Goal: Task Accomplishment & Management: Manage account settings

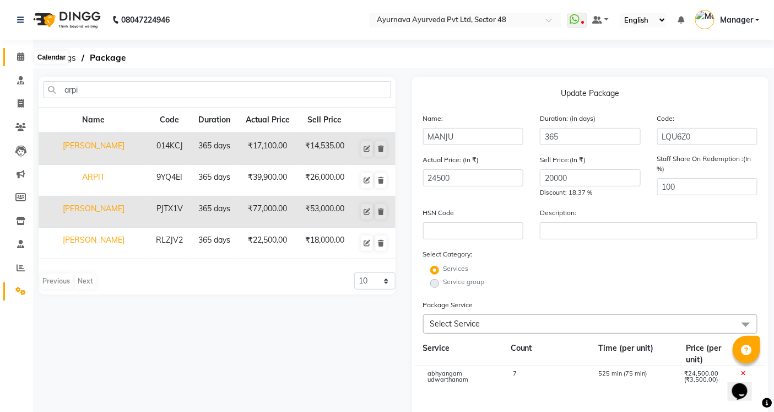
click at [20, 53] on icon at bounding box center [20, 56] width 7 height 8
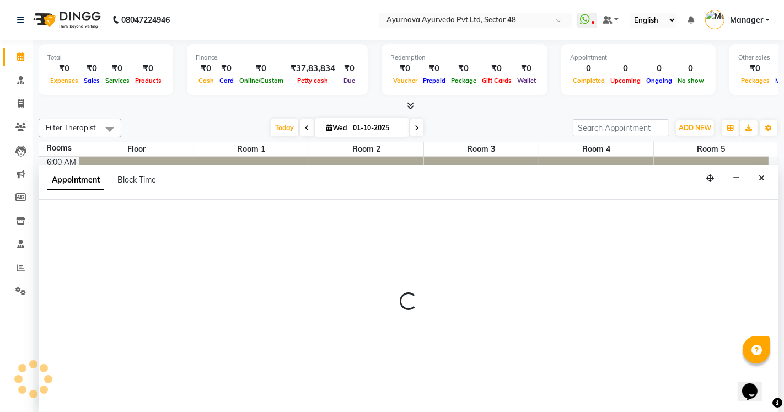
select select "tentative"
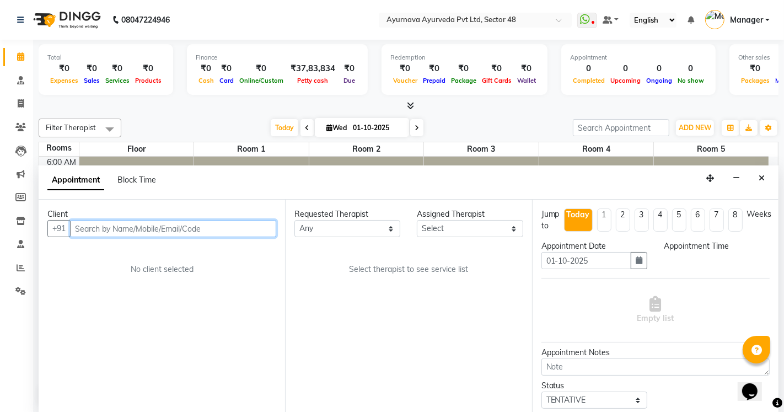
select select "420"
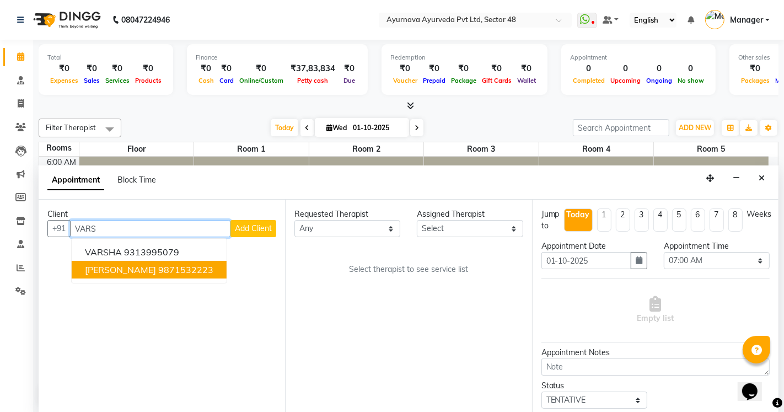
click at [158, 270] on ngb-highlight "9871532223" at bounding box center [185, 269] width 55 height 11
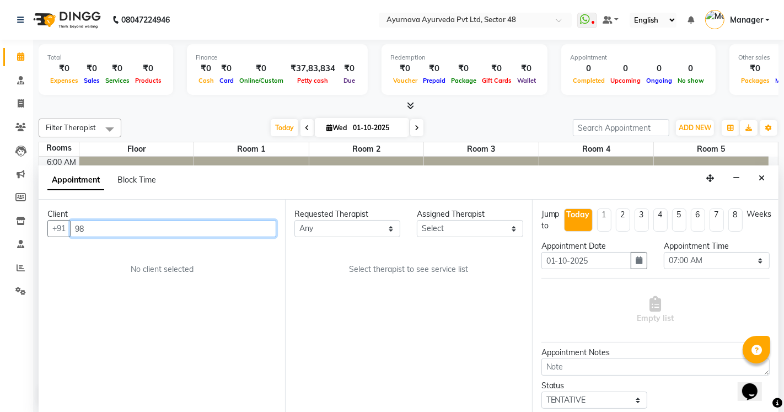
type input "9"
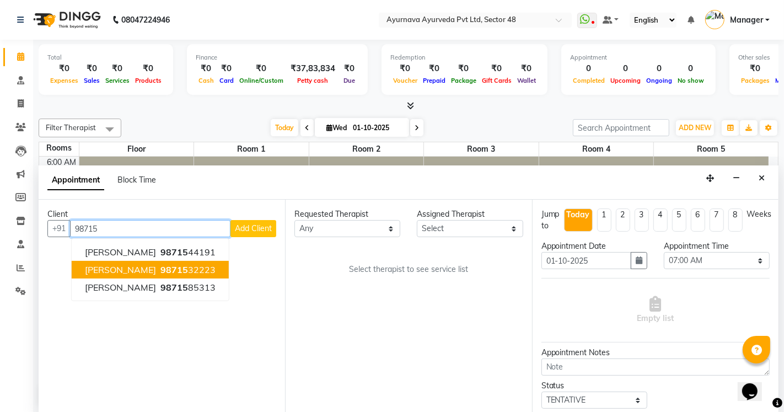
click at [124, 268] on span "[PERSON_NAME]" at bounding box center [120, 269] width 71 height 11
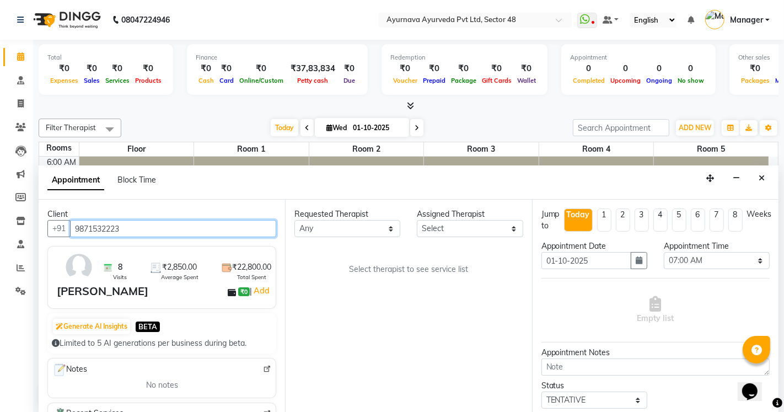
type input "9871532223"
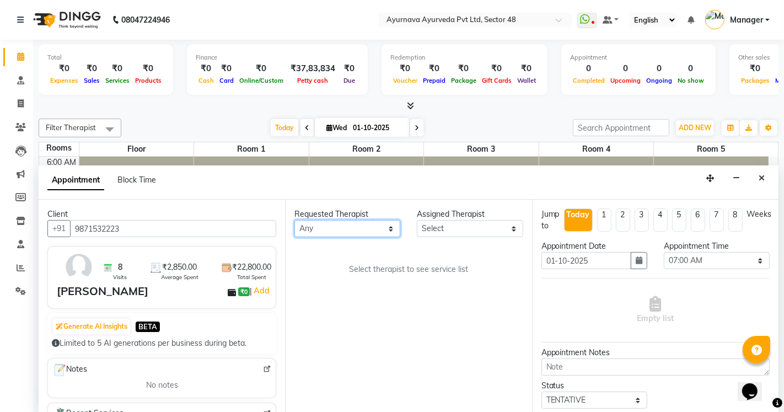
click at [322, 224] on select "Any [PERSON_NAME] [PERSON_NAME] V P [PERSON_NAME] [PERSON_NAME] [PERSON_NAME] […" at bounding box center [347, 228] width 106 height 17
select select "39150"
click at [294, 220] on select "Any [PERSON_NAME] [PERSON_NAME] V P [PERSON_NAME] [PERSON_NAME] [PERSON_NAME] […" at bounding box center [347, 228] width 106 height 17
select select "39150"
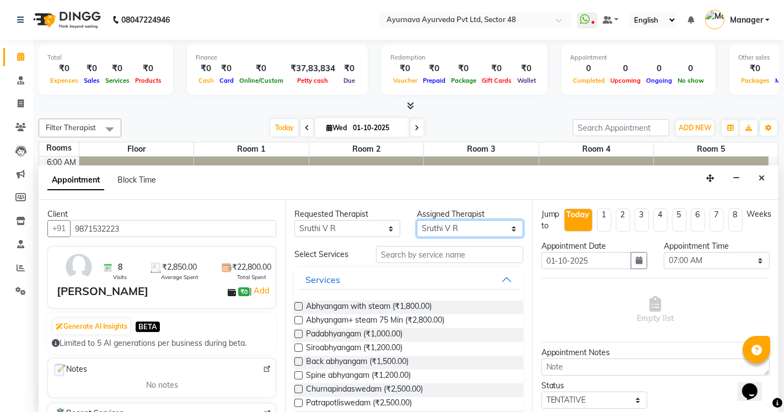
click at [465, 230] on select "Select [PERSON_NAME] [PERSON_NAME] V P [PERSON_NAME] [PERSON_NAME] [PERSON_NAME…" at bounding box center [470, 228] width 106 height 17
click at [579, 294] on div "Empty list" at bounding box center [655, 310] width 228 height 55
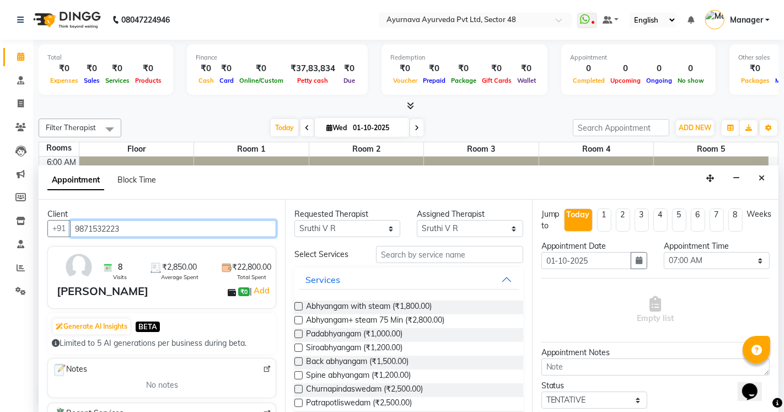
click at [149, 234] on input "9871532223" at bounding box center [173, 228] width 206 height 17
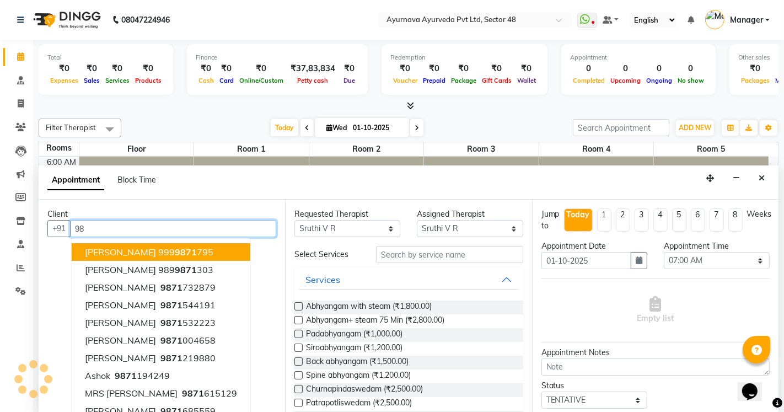
type input "9"
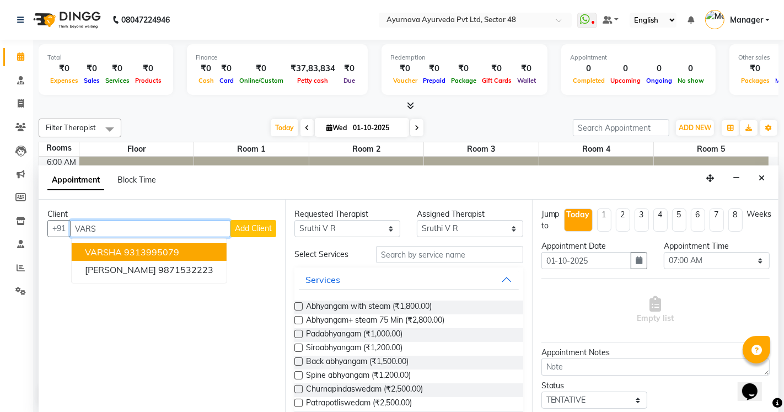
click at [182, 250] on button "[PERSON_NAME] 9313995079" at bounding box center [149, 252] width 155 height 18
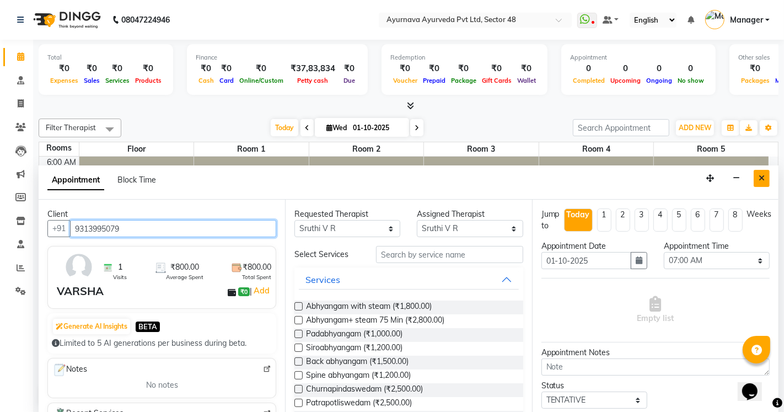
type input "9313995079"
click at [762, 174] on icon "Close" at bounding box center [761, 178] width 6 height 8
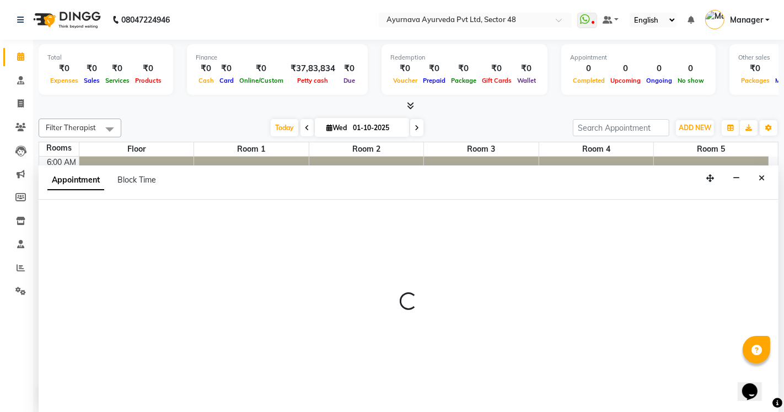
select select "tentative"
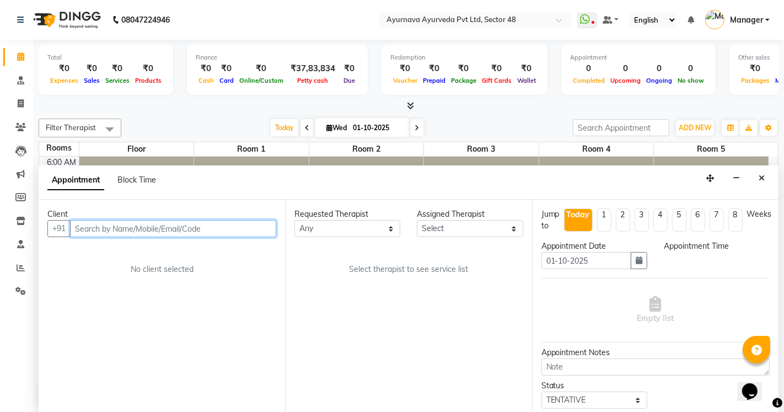
select select "450"
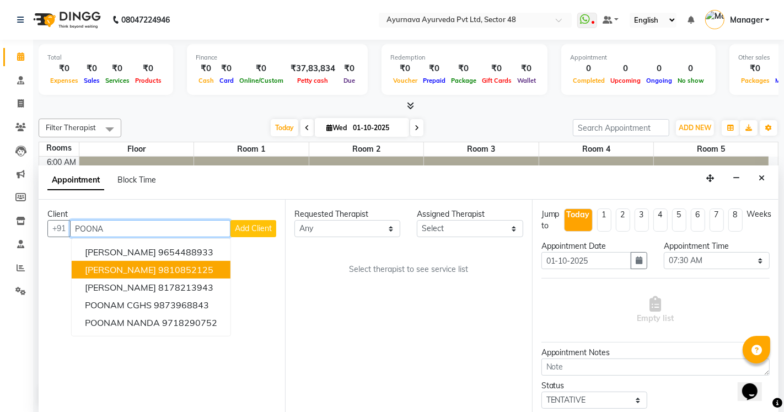
click at [156, 271] on span "[PERSON_NAME]" at bounding box center [120, 269] width 71 height 11
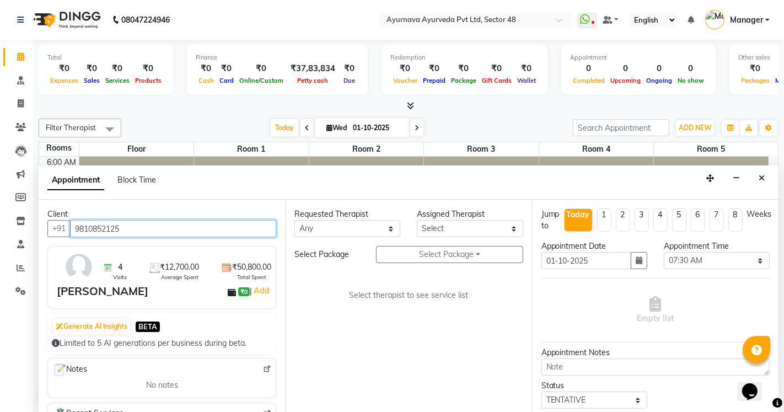
type input "9810852125"
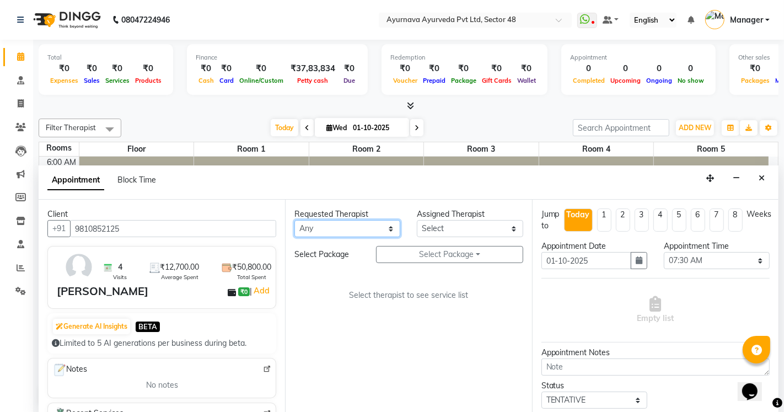
click at [327, 227] on select "Any [PERSON_NAME] [PERSON_NAME] V P [PERSON_NAME] [PERSON_NAME] [PERSON_NAME] […" at bounding box center [347, 228] width 106 height 17
select select "58124"
click at [294, 220] on select "Any [PERSON_NAME] [PERSON_NAME] V P [PERSON_NAME] [PERSON_NAME] [PERSON_NAME] […" at bounding box center [347, 228] width 106 height 17
select select "58124"
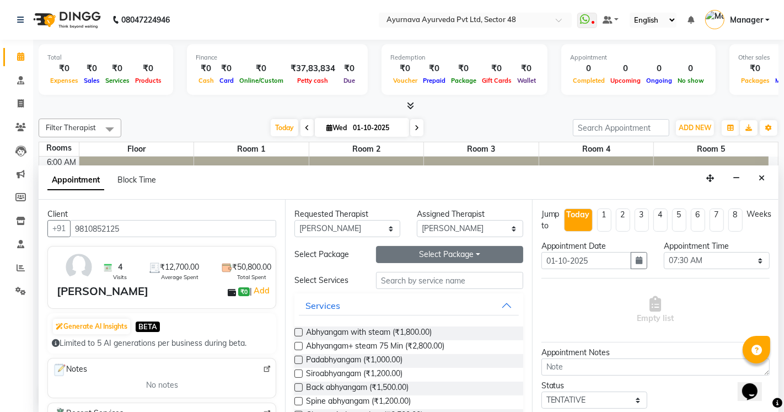
click at [452, 255] on button "Select Package Toggle Dropdown" at bounding box center [449, 254] width 147 height 17
click at [401, 278] on li "[PERSON_NAME]" at bounding box center [420, 277] width 88 height 16
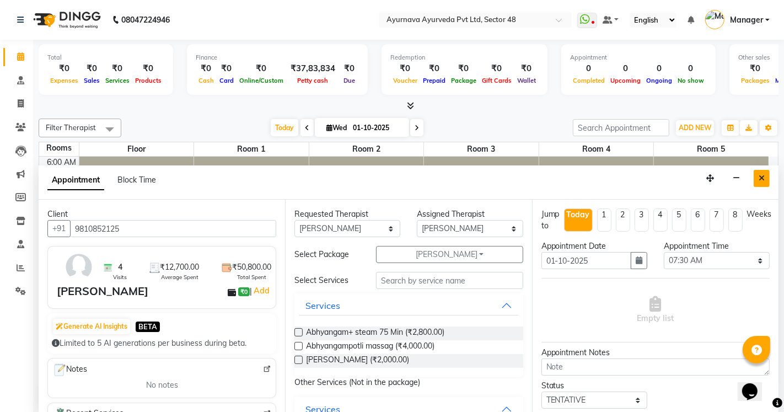
click at [763, 179] on icon "Close" at bounding box center [761, 178] width 6 height 8
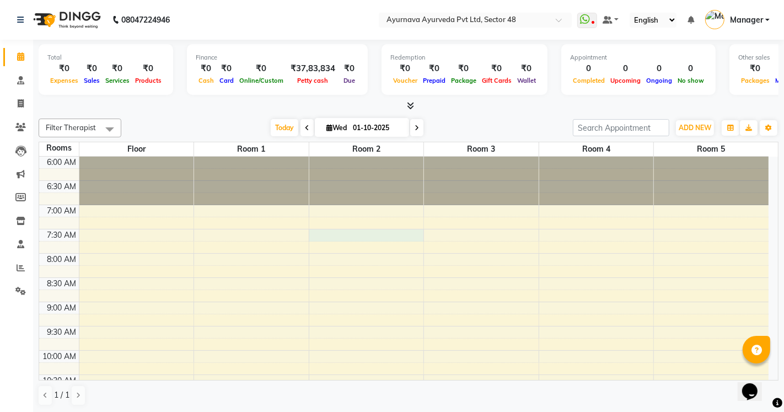
select select "450"
select select "tentative"
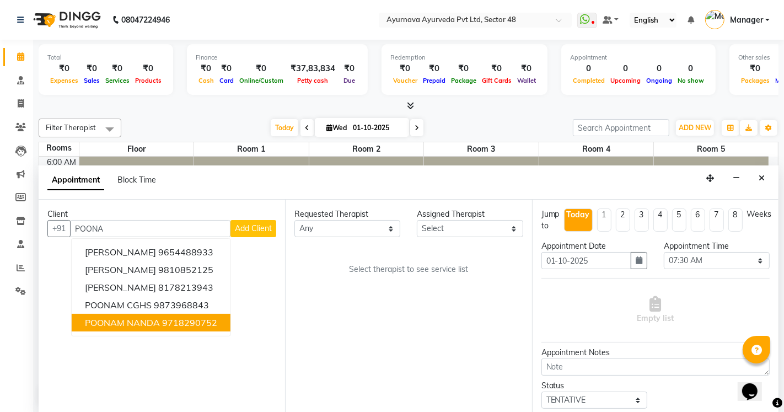
click at [146, 323] on span "POONAM NANDA" at bounding box center [122, 322] width 75 height 11
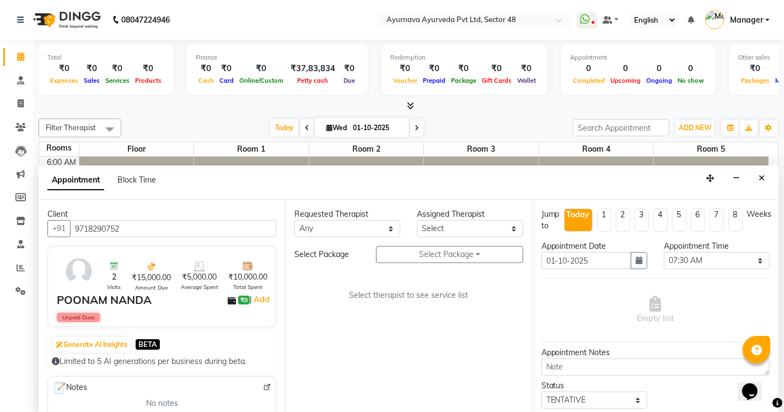
type input "9718290752"
click at [355, 228] on select "Any [PERSON_NAME] [PERSON_NAME] V P [PERSON_NAME] [PERSON_NAME] [PERSON_NAME] […" at bounding box center [347, 228] width 106 height 17
select select "58124"
click at [294, 220] on select "Any [PERSON_NAME] [PERSON_NAME] V P [PERSON_NAME] [PERSON_NAME] [PERSON_NAME] […" at bounding box center [347, 228] width 106 height 17
select select "58124"
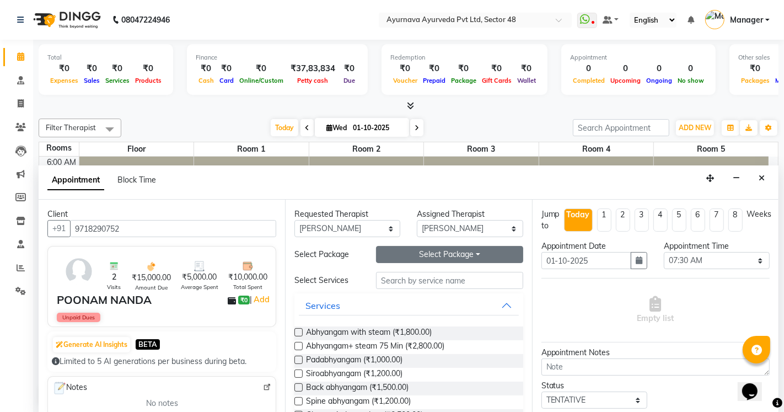
click at [437, 252] on button "Select Package Toggle Dropdown" at bounding box center [449, 254] width 147 height 17
click at [406, 273] on li "POONAM NANDA" at bounding box center [421, 277] width 91 height 16
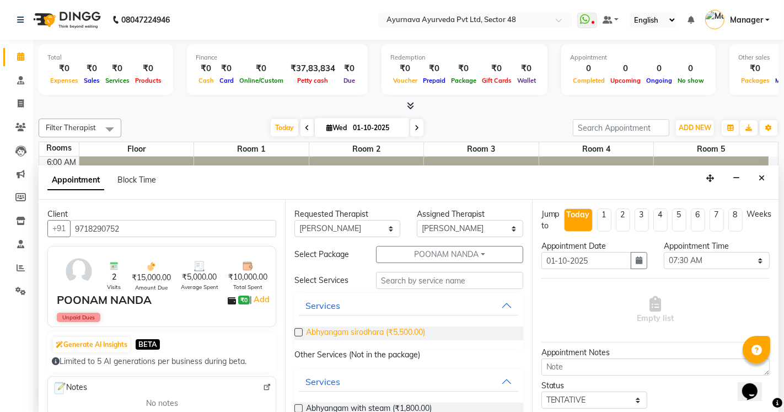
click at [355, 332] on span "Abhyangam sirodhara (₹5,500.00)" at bounding box center [365, 333] width 119 height 14
checkbox input "true"
select select "2643"
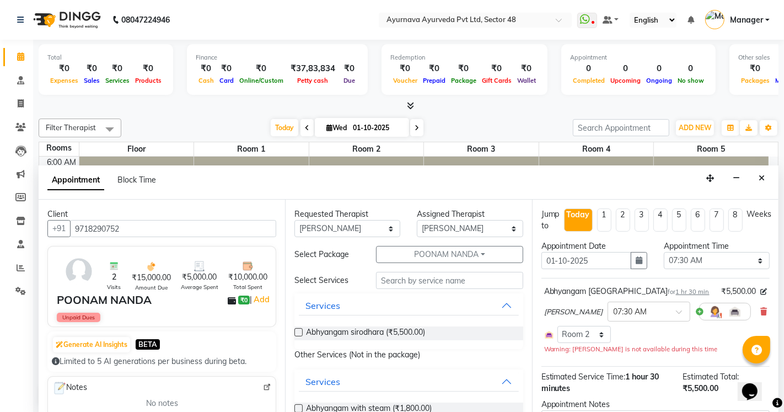
checkbox input "false"
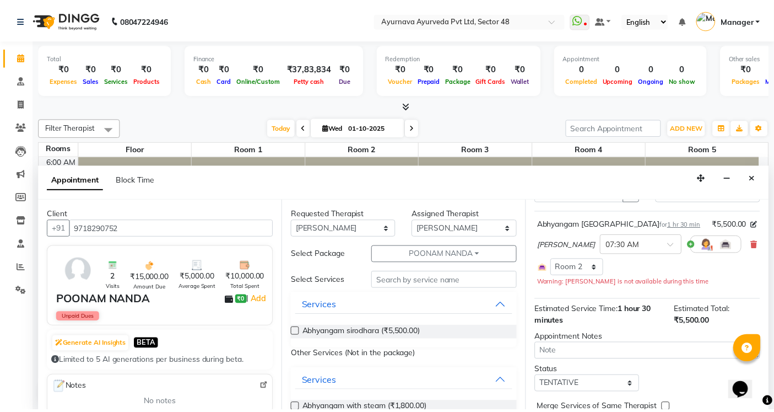
scroll to position [117, 0]
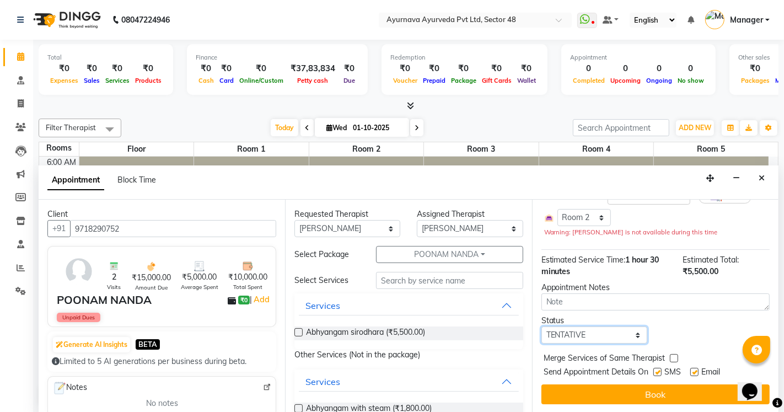
click at [562, 332] on select "Select TENTATIVE CONFIRM CHECK-IN UPCOMING" at bounding box center [594, 334] width 106 height 17
select select "confirm booking"
click at [541, 326] on select "Select TENTATIVE CONFIRM CHECK-IN UPCOMING" at bounding box center [594, 334] width 106 height 17
click at [660, 370] on label at bounding box center [657, 372] width 8 height 8
click at [660, 370] on input "checkbox" at bounding box center [656, 372] width 7 height 7
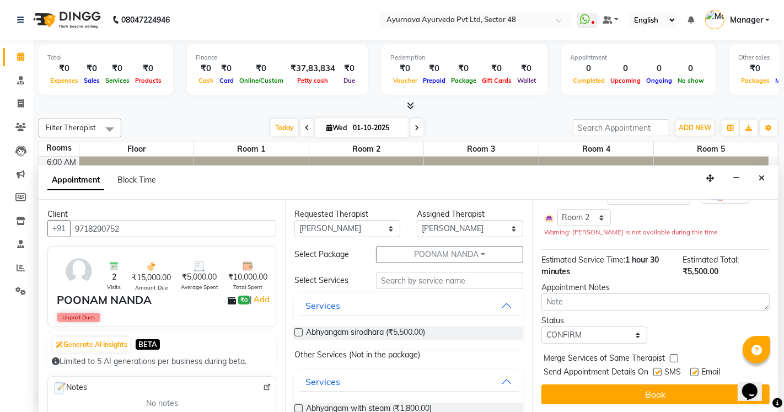
checkbox input "false"
click at [692, 370] on label at bounding box center [694, 372] width 8 height 8
click at [692, 370] on input "checkbox" at bounding box center [693, 372] width 7 height 7
checkbox input "false"
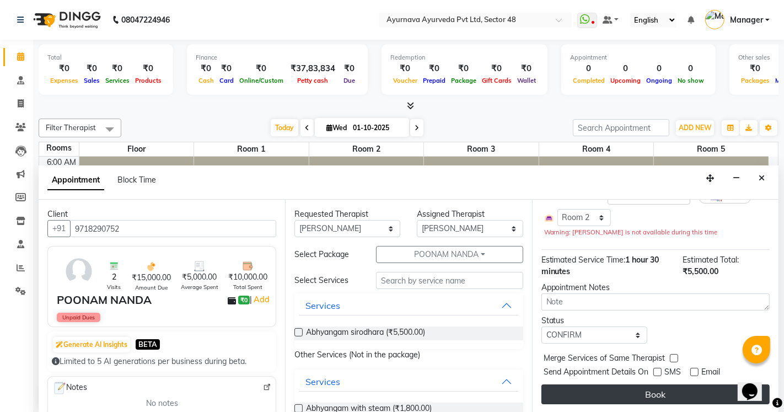
click at [688, 392] on button "Book" at bounding box center [655, 394] width 228 height 20
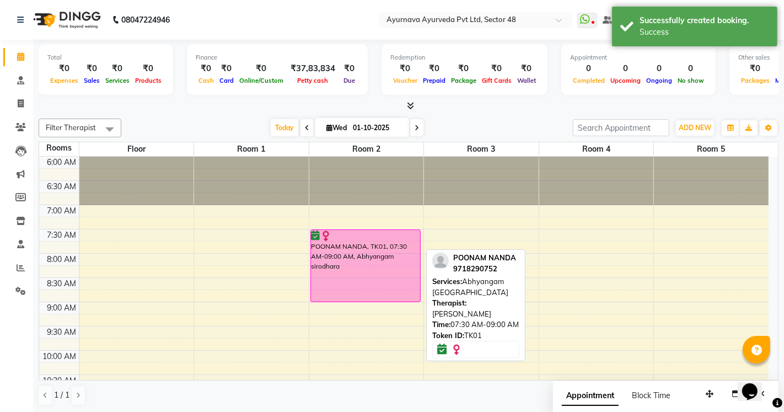
click at [385, 266] on div "POONAM NANDA, TK01, 07:30 AM-09:00 AM, Abhyangam sirodhara" at bounding box center [365, 266] width 109 height 72
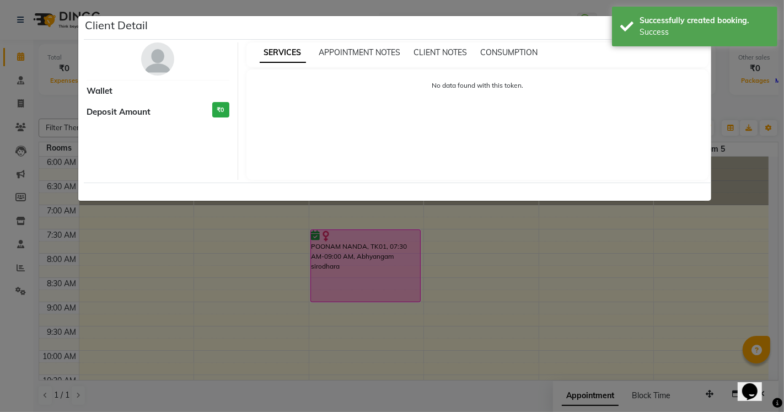
select select "6"
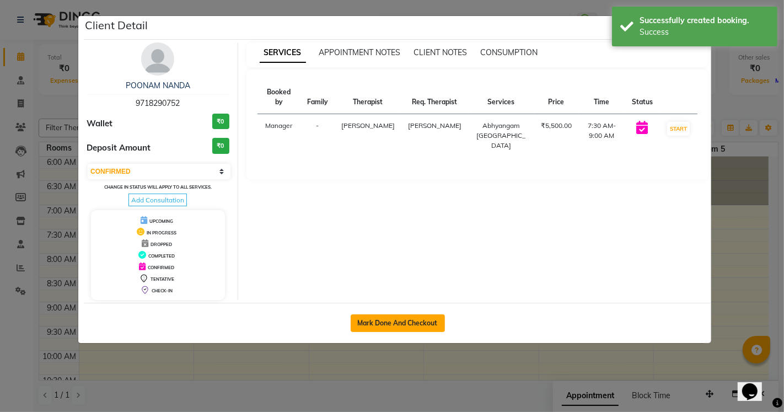
click at [426, 322] on button "Mark Done And Checkout" at bounding box center [398, 323] width 94 height 18
select select "service"
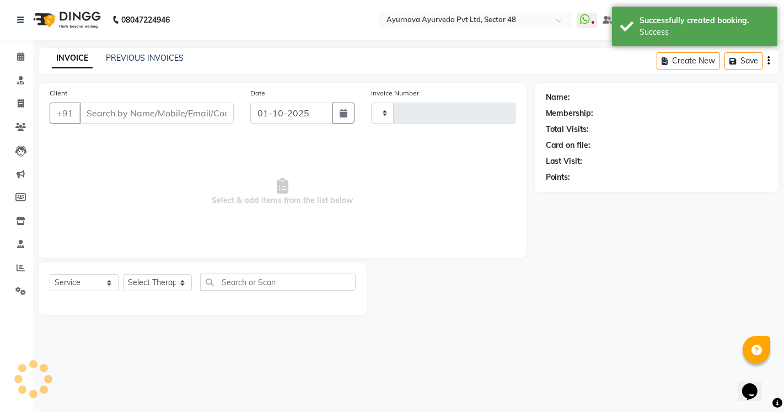
type input "1686"
select select "5546"
type input "9718290752"
select select "58124"
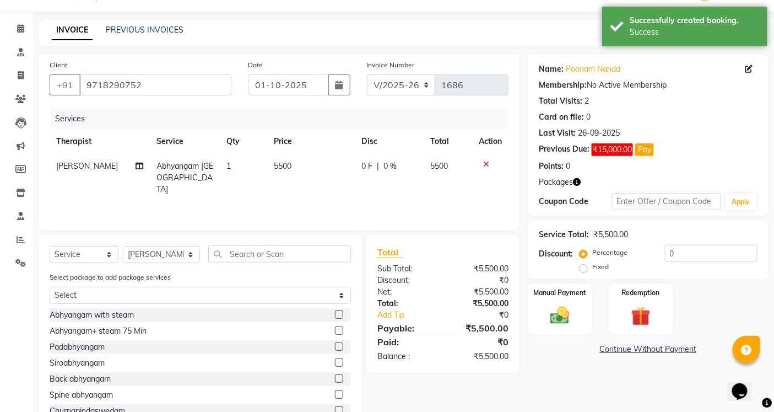
scroll to position [67, 0]
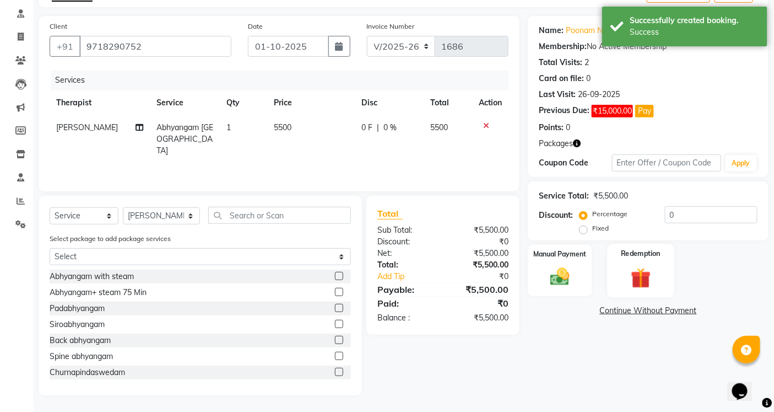
click at [637, 281] on img at bounding box center [640, 277] width 33 height 25
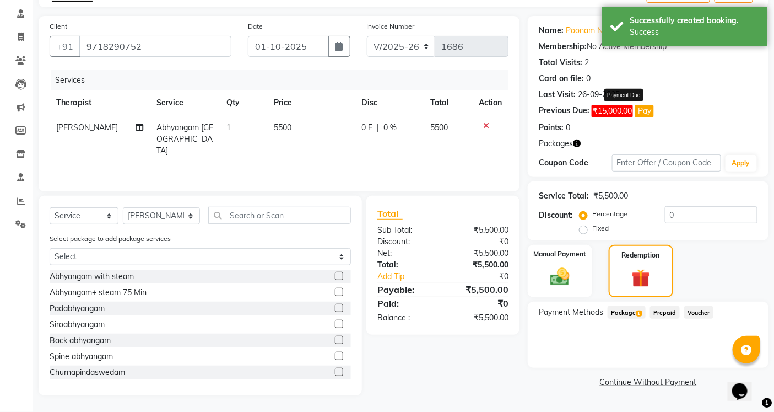
click at [642, 114] on button "Pay" at bounding box center [644, 111] width 19 height 13
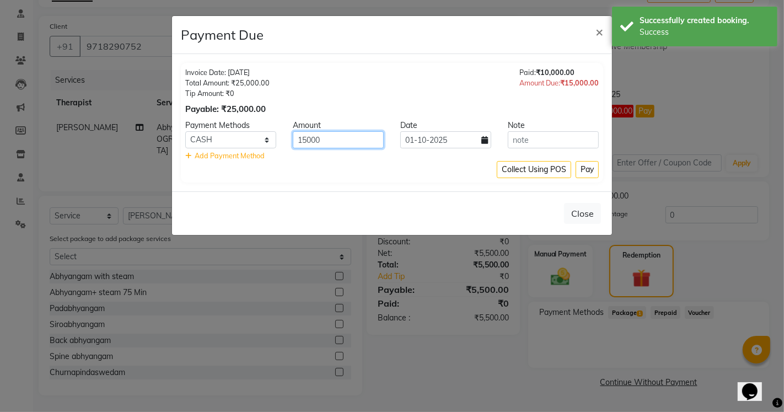
click at [305, 142] on input "15000" at bounding box center [338, 139] width 91 height 17
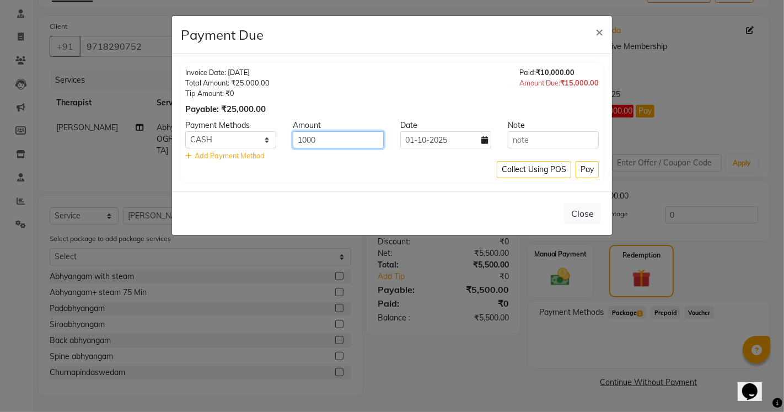
type input "1000"
click at [217, 144] on select "CASH CARD GPay PhonePe UPI" at bounding box center [230, 139] width 91 height 17
select select "8"
click at [185, 131] on select "CASH CARD GPay PhonePe UPI" at bounding box center [230, 139] width 91 height 17
click at [583, 170] on button "Pay" at bounding box center [586, 169] width 23 height 17
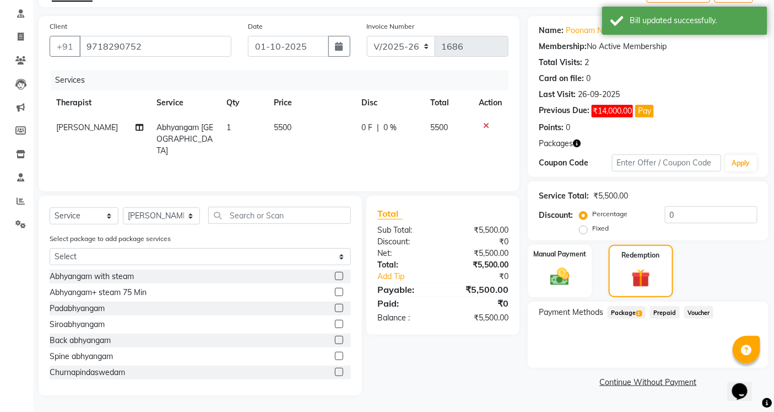
click at [626, 315] on span "Package 1" at bounding box center [627, 312] width 38 height 13
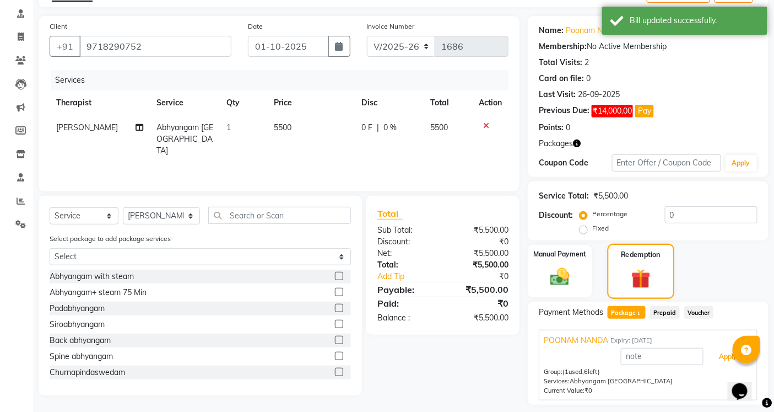
drag, startPoint x: 720, startPoint y: 358, endPoint x: 637, endPoint y: 290, distance: 106.9
click at [718, 359] on button "Apply" at bounding box center [729, 356] width 46 height 19
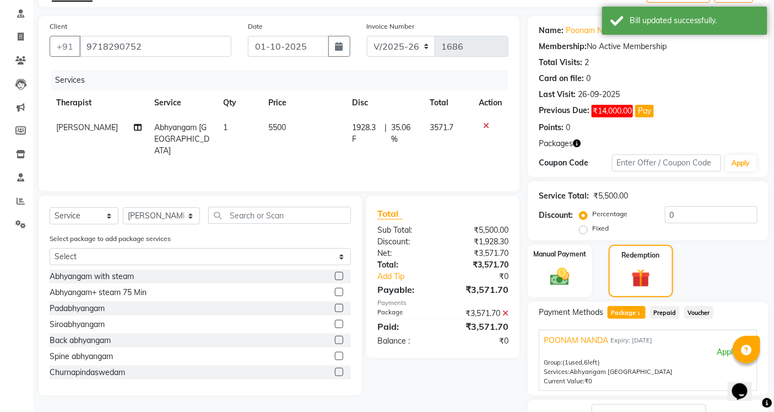
scroll to position [151, 0]
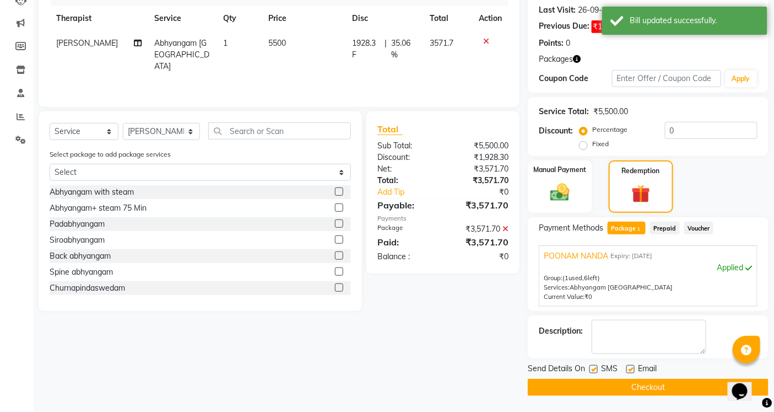
click at [596, 367] on label at bounding box center [594, 369] width 8 height 8
click at [596, 367] on input "checkbox" at bounding box center [593, 369] width 7 height 7
checkbox input "false"
click at [632, 368] on label at bounding box center [631, 369] width 8 height 8
click at [632, 368] on input "checkbox" at bounding box center [630, 369] width 7 height 7
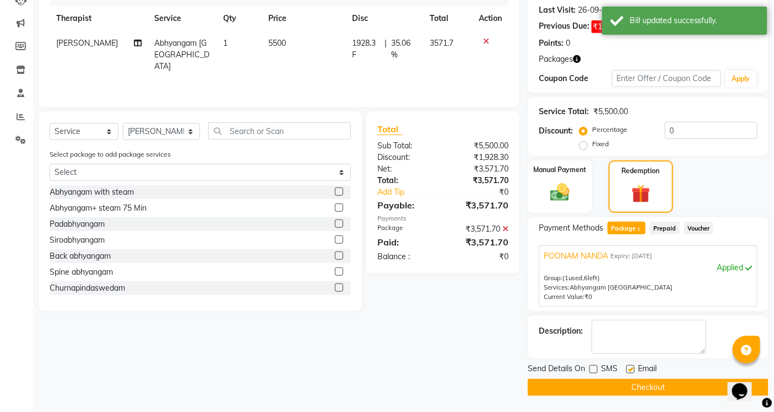
checkbox input "false"
click at [626, 390] on button "Checkout" at bounding box center [648, 387] width 241 height 17
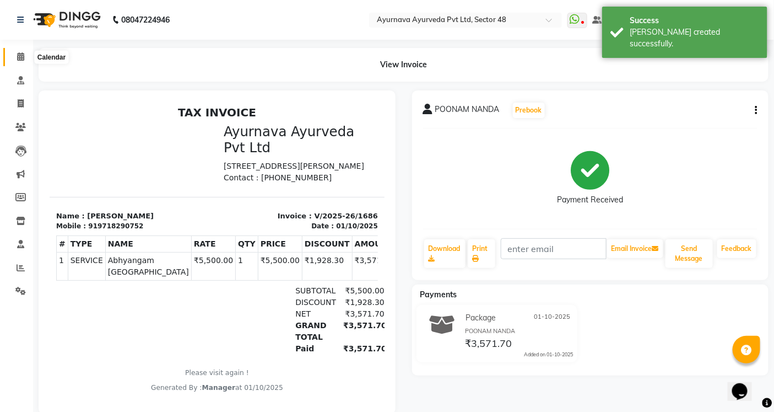
click at [17, 56] on icon at bounding box center [20, 56] width 7 height 8
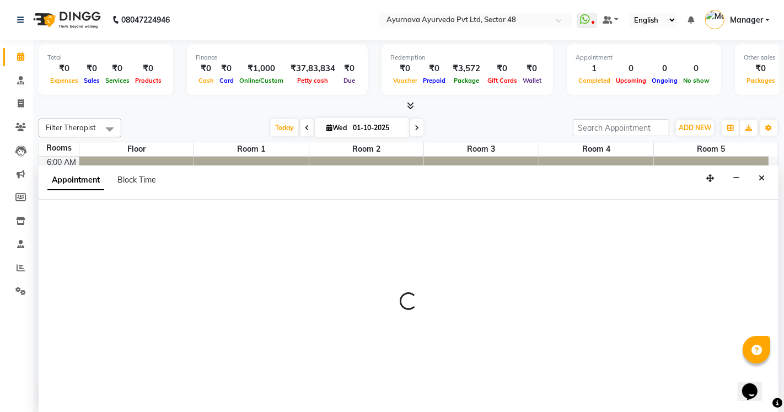
select select "420"
select select "tentative"
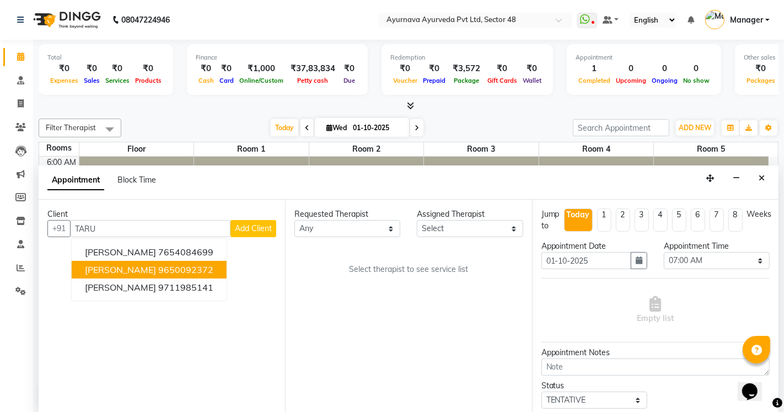
click at [158, 271] on ngb-highlight "9650092372" at bounding box center [185, 269] width 55 height 11
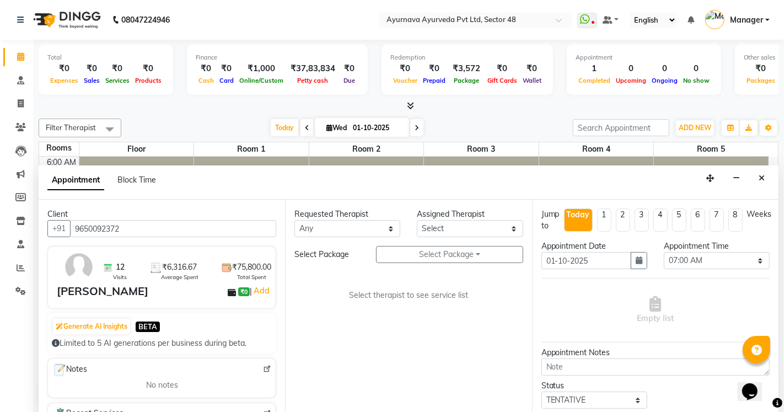
type input "9650092372"
click at [343, 224] on select "Any [PERSON_NAME] [PERSON_NAME] V P [PERSON_NAME] [PERSON_NAME] [PERSON_NAME] […" at bounding box center [347, 228] width 106 height 17
select select "48290"
click at [294, 220] on select "Any [PERSON_NAME] [PERSON_NAME] V P [PERSON_NAME] [PERSON_NAME] [PERSON_NAME] […" at bounding box center [347, 228] width 106 height 17
select select "48290"
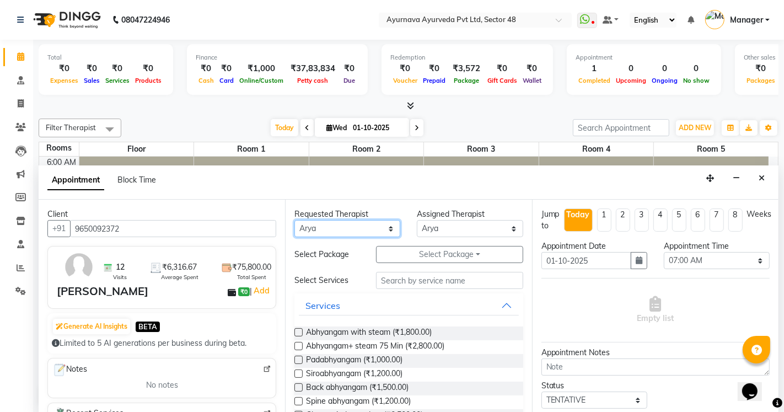
click at [316, 233] on select "Any [PERSON_NAME] [PERSON_NAME] V P [PERSON_NAME] [PERSON_NAME] [PERSON_NAME] […" at bounding box center [347, 228] width 106 height 17
select select "46183"
click at [294, 220] on select "Any [PERSON_NAME] [PERSON_NAME] V P [PERSON_NAME] [PERSON_NAME] [PERSON_NAME] […" at bounding box center [347, 228] width 106 height 17
click at [427, 223] on select "Select [PERSON_NAME] [PERSON_NAME] V P [PERSON_NAME] [PERSON_NAME] [PERSON_NAME…" at bounding box center [470, 228] width 106 height 17
select select "38448"
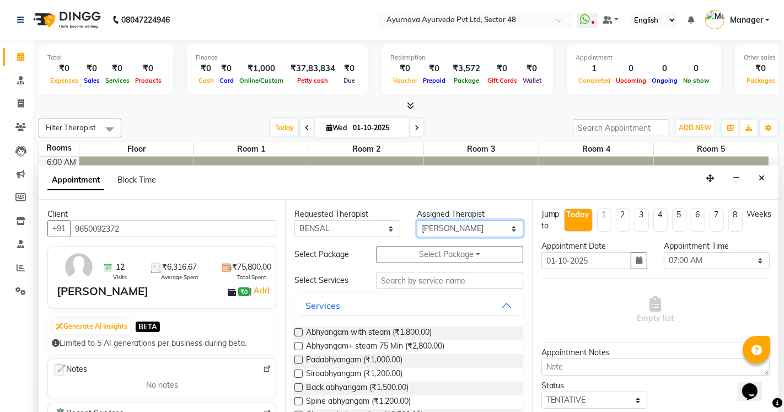
click at [417, 220] on select "Select [PERSON_NAME] [PERSON_NAME] V P [PERSON_NAME] [PERSON_NAME] [PERSON_NAME…" at bounding box center [470, 228] width 106 height 17
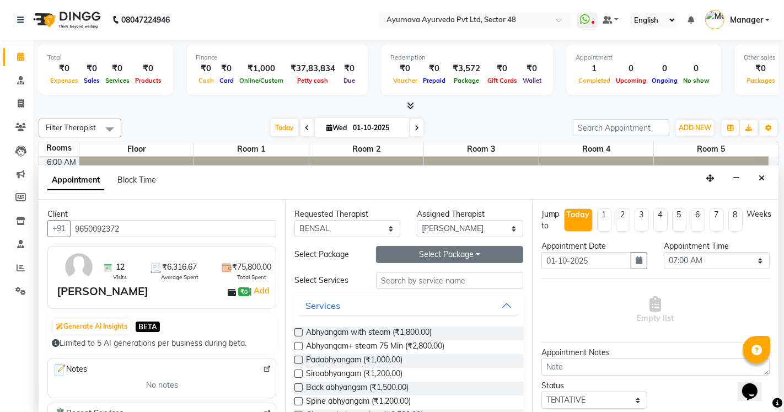
click at [436, 254] on button "Select Package Toggle Dropdown" at bounding box center [449, 254] width 147 height 17
click at [419, 271] on li "[PERSON_NAME]" at bounding box center [420, 277] width 88 height 16
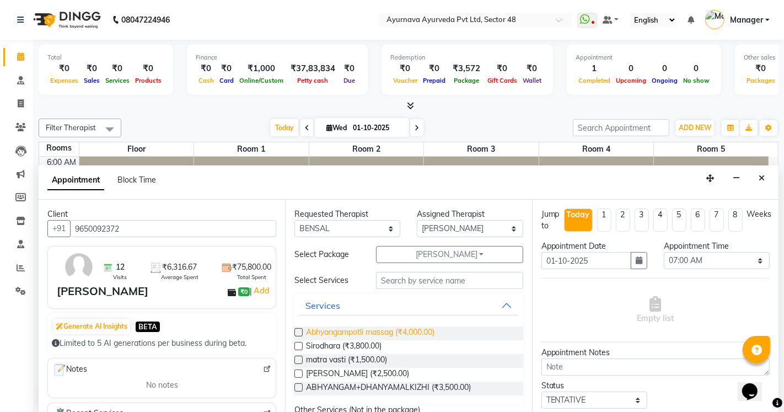
click at [348, 333] on span "Abhyangampotli massag (₹4,000.00)" at bounding box center [370, 333] width 128 height 14
checkbox input "true"
select select "2642"
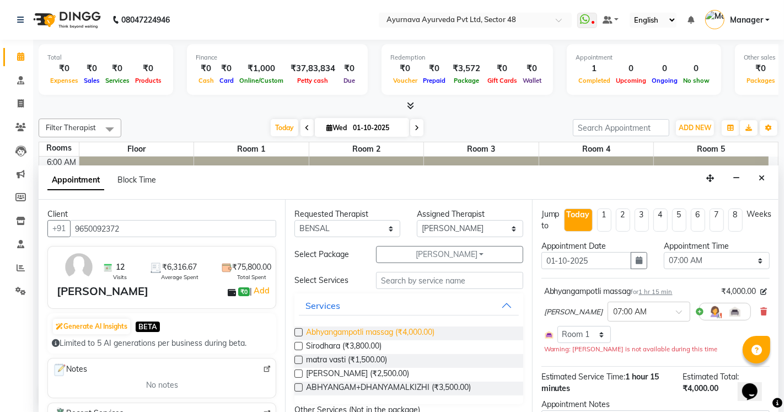
checkbox input "false"
click at [342, 360] on span "matra vasti (₹1,500.00)" at bounding box center [346, 361] width 81 height 14
checkbox input "true"
select select "2642"
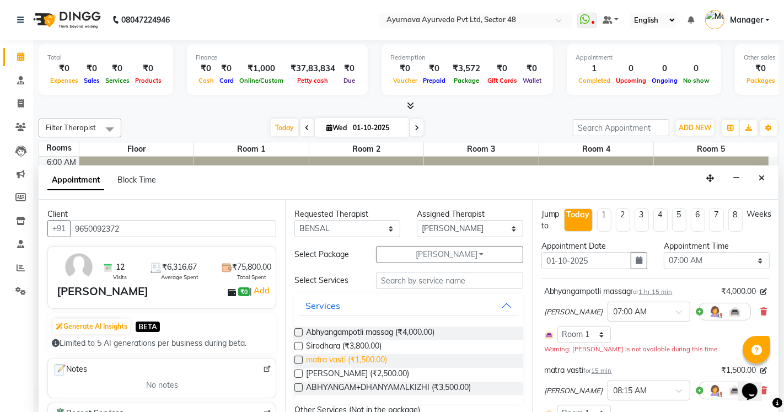
checkbox input "false"
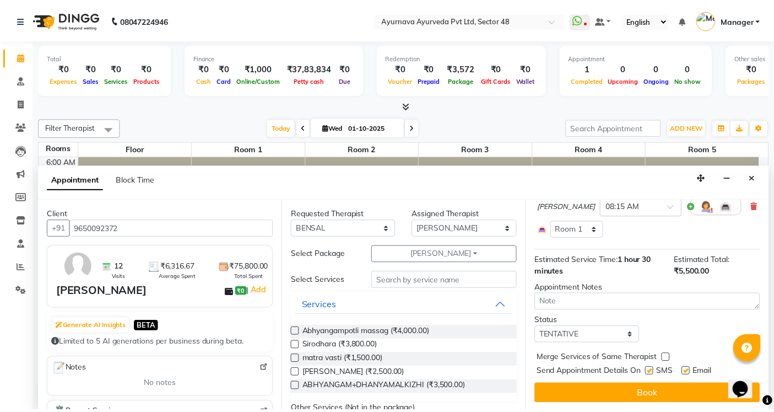
scroll to position [184, 0]
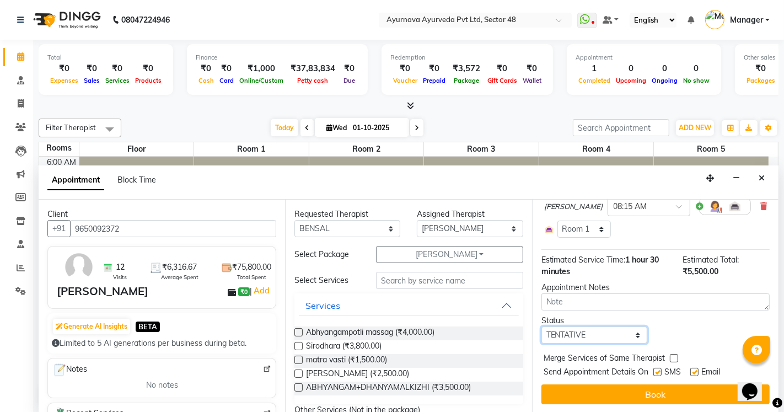
click at [558, 334] on select "Select TENTATIVE CONFIRM CHECK-IN UPCOMING" at bounding box center [594, 334] width 106 height 17
select select "confirm booking"
click at [541, 326] on select "Select TENTATIVE CONFIRM CHECK-IN UPCOMING" at bounding box center [594, 334] width 106 height 17
click at [655, 371] on label at bounding box center [657, 372] width 8 height 8
click at [655, 371] on input "checkbox" at bounding box center [656, 372] width 7 height 7
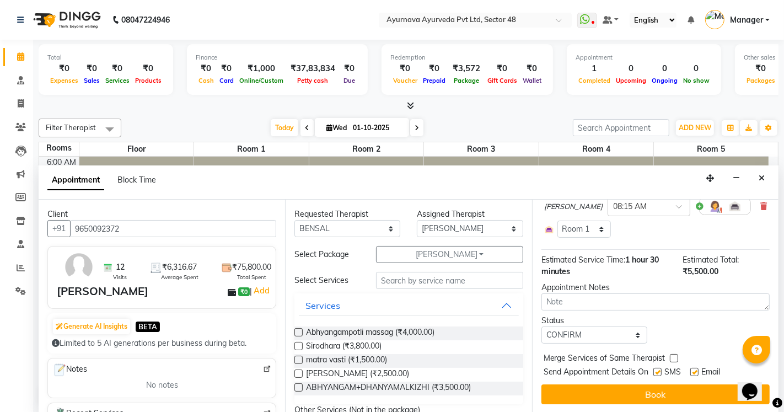
checkbox input "false"
click at [697, 368] on label at bounding box center [694, 372] width 8 height 8
click at [697, 369] on input "checkbox" at bounding box center [693, 372] width 7 height 7
checkbox input "false"
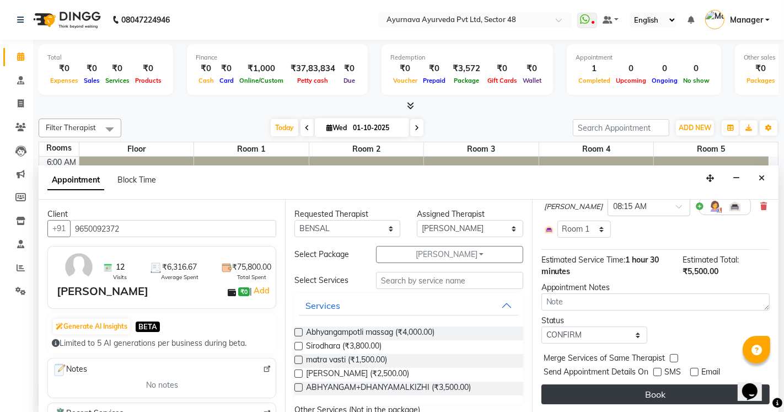
click at [697, 394] on button "Book" at bounding box center [655, 394] width 228 height 20
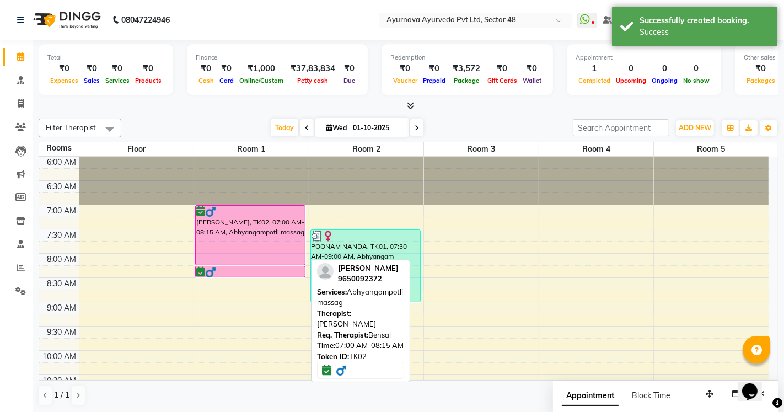
click at [244, 240] on div "[PERSON_NAME], TK02, 07:00 AM-08:15 AM, Abhyangampotli massag" at bounding box center [250, 235] width 109 height 59
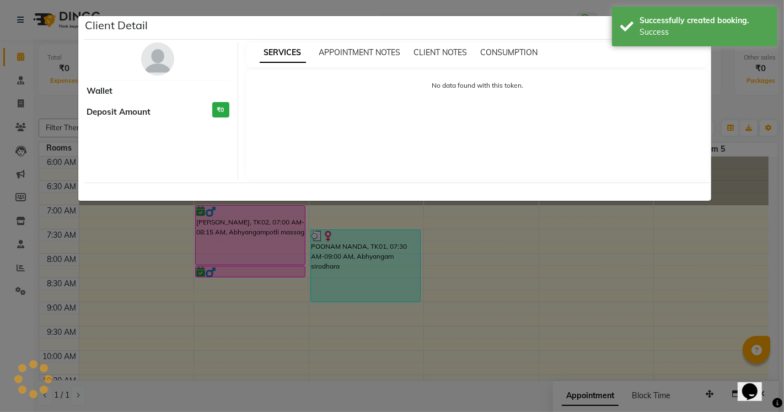
select select "6"
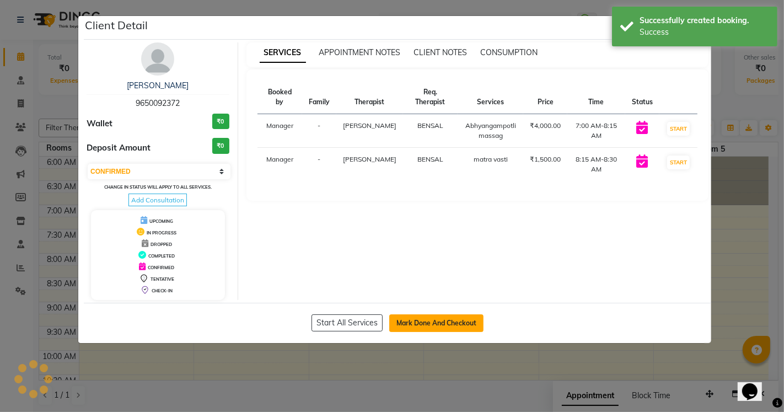
click at [425, 321] on button "Mark Done And Checkout" at bounding box center [436, 323] width 94 height 18
select select "service"
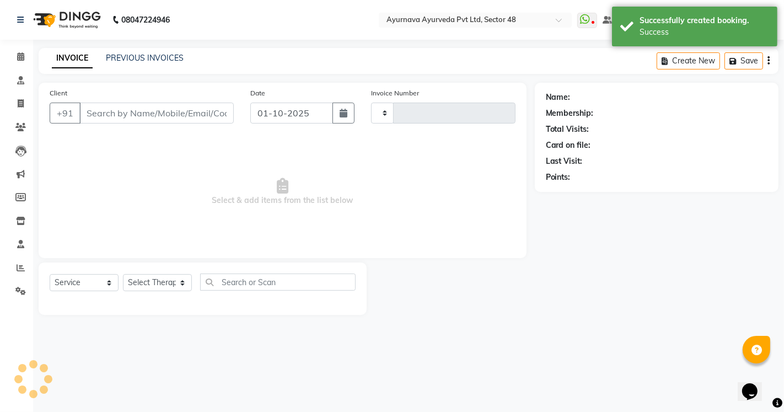
type input "1687"
select select "5546"
type input "9650092372"
select select "38448"
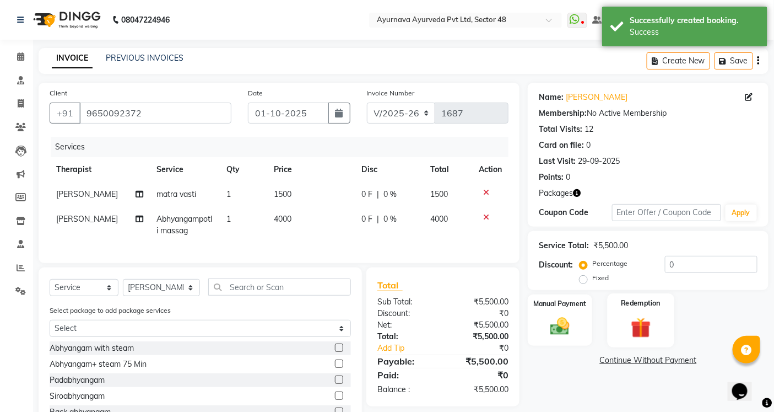
click at [640, 311] on div "Redemption" at bounding box center [641, 320] width 67 height 54
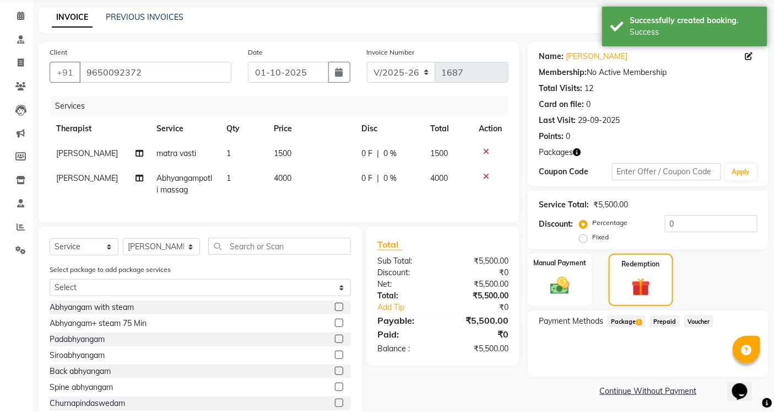
scroll to position [80, 0]
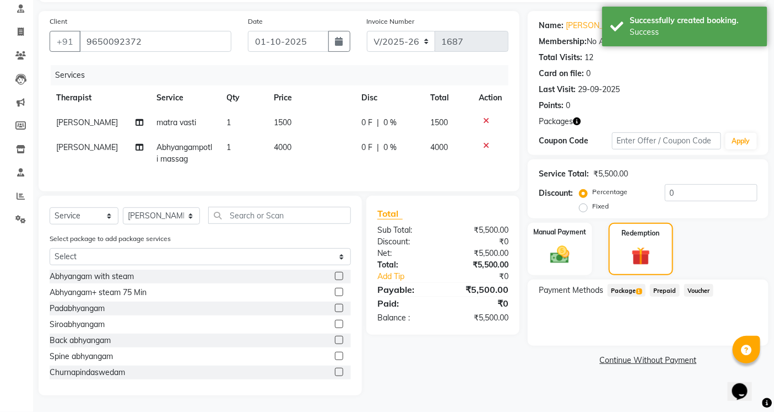
click at [621, 284] on span "Package 1" at bounding box center [627, 290] width 38 height 13
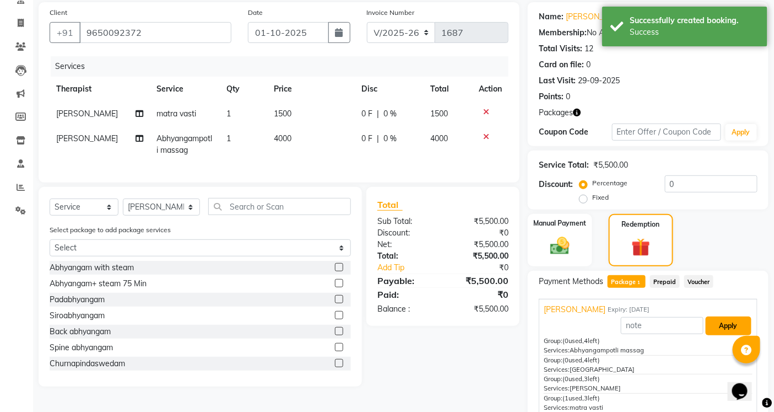
click at [712, 322] on button "Apply" at bounding box center [729, 325] width 46 height 19
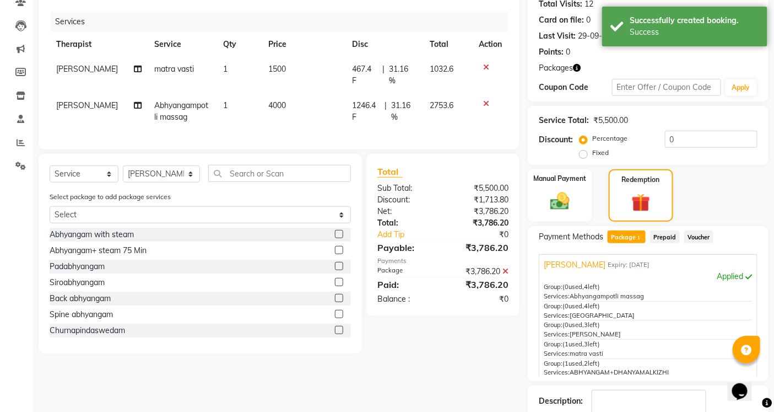
scroll to position [195, 0]
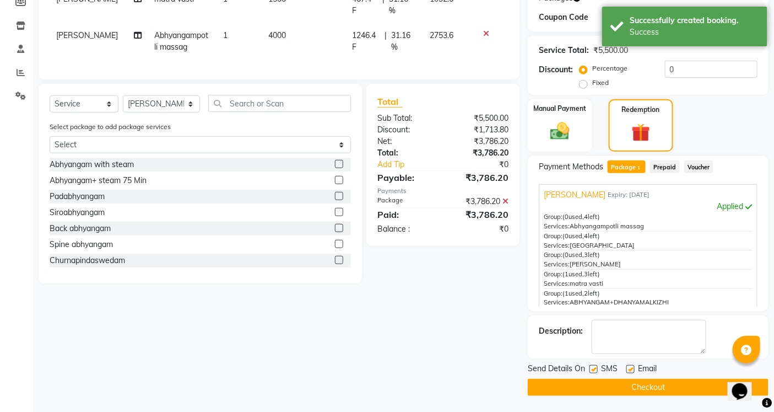
drag, startPoint x: 595, startPoint y: 369, endPoint x: 621, endPoint y: 373, distance: 25.6
click at [599, 370] on div "SMS" at bounding box center [608, 370] width 37 height 14
click at [619, 377] on div "Send Details On SMS Email Checkout" at bounding box center [648, 379] width 241 height 33
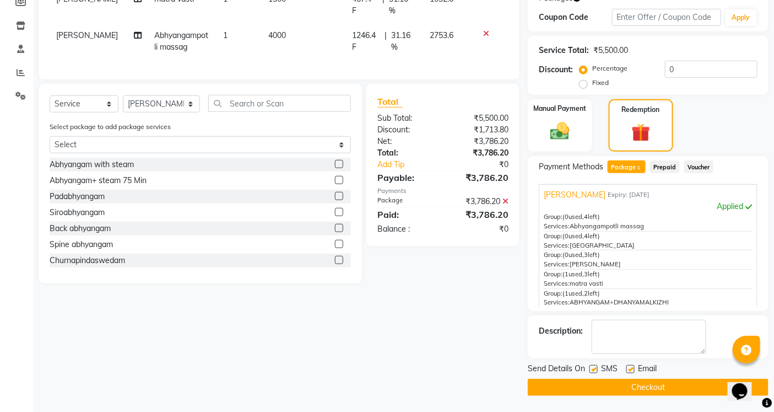
click at [594, 368] on label at bounding box center [594, 369] width 8 height 8
click at [594, 368] on input "checkbox" at bounding box center [593, 369] width 7 height 7
checkbox input "false"
click at [629, 368] on label at bounding box center [631, 369] width 8 height 8
click at [629, 368] on input "checkbox" at bounding box center [630, 369] width 7 height 7
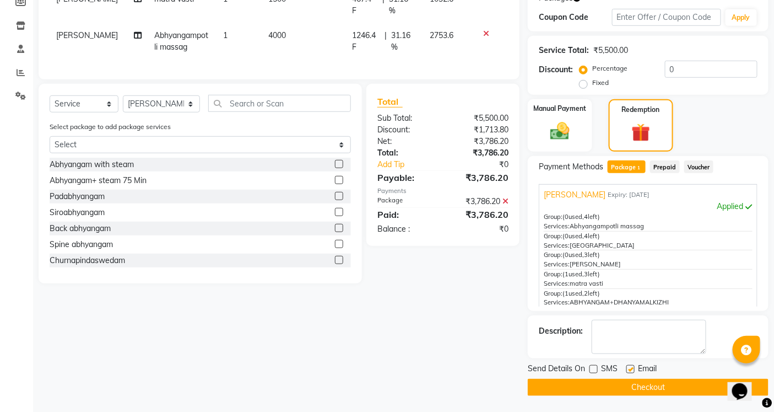
checkbox input "false"
click at [615, 383] on button "Checkout" at bounding box center [648, 387] width 241 height 17
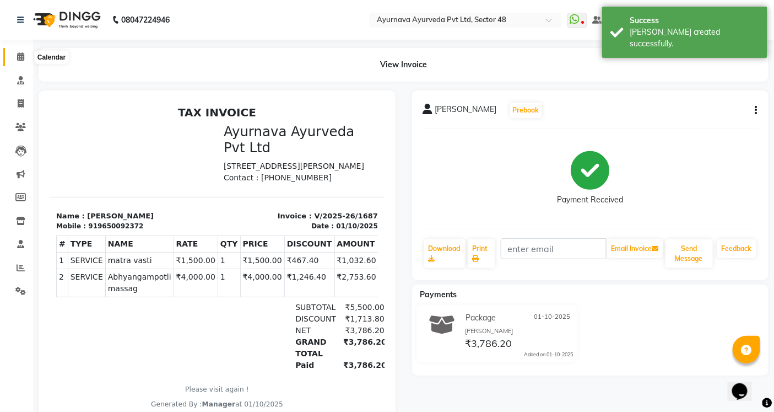
click at [18, 57] on icon at bounding box center [20, 56] width 7 height 8
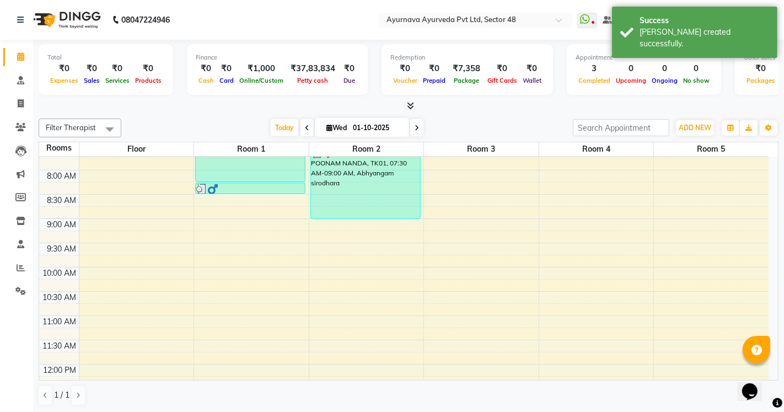
scroll to position [61, 0]
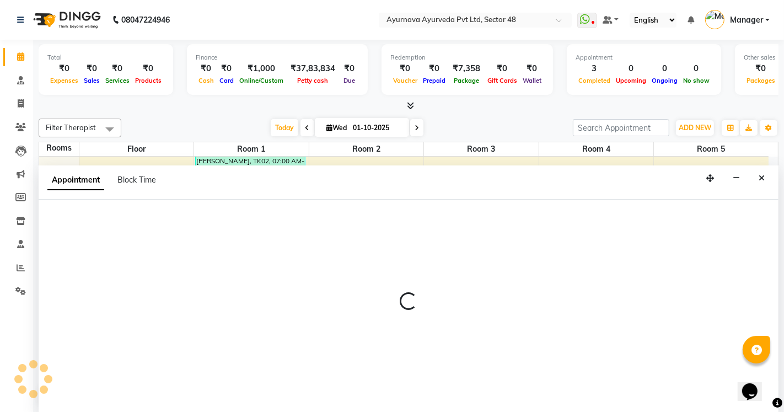
select select "630"
select select "tentative"
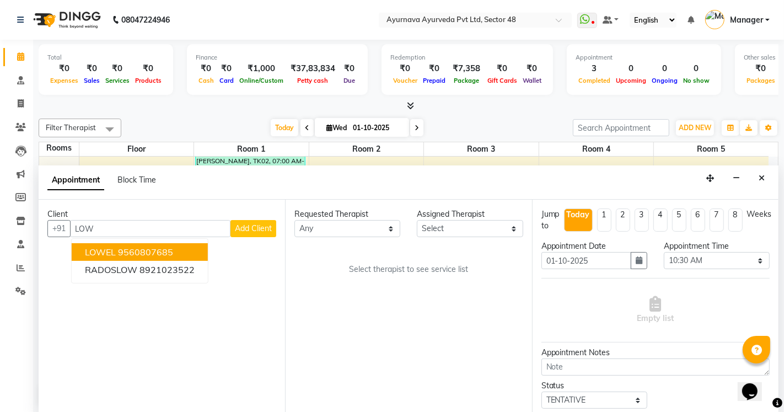
click at [157, 246] on ngb-highlight "9560807685" at bounding box center [145, 251] width 55 height 11
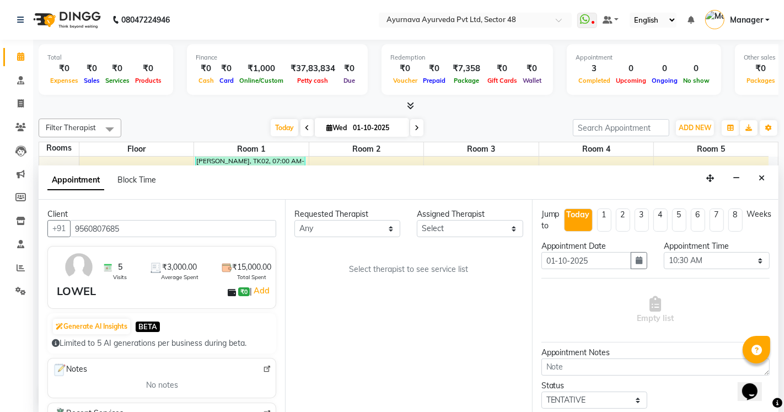
type input "9560807685"
click at [336, 225] on select "Any [PERSON_NAME] [PERSON_NAME] V P [PERSON_NAME] [PERSON_NAME] [PERSON_NAME] […" at bounding box center [347, 228] width 106 height 17
select select "39150"
click at [294, 220] on select "Any [PERSON_NAME] [PERSON_NAME] V P [PERSON_NAME] [PERSON_NAME] [PERSON_NAME] […" at bounding box center [347, 228] width 106 height 17
select select "39150"
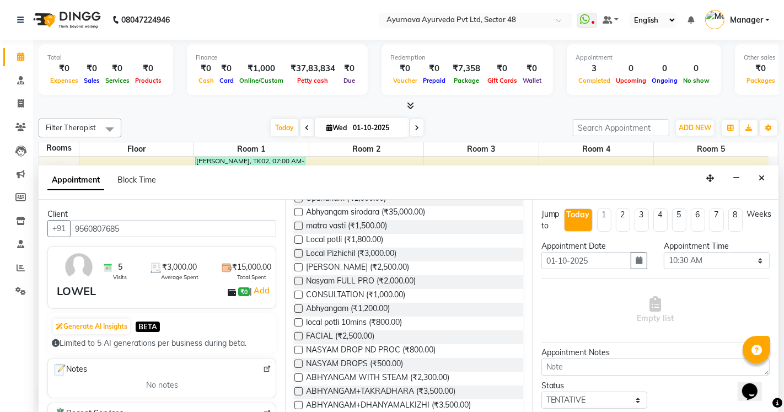
scroll to position [551, 0]
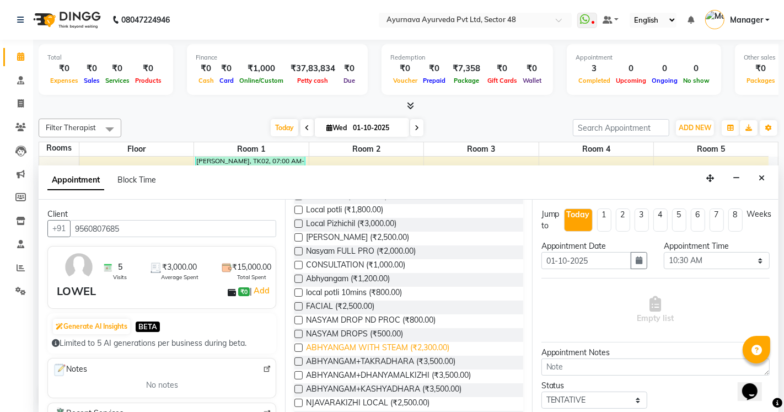
click at [417, 347] on span "ABHYANGAM WITH STEAM (₹2,300.00)" at bounding box center [377, 349] width 143 height 14
checkbox input "true"
select select "2642"
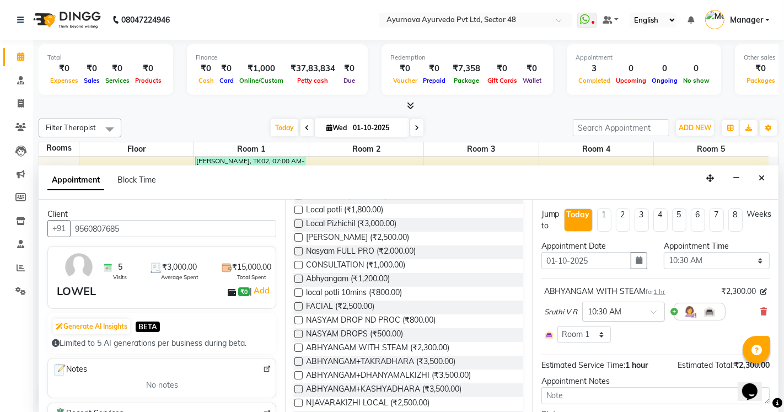
checkbox input "false"
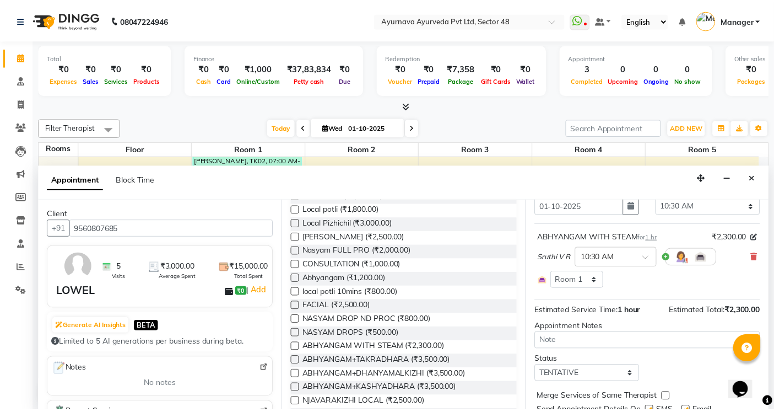
scroll to position [94, 0]
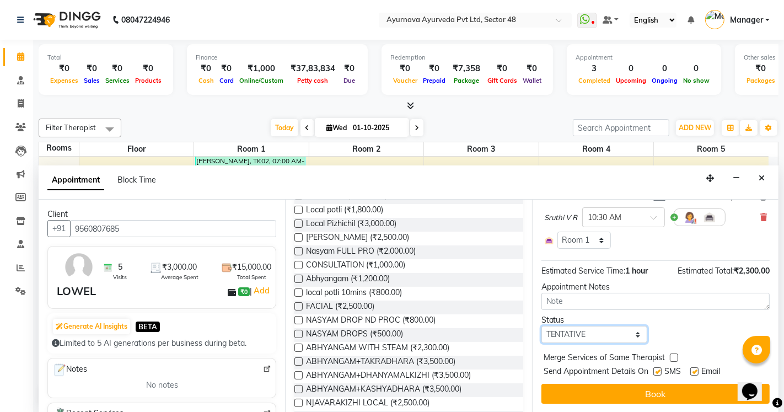
click at [582, 333] on select "Select TENTATIVE CONFIRM CHECK-IN UPCOMING" at bounding box center [594, 334] width 106 height 17
select select "confirm booking"
click at [541, 326] on select "Select TENTATIVE CONFIRM CHECK-IN UPCOMING" at bounding box center [594, 334] width 106 height 17
click at [659, 371] on label at bounding box center [657, 371] width 8 height 8
click at [659, 371] on input "checkbox" at bounding box center [656, 372] width 7 height 7
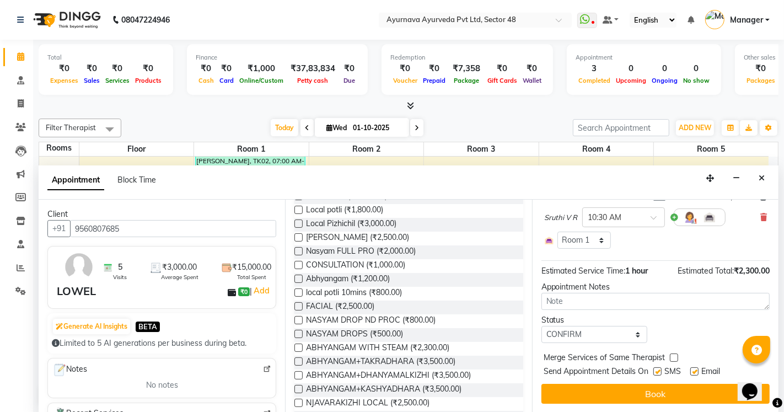
checkbox input "false"
click at [697, 370] on label at bounding box center [694, 371] width 8 height 8
click at [697, 370] on input "checkbox" at bounding box center [693, 372] width 7 height 7
checkbox input "false"
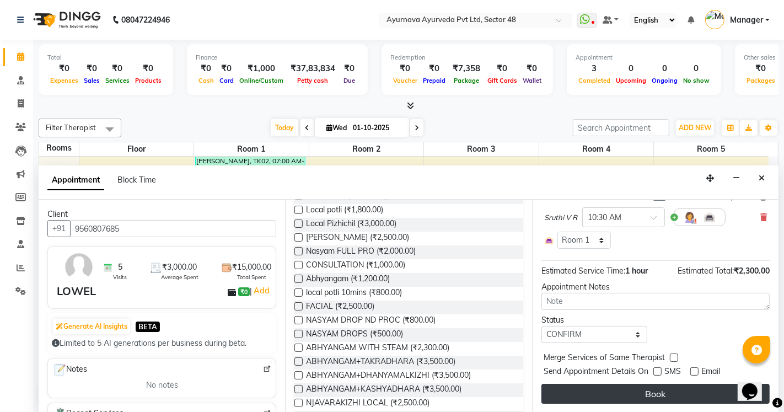
click at [685, 392] on button "Book" at bounding box center [655, 394] width 228 height 20
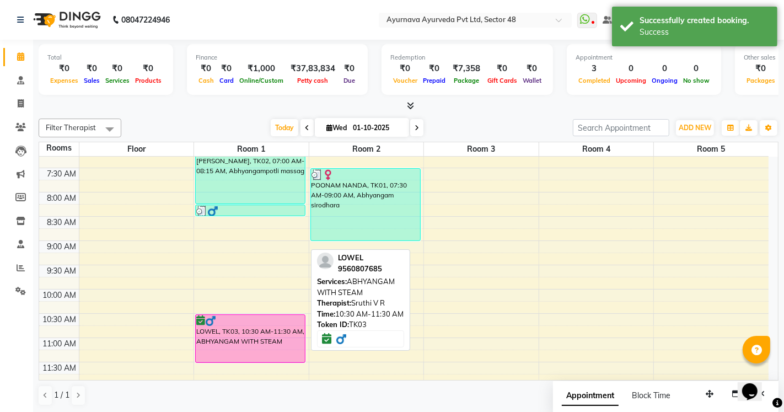
click at [227, 340] on div "LOWEL, TK03, 10:30 AM-11:30 AM, ABHYANGAM WITH STEAM" at bounding box center [250, 338] width 109 height 47
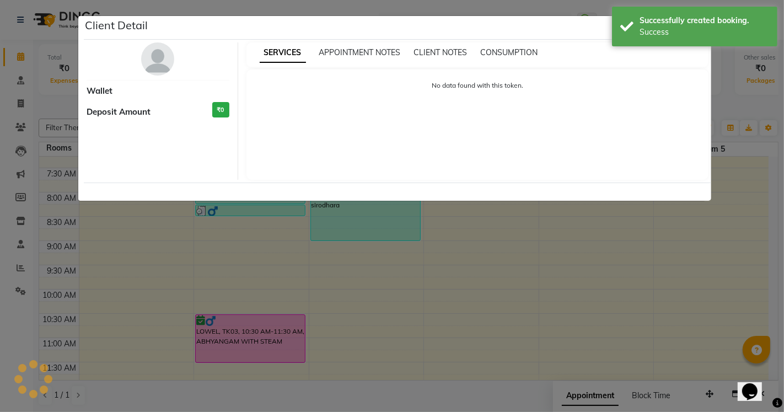
select select "6"
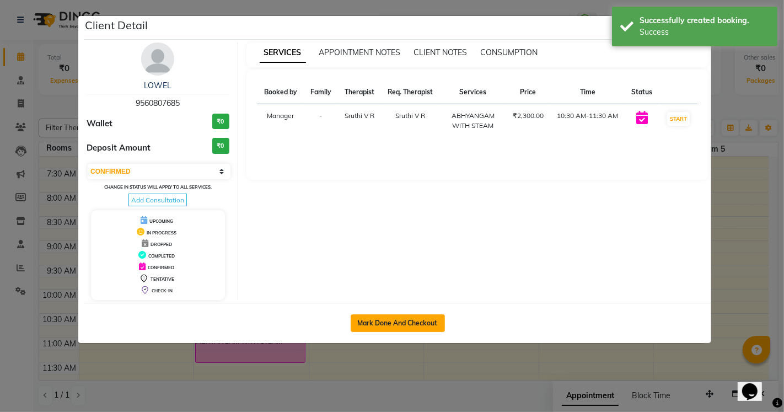
click at [386, 328] on button "Mark Done And Checkout" at bounding box center [398, 323] width 94 height 18
select select "5546"
select select "service"
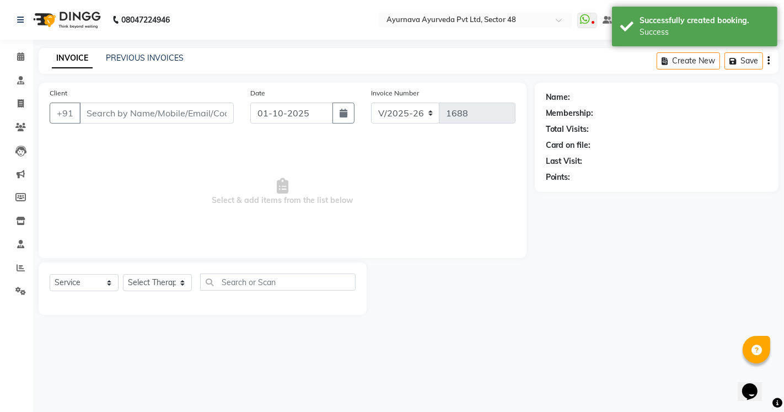
type input "9560807685"
select select "39150"
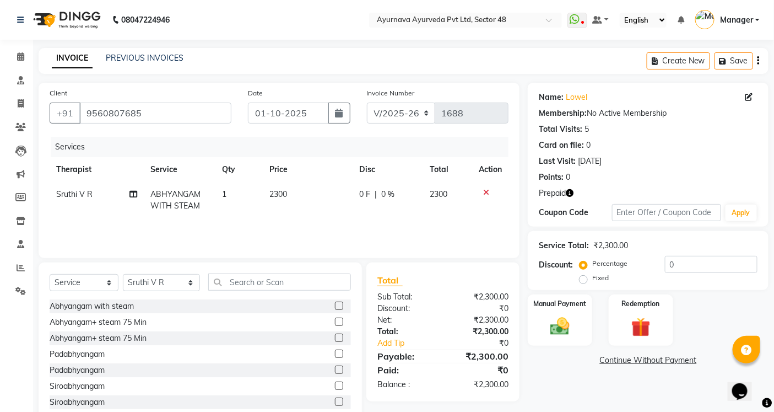
click at [579, 279] on div "Discount: Percentage Fixed 0" at bounding box center [648, 271] width 219 height 30
click at [592, 279] on label "Fixed" at bounding box center [600, 278] width 17 height 10
click at [585, 279] on input "Fixed" at bounding box center [586, 278] width 8 height 8
radio input "true"
click at [686, 265] on input "0" at bounding box center [711, 264] width 93 height 17
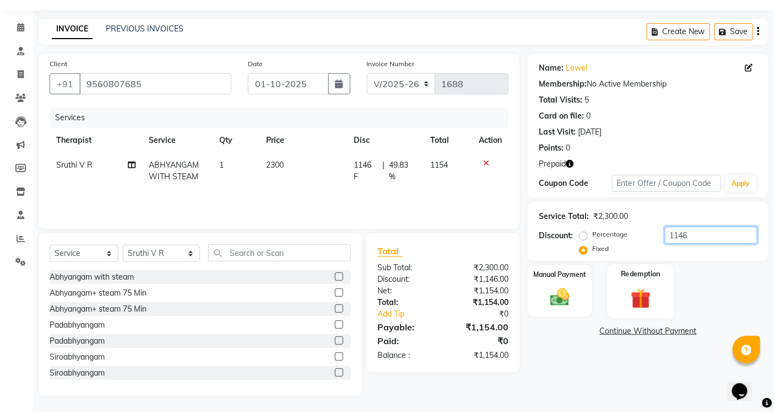
type input "1146"
click at [659, 283] on div "Redemption" at bounding box center [641, 291] width 67 height 54
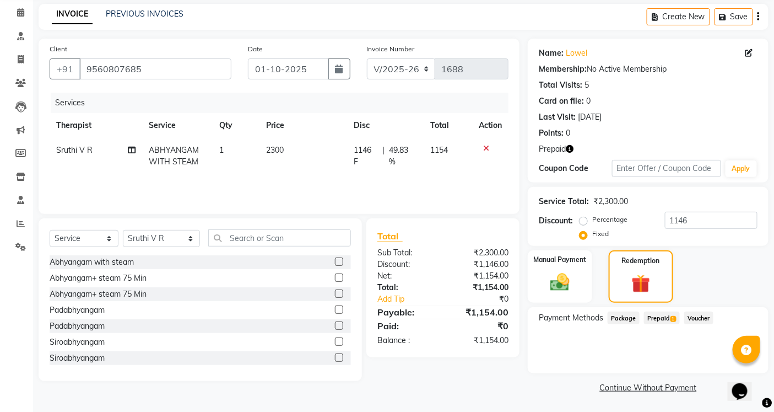
click at [657, 316] on span "Prepaid 1" at bounding box center [662, 317] width 36 height 13
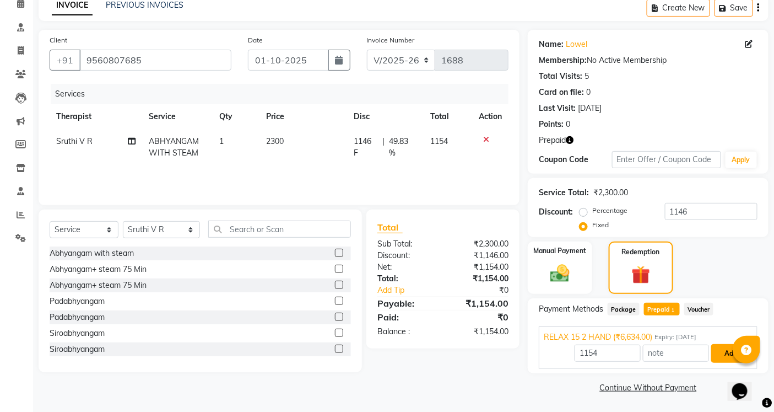
click at [725, 356] on button "Add" at bounding box center [732, 353] width 40 height 19
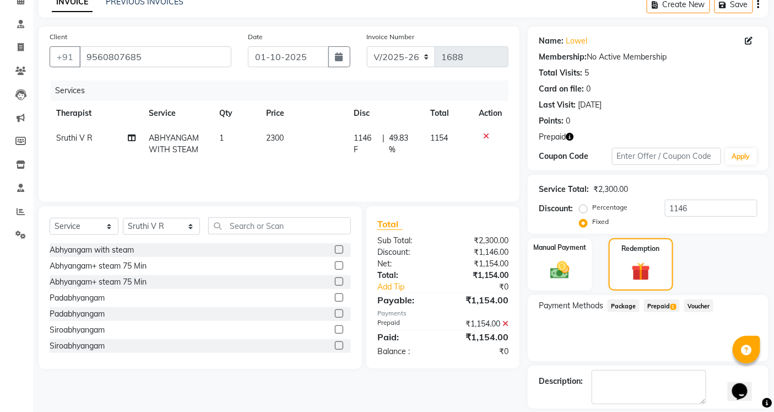
scroll to position [106, 0]
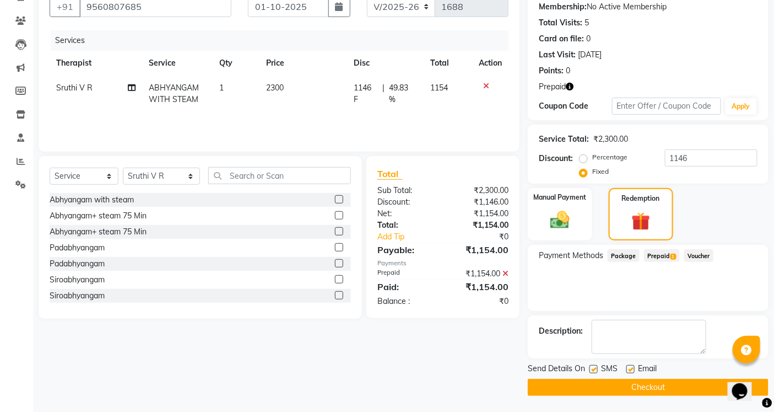
click at [597, 370] on label at bounding box center [594, 369] width 8 height 8
click at [597, 370] on input "checkbox" at bounding box center [593, 369] width 7 height 7
checkbox input "false"
drag, startPoint x: 631, startPoint y: 368, endPoint x: 630, endPoint y: 376, distance: 8.8
click at [631, 368] on label at bounding box center [631, 369] width 8 height 8
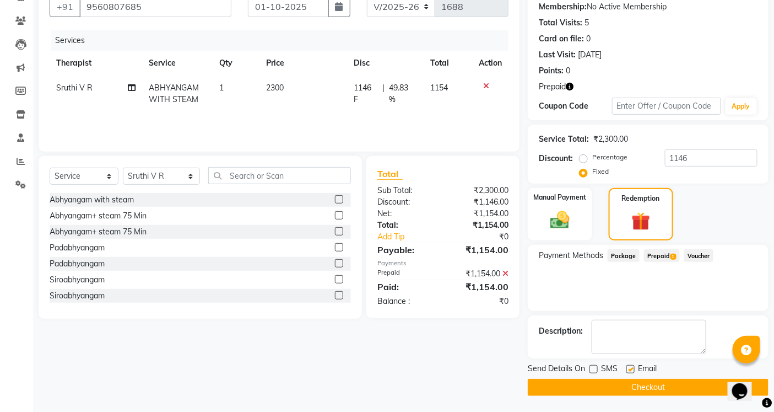
click at [631, 368] on input "checkbox" at bounding box center [630, 369] width 7 height 7
checkbox input "false"
click at [626, 386] on button "Checkout" at bounding box center [648, 387] width 241 height 17
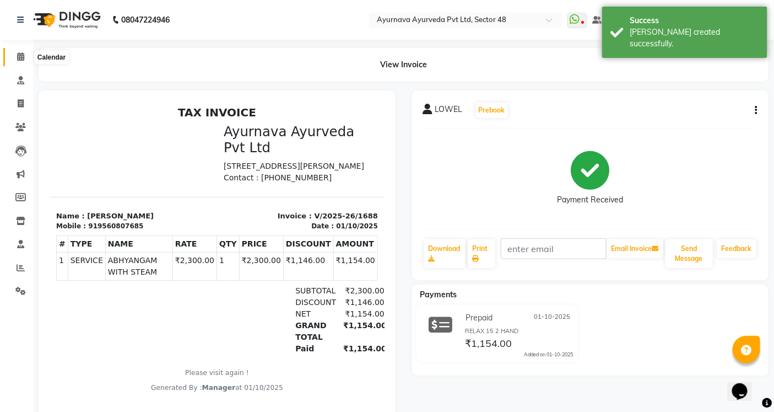
click at [13, 59] on span at bounding box center [20, 57] width 19 height 13
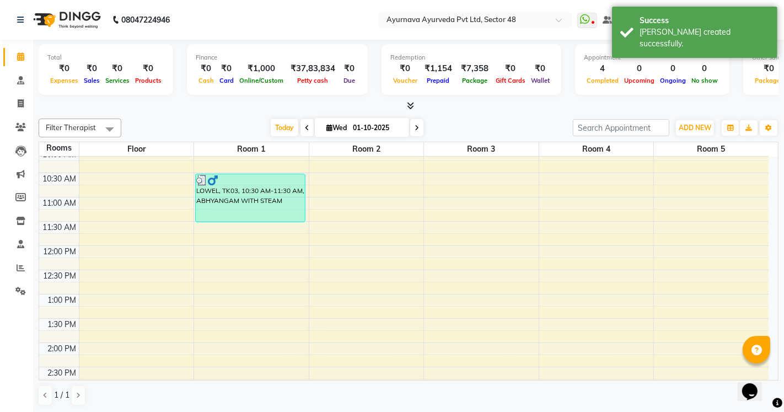
scroll to position [201, 0]
click at [342, 202] on div "6:00 AM 6:30 AM 7:00 AM 7:30 AM 8:00 AM 8:30 AM 9:00 AM 9:30 AM 10:00 AM 10:30 …" at bounding box center [403, 318] width 729 height 727
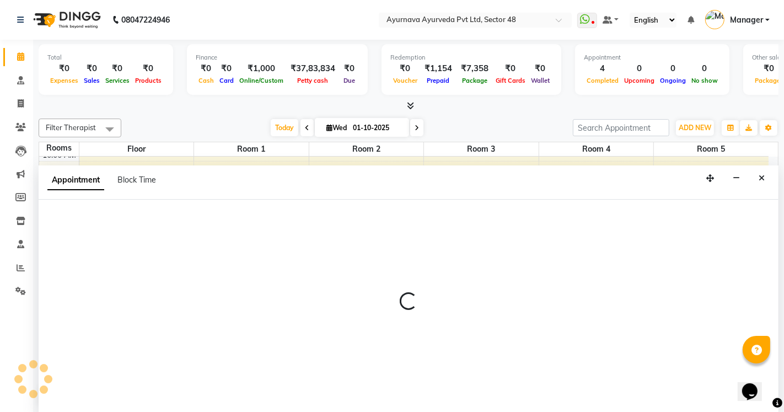
select select "660"
select select "tentative"
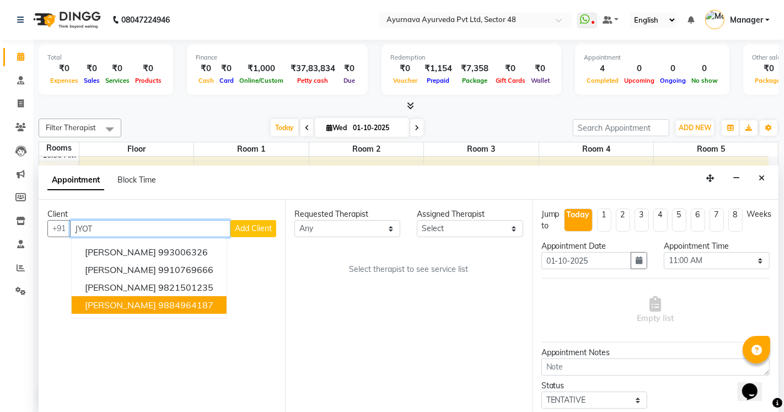
click at [158, 308] on ngb-highlight "9884964187" at bounding box center [185, 304] width 55 height 11
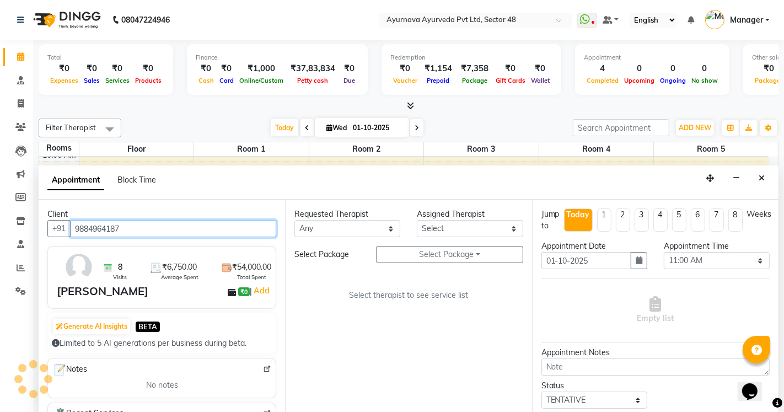
type input "9884964187"
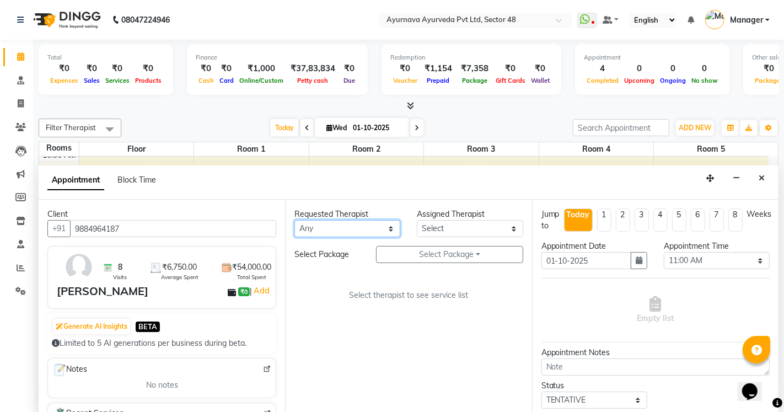
drag, startPoint x: 331, startPoint y: 229, endPoint x: 337, endPoint y: 229, distance: 6.6
click at [331, 229] on select "Any [PERSON_NAME] [PERSON_NAME] V P [PERSON_NAME] [PERSON_NAME] [PERSON_NAME] […" at bounding box center [347, 228] width 106 height 17
select select "58124"
click at [294, 220] on select "Any [PERSON_NAME] [PERSON_NAME] V P [PERSON_NAME] [PERSON_NAME] [PERSON_NAME] […" at bounding box center [347, 228] width 106 height 17
select select "58124"
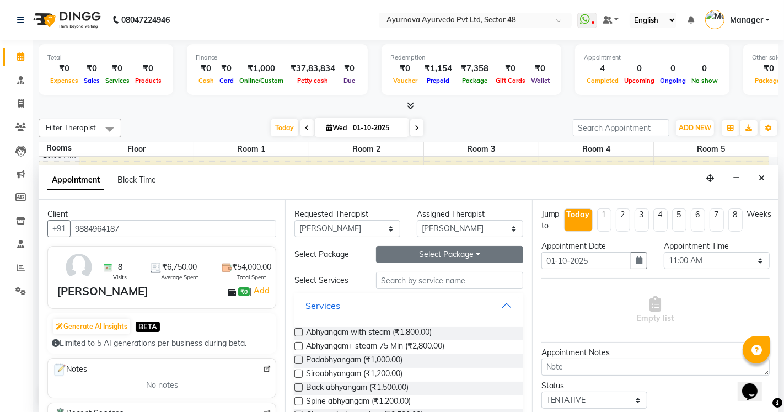
click at [430, 250] on button "Select Package Toggle Dropdown" at bounding box center [449, 254] width 147 height 17
click at [401, 277] on li "[PERSON_NAME]" at bounding box center [420, 277] width 88 height 16
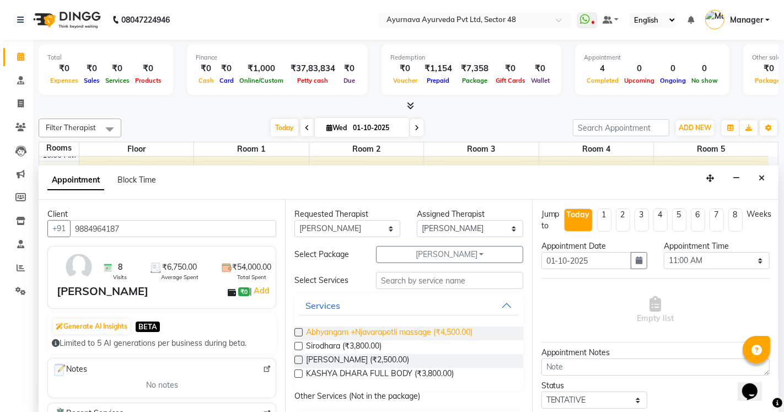
click at [365, 332] on span "Abhyangam +Njavarapotli massage (₹4,500.00)" at bounding box center [389, 333] width 166 height 14
checkbox input "true"
select select "2643"
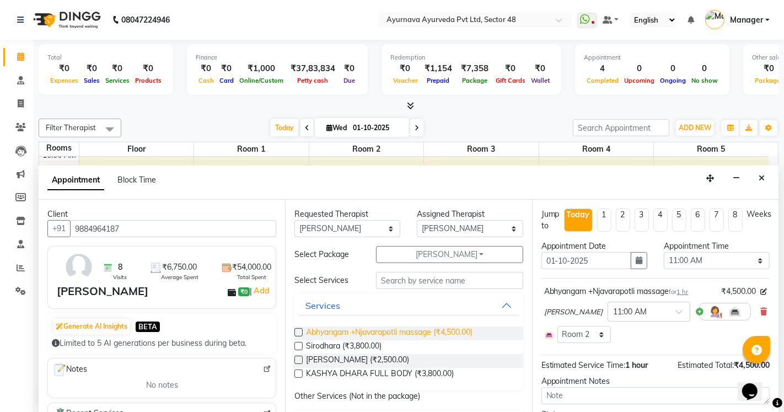
checkbox input "false"
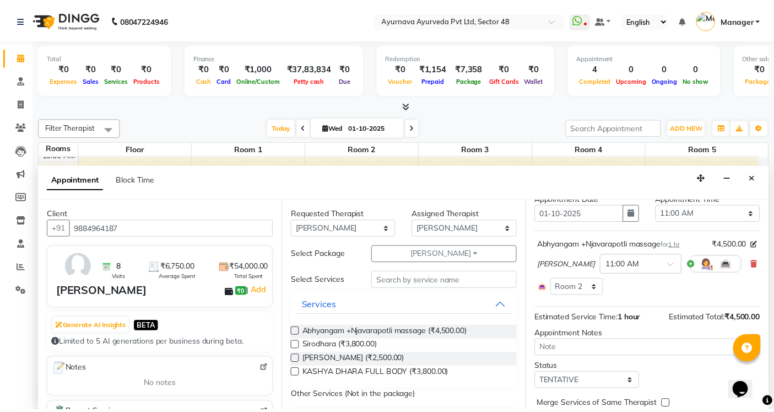
scroll to position [94, 0]
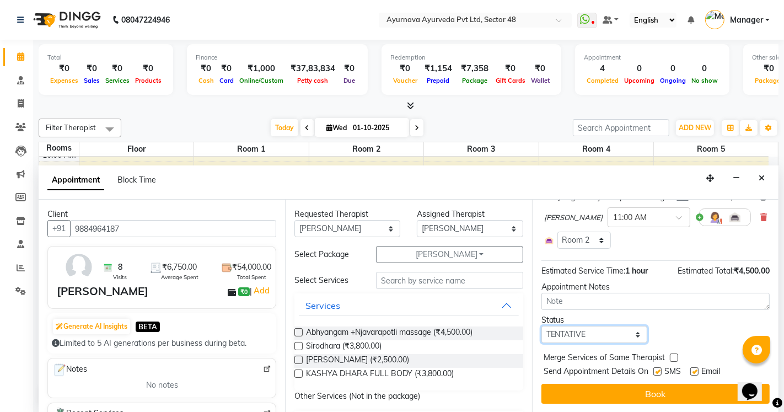
click at [564, 333] on select "Select TENTATIVE CONFIRM CHECK-IN UPCOMING" at bounding box center [594, 334] width 106 height 17
select select "confirm booking"
click at [541, 326] on select "Select TENTATIVE CONFIRM CHECK-IN UPCOMING" at bounding box center [594, 334] width 106 height 17
drag, startPoint x: 655, startPoint y: 371, endPoint x: 661, endPoint y: 374, distance: 7.0
click at [656, 372] on label at bounding box center [657, 371] width 8 height 8
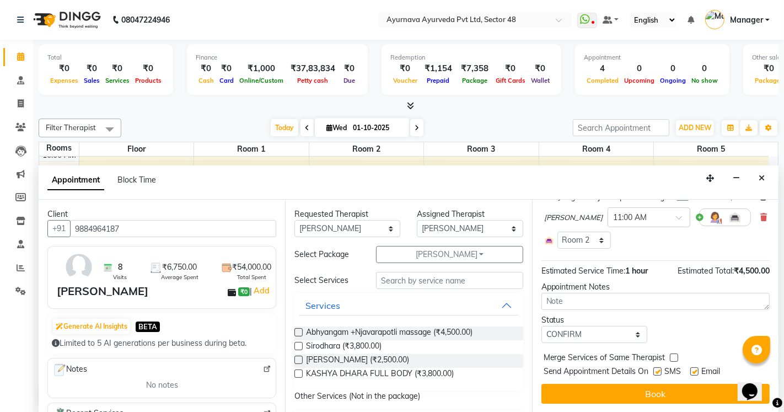
click at [656, 372] on input "checkbox" at bounding box center [656, 372] width 7 height 7
checkbox input "false"
click at [696, 373] on label at bounding box center [694, 371] width 8 height 8
click at [696, 373] on input "checkbox" at bounding box center [693, 372] width 7 height 7
checkbox input "false"
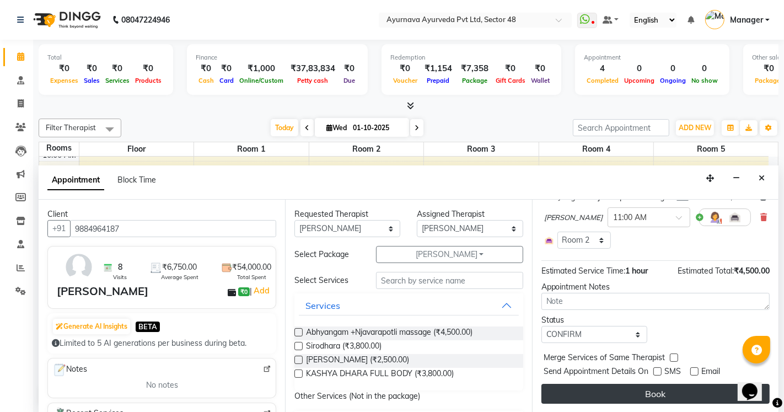
click at [677, 390] on button "Book" at bounding box center [655, 394] width 228 height 20
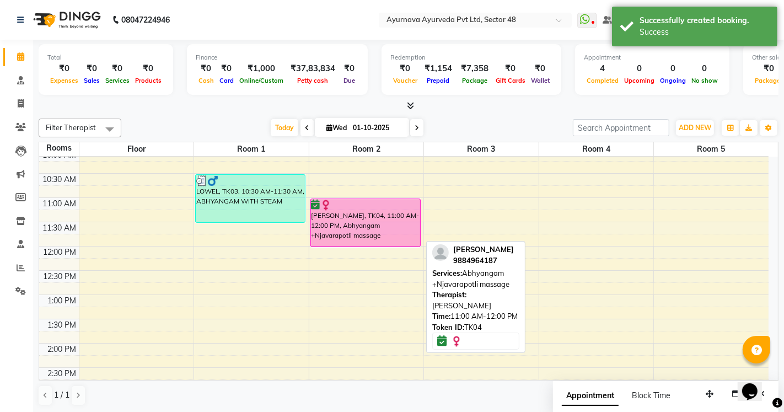
click at [372, 237] on div "[PERSON_NAME], TK04, 11:00 AM-12:00 PM, Abhyangam +Njavarapotli massage" at bounding box center [365, 222] width 109 height 47
select select "6"
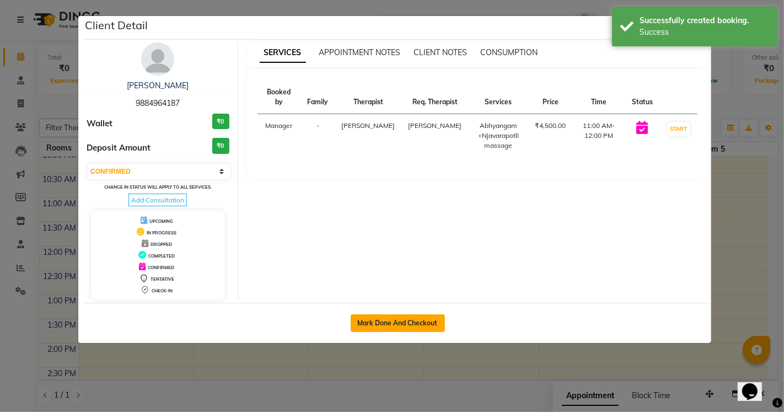
click at [387, 326] on button "Mark Done And Checkout" at bounding box center [398, 323] width 94 height 18
select select "service"
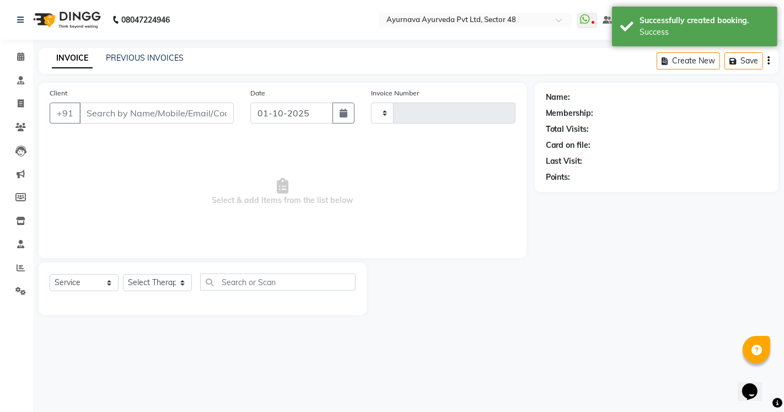
type input "1689"
select select "5546"
type input "9884964187"
select select "58124"
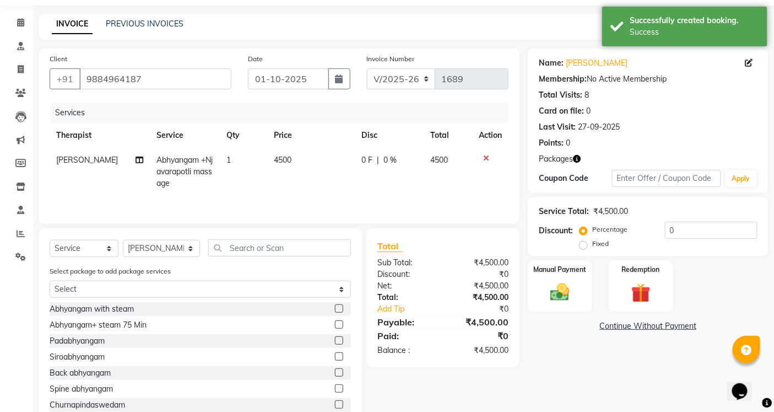
scroll to position [67, 0]
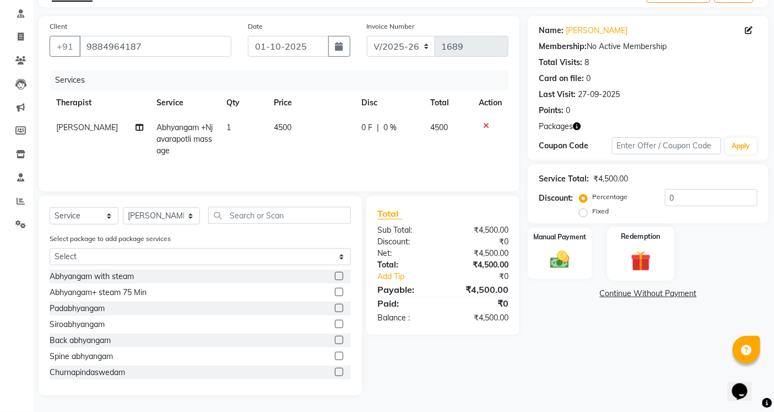
click at [641, 249] on img at bounding box center [640, 260] width 33 height 25
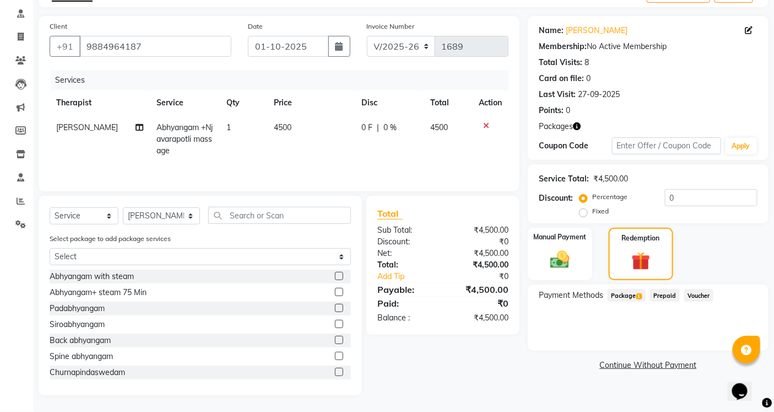
click at [618, 290] on span "Package 1" at bounding box center [627, 295] width 38 height 13
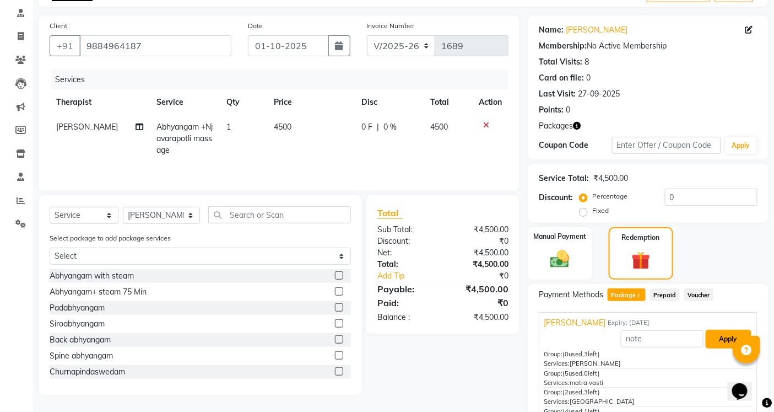
click at [719, 341] on button "Apply" at bounding box center [729, 339] width 46 height 19
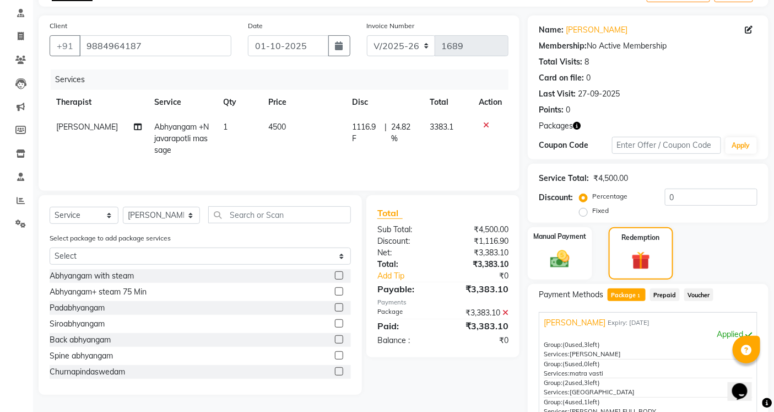
scroll to position [195, 0]
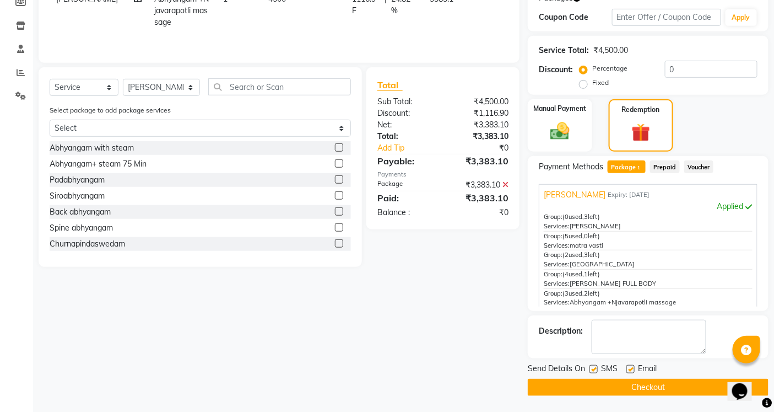
click at [590, 367] on div "Send Details On SMS Email" at bounding box center [648, 370] width 241 height 14
click at [596, 370] on label at bounding box center [594, 369] width 8 height 8
click at [596, 370] on input "checkbox" at bounding box center [593, 369] width 7 height 7
checkbox input "false"
click at [631, 366] on label at bounding box center [631, 369] width 8 height 8
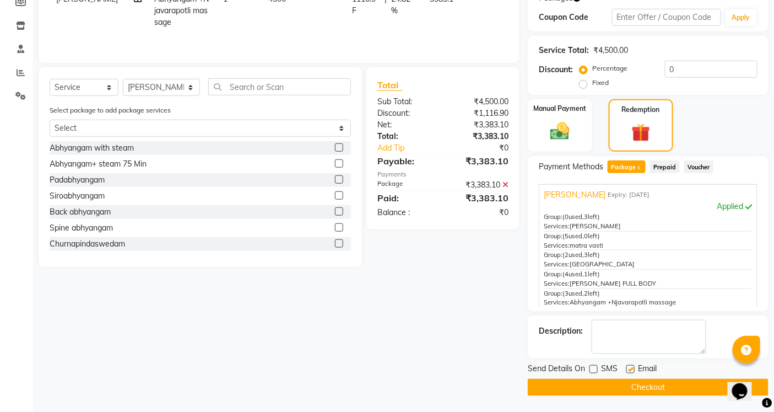
click at [631, 366] on input "checkbox" at bounding box center [630, 369] width 7 height 7
checkbox input "false"
click at [618, 382] on button "Checkout" at bounding box center [648, 387] width 241 height 17
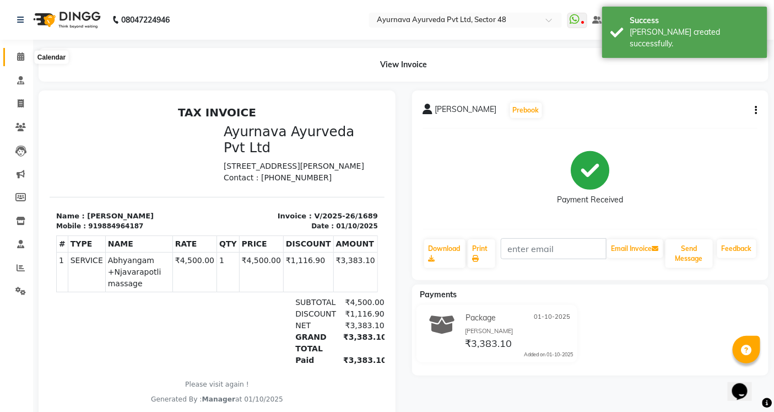
click at [18, 62] on span at bounding box center [20, 57] width 19 height 13
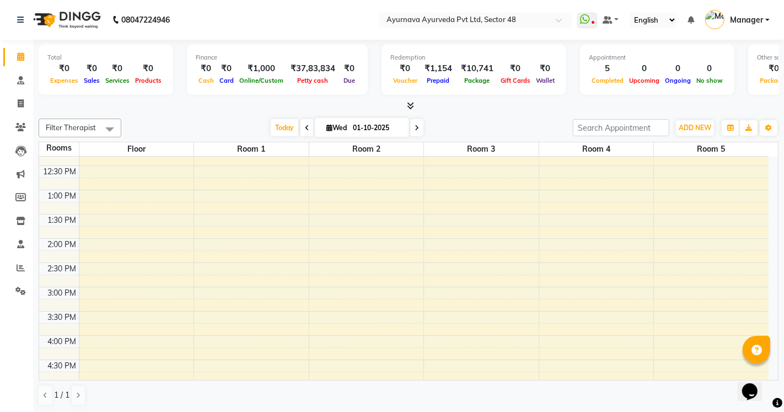
scroll to position [367, 0]
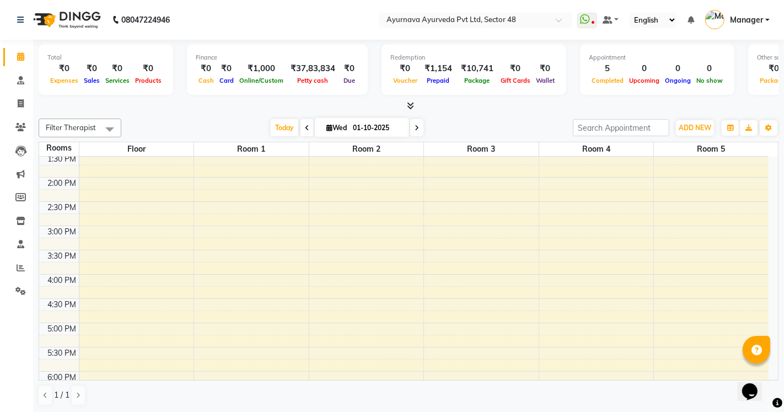
click at [332, 327] on div "6:00 AM 6:30 AM 7:00 AM 7:30 AM 8:00 AM 8:30 AM 9:00 AM 9:30 AM 10:00 AM 10:30 …" at bounding box center [403, 152] width 729 height 727
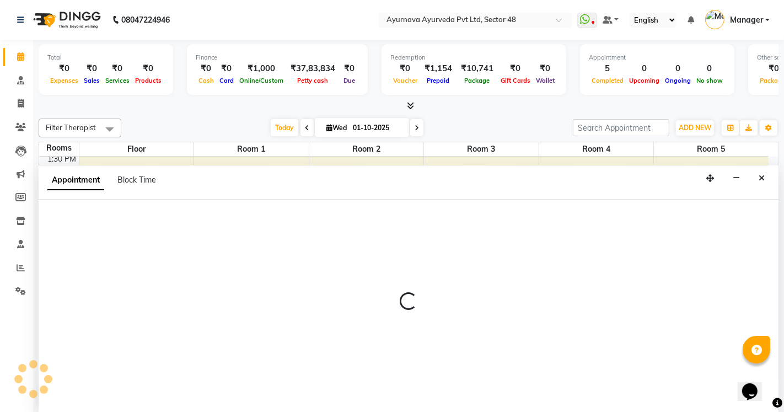
select select "1020"
select select "tentative"
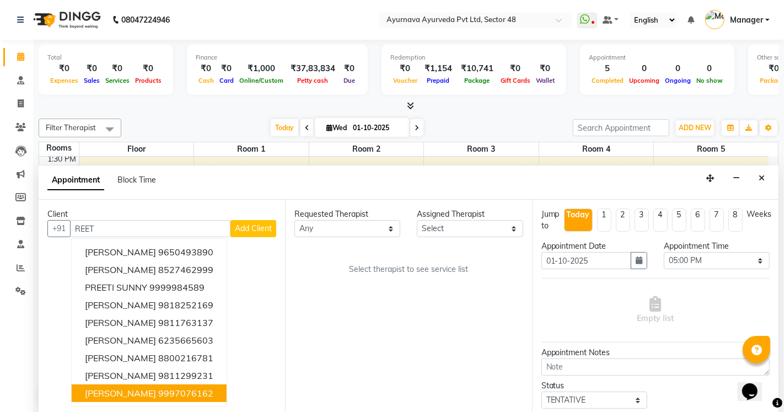
click at [131, 397] on span "[PERSON_NAME]" at bounding box center [120, 392] width 71 height 11
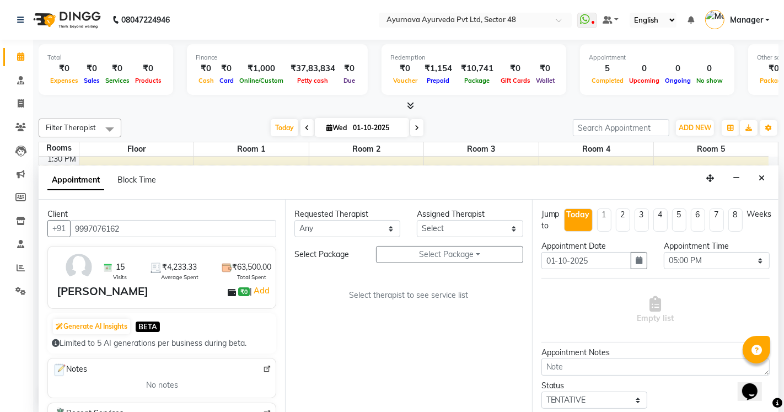
type input "9997076162"
click at [315, 227] on select "Any [PERSON_NAME] [PERSON_NAME] V P [PERSON_NAME] [PERSON_NAME] [PERSON_NAME] […" at bounding box center [347, 228] width 106 height 17
select select "39150"
click at [294, 220] on select "Any [PERSON_NAME] [PERSON_NAME] V P [PERSON_NAME] [PERSON_NAME] [PERSON_NAME] […" at bounding box center [347, 228] width 106 height 17
select select "39150"
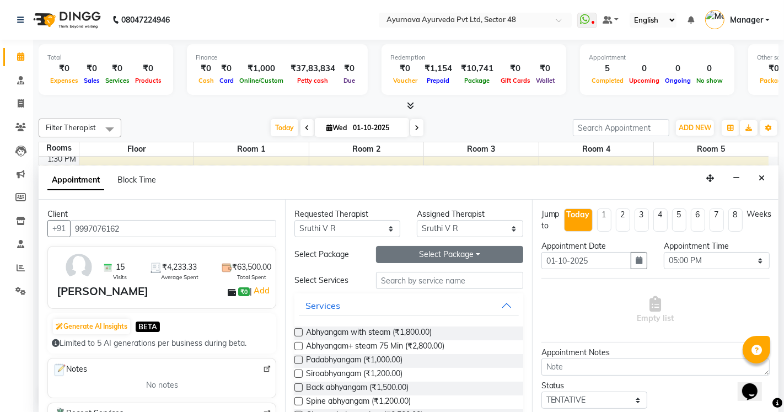
click at [433, 252] on button "Select Package Toggle Dropdown" at bounding box center [449, 254] width 147 height 17
click at [417, 273] on li "[PERSON_NAME] 2" at bounding box center [423, 277] width 95 height 16
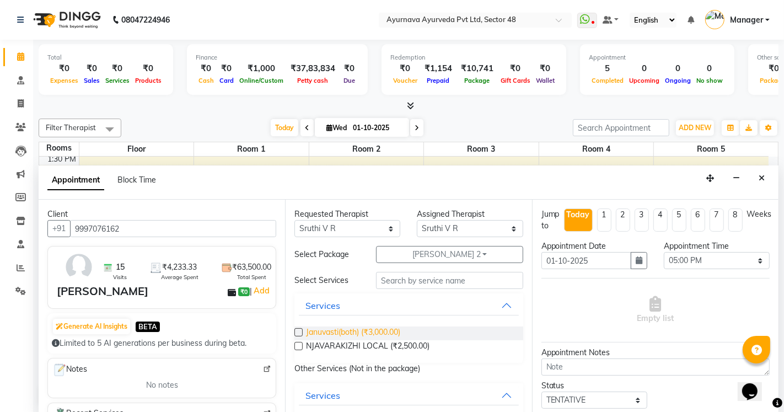
click at [347, 330] on span "Januvasti(both) (₹3,000.00)" at bounding box center [353, 333] width 94 height 14
checkbox input "true"
select select "2643"
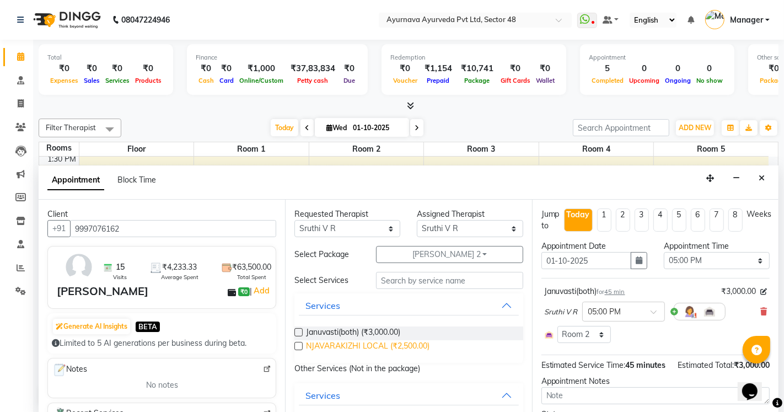
checkbox input "false"
click at [354, 346] on span "NJAVARAKIZHI LOCAL (₹2,500.00)" at bounding box center [367, 347] width 123 height 14
checkbox input "true"
select select "2643"
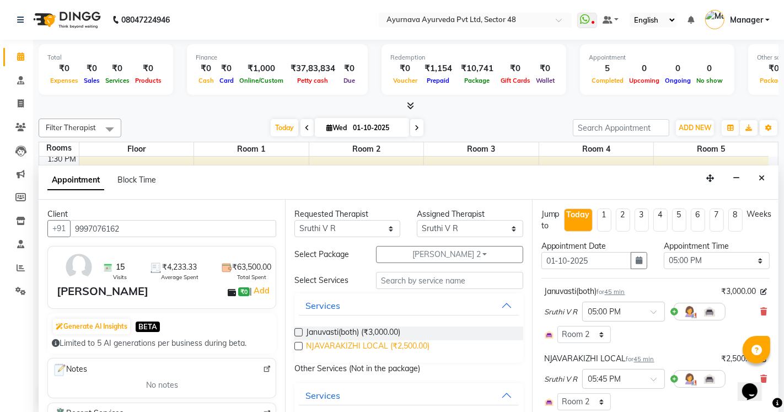
checkbox input "false"
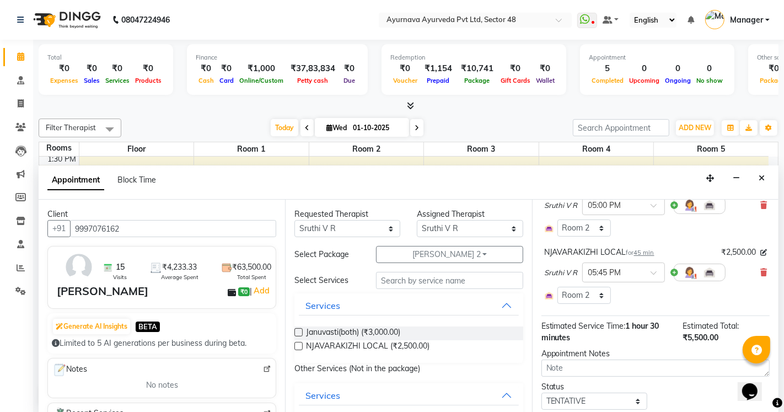
scroll to position [173, 0]
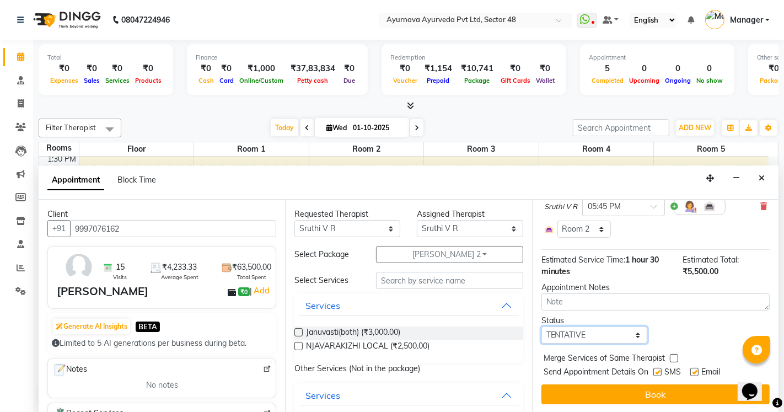
click at [572, 340] on select "Select TENTATIVE CONFIRM CHECK-IN UPCOMING" at bounding box center [594, 334] width 106 height 17
select select "confirm booking"
click at [541, 326] on select "Select TENTATIVE CONFIRM CHECK-IN UPCOMING" at bounding box center [594, 334] width 106 height 17
click at [656, 368] on label at bounding box center [657, 372] width 8 height 8
click at [656, 369] on input "checkbox" at bounding box center [656, 372] width 7 height 7
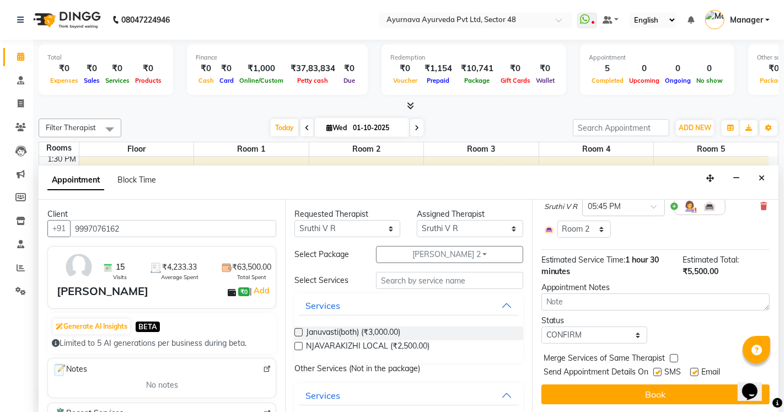
checkbox input "false"
click at [696, 373] on label at bounding box center [694, 372] width 8 height 8
click at [696, 373] on input "checkbox" at bounding box center [693, 372] width 7 height 7
checkbox input "false"
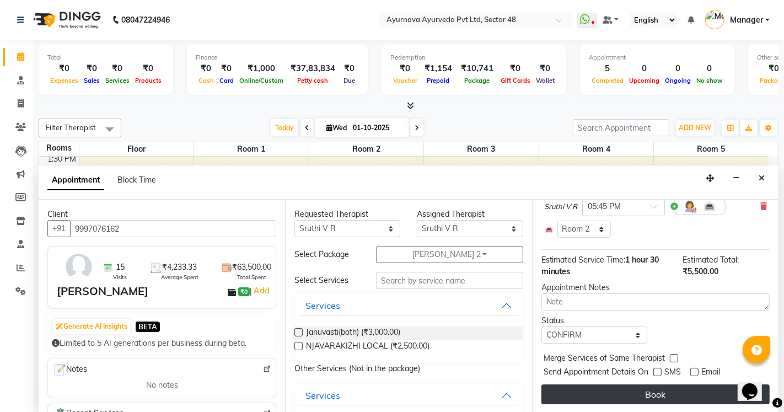
click at [686, 389] on button "Book" at bounding box center [655, 394] width 228 height 20
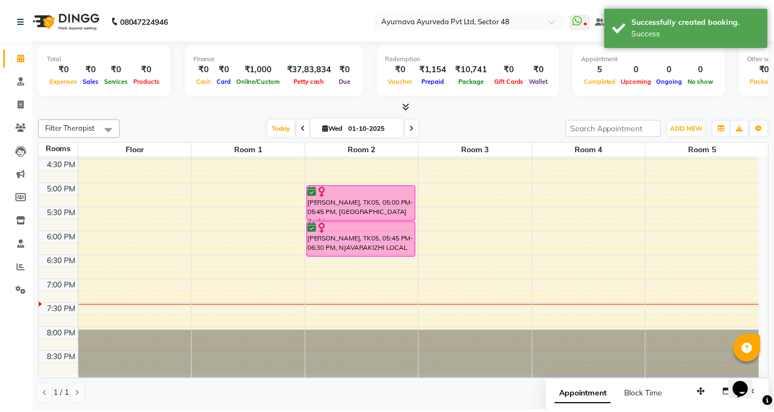
scroll to position [508, 0]
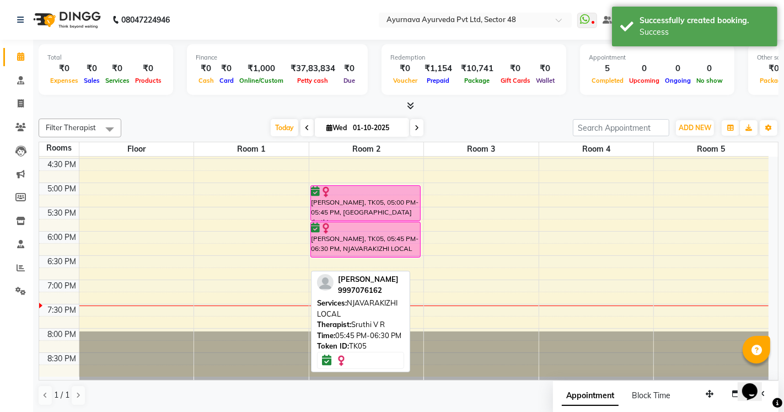
click at [373, 244] on div "[PERSON_NAME], TK05, 05:45 PM-06:30 PM, NJAVARAKIZHI LOCAL" at bounding box center [365, 239] width 109 height 35
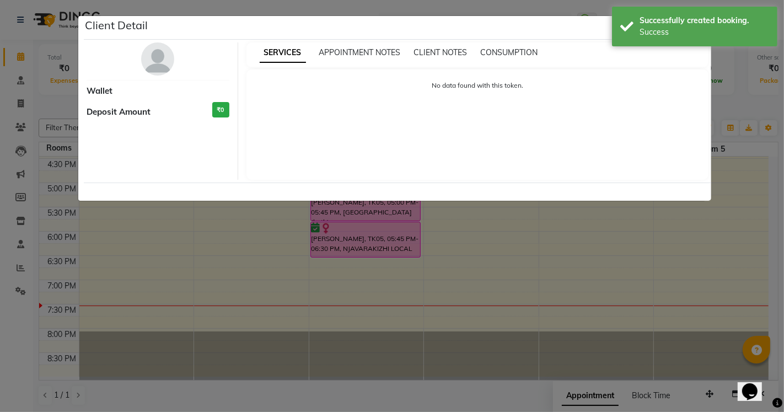
select select "6"
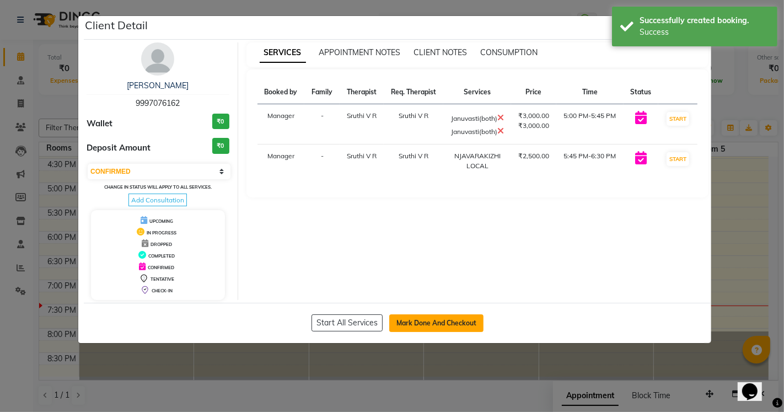
click at [421, 322] on button "Mark Done And Checkout" at bounding box center [436, 323] width 94 height 18
select select "service"
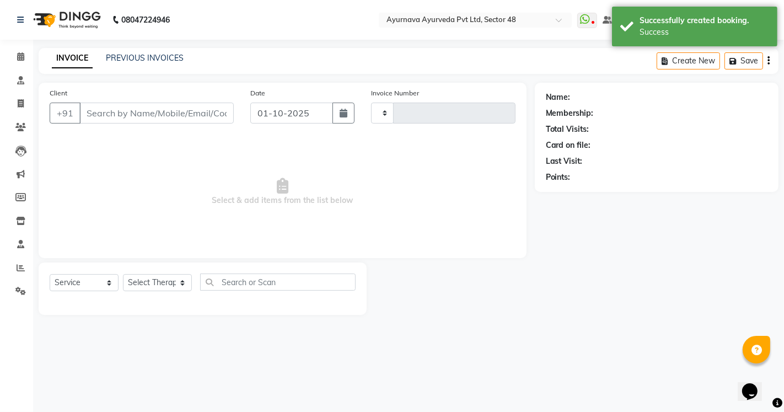
type input "1690"
select select "5546"
type input "9997076162"
select select "39150"
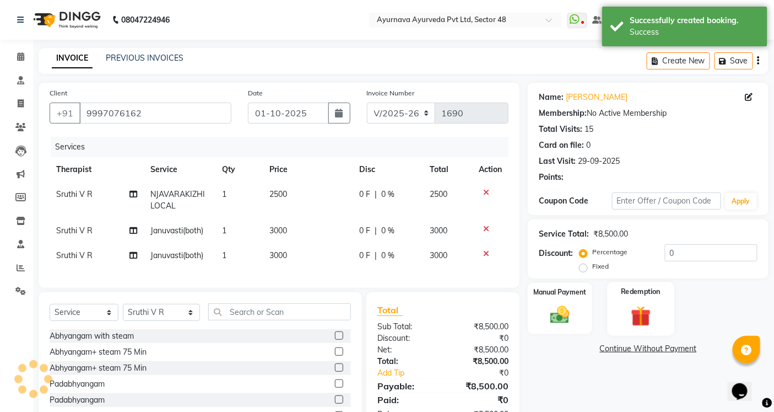
scroll to position [68, 0]
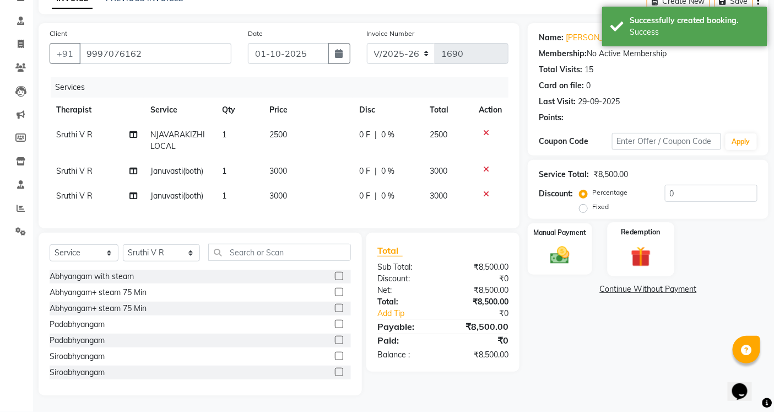
click at [633, 252] on img at bounding box center [640, 256] width 33 height 25
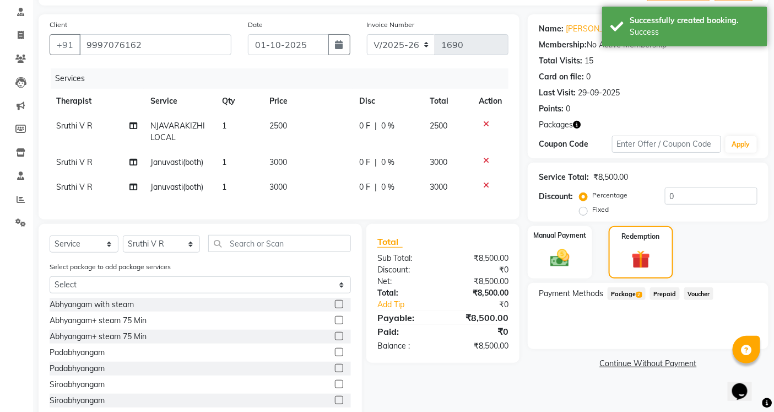
click at [624, 293] on span "Package 2" at bounding box center [627, 293] width 38 height 13
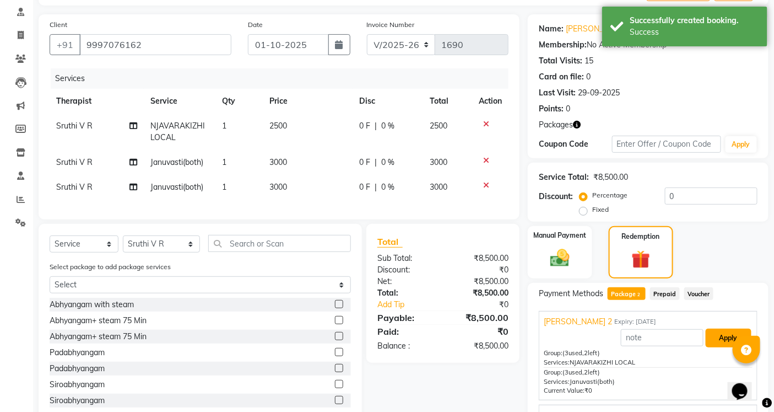
click at [715, 332] on button "Apply" at bounding box center [729, 337] width 46 height 19
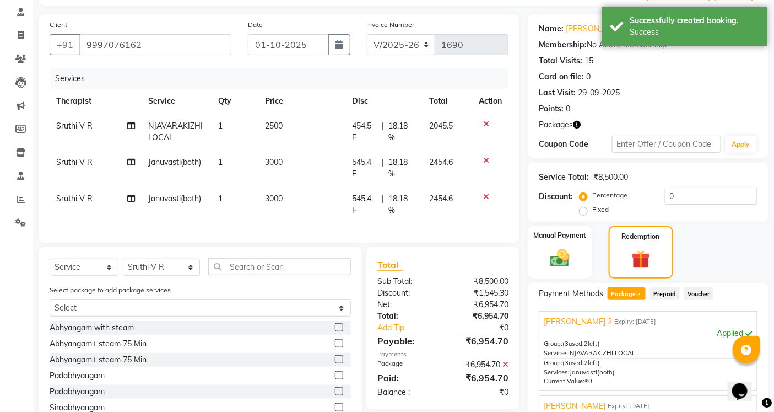
scroll to position [179, 0]
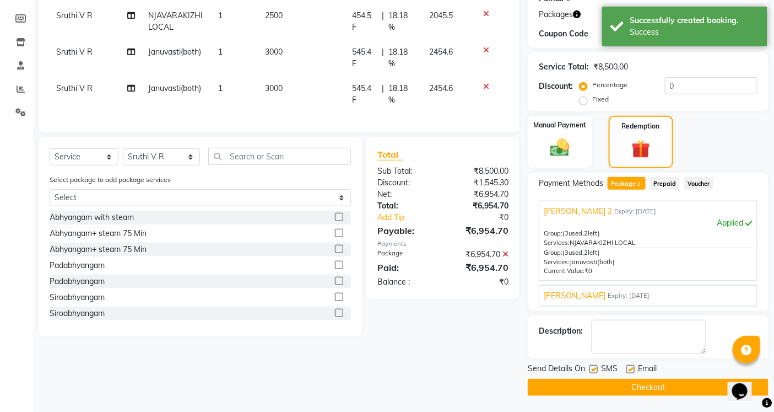
click at [592, 367] on label at bounding box center [594, 369] width 8 height 8
click at [592, 367] on input "checkbox" at bounding box center [593, 369] width 7 height 7
checkbox input "false"
drag, startPoint x: 630, startPoint y: 368, endPoint x: 624, endPoint y: 394, distance: 26.6
click at [630, 369] on label at bounding box center [631, 369] width 8 height 8
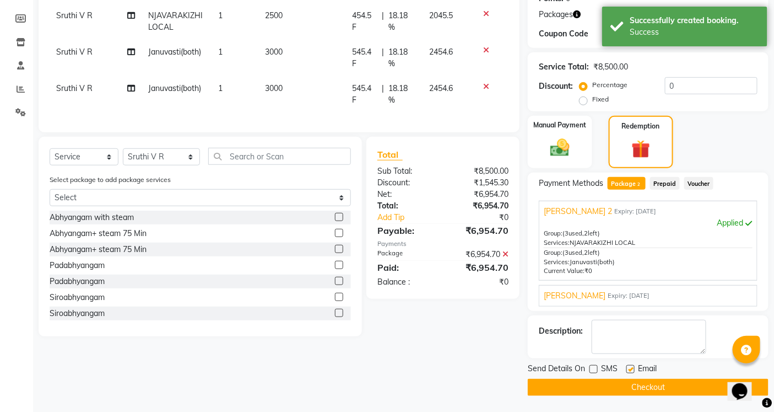
click at [630, 369] on input "checkbox" at bounding box center [630, 369] width 7 height 7
checkbox input "false"
click at [623, 393] on button "Checkout" at bounding box center [648, 387] width 241 height 17
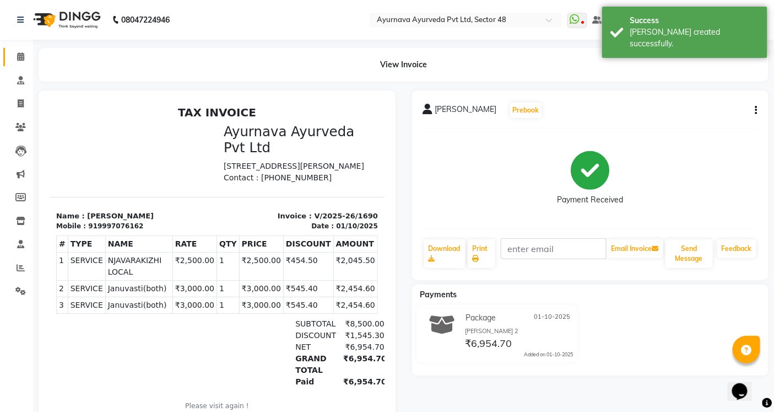
click at [13, 56] on span at bounding box center [20, 57] width 19 height 13
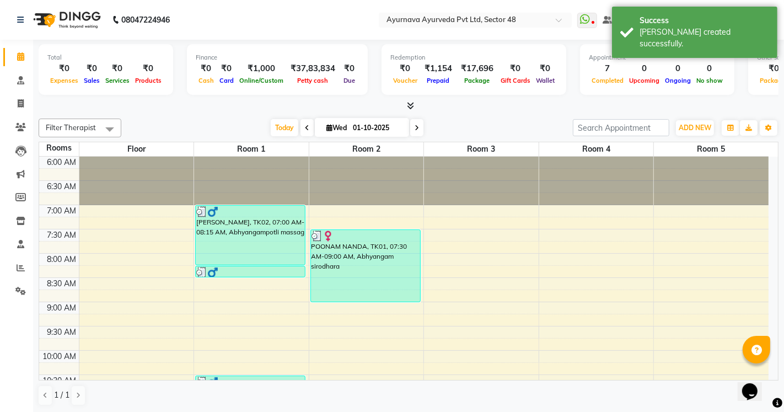
select select "tentative"
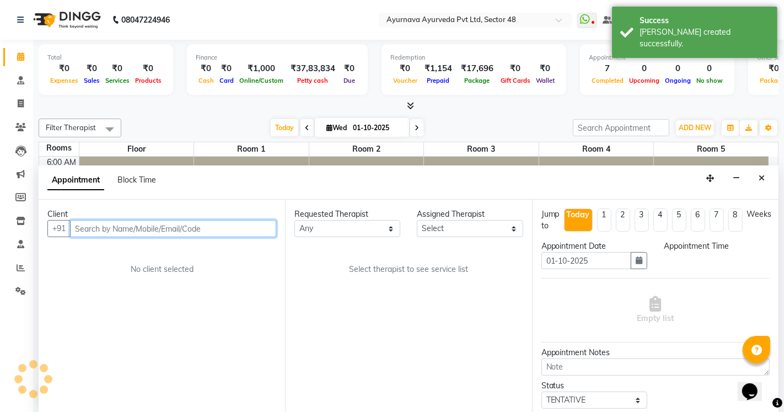
select select "540"
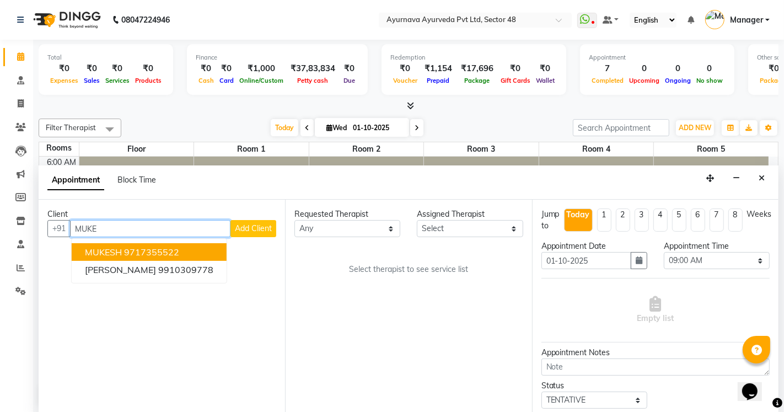
click at [179, 247] on ngb-highlight "9717355522" at bounding box center [151, 251] width 55 height 11
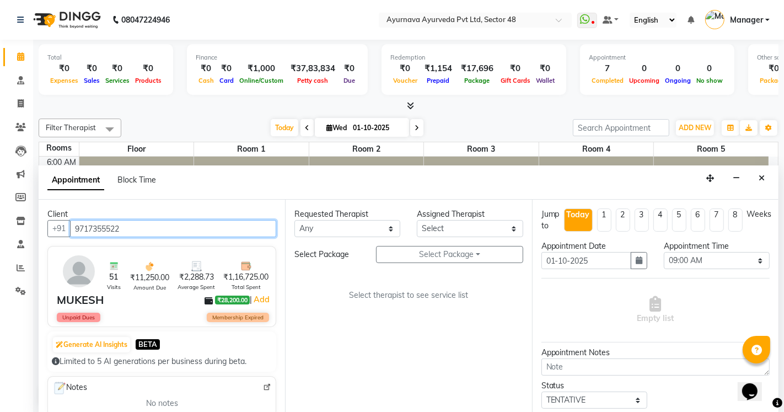
type input "9717355522"
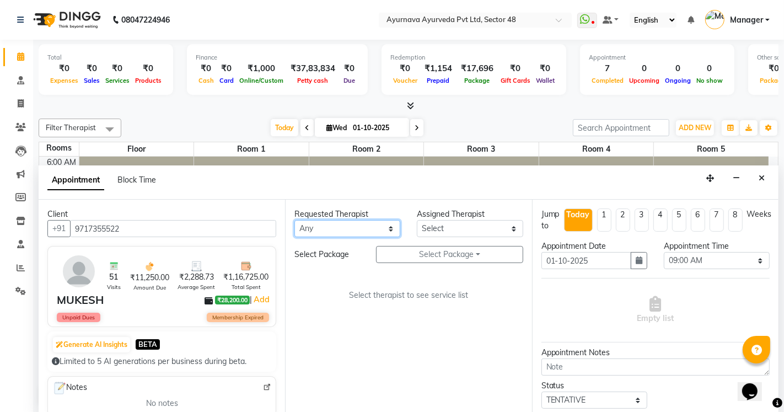
click at [349, 229] on select "Any [PERSON_NAME] [PERSON_NAME] V P [PERSON_NAME] [PERSON_NAME] [PERSON_NAME] […" at bounding box center [347, 228] width 106 height 17
select select "46183"
click at [294, 220] on select "Any [PERSON_NAME] [PERSON_NAME] V P [PERSON_NAME] [PERSON_NAME] [PERSON_NAME] […" at bounding box center [347, 228] width 106 height 17
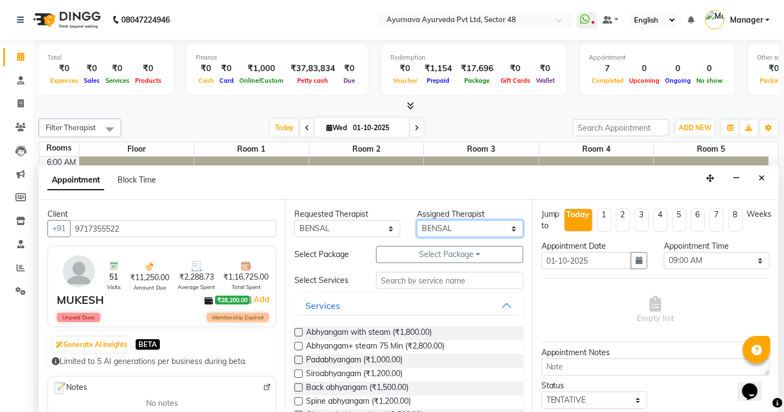
click at [424, 228] on select "Select [PERSON_NAME] [PERSON_NAME] V P [PERSON_NAME] [PERSON_NAME] [PERSON_NAME…" at bounding box center [470, 228] width 106 height 17
select select "63862"
click at [417, 220] on select "Select [PERSON_NAME] [PERSON_NAME] V P [PERSON_NAME] [PERSON_NAME] [PERSON_NAME…" at bounding box center [470, 228] width 106 height 17
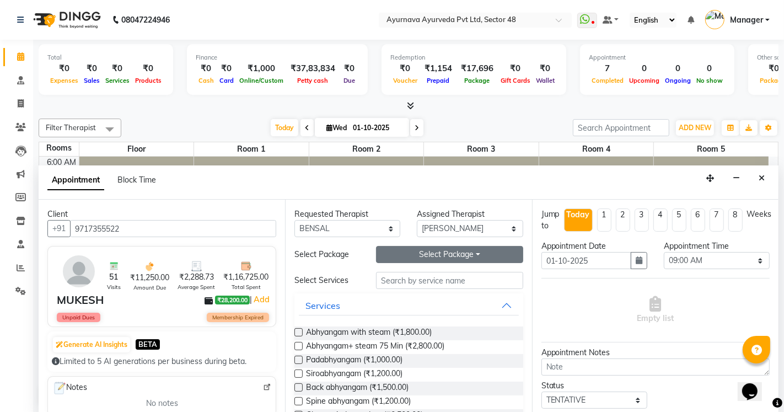
click at [425, 255] on button "Select Package Toggle Dropdown" at bounding box center [449, 254] width 147 height 17
click at [398, 273] on li "MUKESH" at bounding box center [419, 277] width 87 height 16
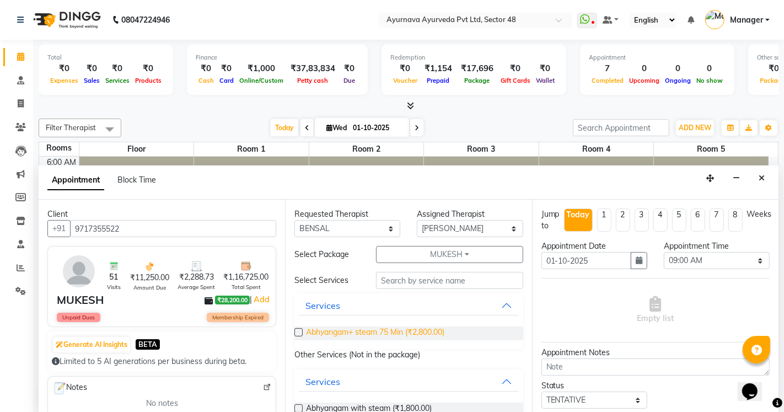
click at [356, 331] on span "Abhyangam+ steam 75 Min (₹2,800.00)" at bounding box center [375, 333] width 138 height 14
checkbox input "true"
select select "2644"
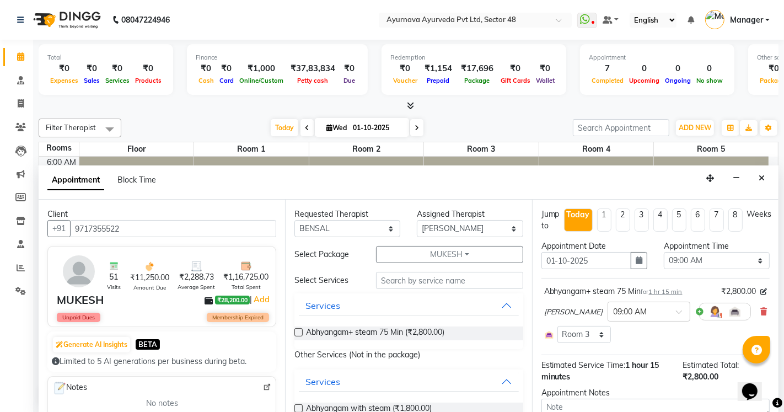
checkbox input "false"
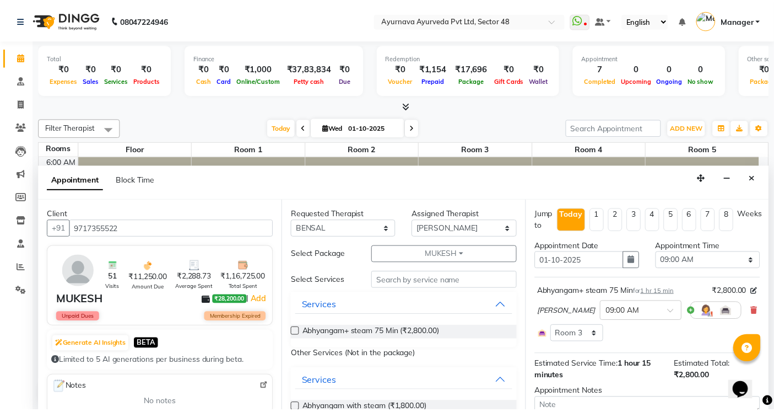
scroll to position [105, 0]
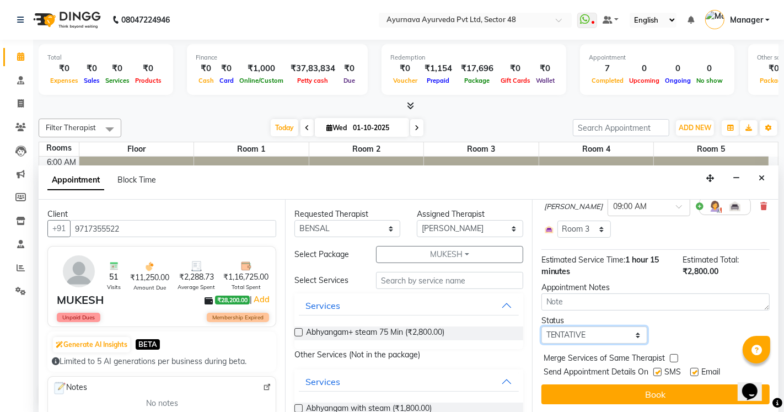
click at [585, 334] on select "Select TENTATIVE CONFIRM CHECK-IN UPCOMING" at bounding box center [594, 334] width 106 height 17
select select "confirm booking"
click at [541, 326] on select "Select TENTATIVE CONFIRM CHECK-IN UPCOMING" at bounding box center [594, 334] width 106 height 17
drag, startPoint x: 657, startPoint y: 370, endPoint x: 693, endPoint y: 372, distance: 35.9
click at [658, 370] on label at bounding box center [657, 372] width 8 height 8
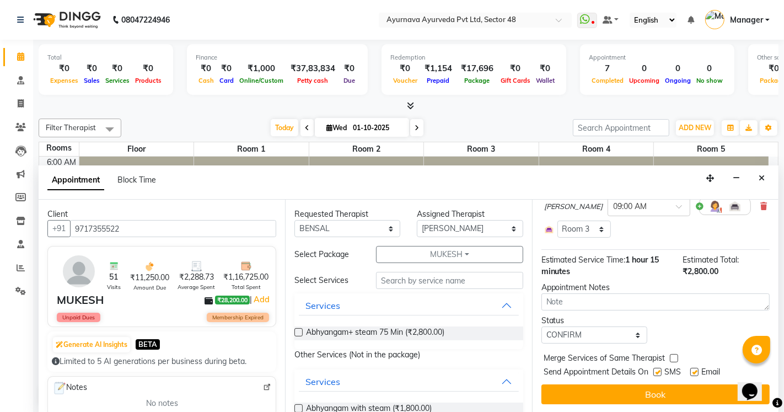
click at [658, 370] on input "checkbox" at bounding box center [656, 372] width 7 height 7
checkbox input "false"
drag, startPoint x: 693, startPoint y: 372, endPoint x: 673, endPoint y: 390, distance: 27.3
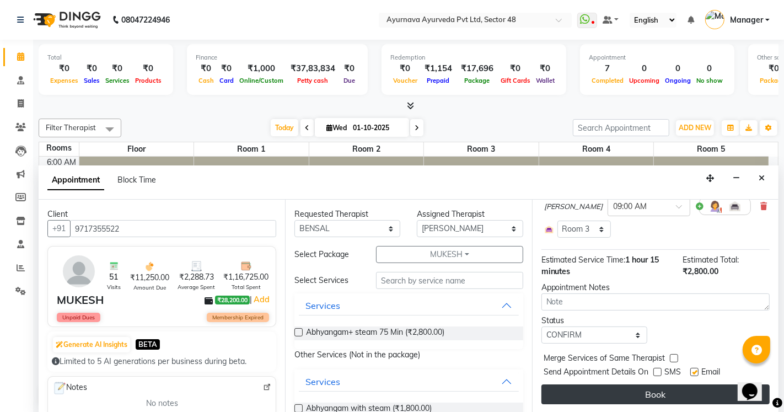
click at [693, 373] on label at bounding box center [694, 372] width 8 height 8
click at [693, 373] on input "checkbox" at bounding box center [693, 372] width 7 height 7
checkbox input "false"
click at [673, 390] on button "Book" at bounding box center [655, 394] width 228 height 20
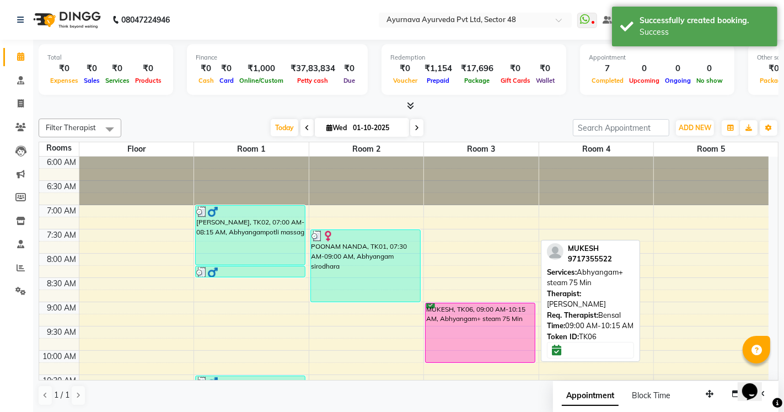
click at [465, 348] on div "MUKESH, TK06, 09:00 AM-10:15 AM, Abhyangam+ steam 75 Min" at bounding box center [479, 332] width 109 height 59
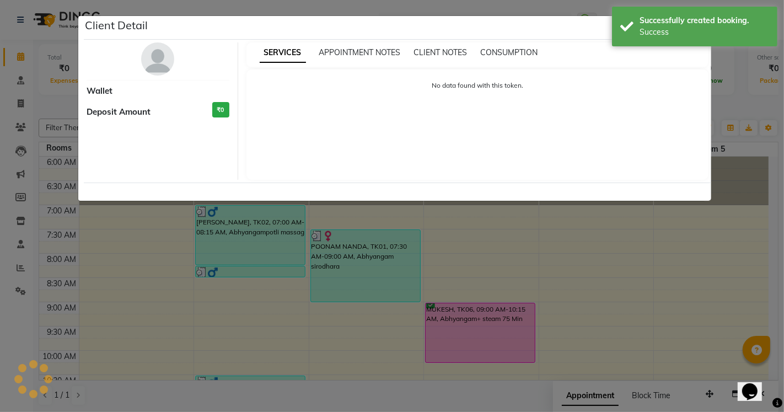
select select "6"
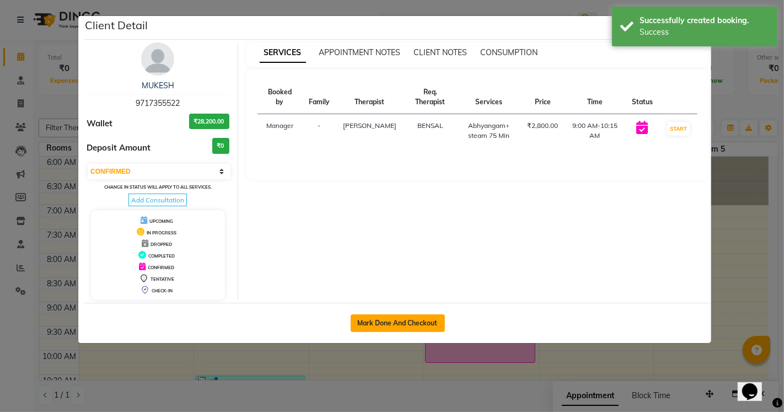
click at [405, 321] on button "Mark Done And Checkout" at bounding box center [398, 323] width 94 height 18
select select "service"
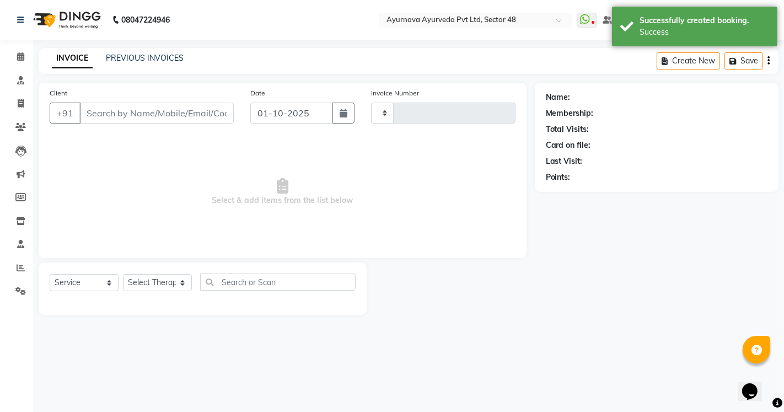
type input "1691"
select select "5546"
type input "9717355522"
select select "63862"
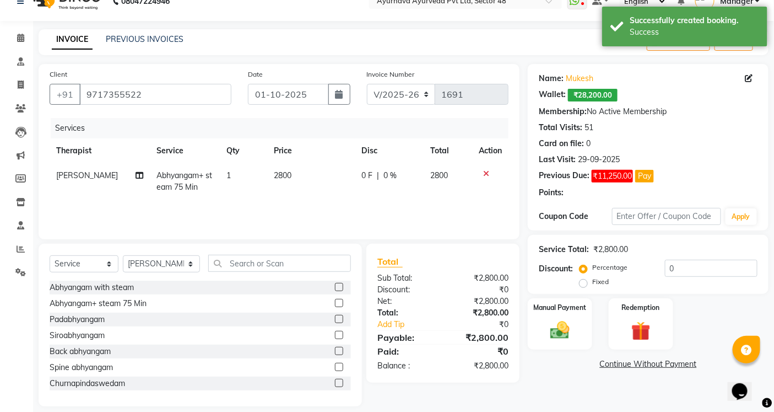
scroll to position [29, 0]
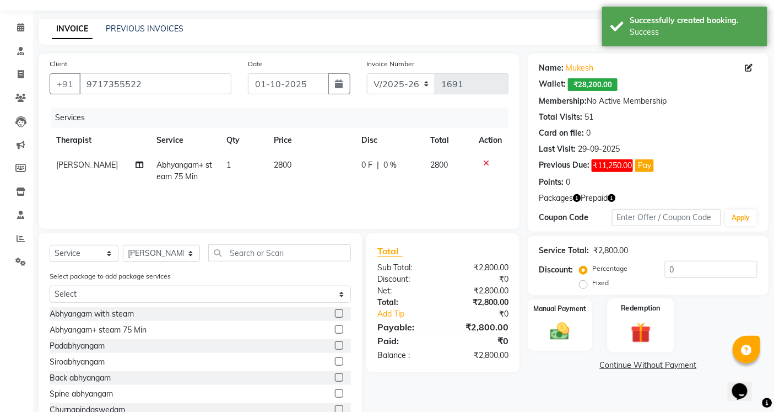
click at [630, 320] on img at bounding box center [640, 332] width 33 height 25
click at [634, 367] on span "Package 1" at bounding box center [627, 366] width 38 height 13
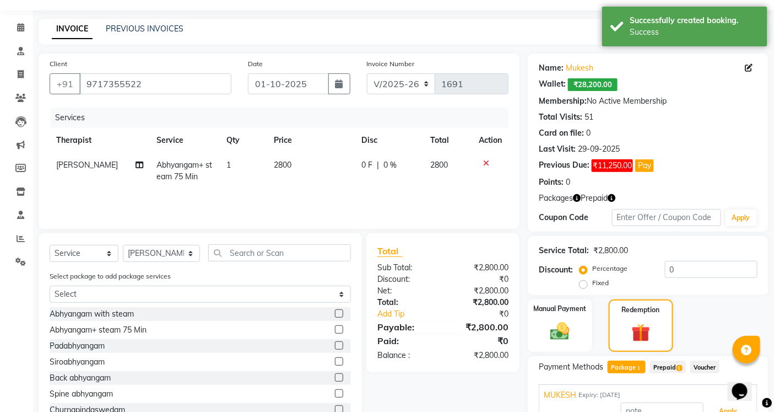
drag, startPoint x: 718, startPoint y: 405, endPoint x: 708, endPoint y: 387, distance: 20.2
click at [718, 405] on button "Apply" at bounding box center [729, 411] width 46 height 19
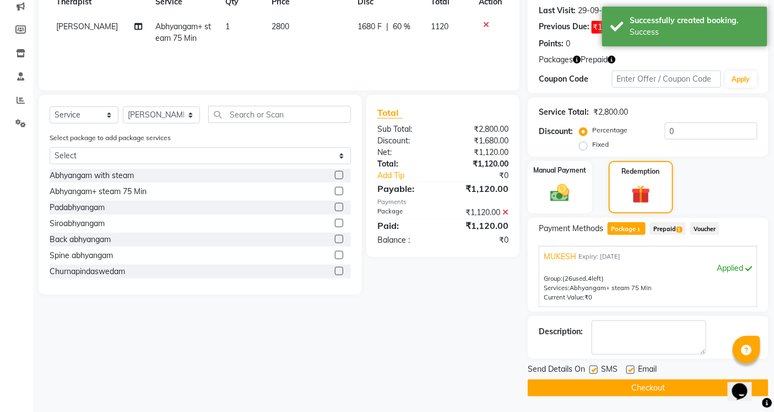
scroll to position [168, 0]
click at [592, 365] on label at bounding box center [594, 369] width 8 height 8
click at [592, 366] on input "checkbox" at bounding box center [593, 369] width 7 height 7
checkbox input "false"
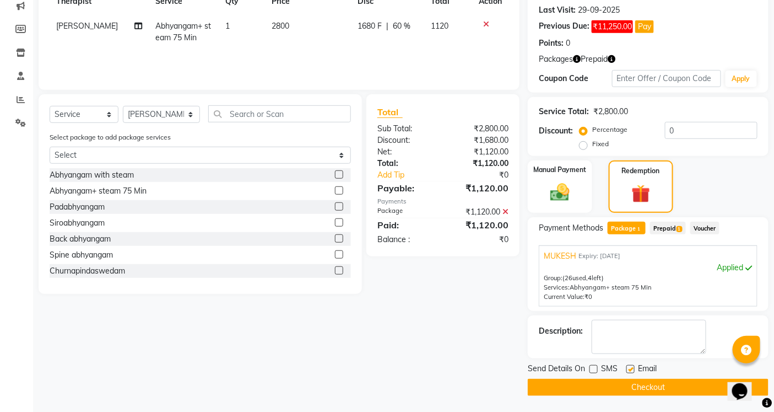
drag, startPoint x: 629, startPoint y: 370, endPoint x: 626, endPoint y: 384, distance: 14.2
click at [629, 373] on div at bounding box center [630, 371] width 7 height 12
click at [626, 386] on button "Checkout" at bounding box center [648, 387] width 241 height 17
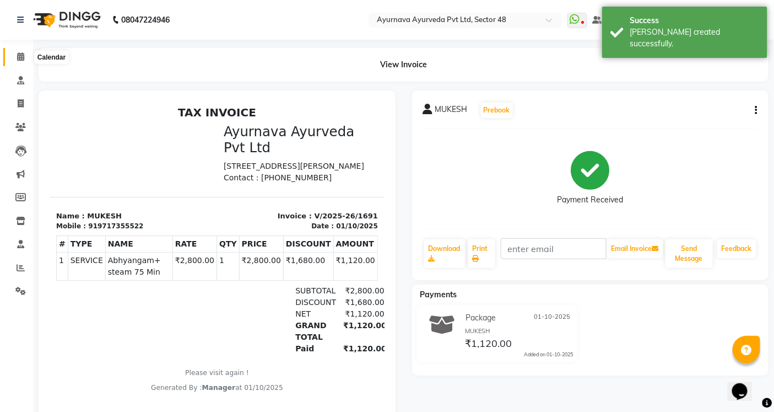
click at [18, 58] on icon at bounding box center [20, 56] width 7 height 8
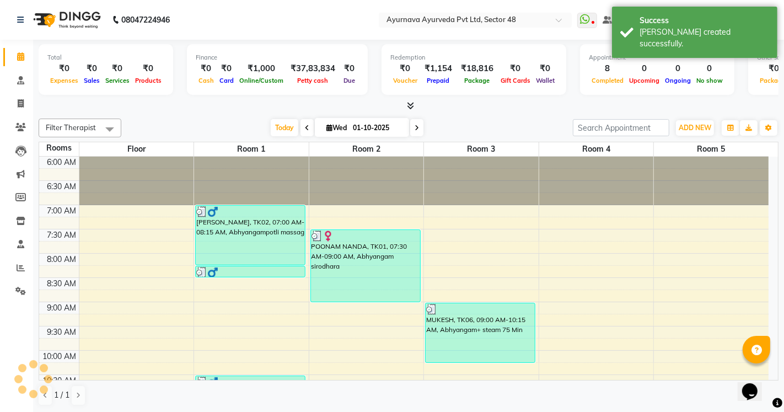
scroll to position [245, 0]
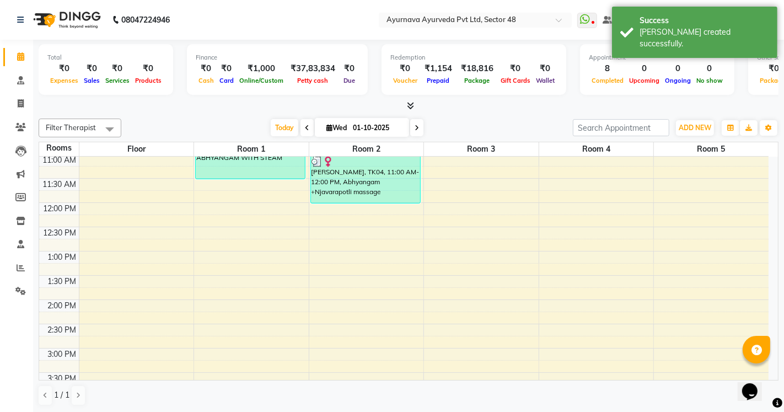
click at [341, 236] on div "6:00 AM 6:30 AM 7:00 AM 7:30 AM 8:00 AM 8:30 AM 9:00 AM 9:30 AM 10:00 AM 10:30 …" at bounding box center [403, 275] width 729 height 727
select select "tentative"
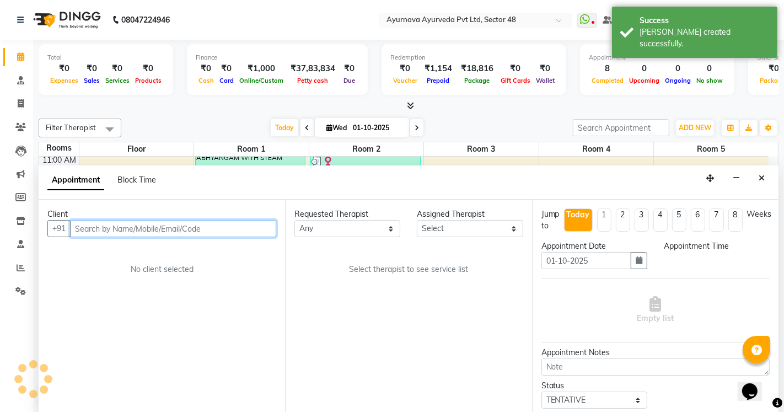
select select "750"
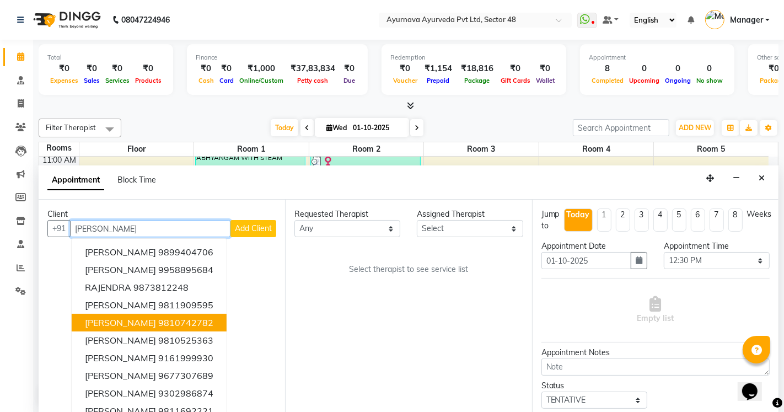
click at [85, 315] on button "[PERSON_NAME] 9810742782" at bounding box center [149, 323] width 155 height 18
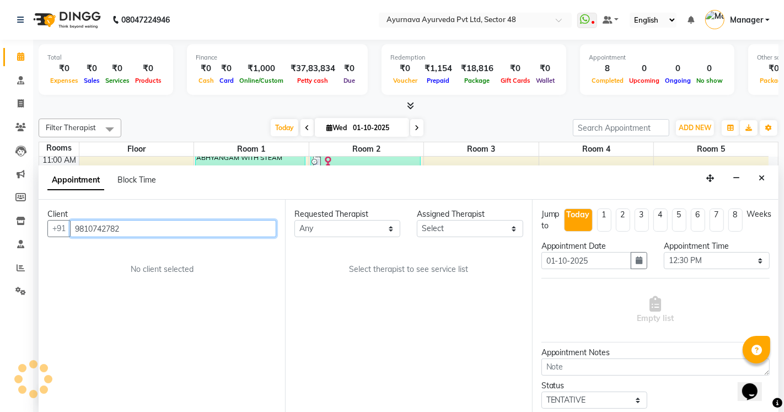
type input "9810742782"
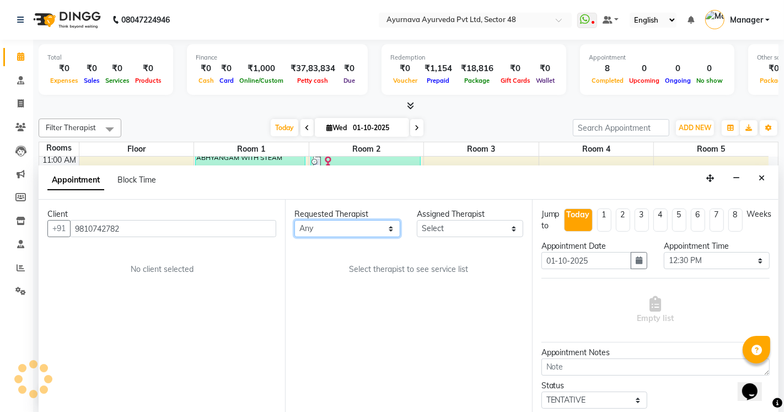
drag, startPoint x: 348, startPoint y: 235, endPoint x: 343, endPoint y: 230, distance: 7.1
click at [348, 235] on select "Any [PERSON_NAME] [PERSON_NAME] V P [PERSON_NAME] [PERSON_NAME] [PERSON_NAME] […" at bounding box center [347, 228] width 106 height 17
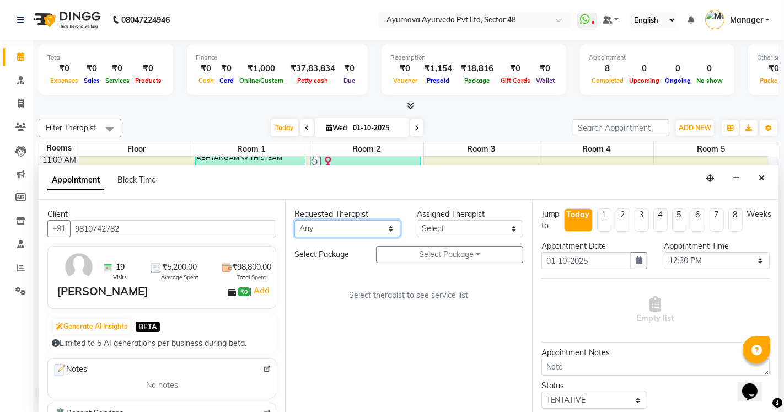
select select "46183"
click at [294, 220] on select "Any [PERSON_NAME] [PERSON_NAME] V P [PERSON_NAME] [PERSON_NAME] [PERSON_NAME] […" at bounding box center [347, 228] width 106 height 17
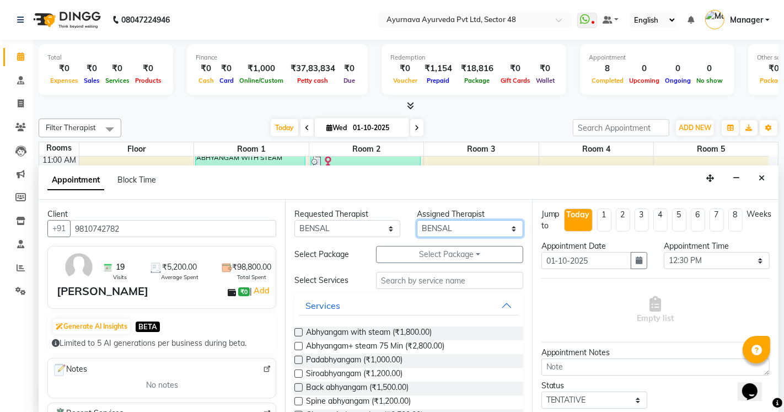
click at [434, 230] on select "Select [PERSON_NAME] [PERSON_NAME] V P [PERSON_NAME] [PERSON_NAME] [PERSON_NAME…" at bounding box center [470, 228] width 106 height 17
select select "38448"
click at [417, 220] on select "Select [PERSON_NAME] [PERSON_NAME] V P [PERSON_NAME] [PERSON_NAME] [PERSON_NAME…" at bounding box center [470, 228] width 106 height 17
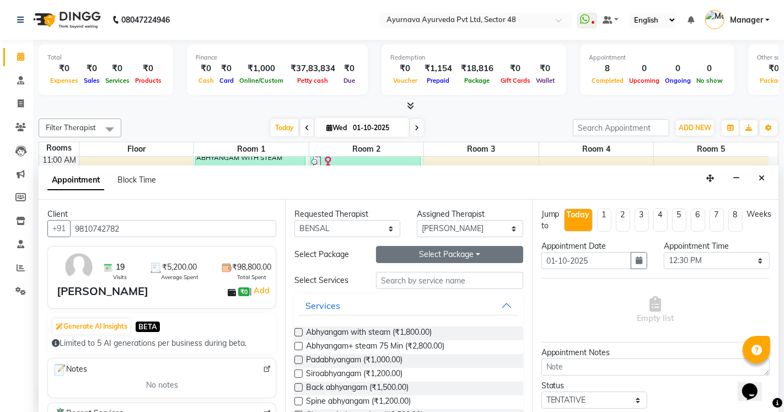
click at [427, 246] on button "Select Package Toggle Dropdown" at bounding box center [449, 254] width 147 height 17
click at [410, 269] on li "[PERSON_NAME] 2" at bounding box center [423, 277] width 95 height 16
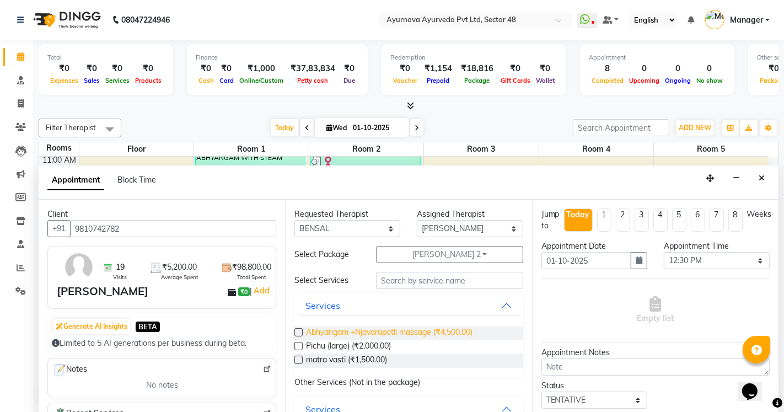
click at [371, 328] on span "Abhyangam +Njavarapotli massage (₹4,500.00)" at bounding box center [389, 333] width 166 height 14
checkbox input "true"
select select "2643"
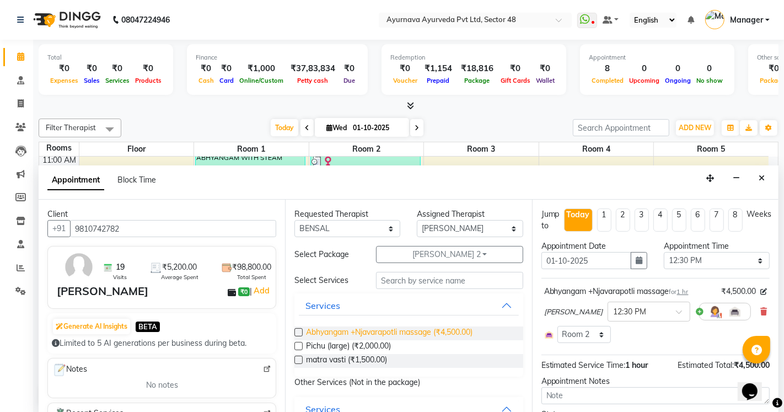
checkbox input "false"
click at [346, 360] on span "matra vasti (₹1,500.00)" at bounding box center [346, 361] width 81 height 14
checkbox input "true"
select select "2643"
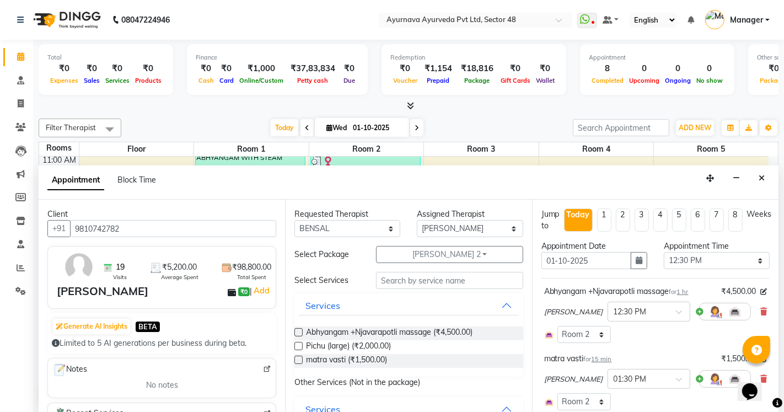
checkbox input "false"
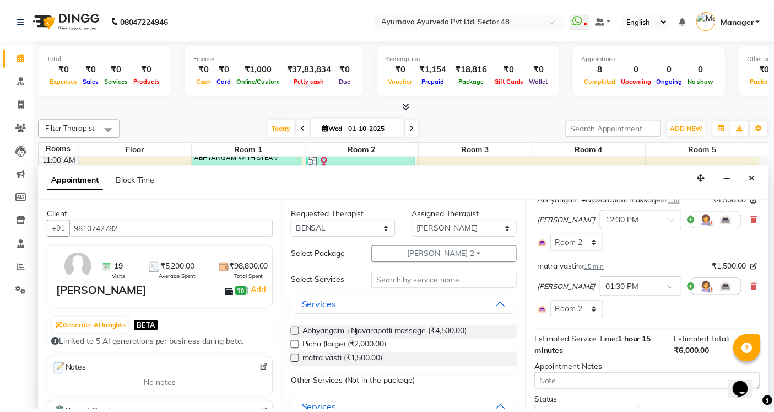
scroll to position [173, 0]
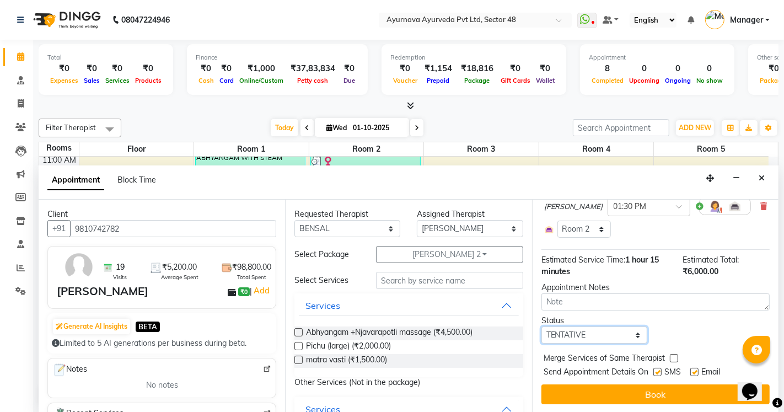
click at [573, 335] on select "Select TENTATIVE CONFIRM CHECK-IN UPCOMING" at bounding box center [594, 334] width 106 height 17
select select "confirm booking"
click at [541, 326] on select "Select TENTATIVE CONFIRM CHECK-IN UPCOMING" at bounding box center [594, 334] width 106 height 17
drag, startPoint x: 654, startPoint y: 370, endPoint x: 660, endPoint y: 370, distance: 6.1
click at [655, 370] on label at bounding box center [657, 372] width 8 height 8
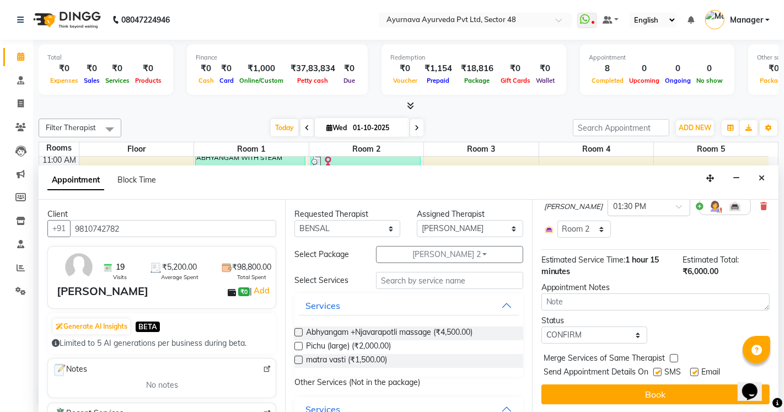
click at [655, 370] on input "checkbox" at bounding box center [656, 372] width 7 height 7
checkbox input "false"
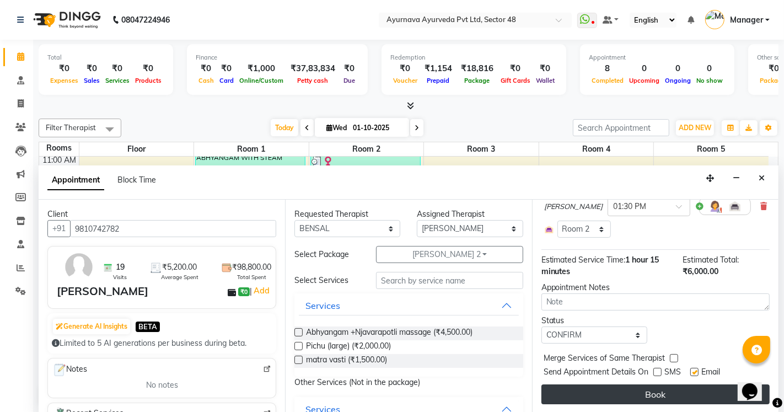
drag, startPoint x: 692, startPoint y: 368, endPoint x: 689, endPoint y: 391, distance: 23.9
click at [692, 371] on label at bounding box center [694, 372] width 8 height 8
click at [692, 371] on input "checkbox" at bounding box center [693, 372] width 7 height 7
checkbox input "false"
click at [687, 395] on button "Book" at bounding box center [655, 394] width 228 height 20
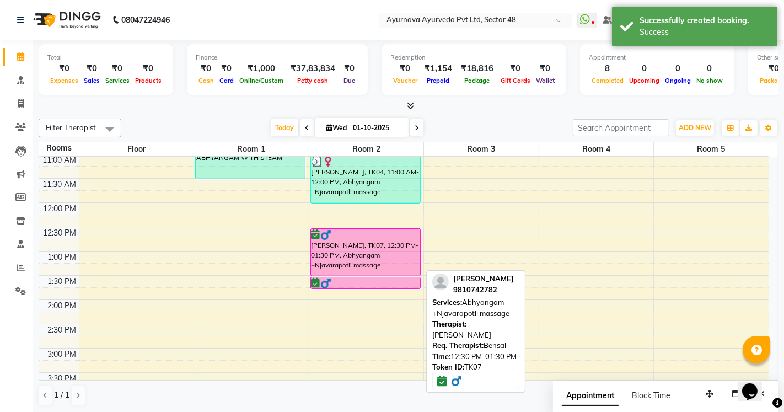
click at [371, 267] on div "[PERSON_NAME], TK07, 12:30 PM-01:30 PM, Abhyangam +Njavarapotli massage" at bounding box center [365, 252] width 109 height 47
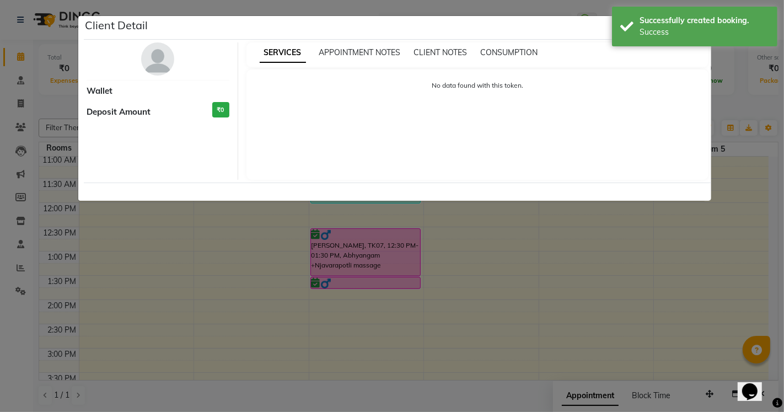
select select "6"
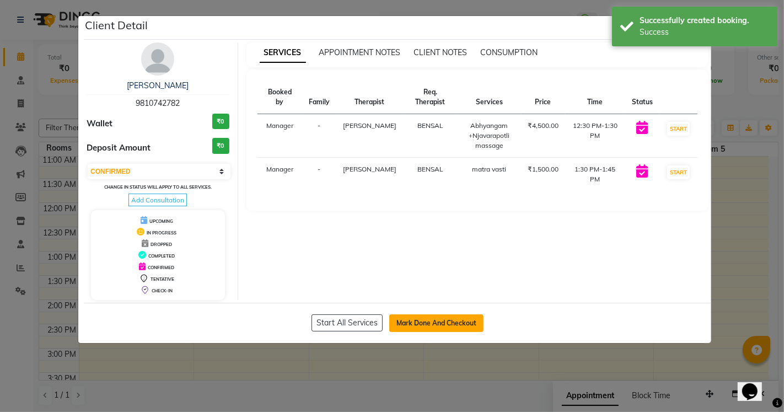
click at [420, 315] on button "Mark Done And Checkout" at bounding box center [436, 323] width 94 height 18
select select "service"
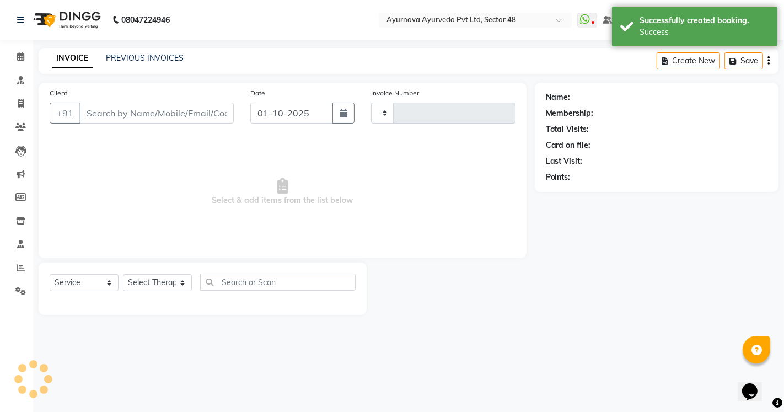
type input "1692"
select select "5546"
type input "9810742782"
select select "38448"
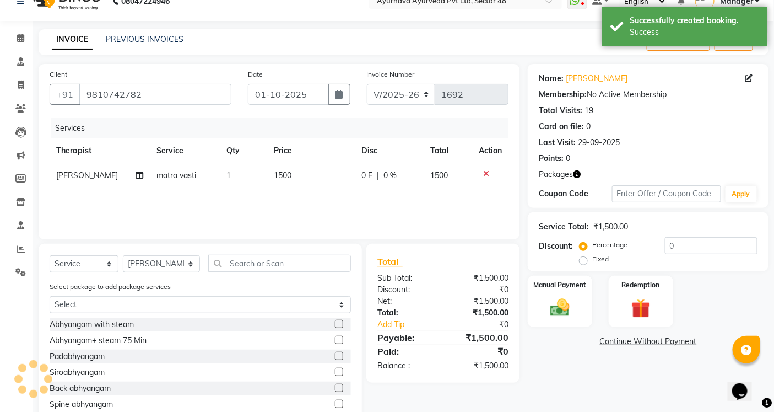
scroll to position [29, 0]
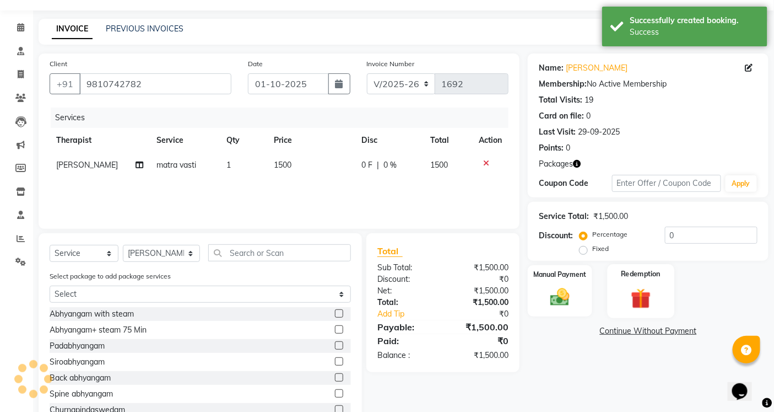
click at [645, 290] on img at bounding box center [640, 297] width 33 height 25
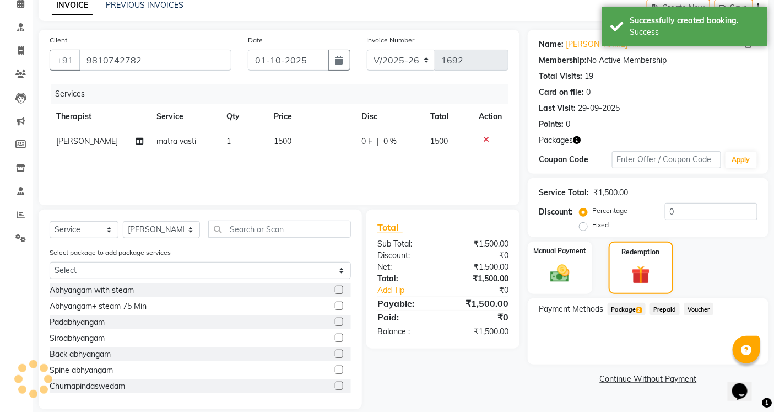
scroll to position [67, 0]
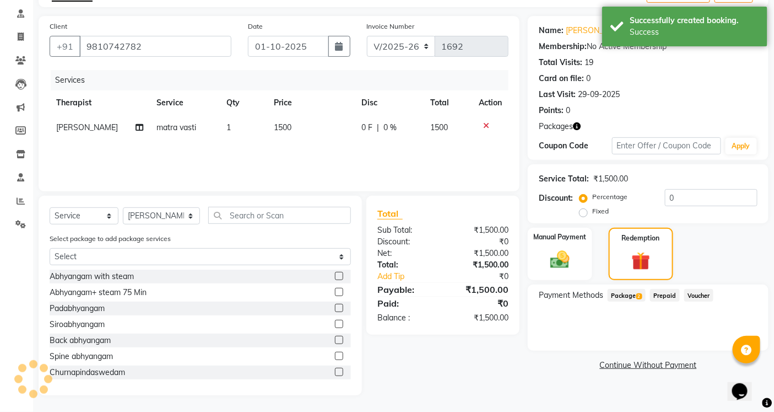
click at [628, 295] on span "Package 2" at bounding box center [627, 295] width 38 height 13
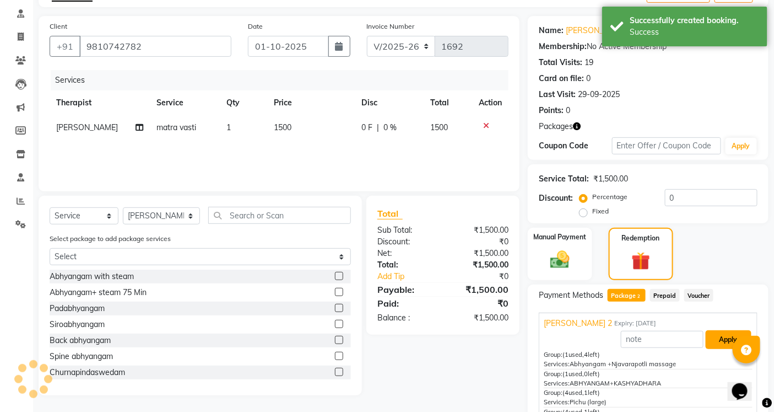
drag, startPoint x: 714, startPoint y: 340, endPoint x: 682, endPoint y: 258, distance: 87.9
click at [714, 343] on button "Apply" at bounding box center [729, 339] width 46 height 19
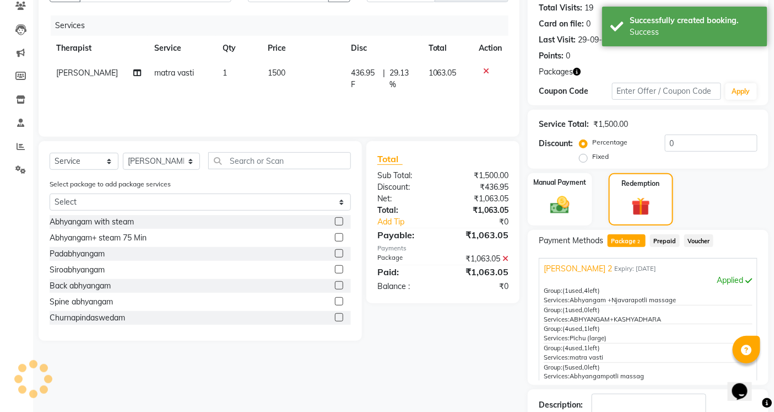
scroll to position [195, 0]
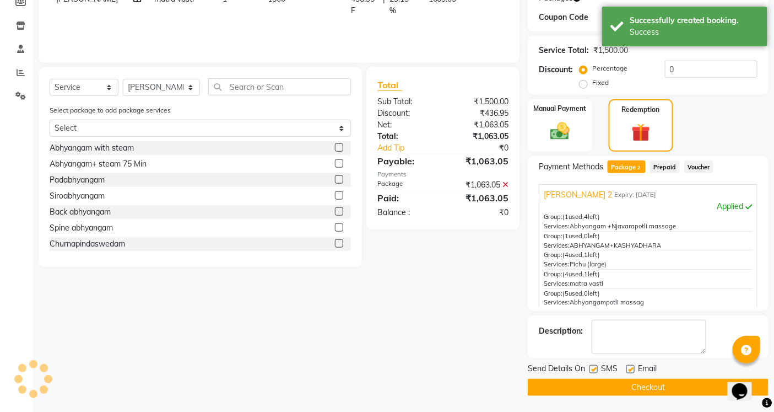
click at [596, 366] on label at bounding box center [594, 369] width 8 height 8
click at [596, 366] on input "checkbox" at bounding box center [593, 369] width 7 height 7
checkbox input "false"
click at [629, 367] on label at bounding box center [631, 369] width 8 height 8
click at [629, 367] on input "checkbox" at bounding box center [630, 369] width 7 height 7
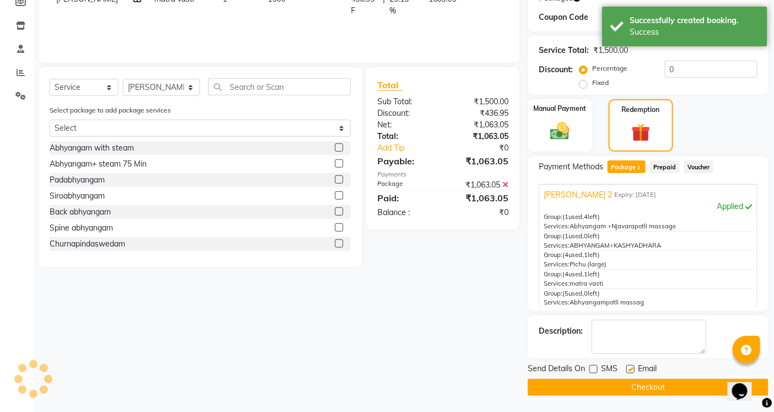
checkbox input "false"
click at [626, 386] on button "Checkout" at bounding box center [648, 387] width 241 height 17
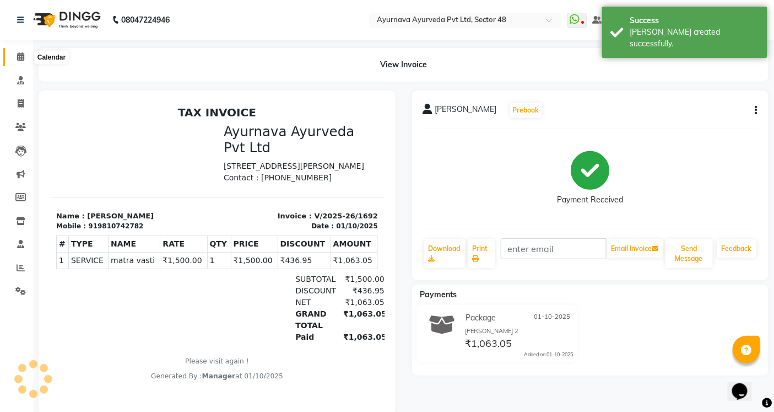
click at [14, 56] on span at bounding box center [20, 57] width 19 height 13
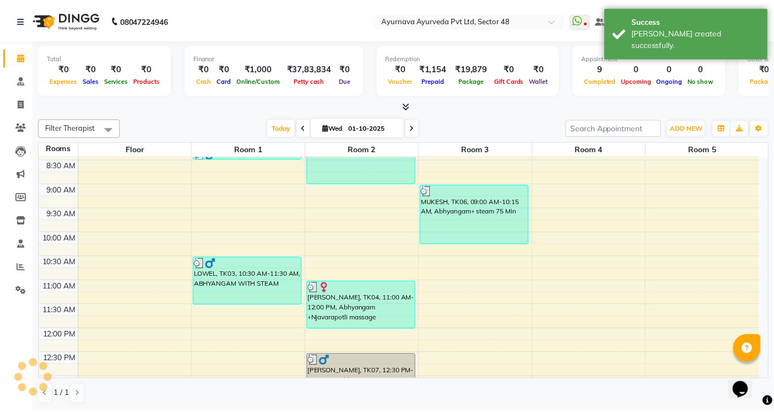
scroll to position [122, 0]
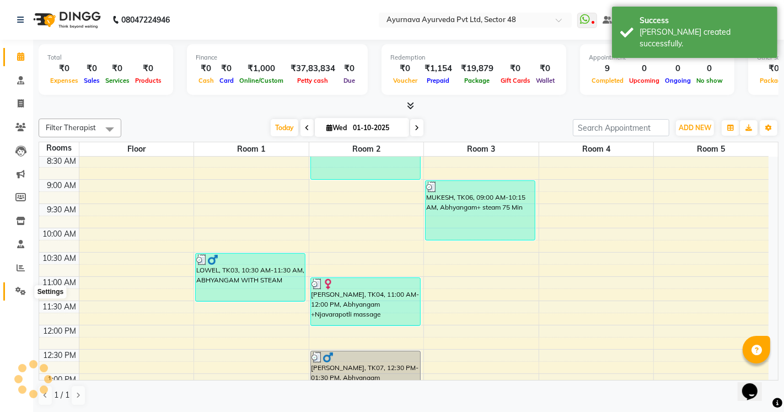
click at [19, 294] on icon at bounding box center [20, 291] width 10 height 8
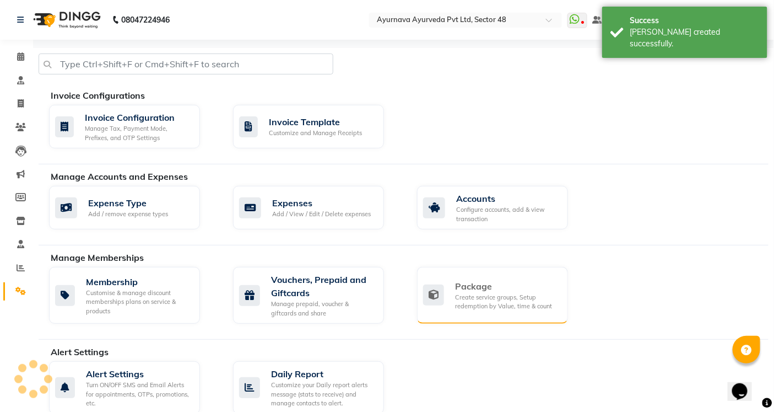
click at [488, 293] on div "Create service groups, Setup redemption by Value, time & count" at bounding box center [507, 302] width 104 height 18
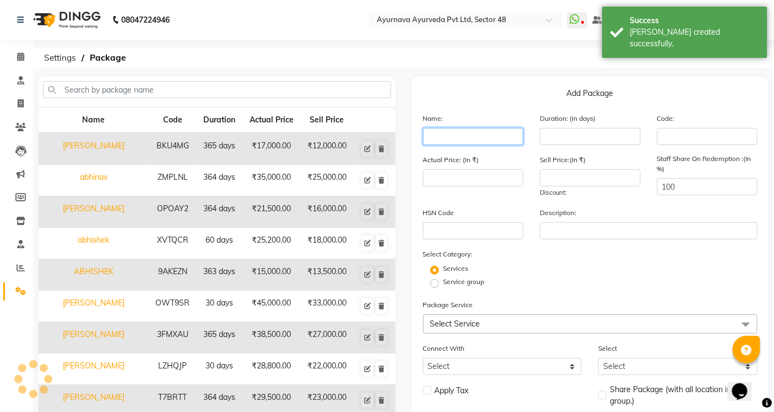
click at [456, 141] on input "text" at bounding box center [473, 136] width 101 height 17
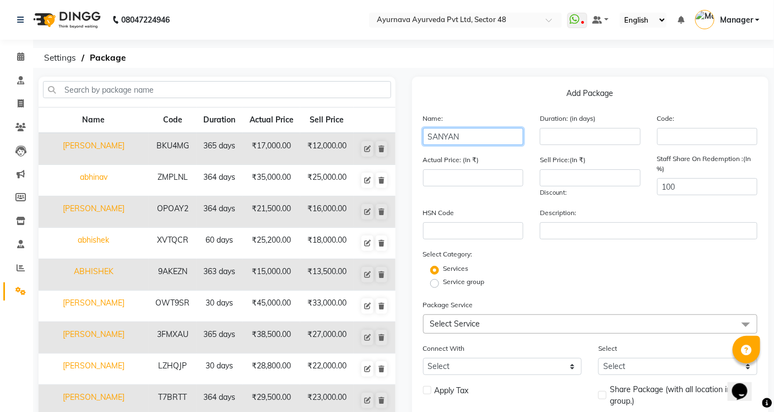
type input "SANYAN"
click at [554, 128] on input "number" at bounding box center [590, 136] width 101 height 17
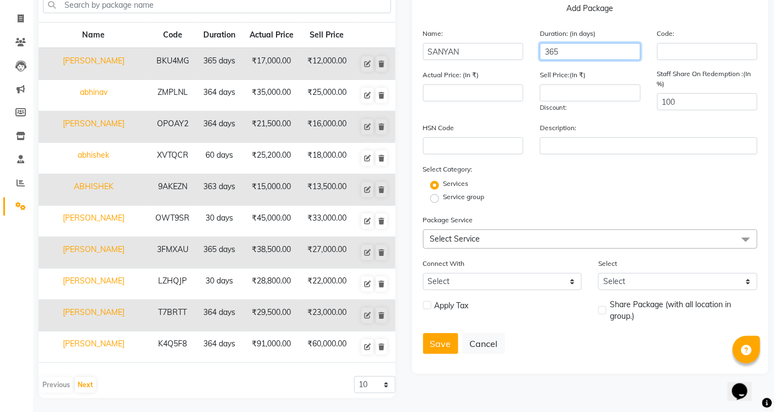
scroll to position [87, 0]
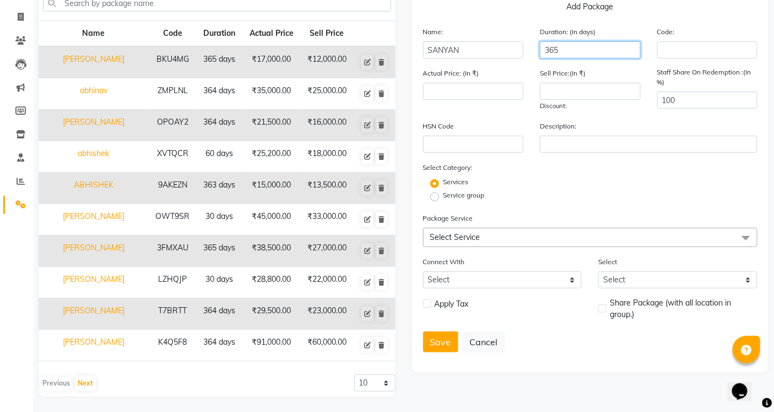
type input "365"
click at [478, 232] on span "Select Service" at bounding box center [455, 237] width 50 height 10
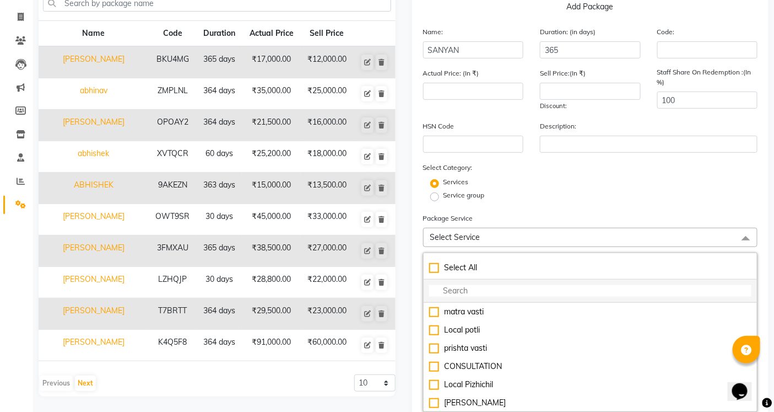
click at [468, 295] on input "multiselect-search" at bounding box center [590, 291] width 323 height 12
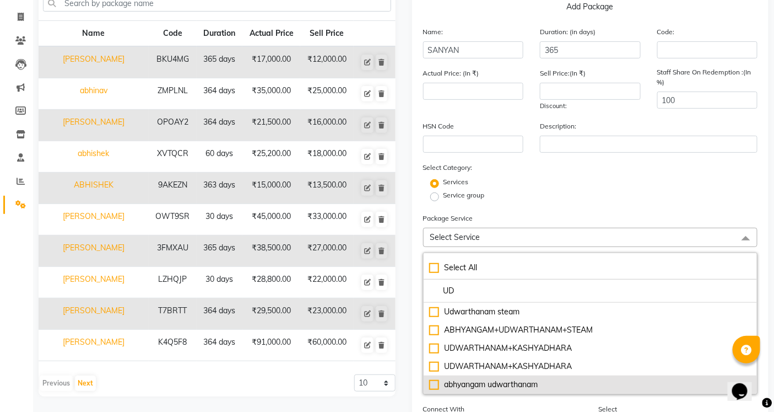
type input "UD"
click at [486, 391] on li "abhyangam udwarthanam" at bounding box center [591, 384] width 334 height 18
type input "3500"
checkbox input "true"
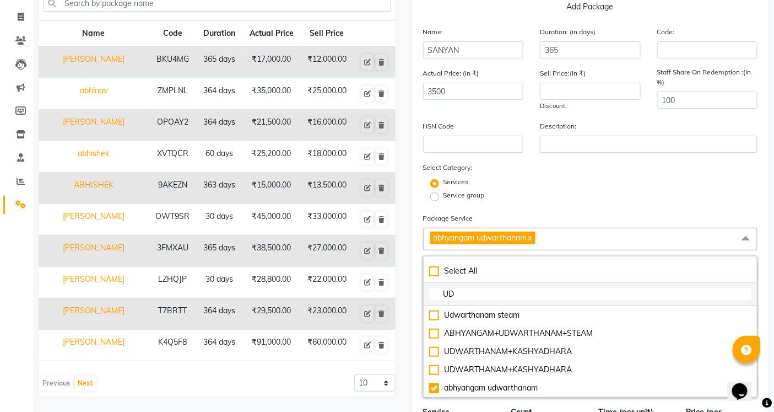
click at [475, 294] on input "UD" at bounding box center [590, 294] width 323 height 12
type input "U"
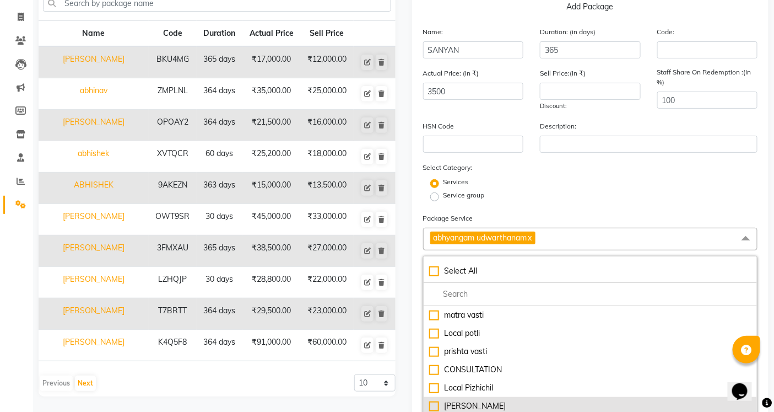
click at [484, 405] on div "[PERSON_NAME]" at bounding box center [590, 406] width 323 height 12
type input "6000"
checkbox input "true"
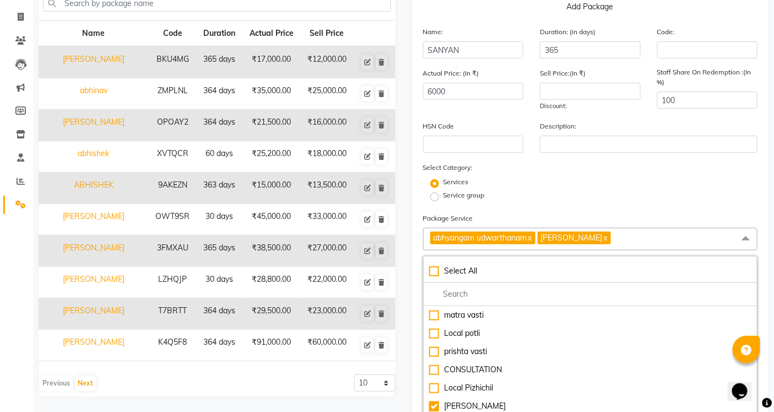
click at [404, 389] on div "Add Package Name: SANYAN Duration: (in days) 365 Code: Actual Price: (In ₹) 600…" at bounding box center [591, 349] width 374 height 718
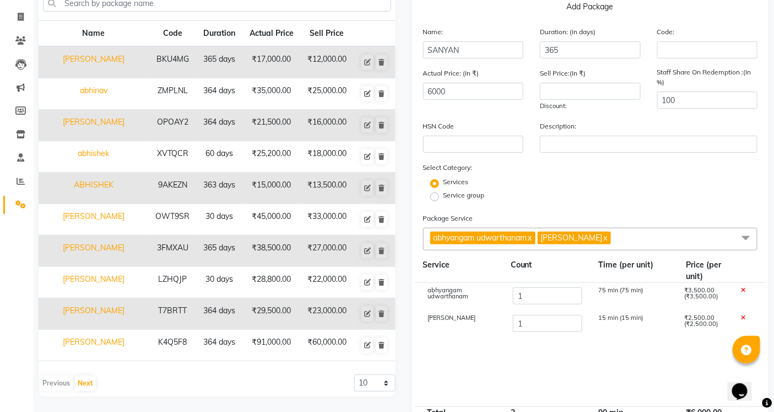
click at [626, 236] on span "abhyangam udwarthanam x [PERSON_NAME] x" at bounding box center [590, 239] width 335 height 23
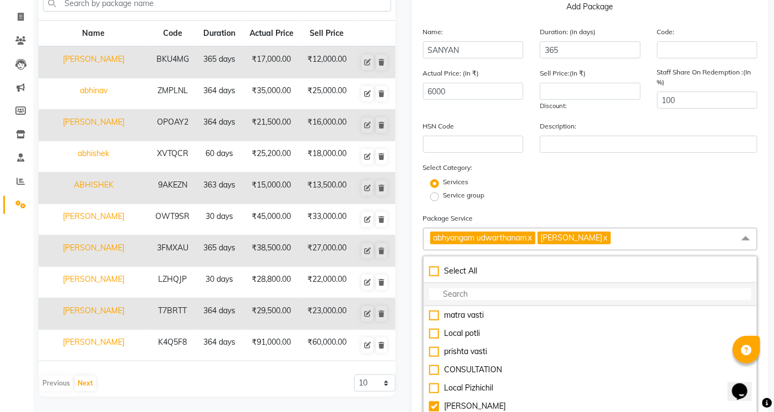
click at [456, 289] on input "multiselect-search" at bounding box center [590, 294] width 323 height 12
type input "TA"
checkbox input "true"
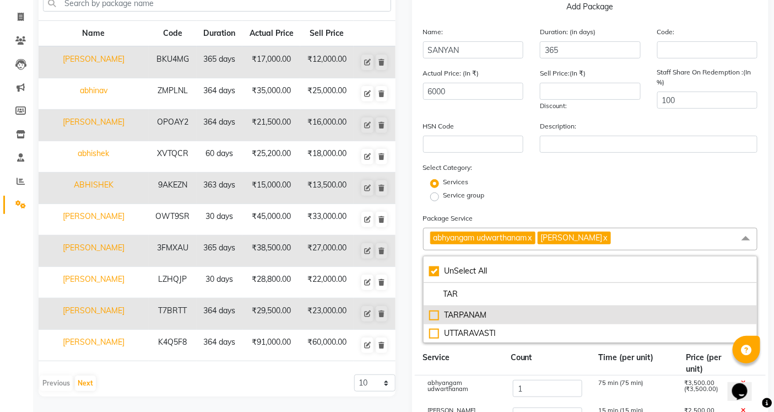
type input "TAR"
click at [477, 311] on div "TARPANAM" at bounding box center [590, 315] width 323 height 12
type input "8000"
checkbox input "false"
checkbox input "true"
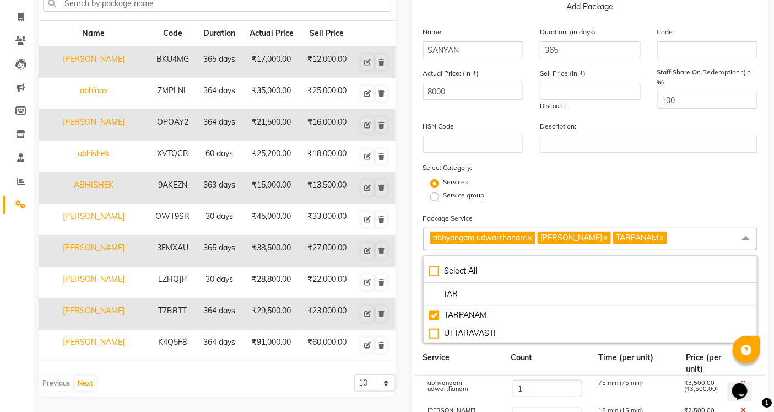
click at [482, 369] on div "Service" at bounding box center [459, 363] width 88 height 23
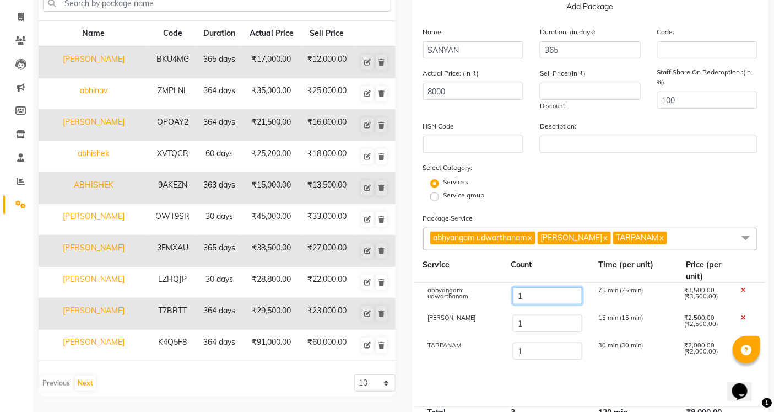
click at [542, 301] on input "1" at bounding box center [547, 295] width 69 height 17
type input "6"
type input "25500"
click at [528, 318] on input "1" at bounding box center [547, 323] width 69 height 17
click at [531, 285] on div "abhyangam udwarthanam 6 450 min (75 min) ₹21,000.00 (₹3,500.00)" at bounding box center [591, 297] width 352 height 28
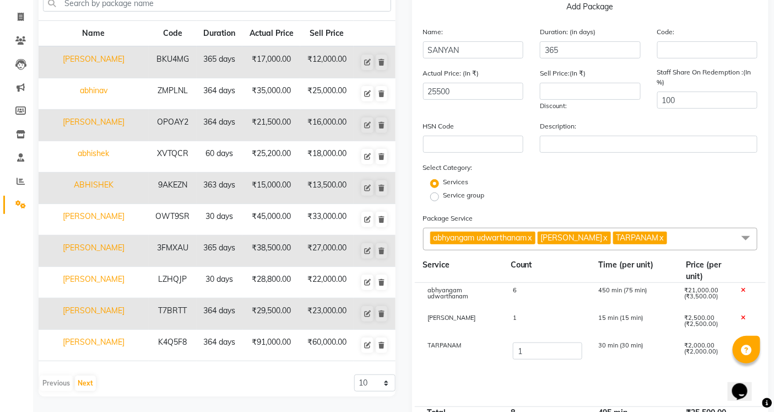
click at [521, 293] on div "6" at bounding box center [547, 296] width 85 height 19
click at [529, 299] on input "6" at bounding box center [547, 295] width 69 height 17
type input "5"
type input "22000"
click at [531, 318] on div "1" at bounding box center [547, 324] width 85 height 19
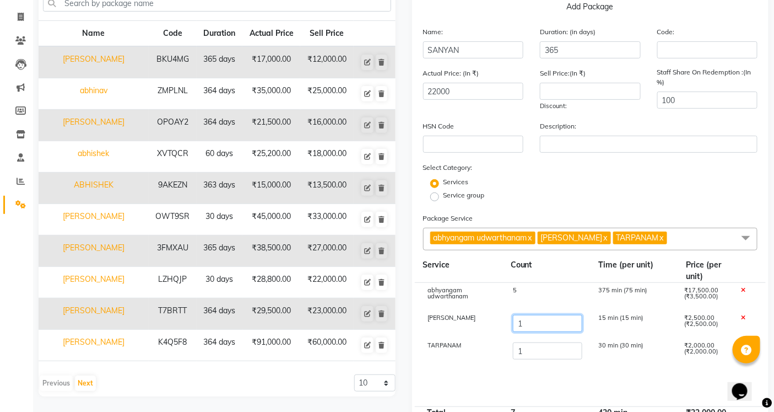
click at [531, 323] on input "1" at bounding box center [547, 323] width 69 height 17
click at [527, 290] on div "5" at bounding box center [547, 296] width 85 height 19
click at [527, 294] on input "5" at bounding box center [547, 295] width 69 height 17
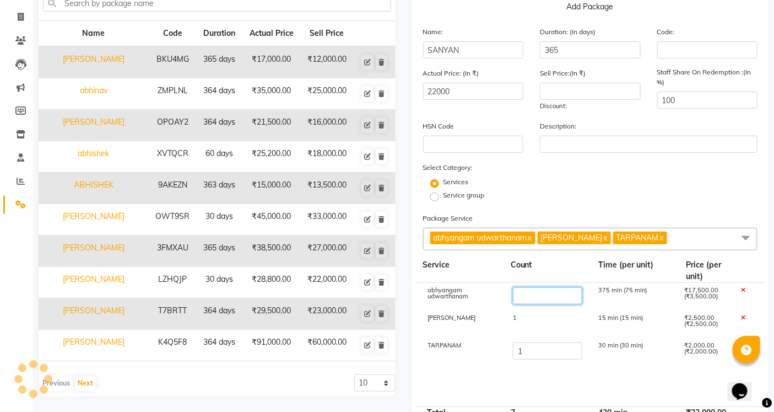
type input "6"
type input "25500"
click at [527, 319] on div "1" at bounding box center [547, 324] width 85 height 19
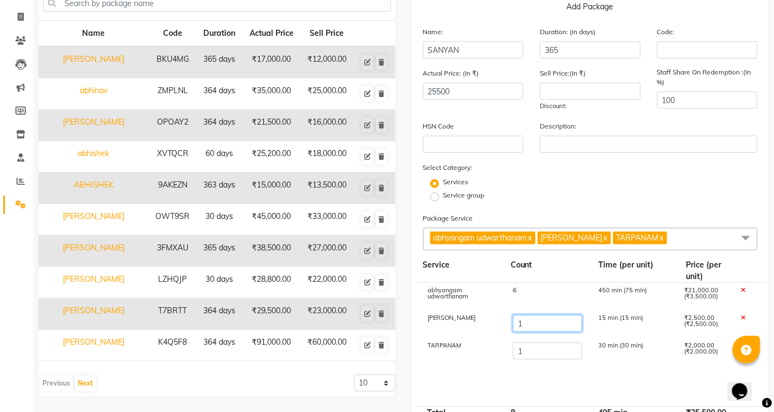
click at [526, 319] on input "1" at bounding box center [547, 323] width 69 height 17
type input "6"
type input "38000"
click at [530, 355] on input "1" at bounding box center [547, 350] width 69 height 17
type input "6"
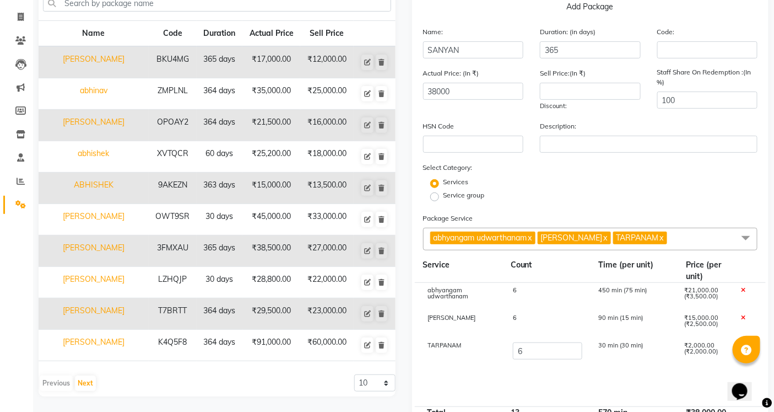
type input "48000"
click at [486, 373] on cdk-virtual-scroll-viewport "abhyangam udwarthanam 6 450 min (75 min) ₹21,000.00 (₹3,500.00) [GEOGRAPHIC_DAT…" at bounding box center [590, 344] width 335 height 123
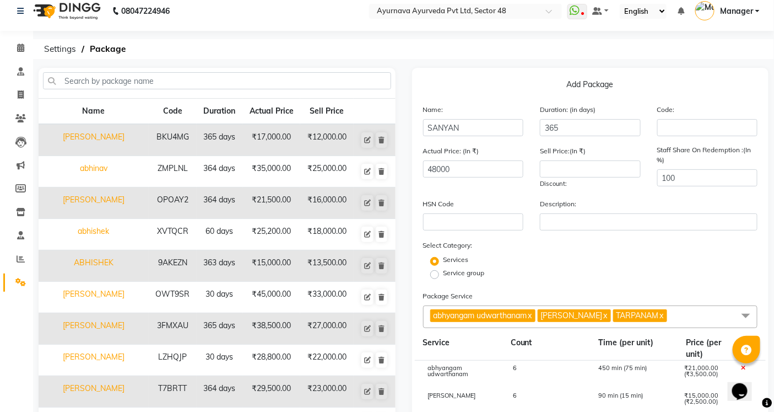
scroll to position [0, 0]
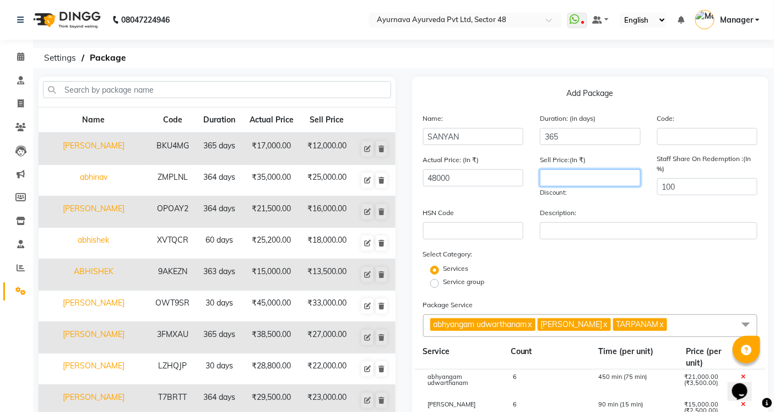
click at [575, 179] on input "number" at bounding box center [590, 177] width 101 height 17
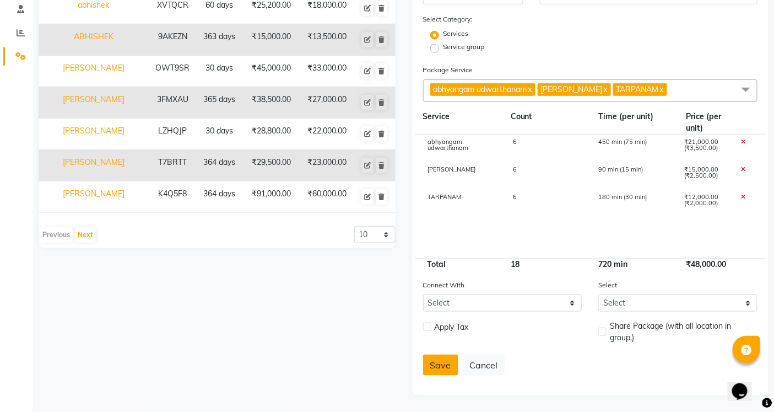
type input "27000"
click at [450, 362] on button "Save" at bounding box center [440, 364] width 35 height 21
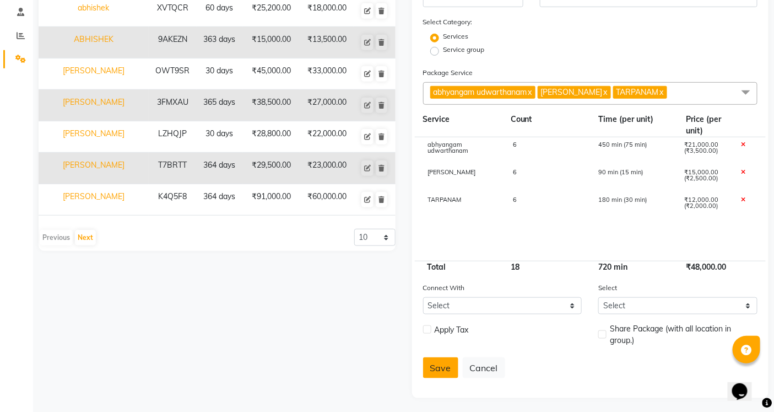
select select
checkbox input "false"
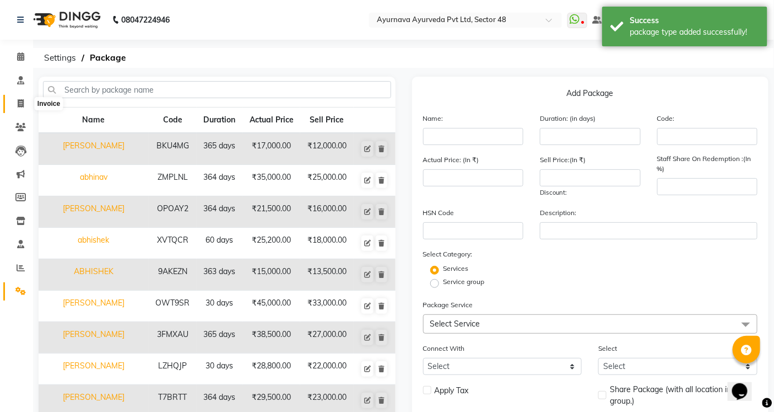
click at [25, 104] on span at bounding box center [20, 104] width 19 height 13
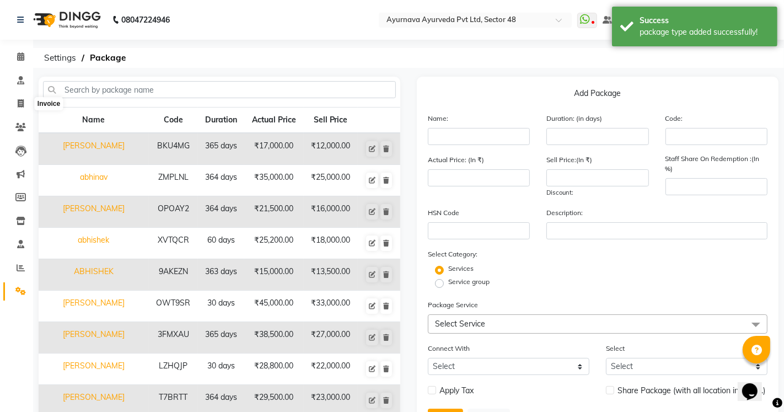
select select "5546"
select select "service"
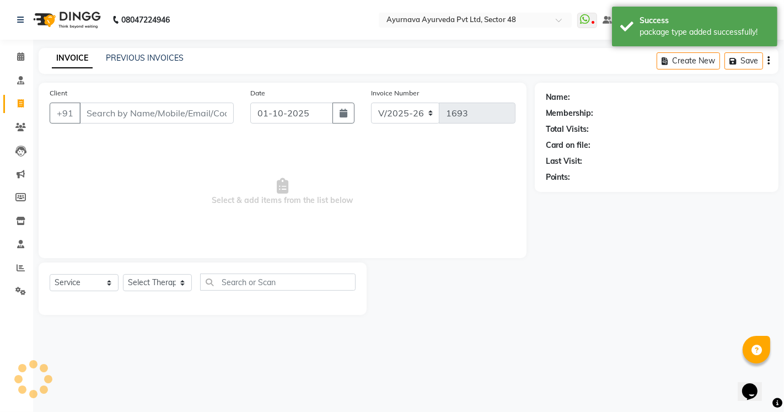
click at [120, 116] on input "Client" at bounding box center [156, 113] width 154 height 21
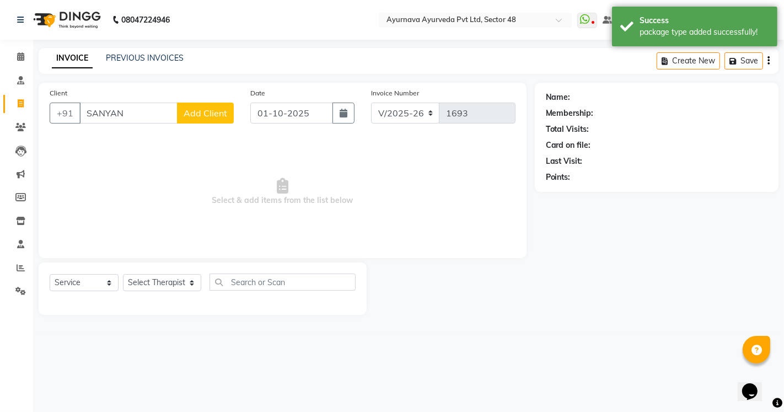
type input "SANYAN"
click at [200, 109] on span "Add Client" at bounding box center [206, 112] width 44 height 11
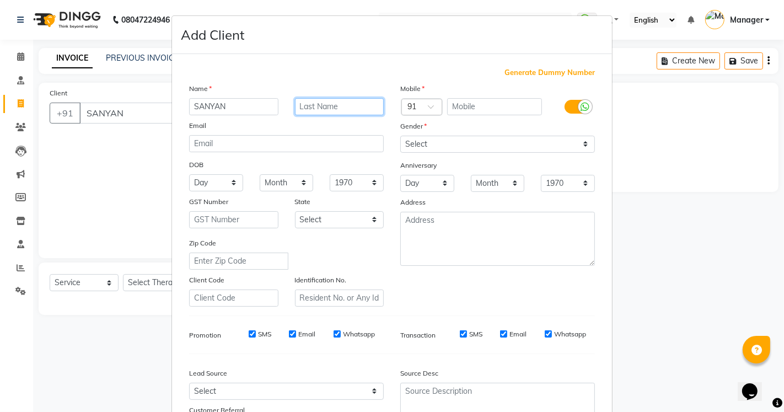
click at [321, 109] on input "text" at bounding box center [339, 106] width 89 height 17
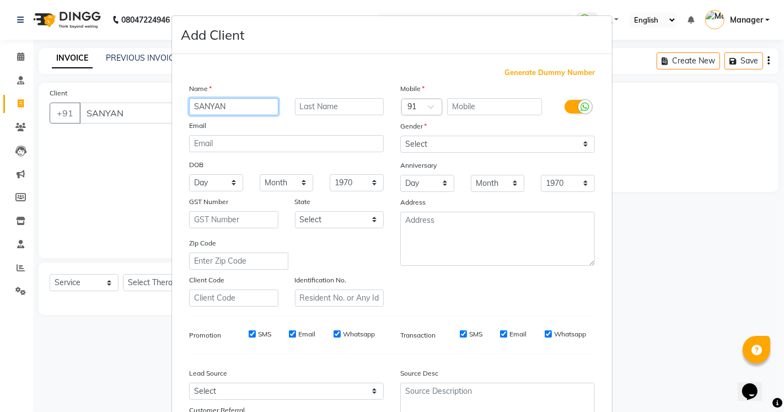
click at [238, 109] on input "SANYAN" at bounding box center [233, 106] width 89 height 17
type input "[PERSON_NAME]"
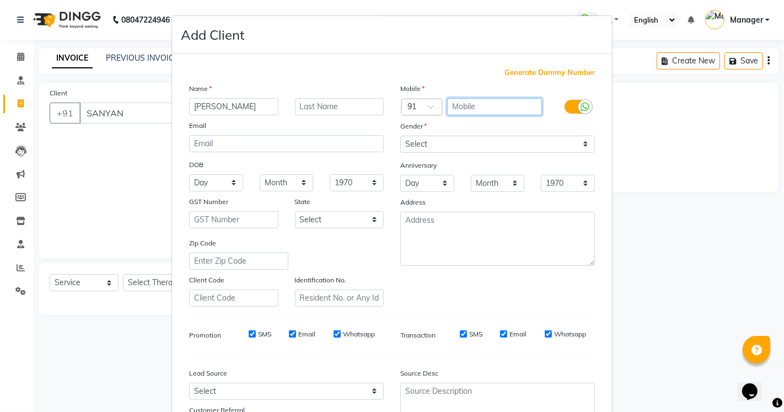
click at [477, 112] on input "text" at bounding box center [494, 106] width 95 height 17
type input "7032820064"
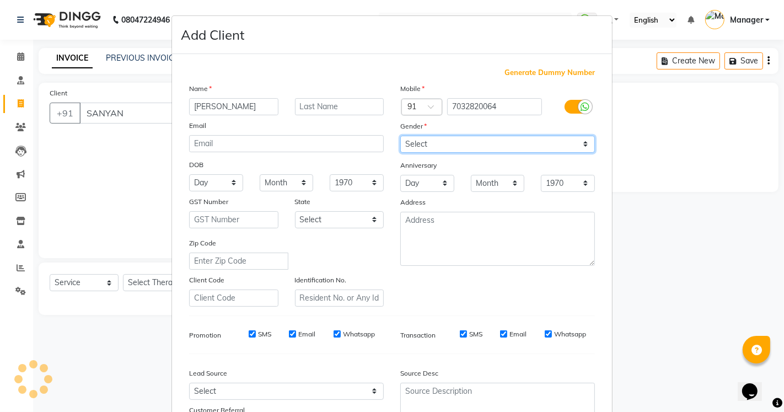
click at [430, 142] on select "Select [DEMOGRAPHIC_DATA] [DEMOGRAPHIC_DATA] Other Prefer Not To Say" at bounding box center [497, 144] width 195 height 17
select select "[DEMOGRAPHIC_DATA]"
click at [400, 136] on select "Select [DEMOGRAPHIC_DATA] [DEMOGRAPHIC_DATA] Other Prefer Not To Say" at bounding box center [497, 144] width 195 height 17
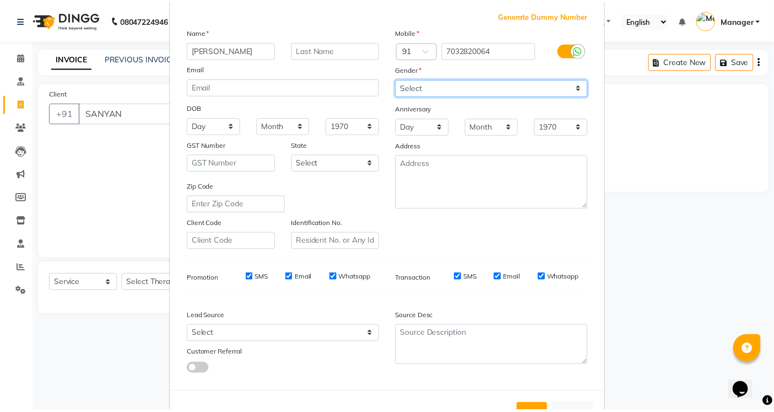
scroll to position [97, 0]
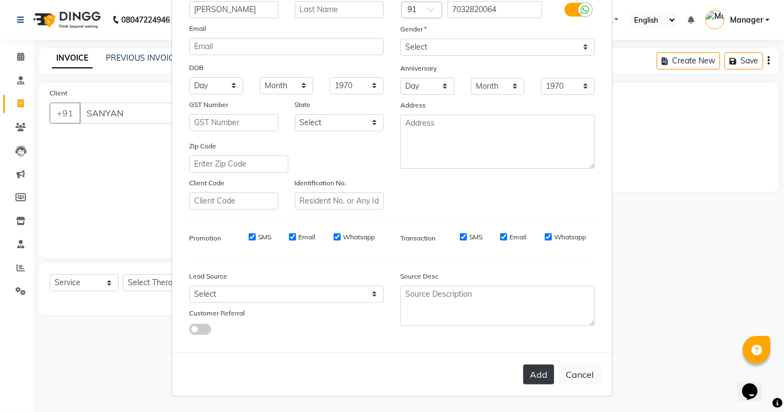
click at [525, 379] on button "Add" at bounding box center [538, 374] width 31 height 20
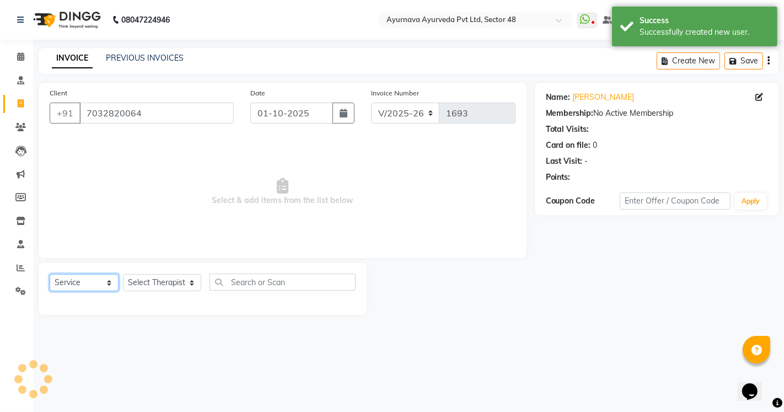
click at [78, 282] on select "Select Service Product Membership Package Voucher Prepaid Gift Card" at bounding box center [84, 282] width 69 height 17
click at [50, 274] on select "Select Service Product Membership Package Voucher Prepaid Gift Card" at bounding box center [84, 282] width 69 height 17
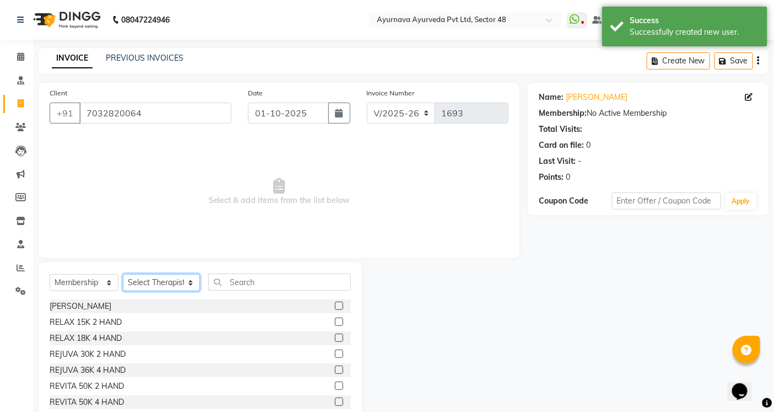
drag, startPoint x: 144, startPoint y: 282, endPoint x: 144, endPoint y: 274, distance: 7.7
click at [144, 282] on select "Select Therapist [PERSON_NAME] [PERSON_NAME] V P [PERSON_NAME] Arya [PERSON_NAM…" at bounding box center [161, 282] width 77 height 17
click at [82, 279] on select "Select Service Product Membership Package Voucher Prepaid Gift Card" at bounding box center [84, 282] width 69 height 17
click at [50, 274] on select "Select Service Product Membership Package Voucher Prepaid Gift Card" at bounding box center [84, 282] width 69 height 17
click at [136, 282] on select "Select Therapist [PERSON_NAME] [PERSON_NAME] V P [PERSON_NAME] Arya [PERSON_NAM…" at bounding box center [161, 282] width 77 height 17
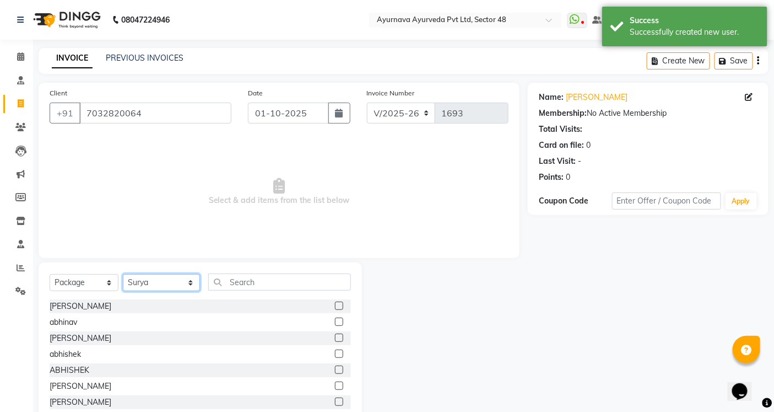
click at [123, 274] on select "Select Therapist [PERSON_NAME] [PERSON_NAME] V P [PERSON_NAME] Arya [PERSON_NAM…" at bounding box center [161, 282] width 77 height 17
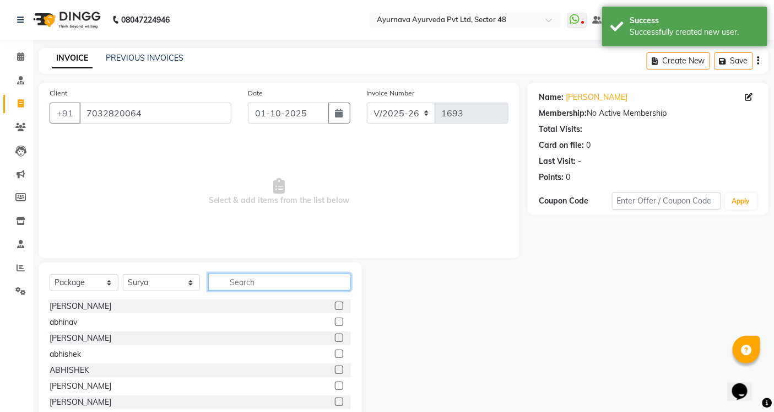
drag, startPoint x: 232, startPoint y: 281, endPoint x: 224, endPoint y: 273, distance: 11.7
click at [229, 279] on input "text" at bounding box center [279, 281] width 143 height 17
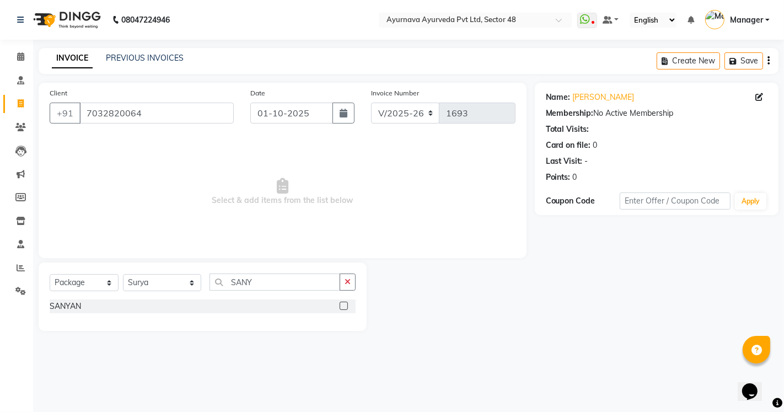
click at [342, 306] on label at bounding box center [344, 305] width 8 height 8
click at [342, 306] on input "checkbox" at bounding box center [343, 306] width 7 height 7
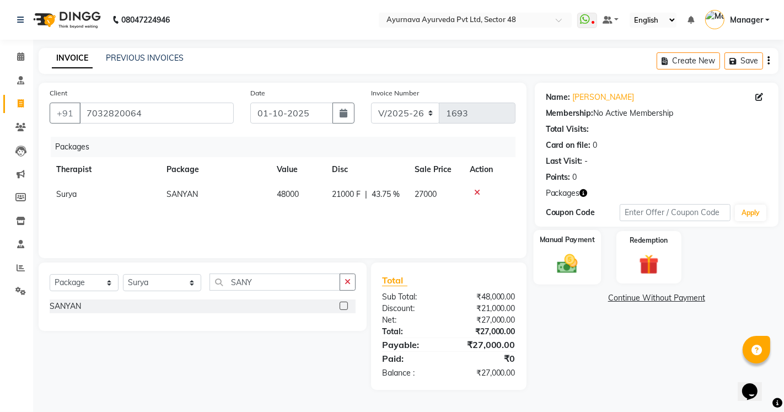
click at [580, 261] on img at bounding box center [567, 264] width 34 height 24
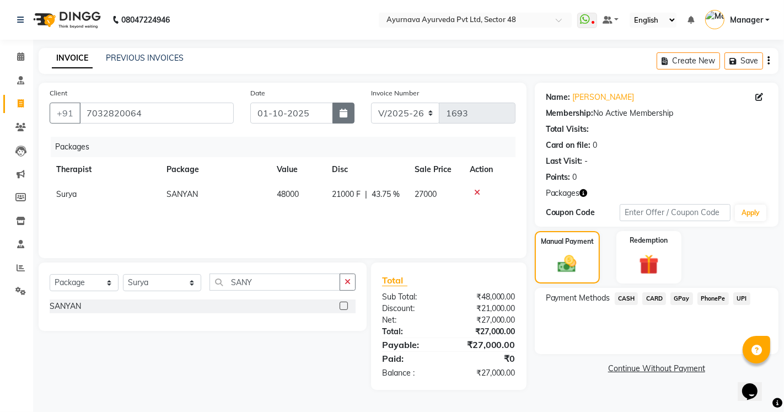
click at [341, 111] on icon "button" at bounding box center [344, 113] width 8 height 9
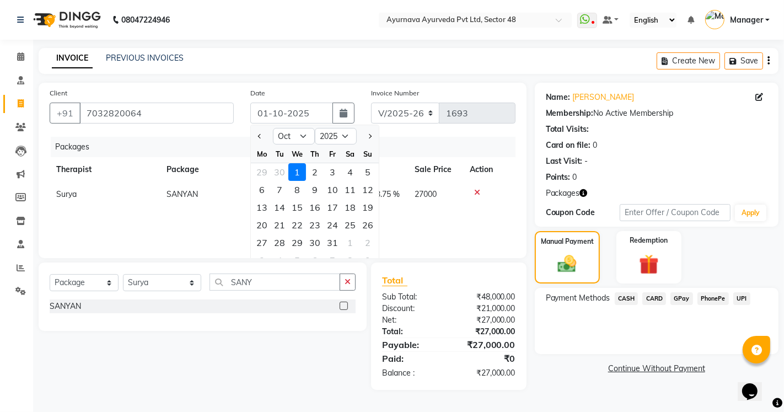
click at [653, 298] on span "CARD" at bounding box center [654, 298] width 24 height 13
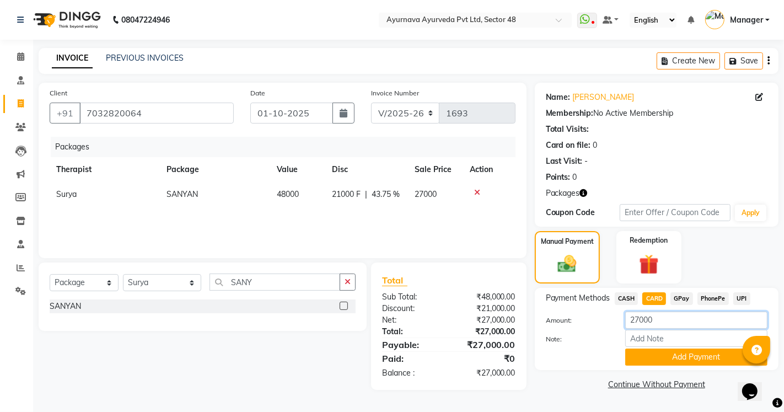
click at [639, 320] on input "27000" at bounding box center [696, 319] width 142 height 17
click at [648, 358] on button "Add Payment" at bounding box center [696, 356] width 142 height 17
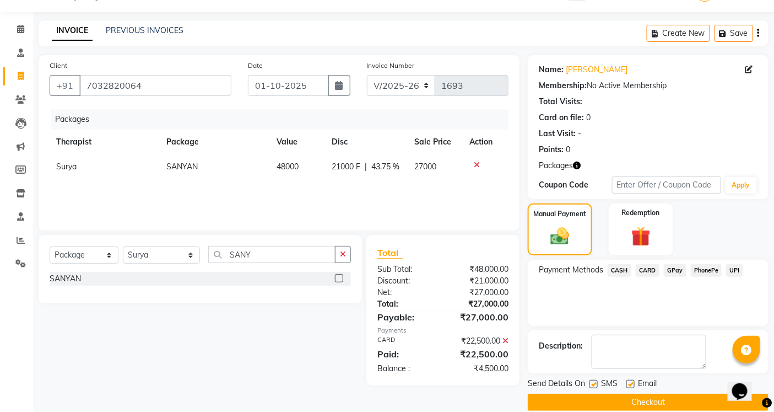
scroll to position [42, 0]
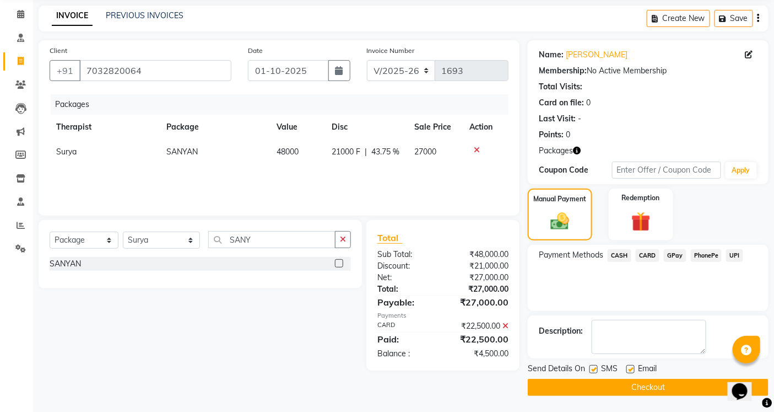
click at [594, 365] on label at bounding box center [594, 369] width 8 height 8
click at [594, 366] on input "checkbox" at bounding box center [593, 369] width 7 height 7
drag, startPoint x: 632, startPoint y: 368, endPoint x: 632, endPoint y: 382, distance: 14.9
click at [632, 368] on label at bounding box center [631, 369] width 8 height 8
click at [632, 368] on input "checkbox" at bounding box center [630, 369] width 7 height 7
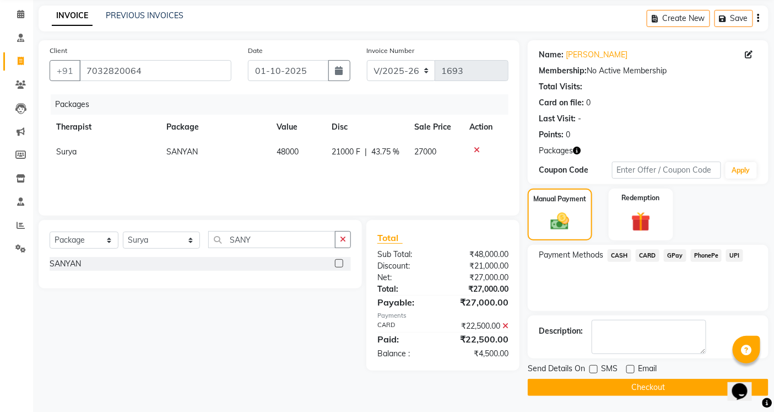
click at [632, 387] on button "Checkout" at bounding box center [648, 387] width 241 height 17
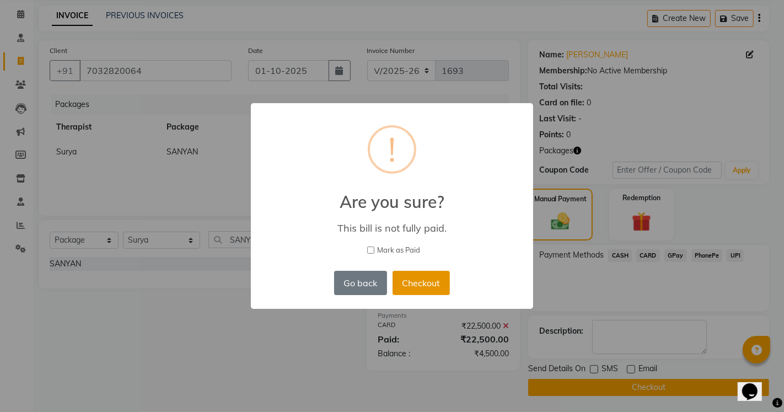
click at [411, 288] on button "Checkout" at bounding box center [420, 283] width 57 height 24
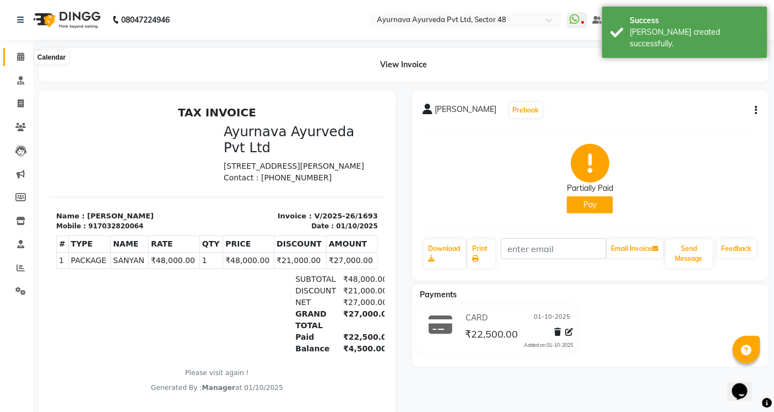
click at [23, 52] on icon at bounding box center [20, 56] width 7 height 8
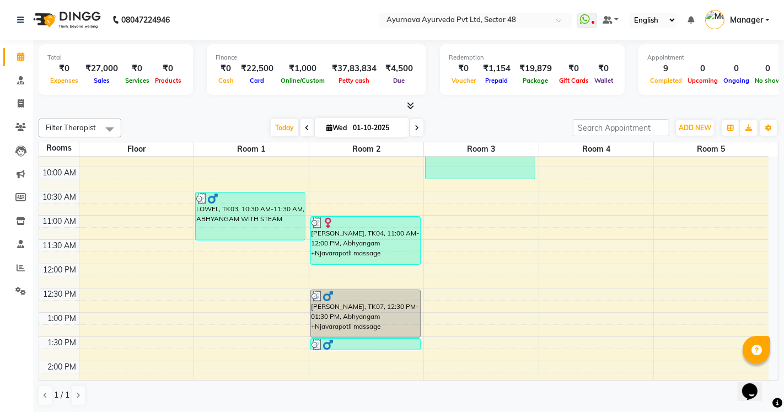
scroll to position [245, 0]
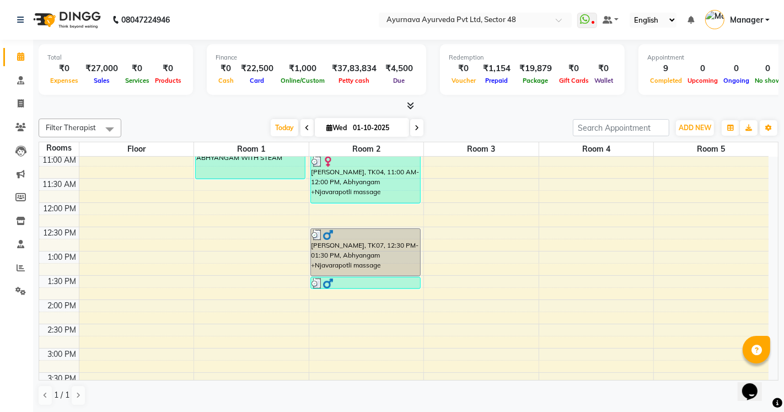
click at [219, 284] on div "6:00 AM 6:30 AM 7:00 AM 7:30 AM 8:00 AM 8:30 AM 9:00 AM 9:30 AM 10:00 AM 10:30 …" at bounding box center [403, 275] width 729 height 727
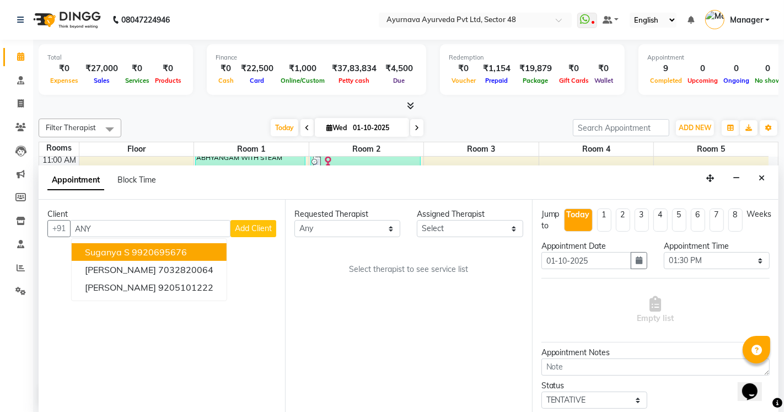
click at [157, 259] on button "suganya s 9920695676" at bounding box center [149, 252] width 155 height 18
click at [158, 256] on ngb-highlight "7032820064" at bounding box center [185, 251] width 55 height 11
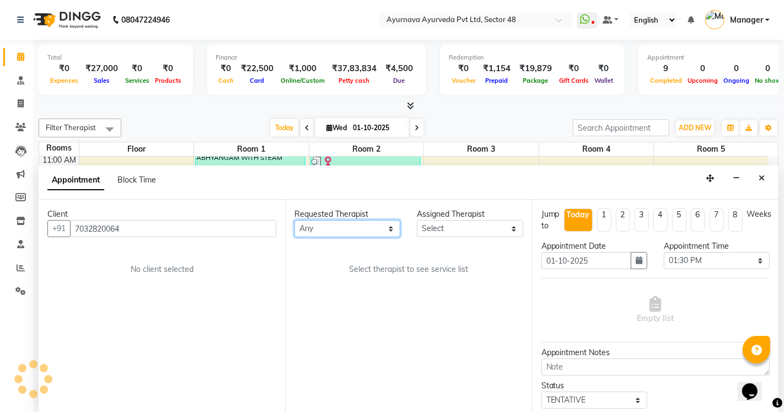
click at [323, 228] on select "Any [PERSON_NAME] [PERSON_NAME] V P [PERSON_NAME] [PERSON_NAME] [PERSON_NAME] […" at bounding box center [347, 228] width 106 height 17
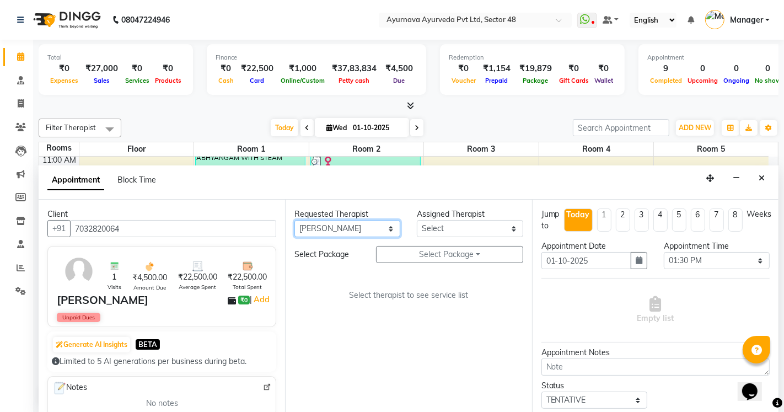
click at [294, 220] on select "Any [PERSON_NAME] [PERSON_NAME] V P [PERSON_NAME] [PERSON_NAME] [PERSON_NAME] […" at bounding box center [347, 228] width 106 height 17
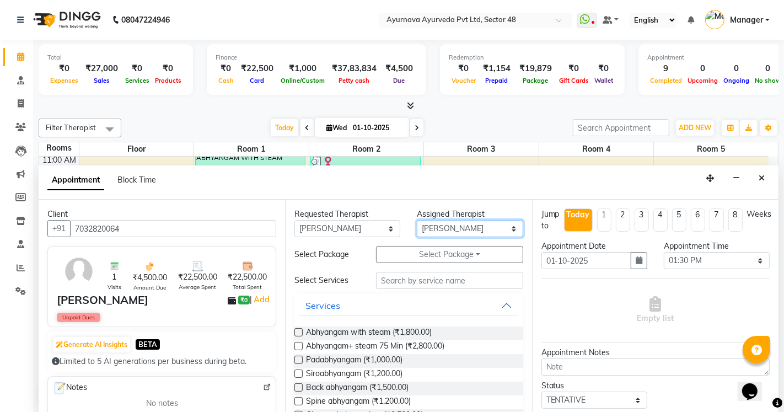
click at [422, 230] on select "Select [PERSON_NAME] [PERSON_NAME] V P [PERSON_NAME] [PERSON_NAME] [PERSON_NAME…" at bounding box center [470, 228] width 106 height 17
click at [417, 220] on select "Select [PERSON_NAME] [PERSON_NAME] V P [PERSON_NAME] [PERSON_NAME] [PERSON_NAME…" at bounding box center [470, 228] width 106 height 17
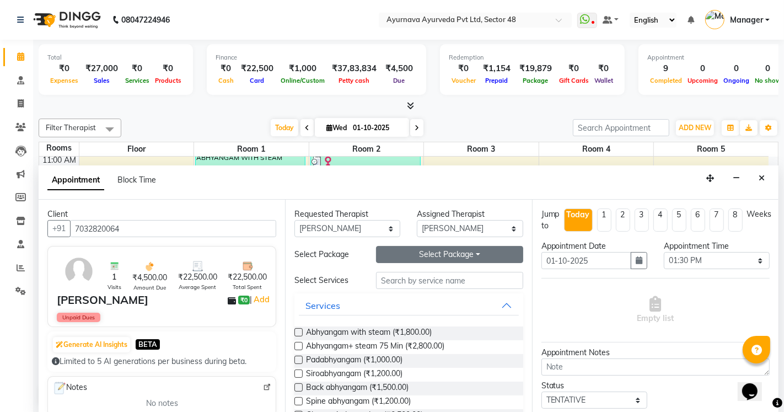
click at [438, 258] on button "Select Package Toggle Dropdown" at bounding box center [449, 254] width 147 height 17
click at [427, 276] on li "SANYAN" at bounding box center [419, 277] width 87 height 16
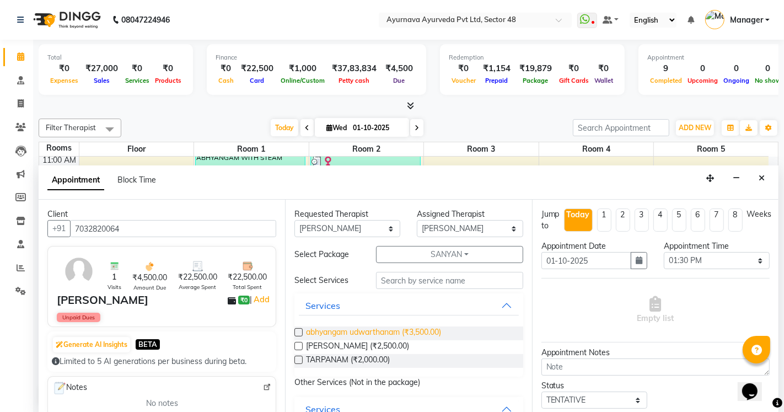
click at [365, 331] on span "abhyangam udwarthanam (₹3,500.00)" at bounding box center [373, 333] width 135 height 14
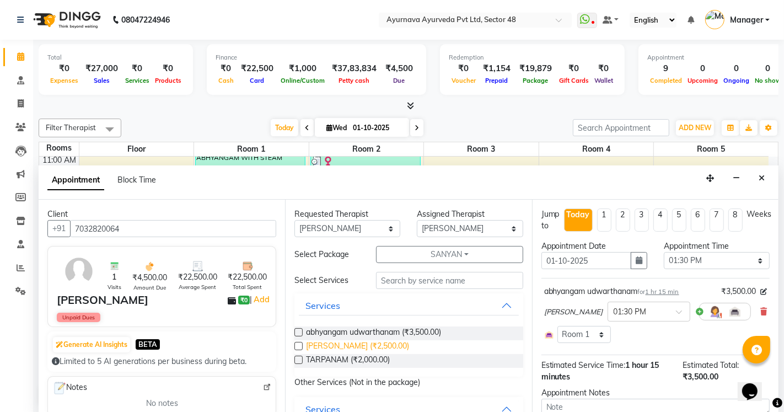
click at [350, 344] on span "[PERSON_NAME] (₹2,500.00)" at bounding box center [357, 347] width 103 height 14
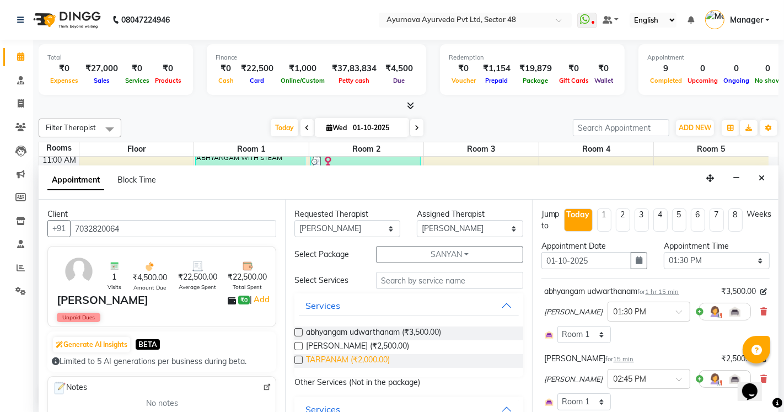
click at [354, 357] on span "TARPANAM (₹2,000.00)" at bounding box center [348, 361] width 84 height 14
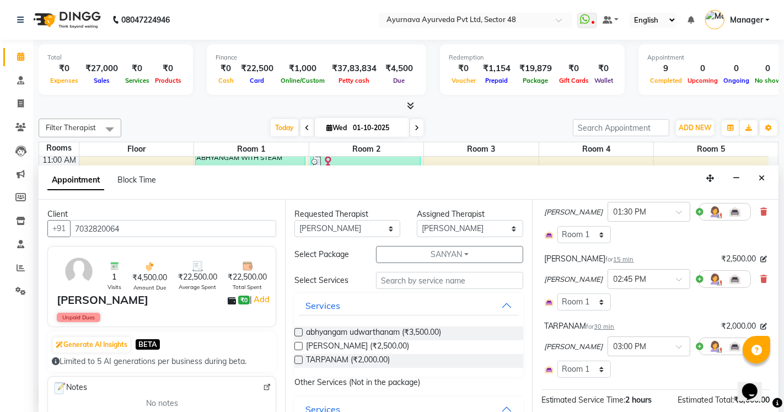
scroll to position [184, 0]
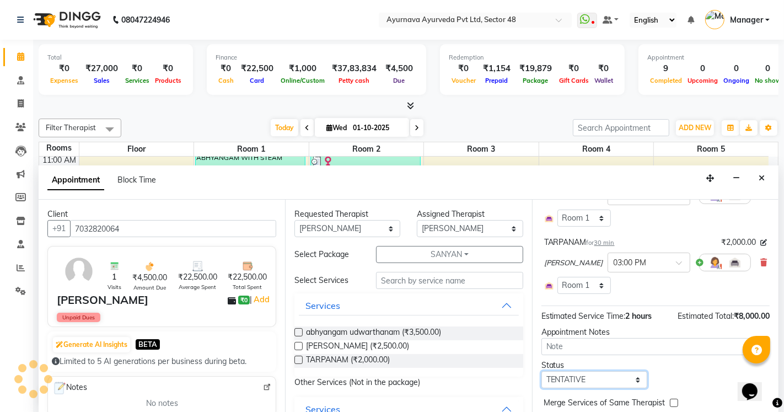
drag, startPoint x: 580, startPoint y: 381, endPoint x: 580, endPoint y: 374, distance: 7.7
click at [580, 381] on select "Select TENTATIVE CONFIRM CHECK-IN UPCOMING" at bounding box center [594, 379] width 106 height 17
click at [541, 371] on select "Select TENTATIVE CONFIRM CHECK-IN UPCOMING" at bounding box center [594, 379] width 106 height 17
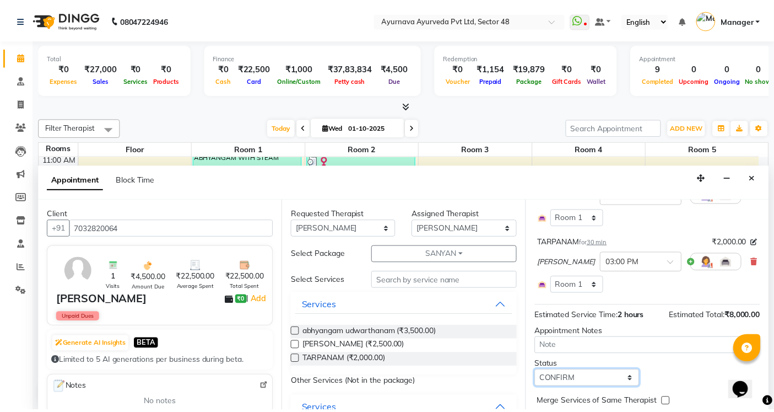
scroll to position [228, 0]
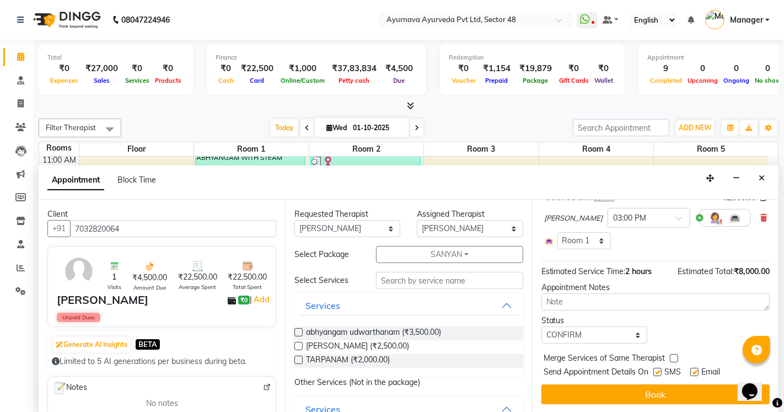
drag, startPoint x: 659, startPoint y: 372, endPoint x: 691, endPoint y: 371, distance: 32.0
click at [660, 372] on label at bounding box center [657, 372] width 8 height 8
click at [660, 372] on input "checkbox" at bounding box center [656, 372] width 7 height 7
drag, startPoint x: 691, startPoint y: 370, endPoint x: 689, endPoint y: 382, distance: 12.8
click at [692, 371] on label at bounding box center [694, 372] width 8 height 8
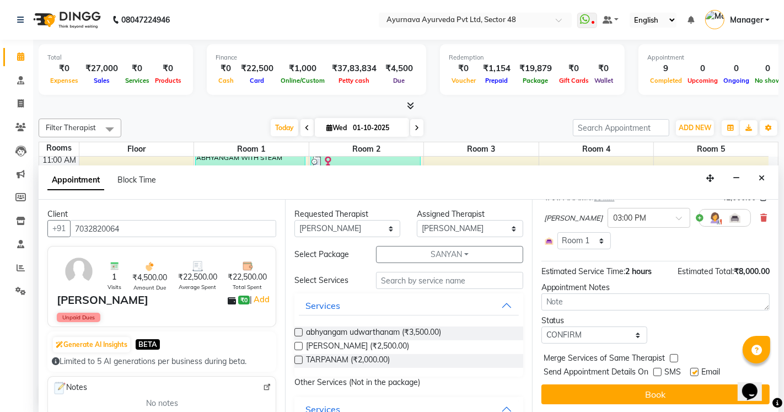
click at [692, 371] on input "checkbox" at bounding box center [693, 372] width 7 height 7
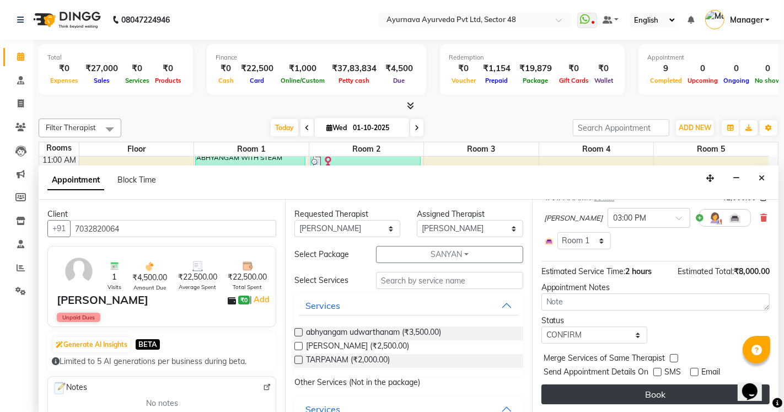
click at [687, 395] on button "Book" at bounding box center [655, 394] width 228 height 20
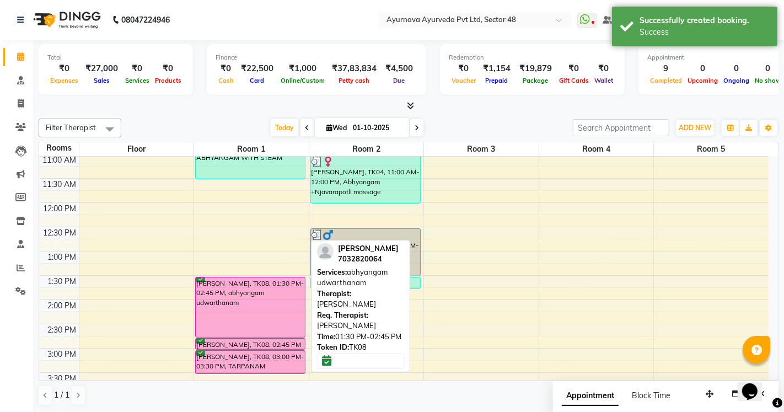
click at [248, 318] on div "[PERSON_NAME], TK08, 01:30 PM-02:45 PM, abhyangam udwarthanam" at bounding box center [250, 307] width 109 height 60
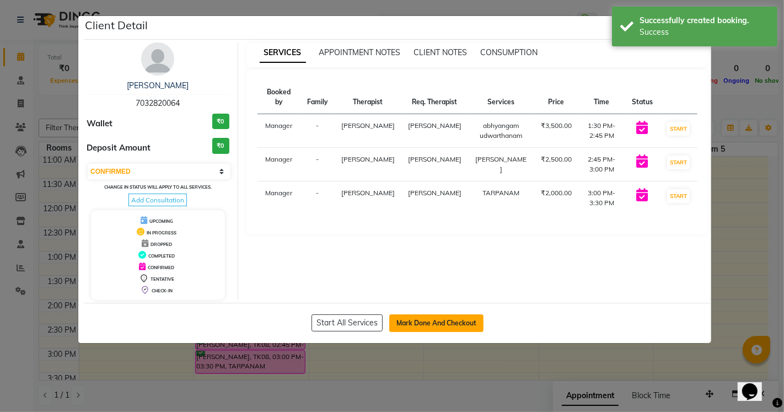
click at [417, 321] on button "Mark Done And Checkout" at bounding box center [436, 323] width 94 height 18
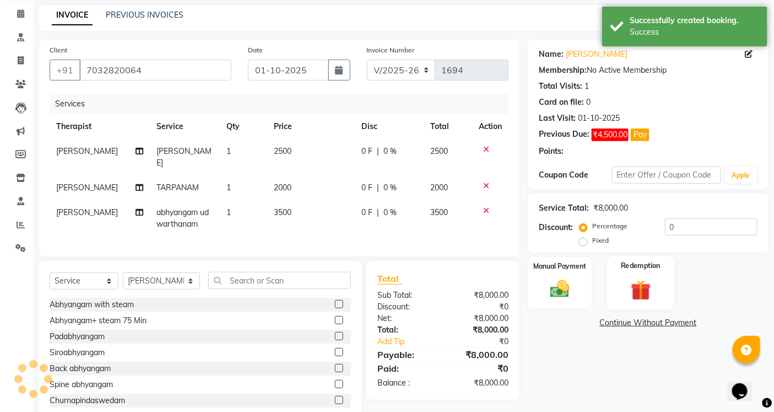
scroll to position [68, 0]
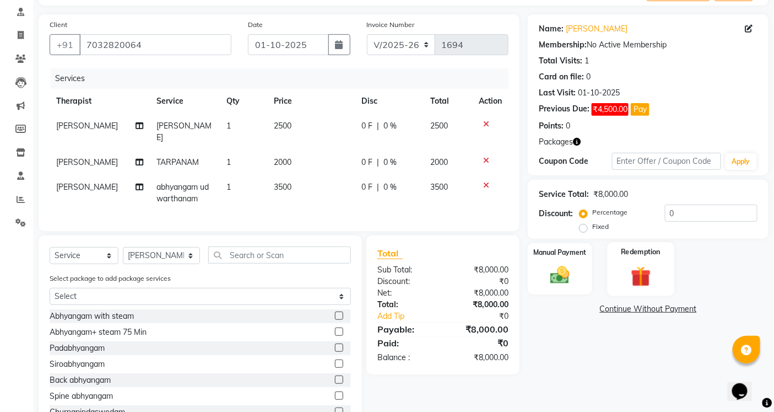
click at [639, 273] on img at bounding box center [640, 275] width 33 height 25
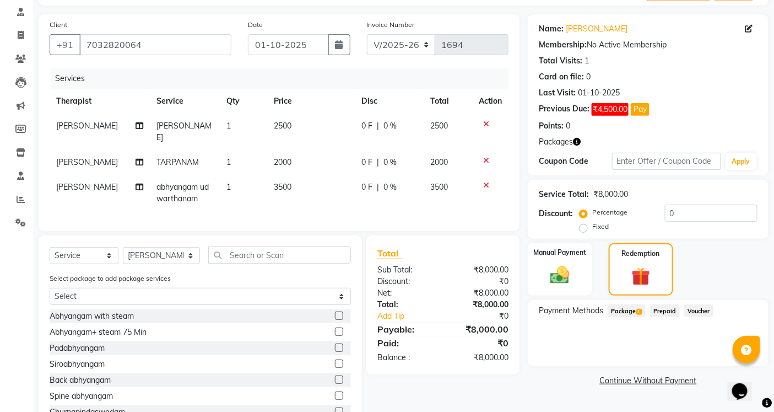
click at [616, 309] on span "Package 1" at bounding box center [627, 310] width 38 height 13
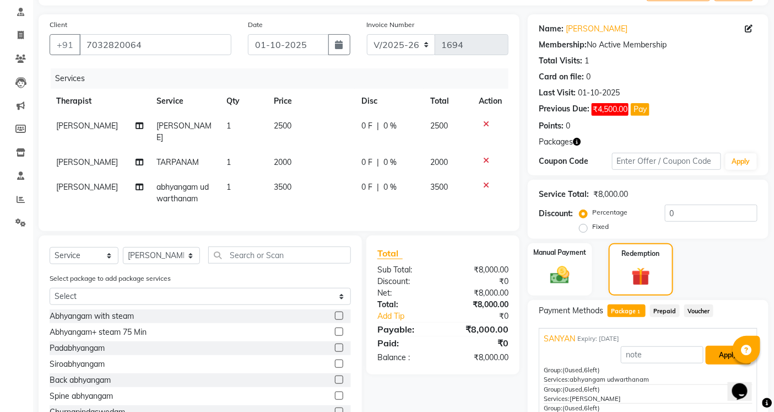
click at [713, 351] on button "Apply" at bounding box center [729, 355] width 46 height 19
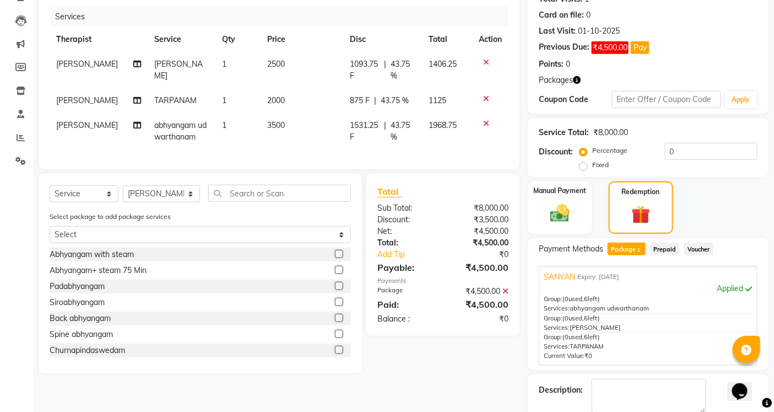
scroll to position [189, 0]
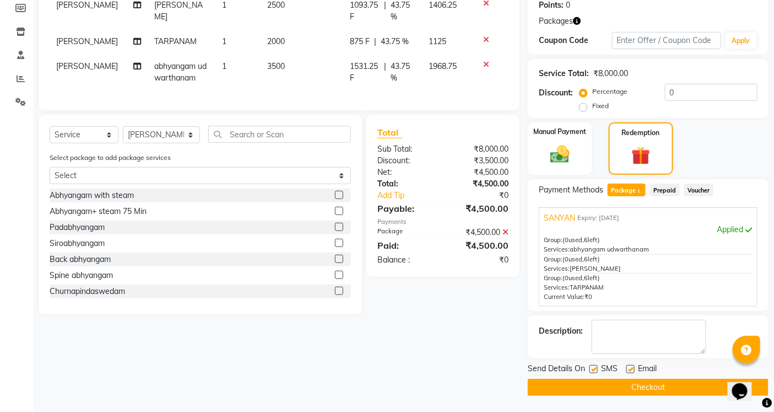
click at [591, 368] on label at bounding box center [594, 369] width 8 height 8
click at [591, 368] on input "checkbox" at bounding box center [593, 369] width 7 height 7
click at [632, 369] on label at bounding box center [631, 369] width 8 height 8
click at [632, 369] on input "checkbox" at bounding box center [630, 369] width 7 height 7
click at [618, 386] on button "Checkout" at bounding box center [648, 387] width 241 height 17
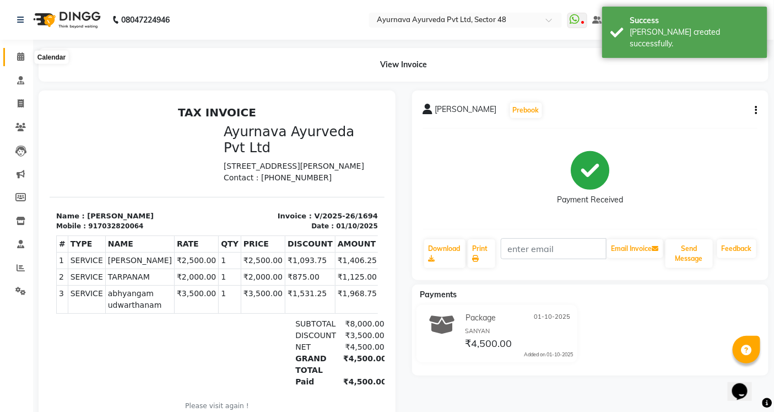
click at [18, 53] on icon at bounding box center [20, 56] width 7 height 8
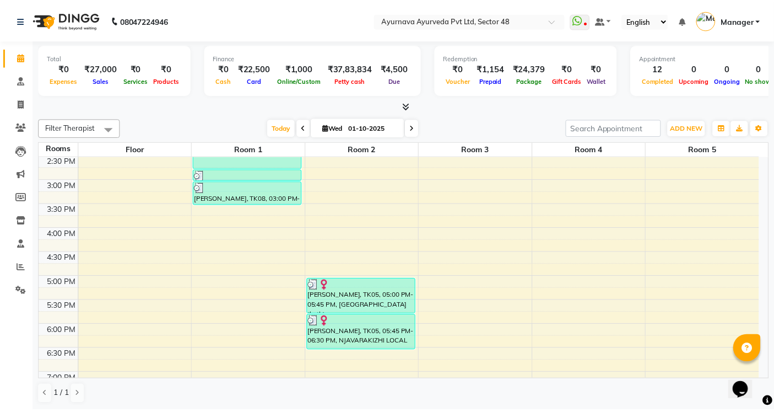
scroll to position [262, 0]
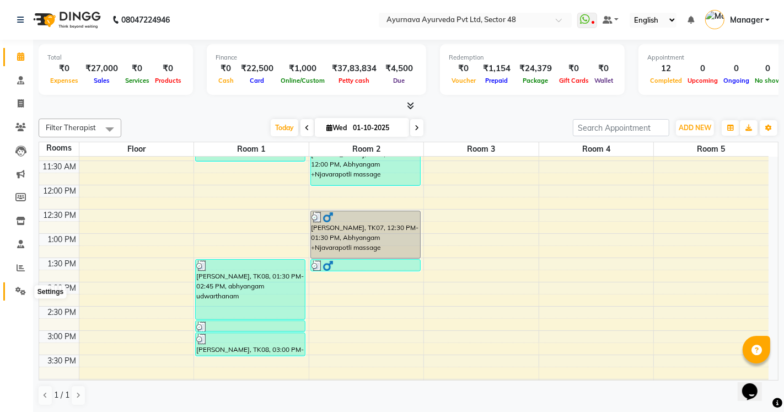
click at [22, 294] on icon at bounding box center [20, 291] width 10 height 8
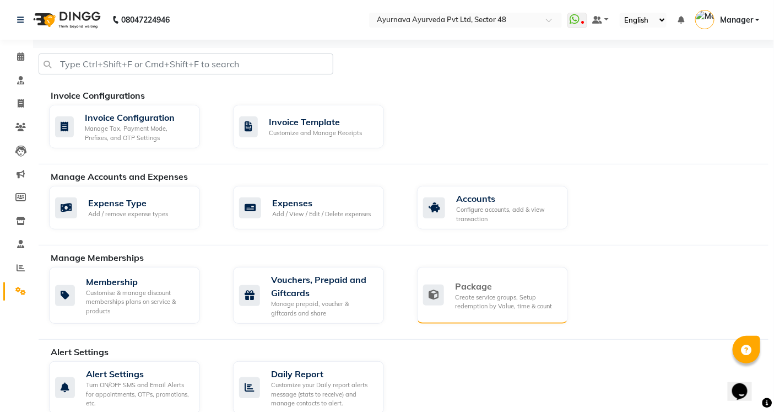
click at [522, 289] on div "Package" at bounding box center [507, 285] width 104 height 13
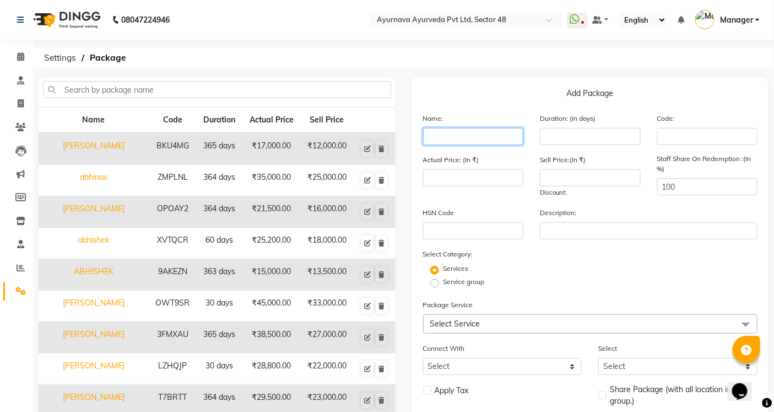
click at [452, 131] on input "text" at bounding box center [473, 136] width 101 height 17
click at [569, 138] on input "number" at bounding box center [590, 136] width 101 height 17
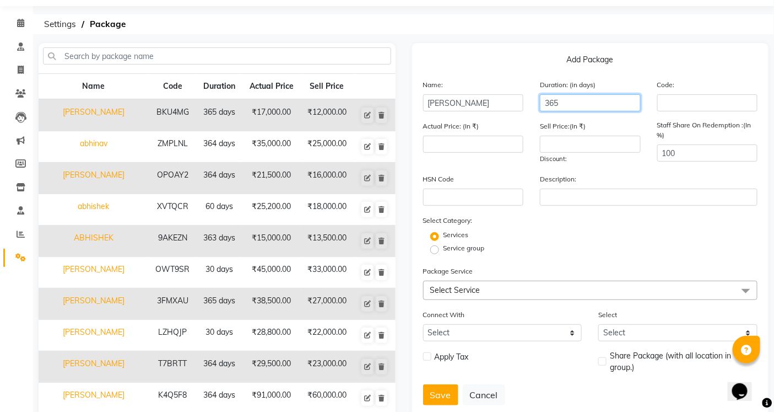
scroll to position [61, 0]
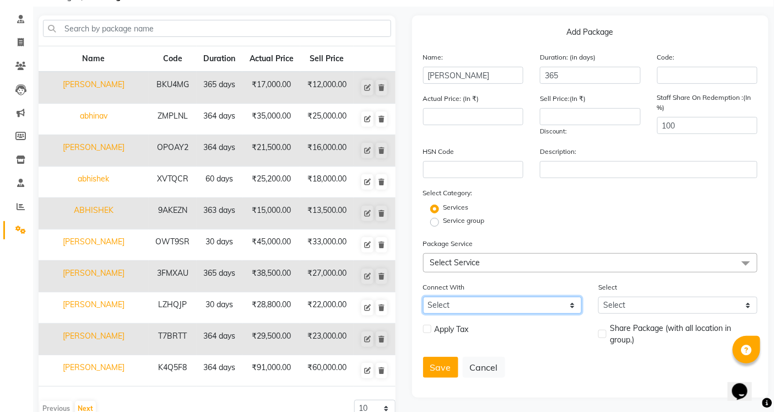
click at [471, 304] on select "Select Membership Prepaid Voucher" at bounding box center [502, 305] width 159 height 17
click at [472, 256] on span "Select Service" at bounding box center [590, 262] width 335 height 19
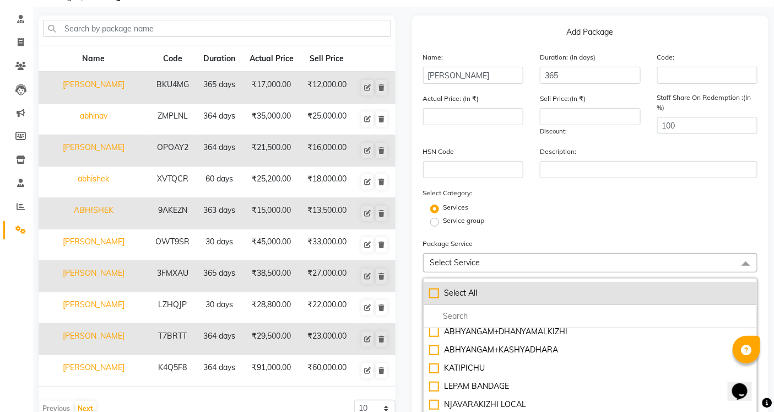
scroll to position [918, 0]
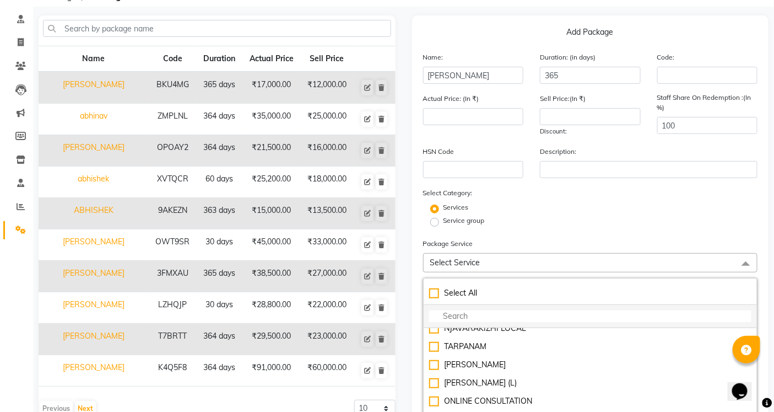
click at [464, 315] on input "multiselect-search" at bounding box center [590, 316] width 323 height 12
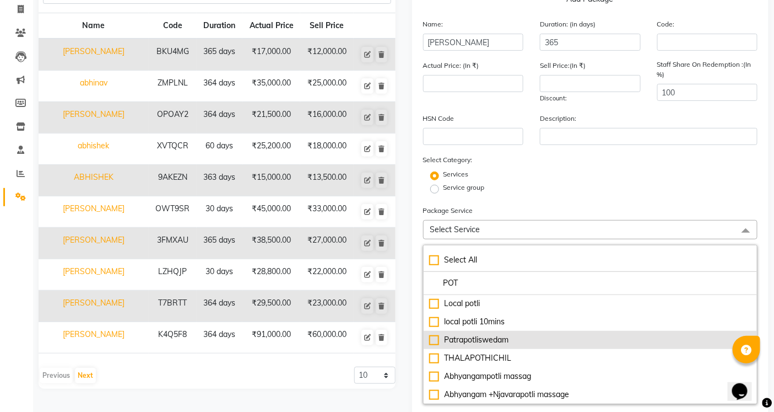
scroll to position [122, 0]
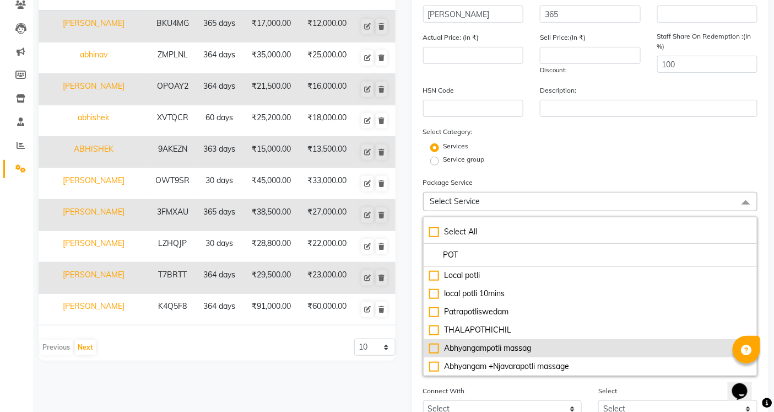
click at [511, 347] on div "Abhyangampotli massag" at bounding box center [590, 348] width 323 height 12
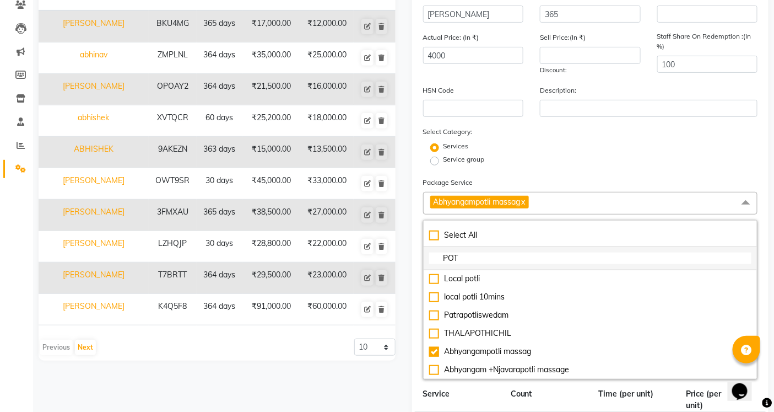
click at [493, 257] on input "POT" at bounding box center [590, 258] width 323 height 12
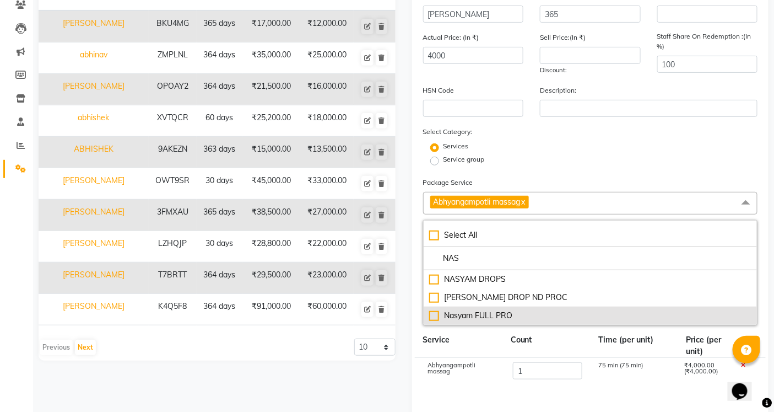
click at [491, 319] on div "Nasyam FULL PRO" at bounding box center [590, 316] width 323 height 12
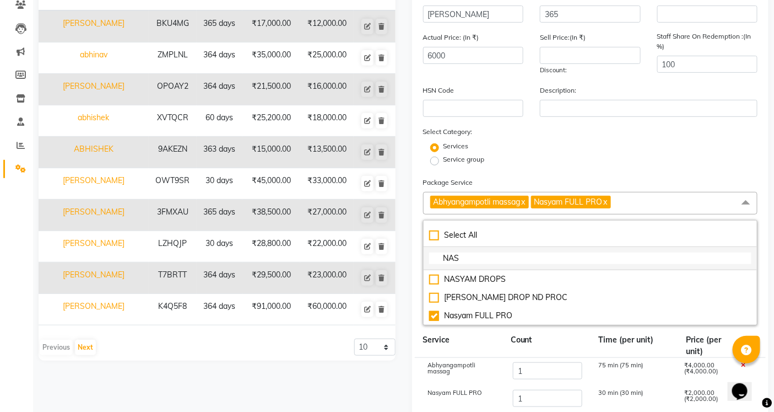
click at [470, 256] on input "NAS" at bounding box center [590, 258] width 323 height 12
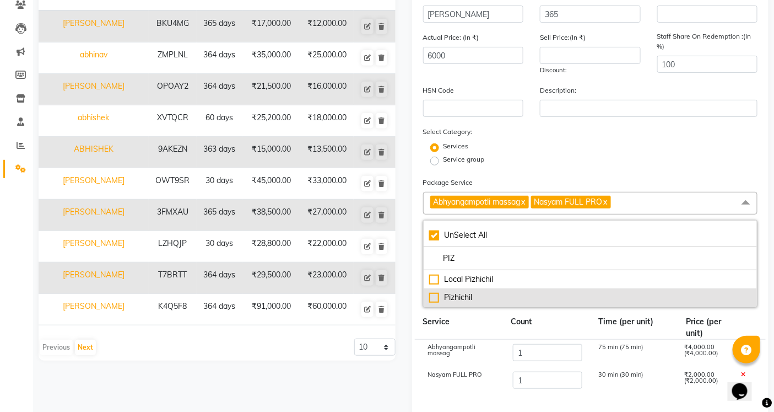
click at [474, 301] on div "Pizhichil" at bounding box center [590, 298] width 323 height 12
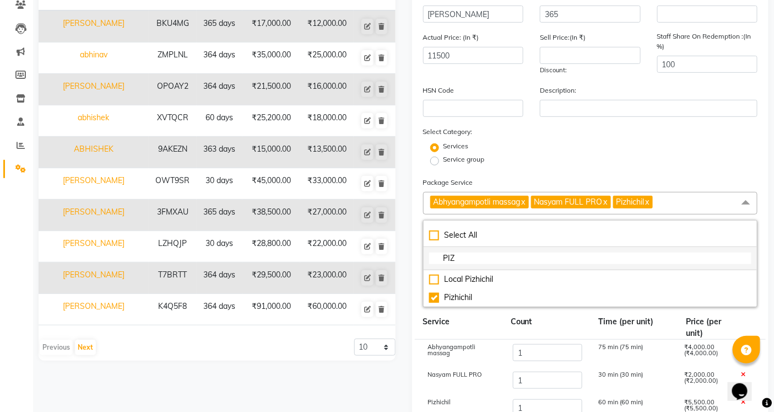
click at [475, 259] on input "PIZ" at bounding box center [590, 258] width 323 height 12
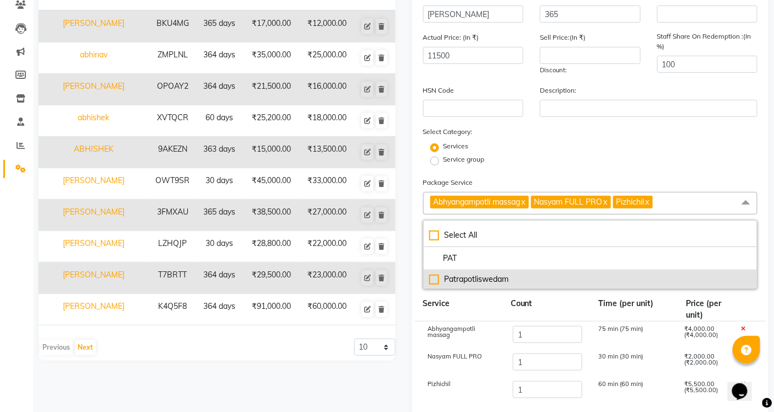
click at [468, 283] on div "Patrapotliswedam" at bounding box center [590, 279] width 323 height 12
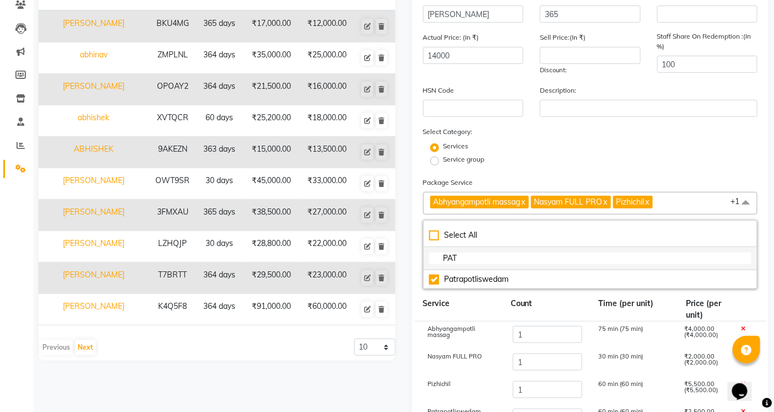
click at [468, 257] on input "PAT" at bounding box center [590, 258] width 323 height 12
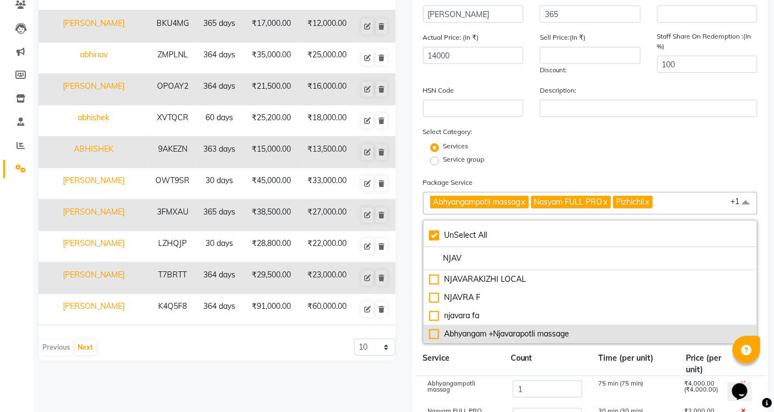
click at [535, 334] on div "Abhyangam +Njavarapotli massage" at bounding box center [590, 334] width 323 height 12
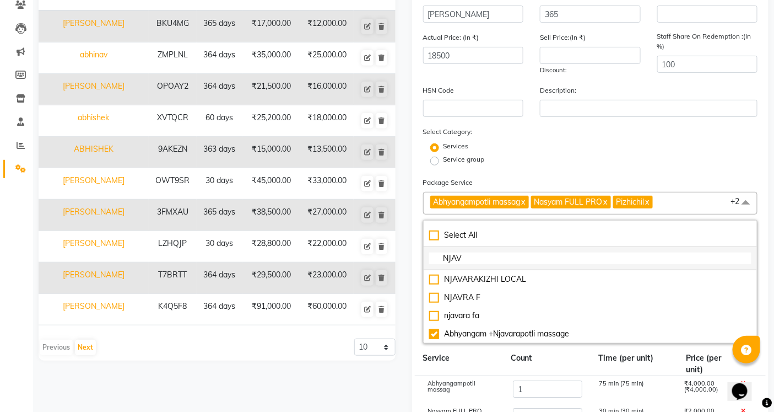
click at [465, 256] on input "NJAV" at bounding box center [590, 258] width 323 height 12
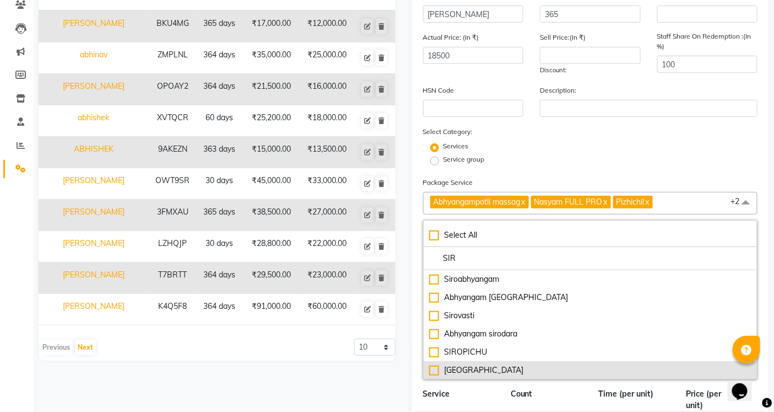
click at [464, 376] on div "[GEOGRAPHIC_DATA]" at bounding box center [590, 370] width 323 height 12
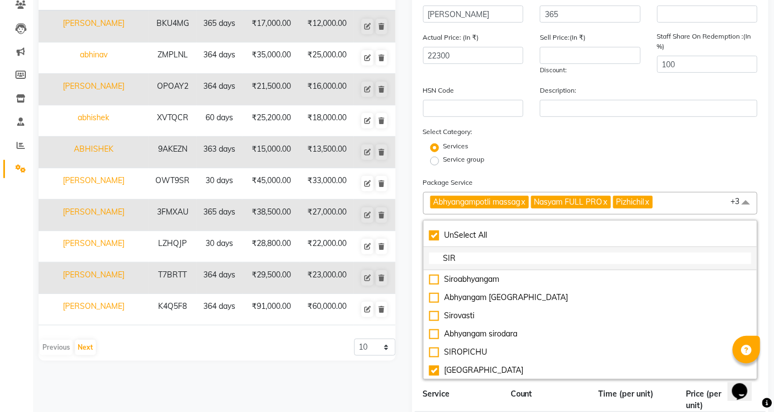
click at [471, 255] on input "SIR" at bounding box center [590, 258] width 323 height 12
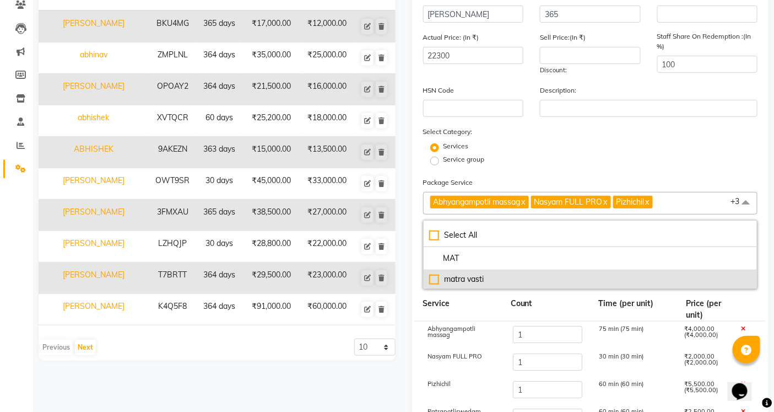
click at [465, 281] on div "matra vasti" at bounding box center [590, 279] width 323 height 12
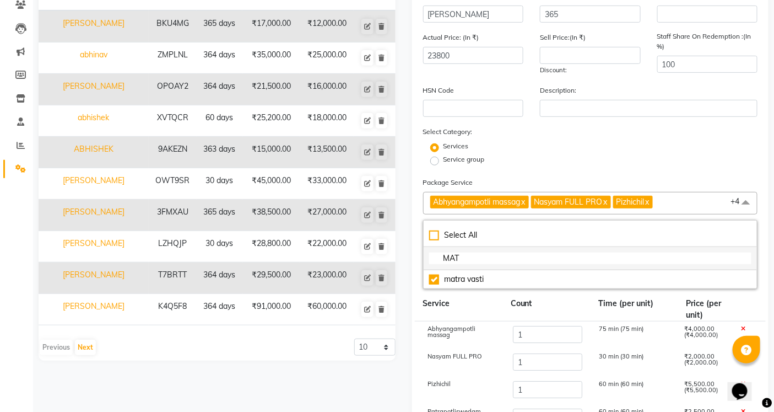
click at [465, 250] on li "MAT" at bounding box center [591, 258] width 334 height 23
click at [460, 265] on li "MAT" at bounding box center [591, 258] width 334 height 23
click at [462, 256] on input "MAT" at bounding box center [590, 258] width 323 height 12
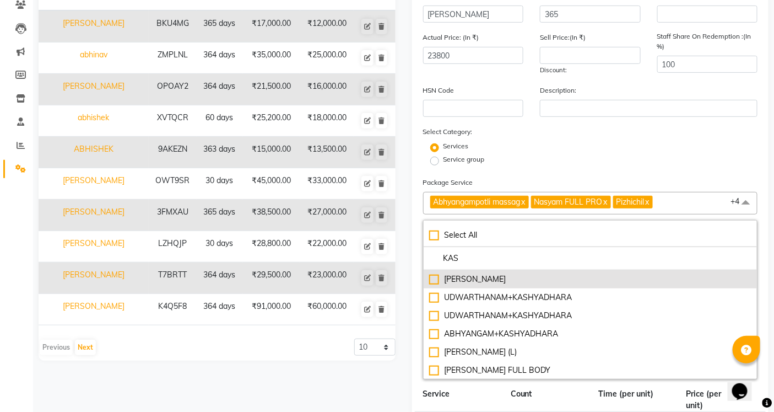
click at [464, 284] on div "[PERSON_NAME]" at bounding box center [590, 279] width 323 height 12
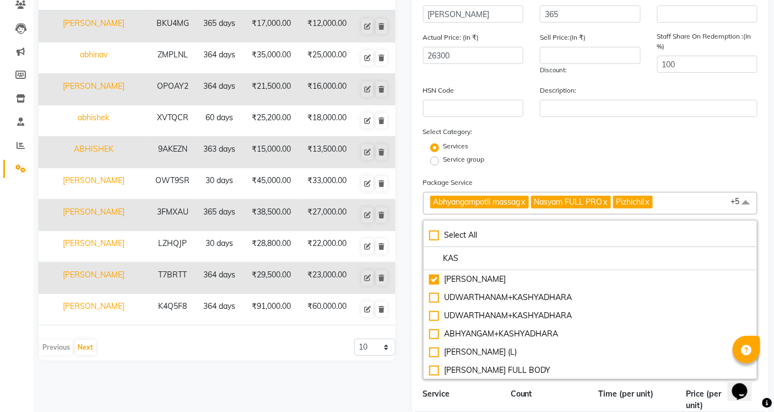
drag, startPoint x: 472, startPoint y: 393, endPoint x: 494, endPoint y: 299, distance: 96.3
click at [473, 392] on div "Service" at bounding box center [459, 399] width 88 height 23
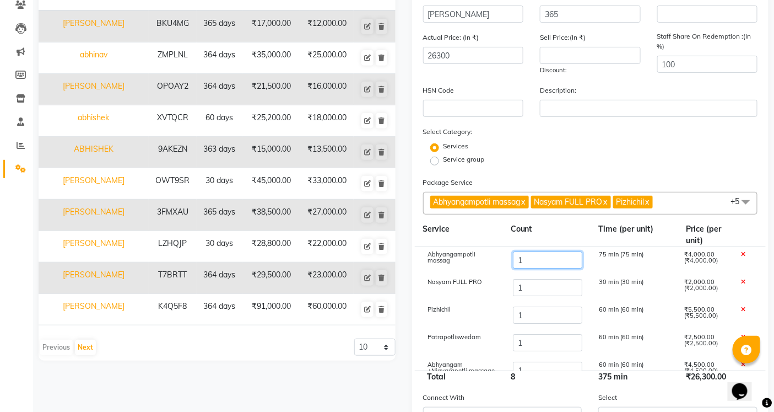
click at [535, 259] on input "1" at bounding box center [547, 259] width 69 height 17
click at [529, 290] on input "1" at bounding box center [547, 287] width 69 height 17
click at [527, 312] on input "1" at bounding box center [547, 314] width 69 height 17
click at [540, 346] on input "1" at bounding box center [547, 342] width 69 height 17
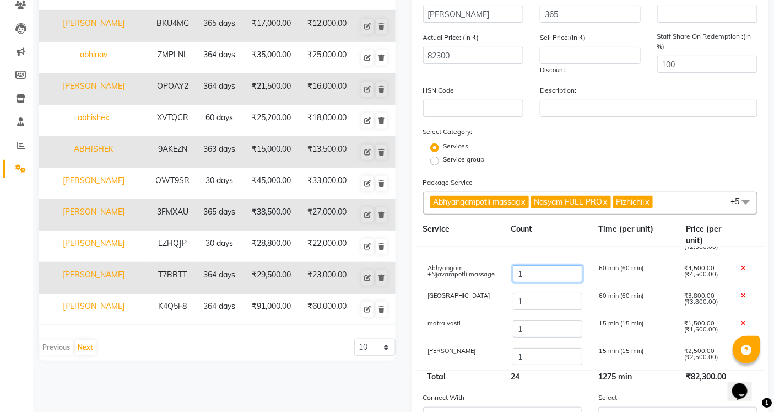
click at [525, 276] on input "1" at bounding box center [547, 273] width 69 height 17
click at [527, 300] on input "1" at bounding box center [547, 301] width 69 height 17
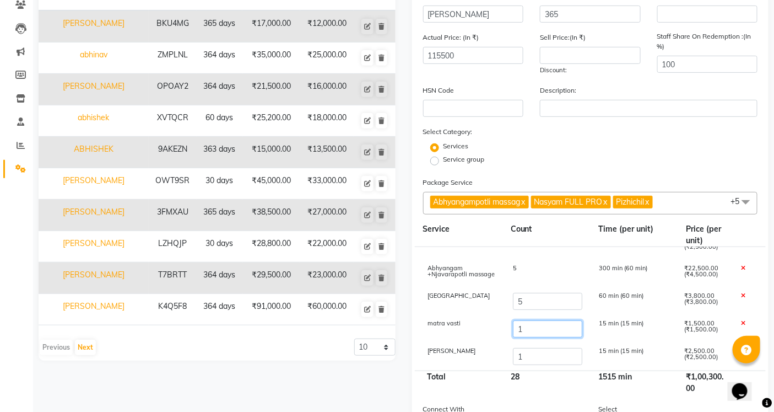
click at [530, 333] on input "1" at bounding box center [547, 328] width 69 height 17
click at [529, 355] on input "1" at bounding box center [547, 356] width 69 height 17
click at [548, 393] on div "36" at bounding box center [547, 382] width 88 height 23
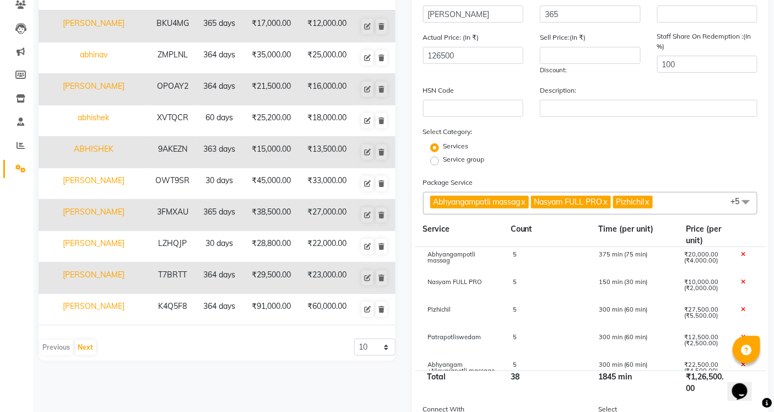
scroll to position [0, 0]
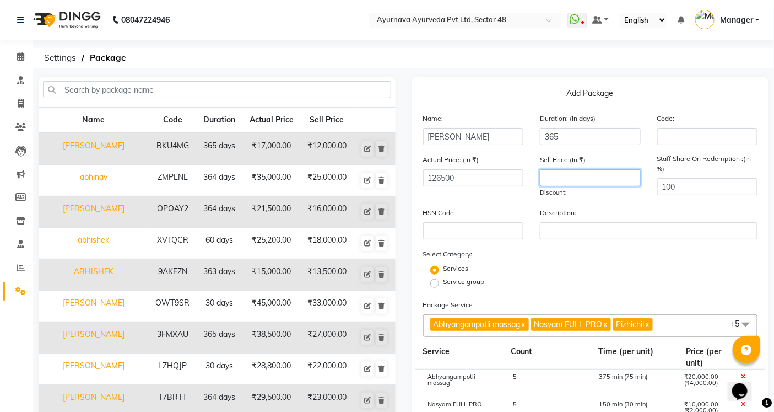
click at [574, 174] on input "number" at bounding box center [590, 177] width 101 height 17
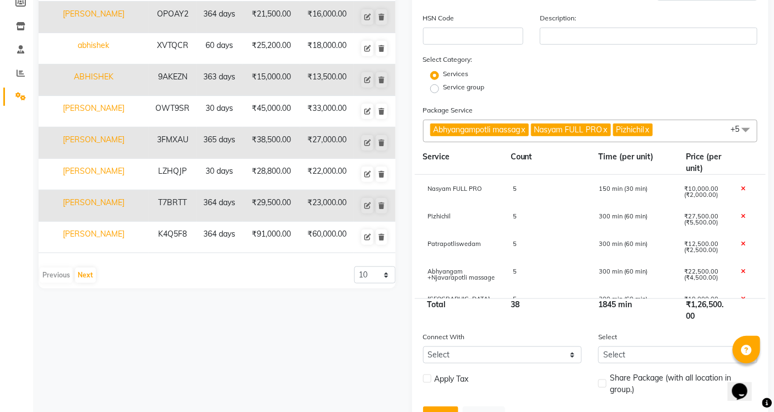
scroll to position [247, 0]
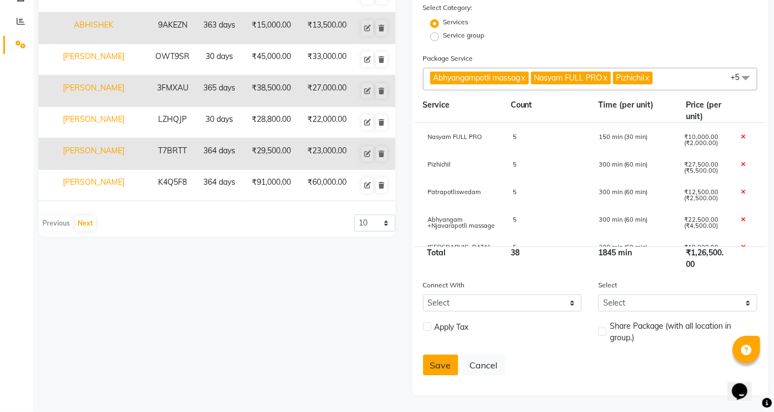
click at [434, 360] on button "Save" at bounding box center [440, 364] width 35 height 21
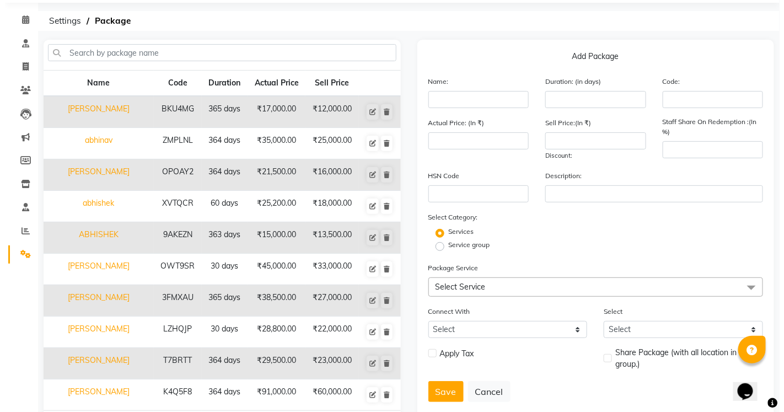
scroll to position [0, 0]
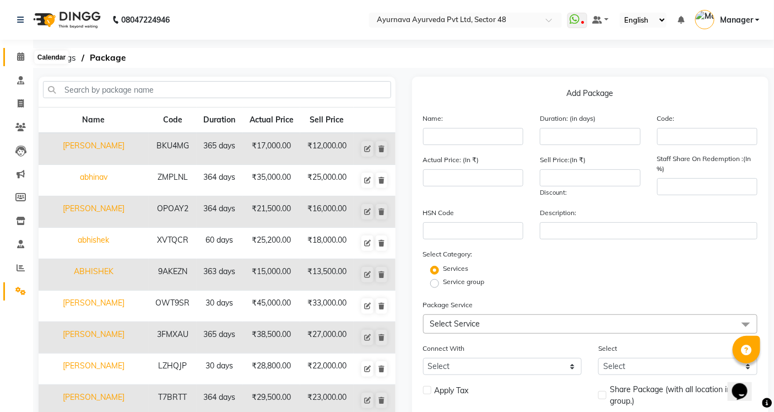
click at [15, 54] on span at bounding box center [20, 57] width 19 height 13
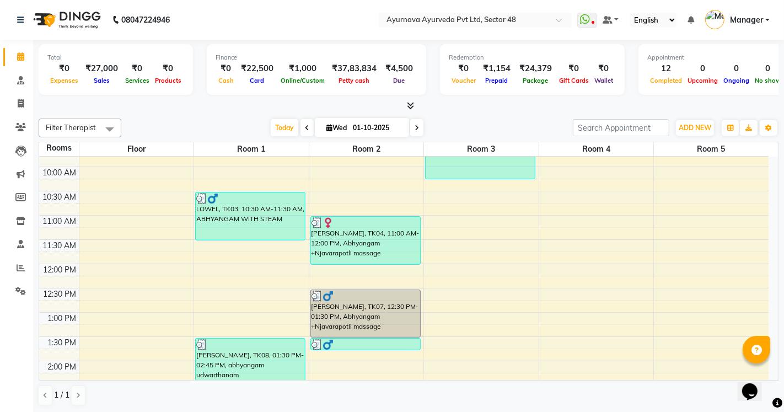
scroll to position [306, 0]
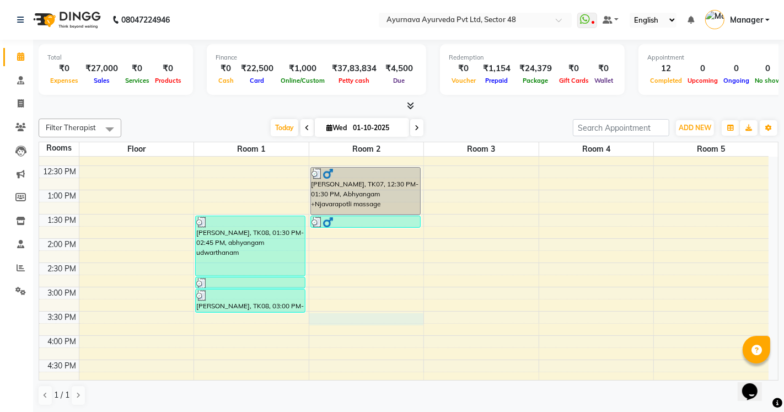
click at [331, 317] on div "6:00 AM 6:30 AM 7:00 AM 7:30 AM 8:00 AM 8:30 AM 9:00 AM 9:30 AM 10:00 AM 10:30 …" at bounding box center [403, 214] width 729 height 727
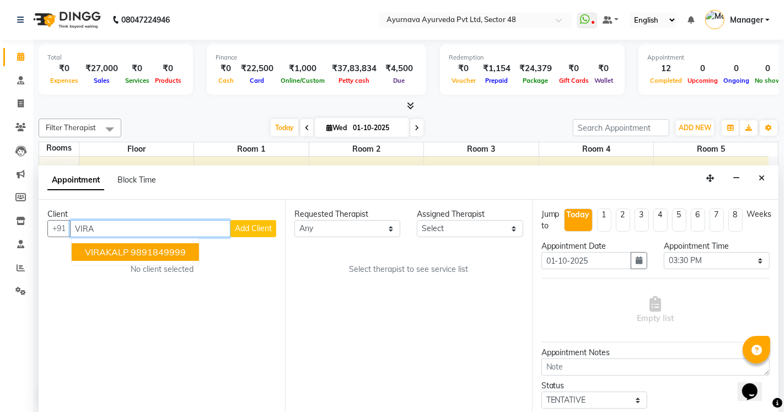
click at [91, 255] on span "VIRAKALP" at bounding box center [107, 251] width 44 height 11
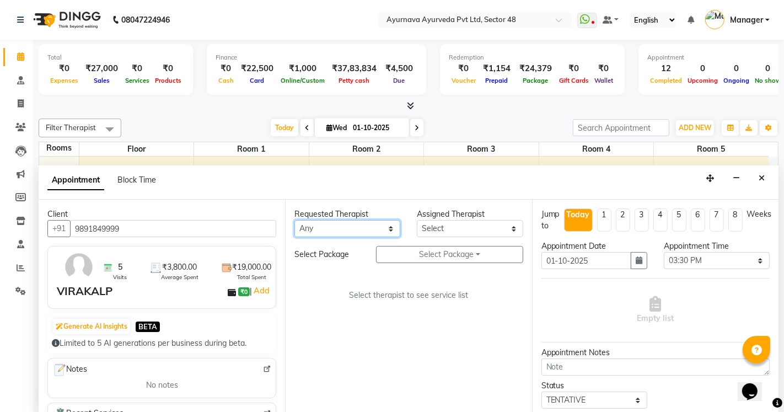
click at [349, 224] on select "Any [PERSON_NAME] [PERSON_NAME] V P [PERSON_NAME] [PERSON_NAME] [PERSON_NAME] […" at bounding box center [347, 228] width 106 height 17
click at [294, 220] on select "Any [PERSON_NAME] [PERSON_NAME] V P [PERSON_NAME] [PERSON_NAME] [PERSON_NAME] […" at bounding box center [347, 228] width 106 height 17
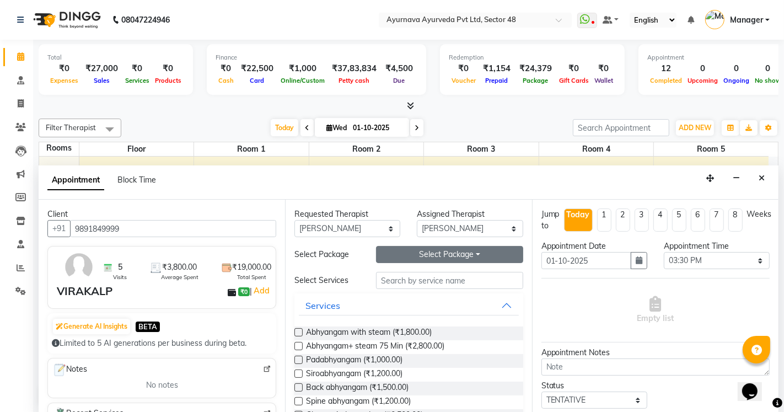
click at [434, 256] on button "Select Package Toggle Dropdown" at bounding box center [449, 254] width 147 height 17
click at [401, 278] on li "[PERSON_NAME]" at bounding box center [420, 277] width 88 height 16
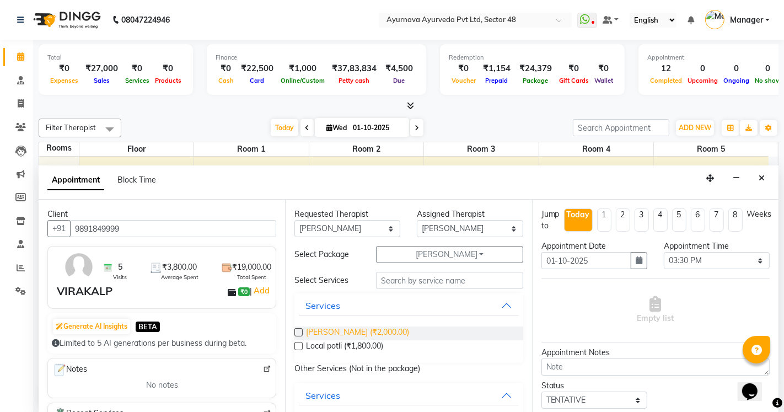
click at [343, 331] on span "[PERSON_NAME] (₹2,000.00)" at bounding box center [357, 333] width 103 height 14
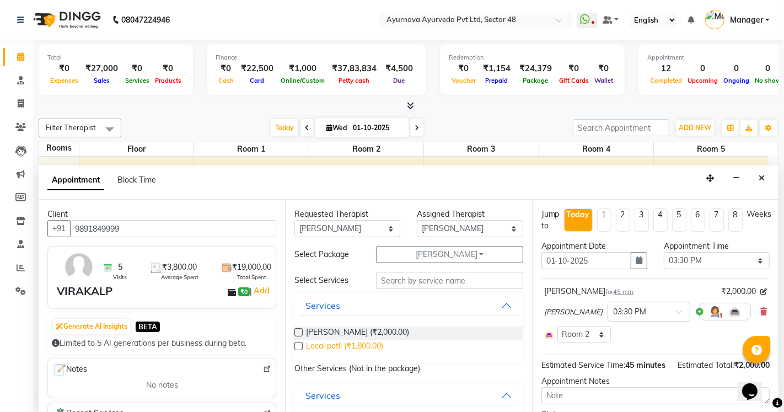
click at [348, 348] on span "Local potli (₹1,800.00)" at bounding box center [344, 347] width 77 height 14
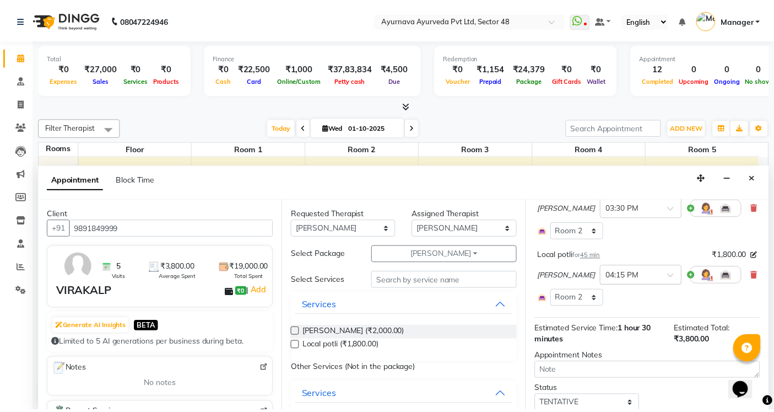
scroll to position [173, 0]
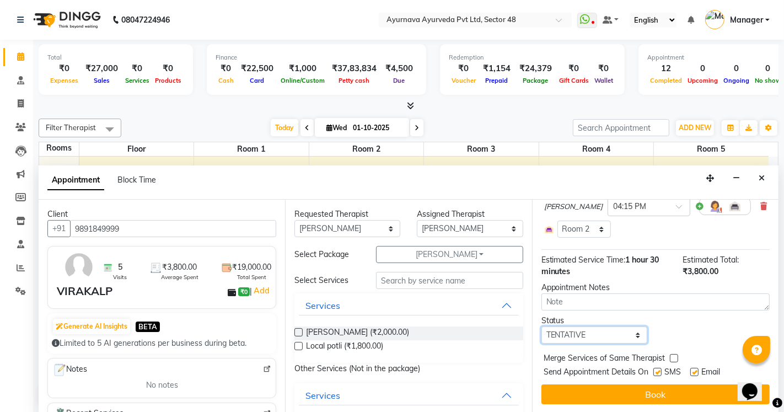
click at [578, 333] on select "Select TENTATIVE CONFIRM CHECK-IN UPCOMING" at bounding box center [594, 334] width 106 height 17
click at [541, 326] on select "Select TENTATIVE CONFIRM CHECK-IN UPCOMING" at bounding box center [594, 334] width 106 height 17
drag, startPoint x: 696, startPoint y: 370, endPoint x: 660, endPoint y: 369, distance: 35.3
click at [695, 370] on label at bounding box center [694, 372] width 8 height 8
click at [695, 370] on input "checkbox" at bounding box center [693, 372] width 7 height 7
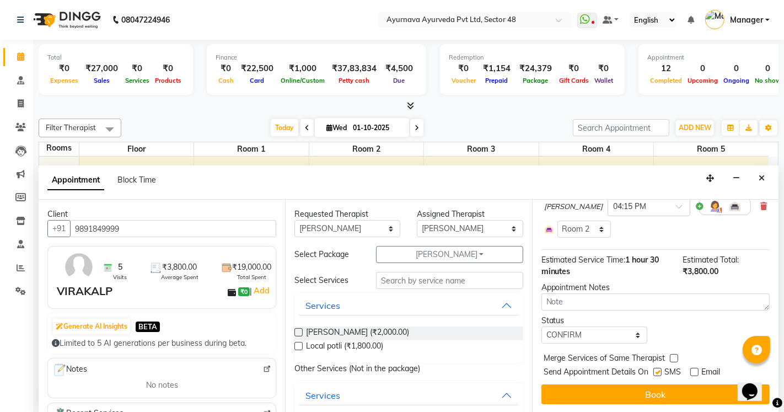
click at [658, 369] on label at bounding box center [657, 372] width 8 height 8
click at [658, 369] on input "checkbox" at bounding box center [656, 372] width 7 height 7
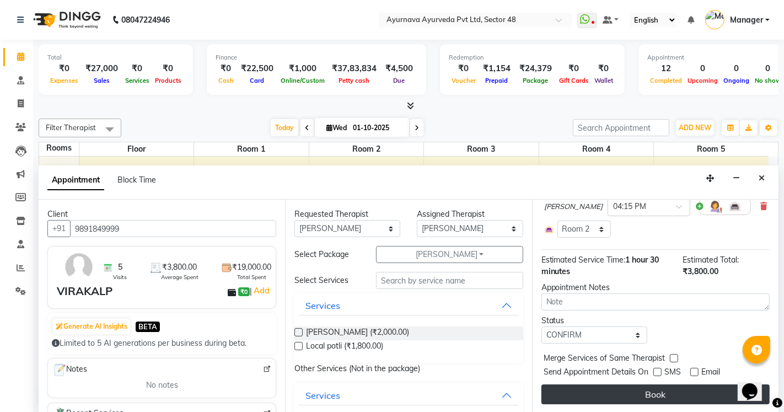
click at [654, 392] on button "Book" at bounding box center [655, 394] width 228 height 20
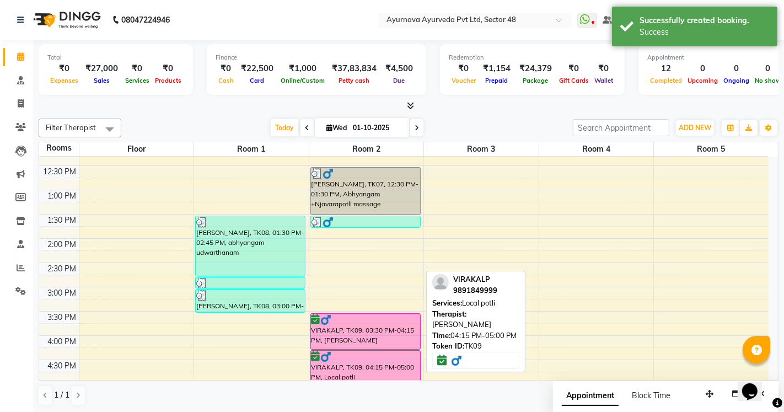
click at [370, 364] on div "VIRAKALP, TK09, 04:15 PM-05:00 PM, Local potli" at bounding box center [365, 368] width 109 height 35
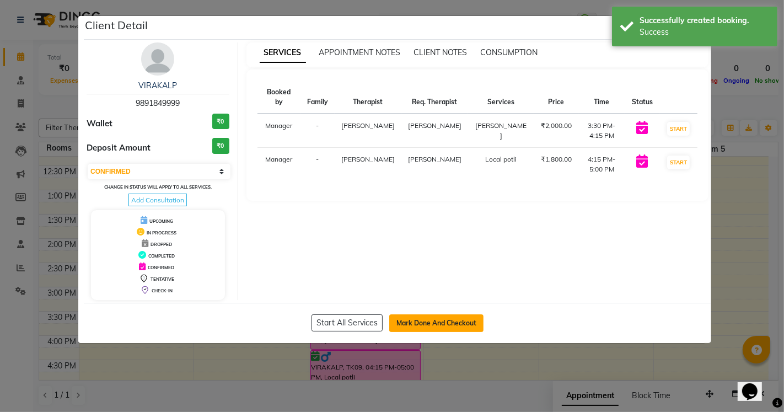
click at [426, 327] on button "Mark Done And Checkout" at bounding box center [436, 323] width 94 height 18
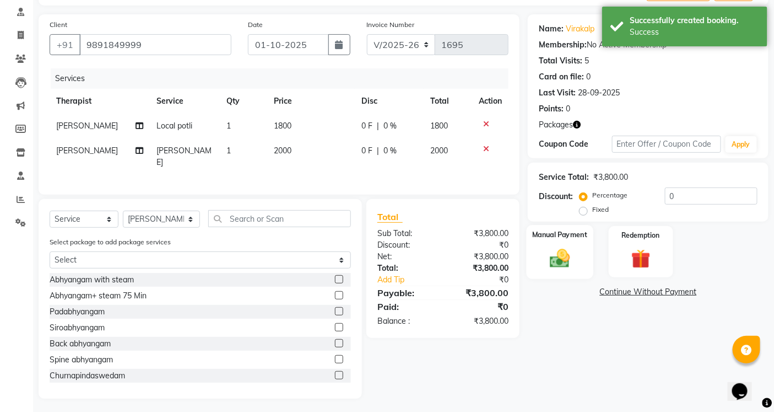
scroll to position [69, 0]
click at [631, 252] on img at bounding box center [640, 258] width 33 height 25
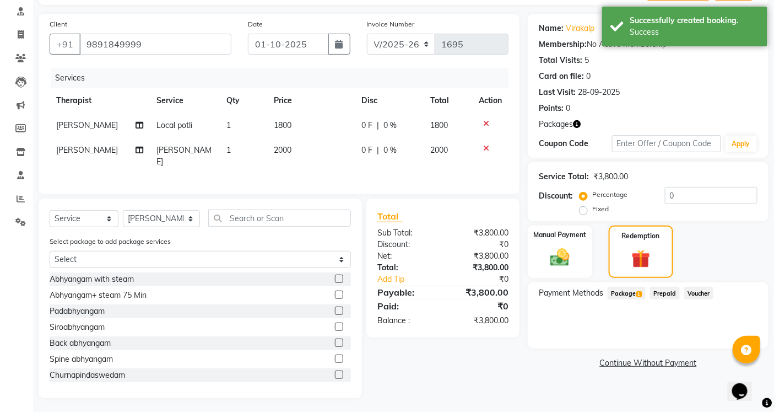
click at [621, 289] on span "Package 1" at bounding box center [627, 293] width 38 height 13
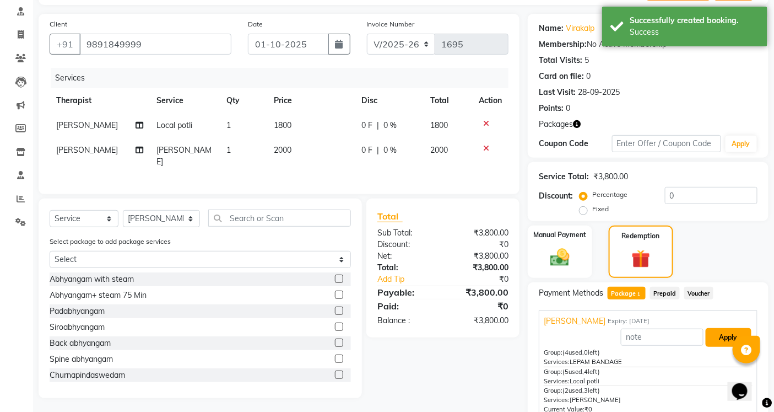
click at [728, 339] on button "Apply" at bounding box center [729, 337] width 46 height 19
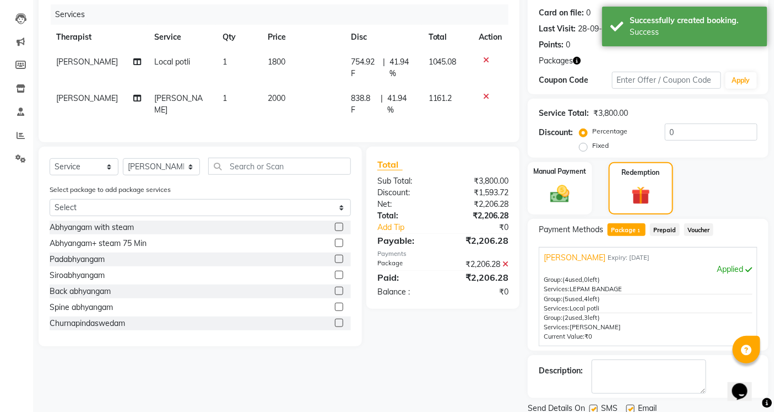
scroll to position [172, 0]
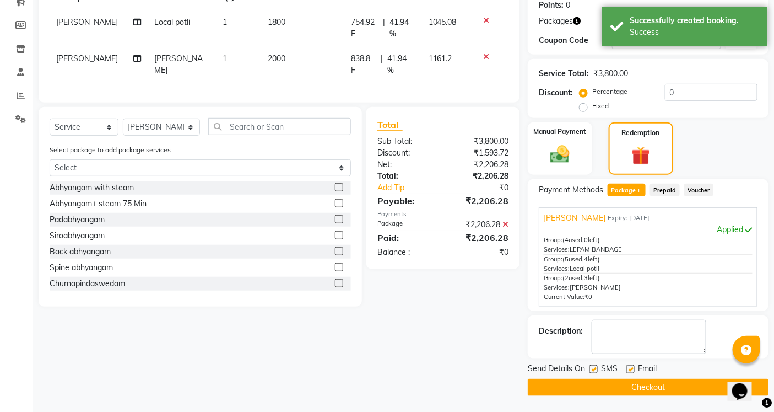
click at [592, 368] on label at bounding box center [594, 369] width 8 height 8
click at [592, 368] on input "checkbox" at bounding box center [593, 369] width 7 height 7
click at [634, 368] on label at bounding box center [631, 369] width 8 height 8
click at [634, 368] on input "checkbox" at bounding box center [630, 369] width 7 height 7
click at [629, 387] on button "Checkout" at bounding box center [648, 387] width 241 height 17
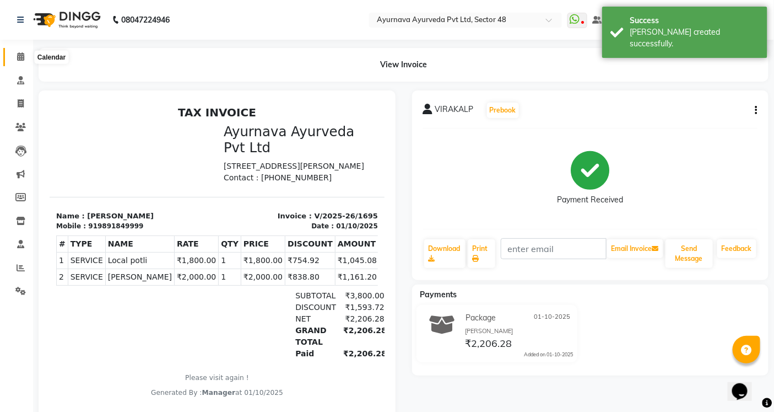
click at [17, 53] on icon at bounding box center [20, 56] width 7 height 8
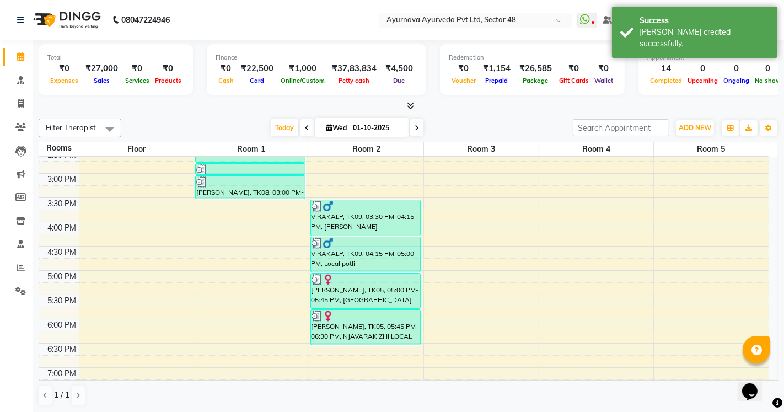
scroll to position [428, 0]
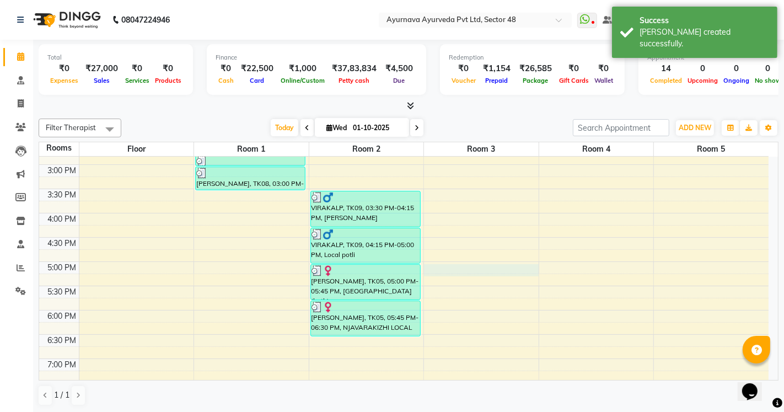
click at [430, 267] on div "6:00 AM 6:30 AM 7:00 AM 7:30 AM 8:00 AM 8:30 AM 9:00 AM 9:30 AM 10:00 AM 10:30 …" at bounding box center [403, 91] width 729 height 727
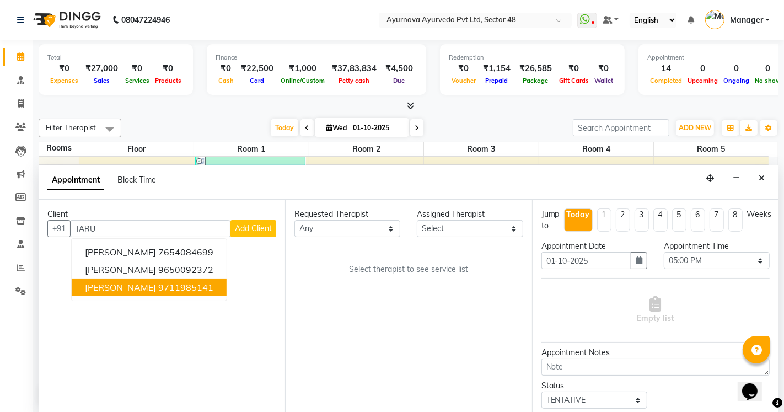
click at [176, 282] on ngb-highlight "9711985141" at bounding box center [185, 287] width 55 height 11
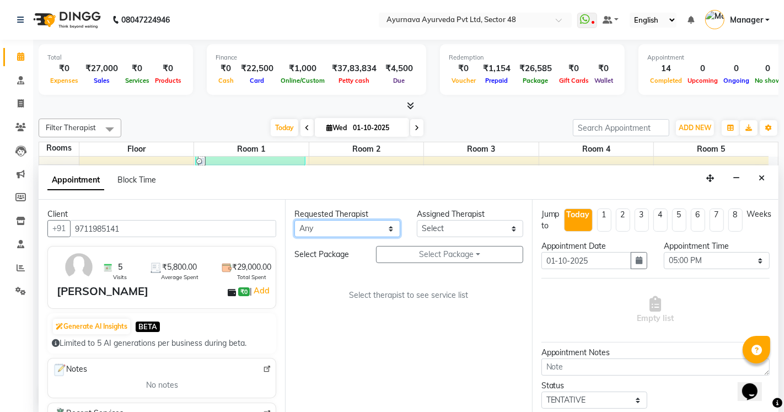
click at [352, 227] on select "Any [PERSON_NAME] [PERSON_NAME] V P [PERSON_NAME] [PERSON_NAME] [PERSON_NAME] […" at bounding box center [347, 228] width 106 height 17
click at [294, 220] on select "Any [PERSON_NAME] [PERSON_NAME] V P [PERSON_NAME] [PERSON_NAME] [PERSON_NAME] […" at bounding box center [347, 228] width 106 height 17
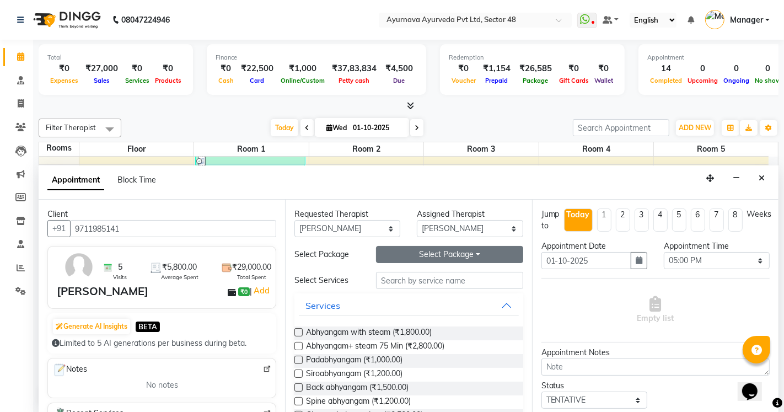
click at [406, 251] on button "Select Package Toggle Dropdown" at bounding box center [449, 254] width 147 height 17
click at [390, 269] on li "TARUN" at bounding box center [419, 277] width 87 height 16
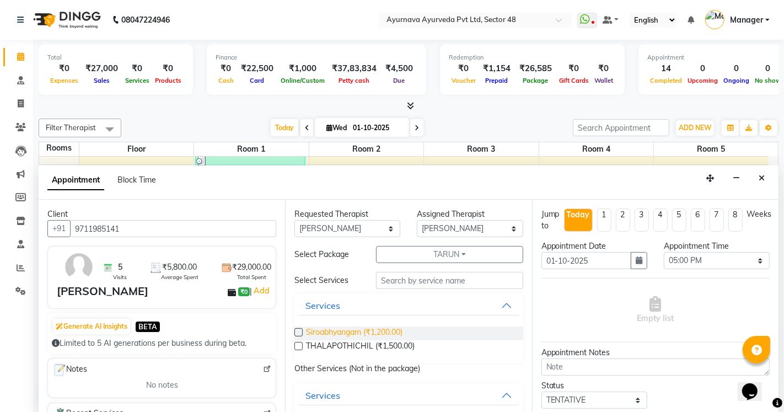
click at [340, 332] on span "Siroabhyangam (₹1,200.00)" at bounding box center [354, 333] width 96 height 14
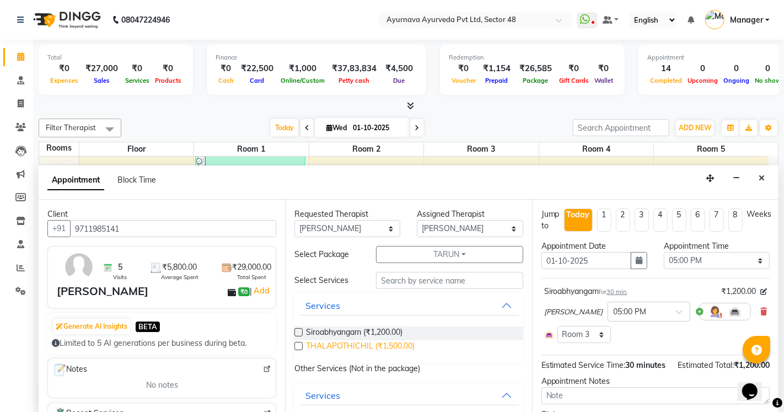
click at [341, 343] on span "THALAPOTHICHIL (₹1,500.00)" at bounding box center [360, 347] width 109 height 14
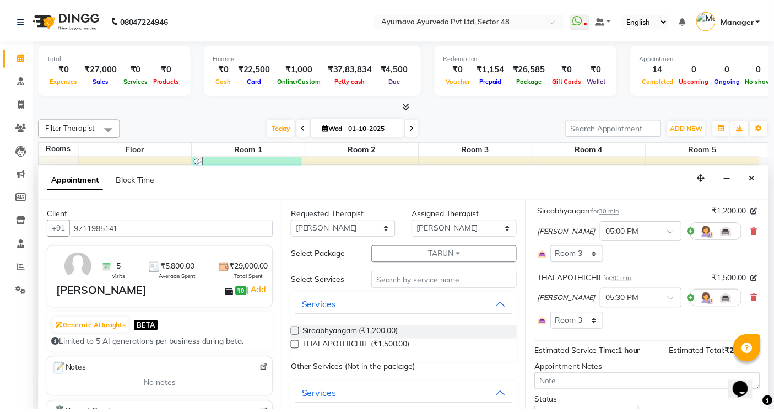
scroll to position [161, 0]
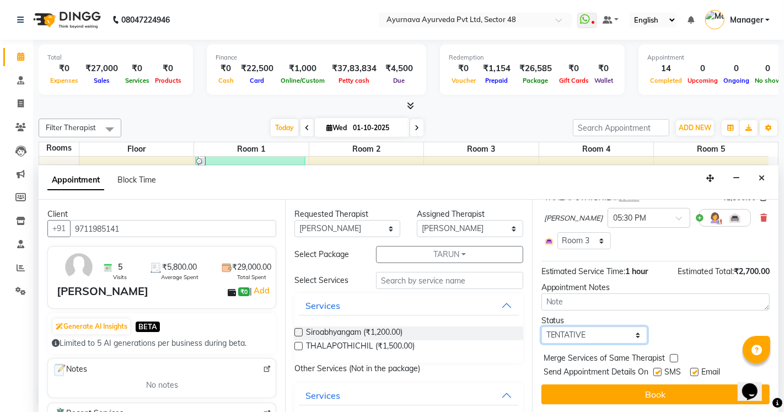
click at [607, 335] on select "Select TENTATIVE CONFIRM CHECK-IN UPCOMING" at bounding box center [594, 334] width 106 height 17
drag, startPoint x: 658, startPoint y: 375, endPoint x: 667, endPoint y: 375, distance: 9.4
click at [658, 375] on label at bounding box center [657, 372] width 8 height 8
click at [658, 375] on input "checkbox" at bounding box center [656, 372] width 7 height 7
click at [697, 371] on label at bounding box center [694, 372] width 8 height 8
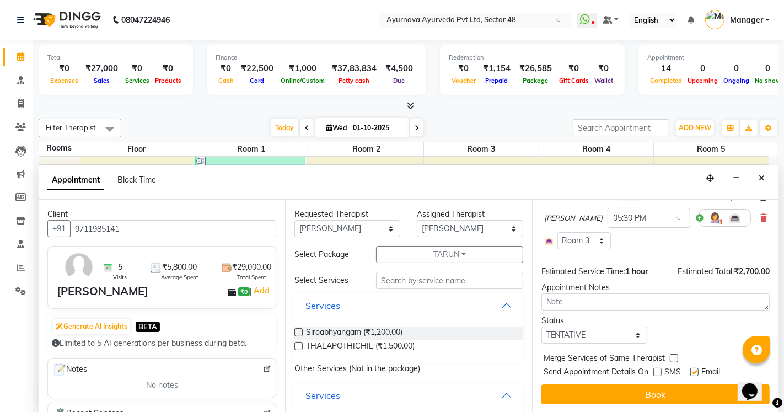
click at [697, 371] on input "checkbox" at bounding box center [693, 372] width 7 height 7
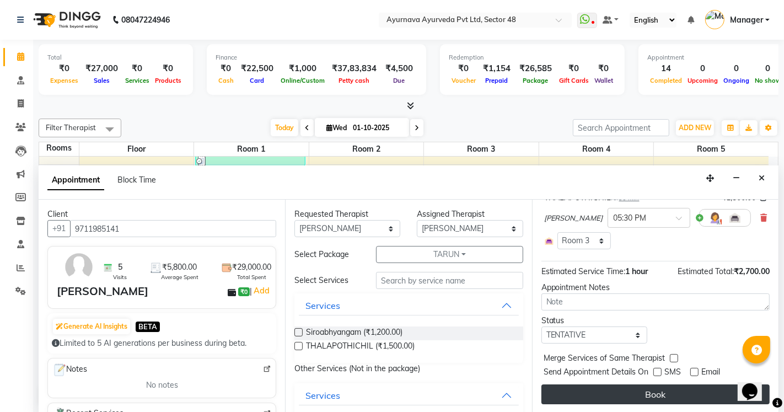
click at [684, 389] on button "Book" at bounding box center [655, 394] width 228 height 20
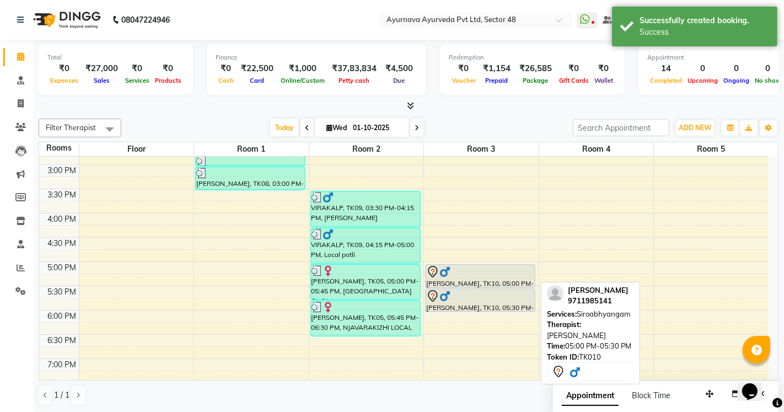
click at [478, 285] on div at bounding box center [479, 287] width 109 height 4
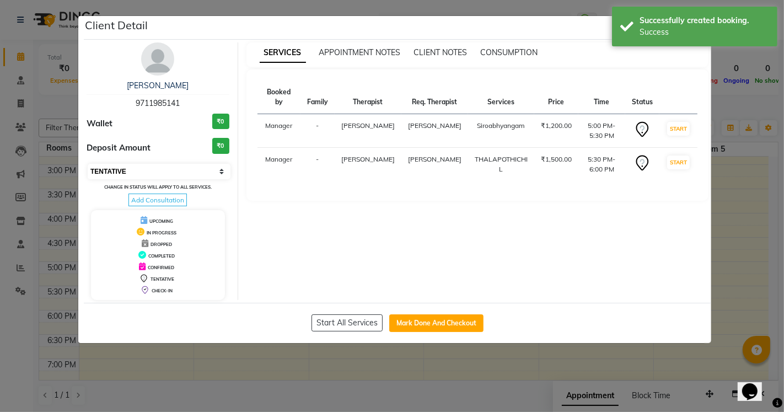
click at [163, 170] on select "Select IN SERVICE CONFIRMED TENTATIVE CHECK IN MARK DONE DROPPED UPCOMING" at bounding box center [159, 171] width 143 height 15
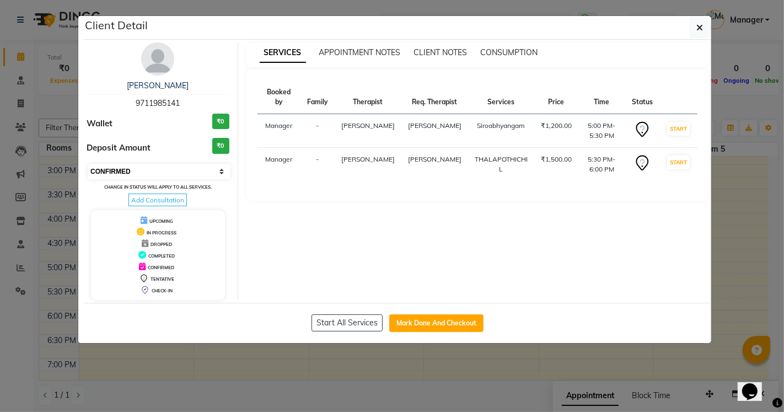
click at [88, 164] on select "Select IN SERVICE CONFIRMED TENTATIVE CHECK IN MARK DONE DROPPED UPCOMING" at bounding box center [159, 171] width 143 height 15
click at [450, 321] on button "Mark Done And Checkout" at bounding box center [436, 323] width 94 height 18
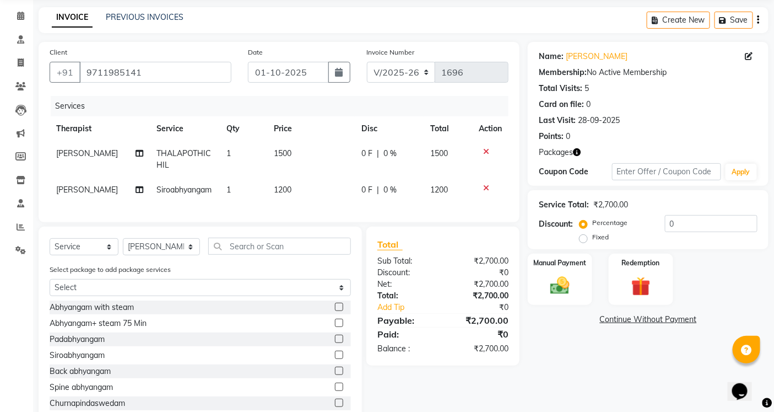
scroll to position [80, 0]
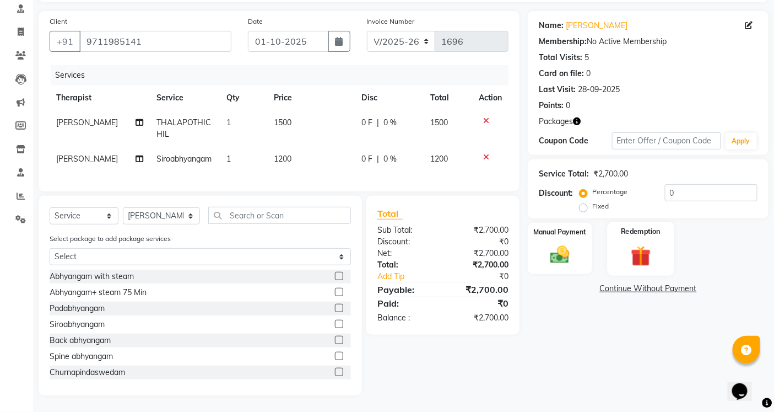
click at [638, 243] on img at bounding box center [640, 255] width 33 height 25
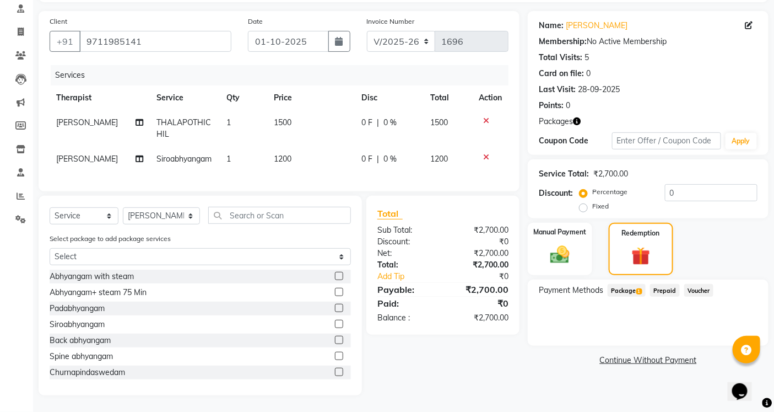
click at [623, 284] on span "Package 1" at bounding box center [627, 290] width 38 height 13
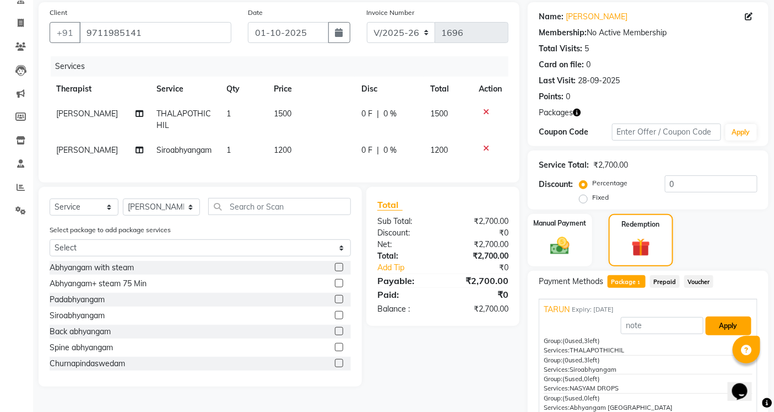
click at [715, 331] on button "Apply" at bounding box center [729, 325] width 46 height 19
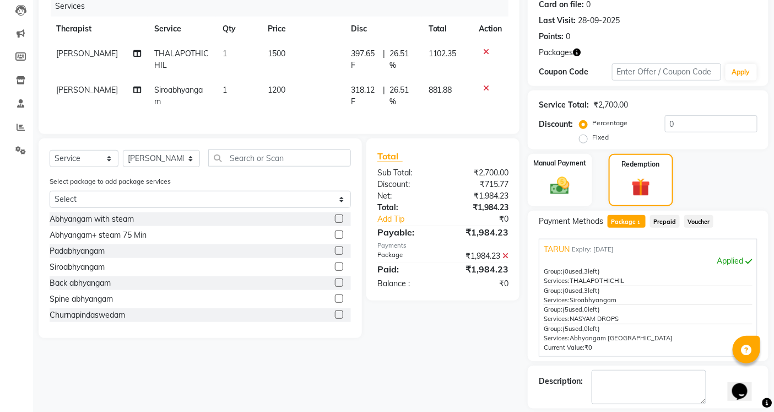
scroll to position [191, 0]
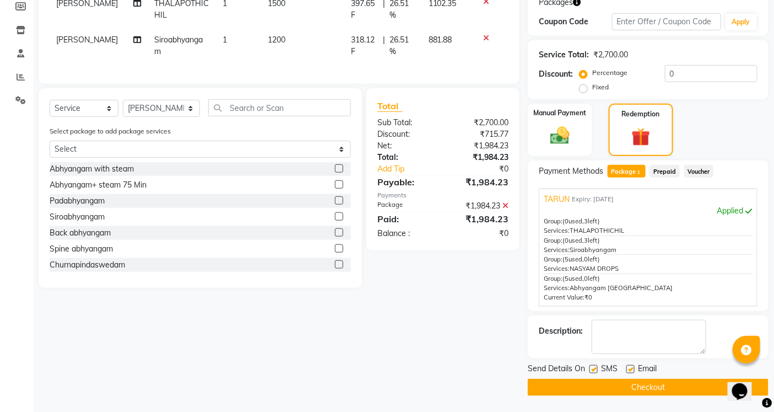
click at [593, 365] on label at bounding box center [594, 369] width 8 height 8
click at [593, 366] on input "checkbox" at bounding box center [593, 369] width 7 height 7
click at [634, 369] on label at bounding box center [631, 369] width 8 height 8
click at [634, 369] on input "checkbox" at bounding box center [630, 369] width 7 height 7
click at [636, 387] on button "Checkout" at bounding box center [648, 387] width 241 height 17
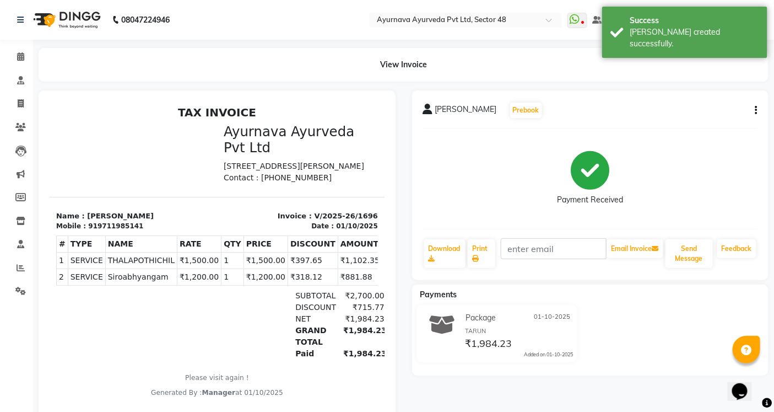
click at [34, 62] on div "View Invoice" at bounding box center [403, 65] width 747 height 34
click at [28, 58] on span at bounding box center [20, 57] width 19 height 13
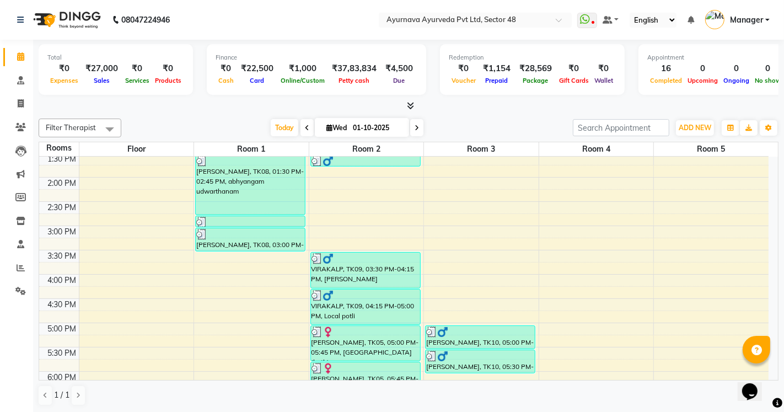
scroll to position [508, 0]
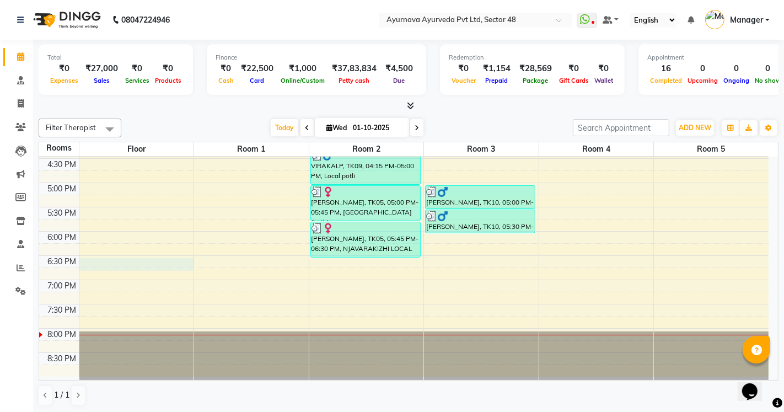
click at [89, 263] on div "6:00 AM 6:30 AM 7:00 AM 7:30 AM 8:00 AM 8:30 AM 9:00 AM 9:30 AM 10:00 AM 10:30 …" at bounding box center [403, 12] width 729 height 727
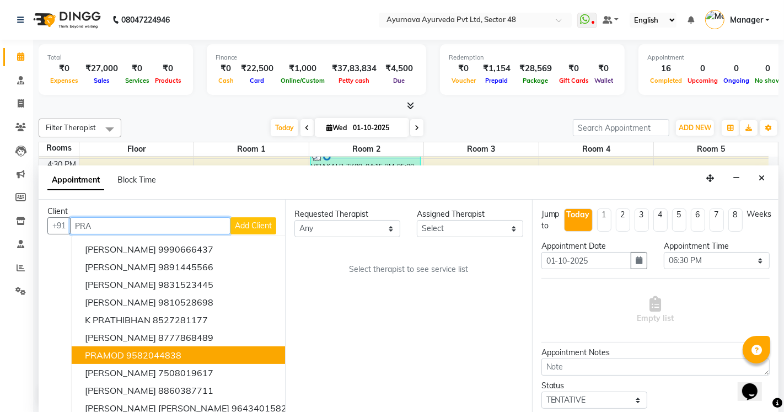
scroll to position [0, 0]
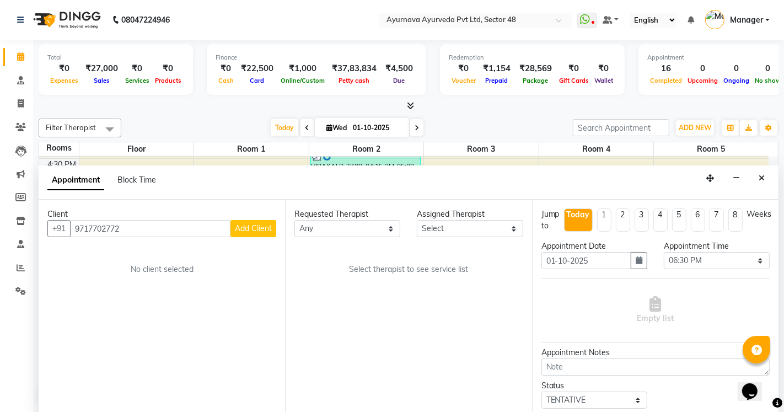
click at [251, 226] on span "Add Client" at bounding box center [253, 228] width 37 height 10
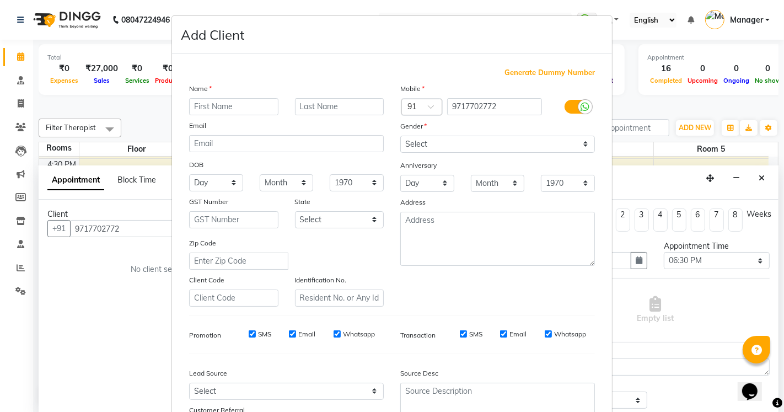
click at [206, 107] on input "text" at bounding box center [233, 106] width 89 height 17
click at [297, 105] on input "text" at bounding box center [339, 106] width 89 height 17
click at [476, 141] on select "Select [DEMOGRAPHIC_DATA] [DEMOGRAPHIC_DATA] Other Prefer Not To Say" at bounding box center [497, 144] width 195 height 17
click at [400, 136] on select "Select [DEMOGRAPHIC_DATA] [DEMOGRAPHIC_DATA] Other Prefer Not To Say" at bounding box center [497, 144] width 195 height 17
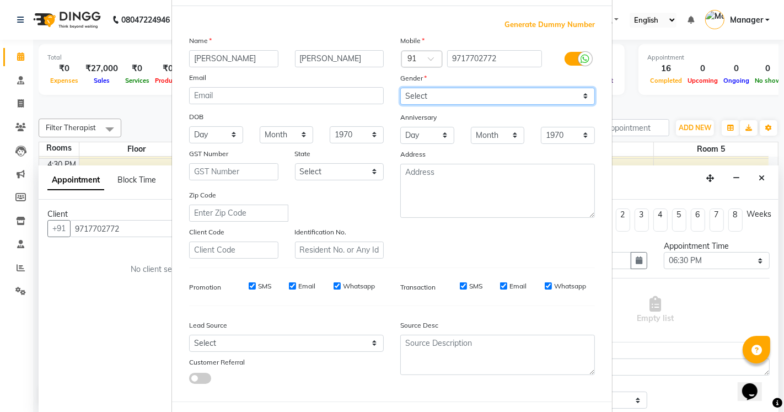
scroll to position [97, 0]
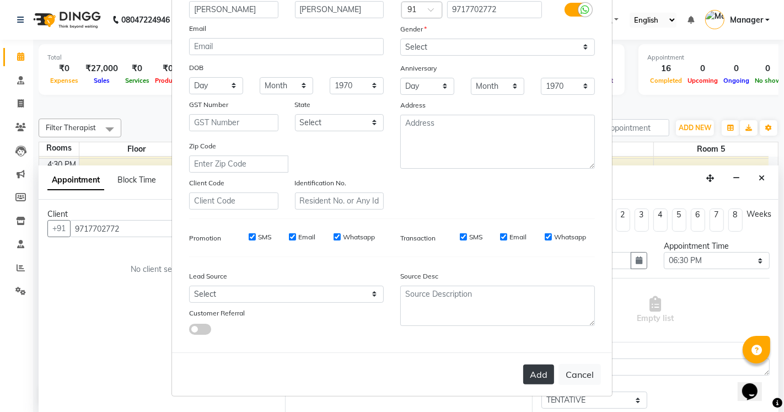
click at [534, 381] on button "Add" at bounding box center [538, 374] width 31 height 20
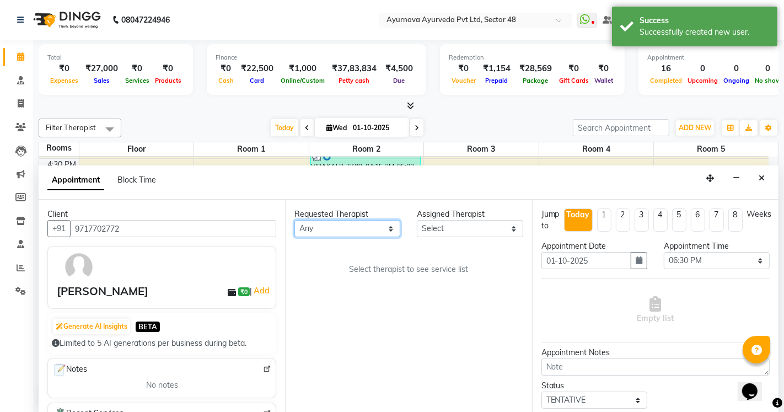
click at [363, 228] on select "Any [PERSON_NAME] [PERSON_NAME] V P [PERSON_NAME] [PERSON_NAME] [PERSON_NAME] […" at bounding box center [347, 228] width 106 height 17
click at [294, 220] on select "Any [PERSON_NAME] [PERSON_NAME] V P [PERSON_NAME] [PERSON_NAME] [PERSON_NAME] […" at bounding box center [347, 228] width 106 height 17
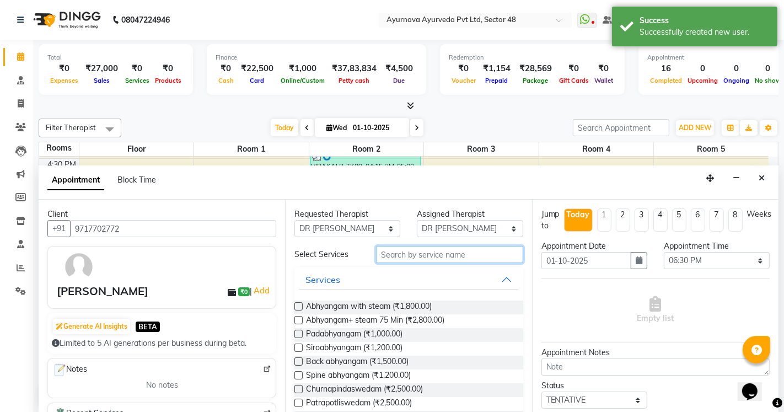
click at [394, 254] on input "text" at bounding box center [449, 254] width 147 height 17
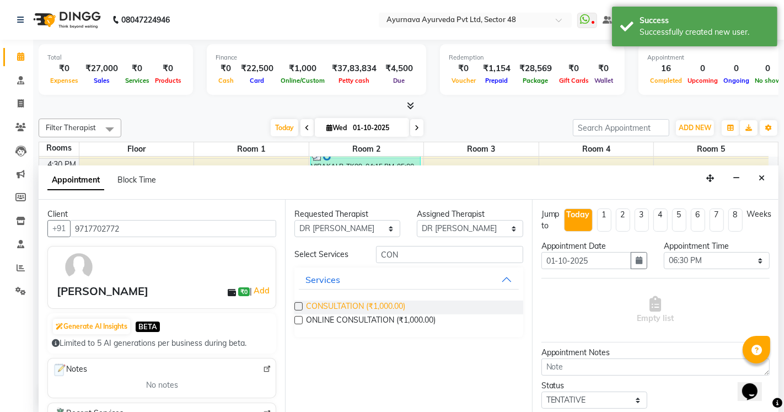
click at [356, 302] on span "CONSULTATION (₹1,000.00)" at bounding box center [355, 307] width 99 height 14
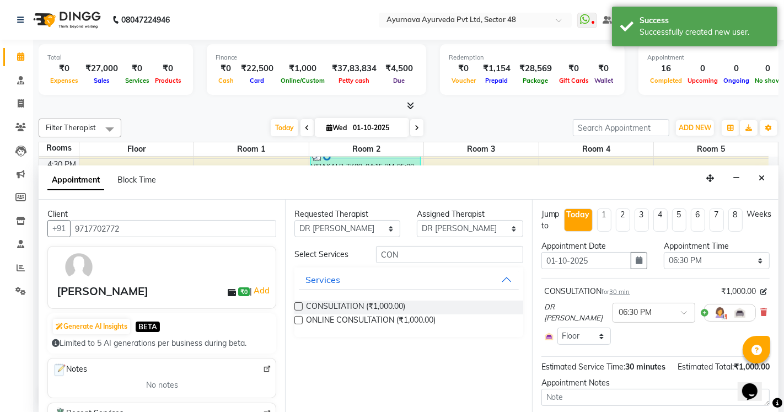
scroll to position [105, 0]
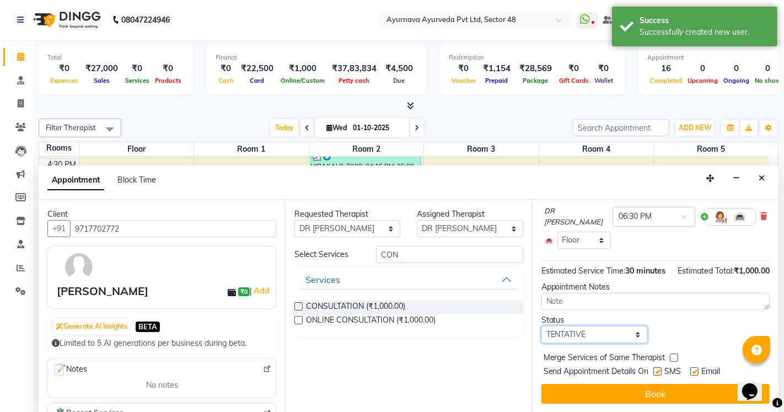
click at [555, 339] on select "Select TENTATIVE CONFIRM CHECK-IN UPCOMING" at bounding box center [594, 334] width 106 height 17
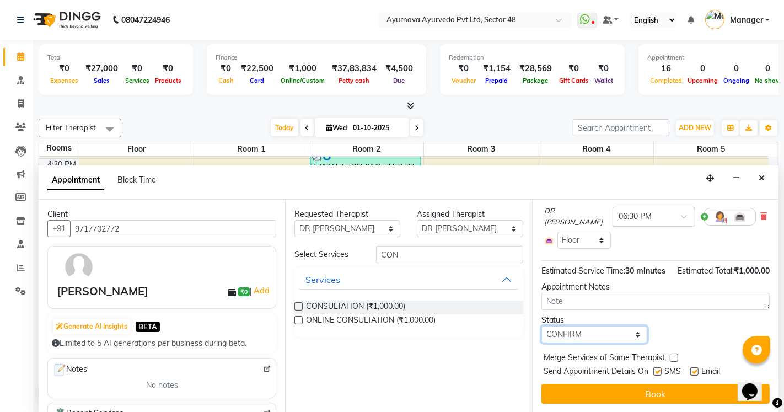
click at [541, 326] on select "Select TENTATIVE CONFIRM CHECK-IN UPCOMING" at bounding box center [594, 334] width 106 height 17
drag, startPoint x: 696, startPoint y: 371, endPoint x: 658, endPoint y: 368, distance: 38.7
click at [696, 370] on label at bounding box center [694, 371] width 8 height 8
click at [696, 370] on input "checkbox" at bounding box center [693, 372] width 7 height 7
click at [658, 369] on label at bounding box center [657, 371] width 8 height 8
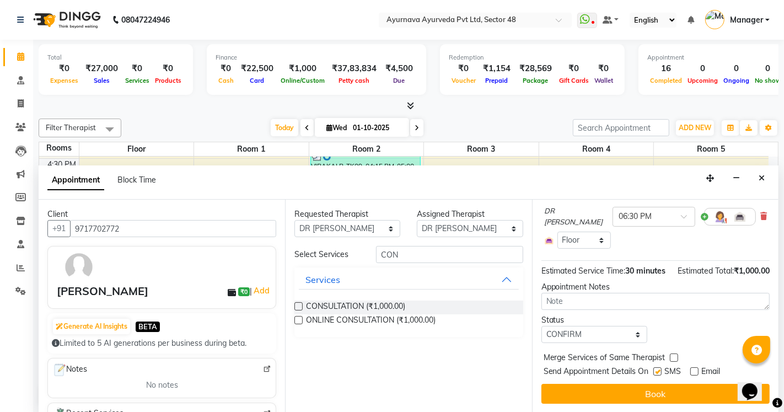
click at [658, 369] on input "checkbox" at bounding box center [656, 372] width 7 height 7
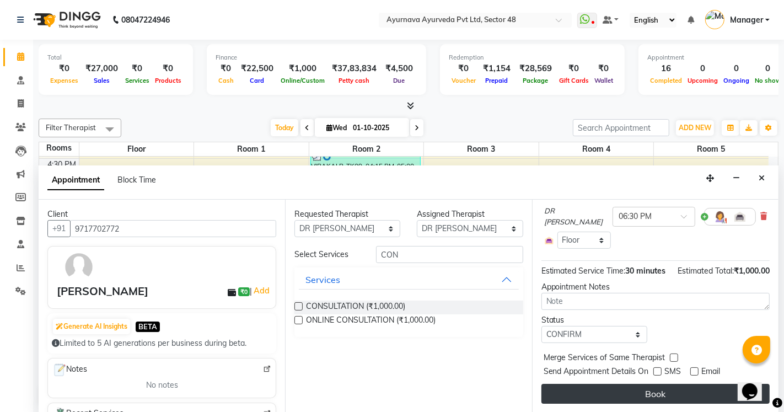
click at [649, 389] on button "Book" at bounding box center [655, 394] width 228 height 20
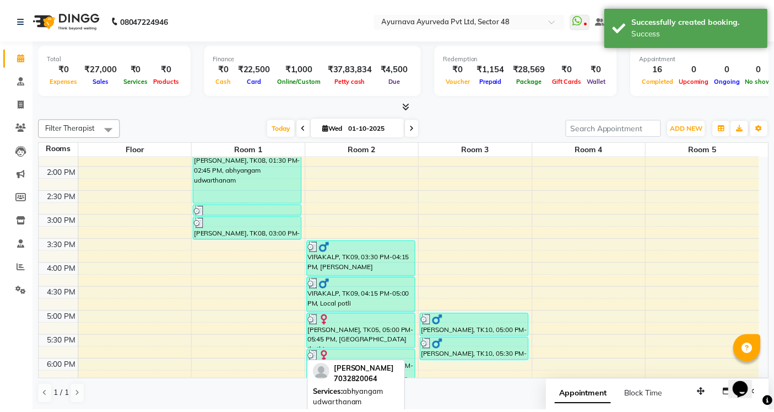
scroll to position [446, 0]
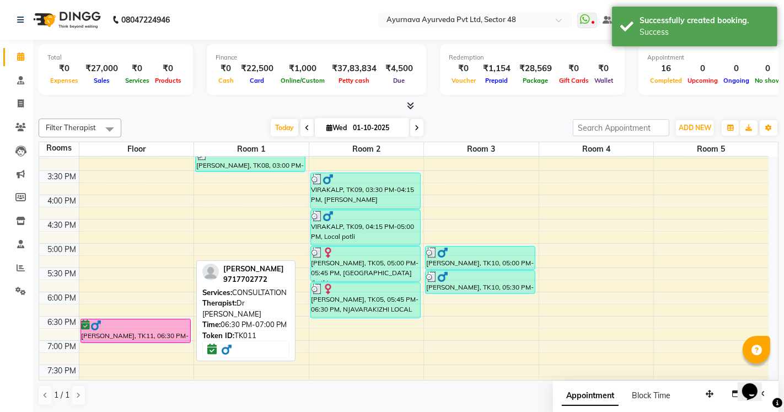
click at [132, 331] on div "[PERSON_NAME], TK11, 06:30 PM-07:00 PM, CONSULTATION" at bounding box center [135, 330] width 109 height 23
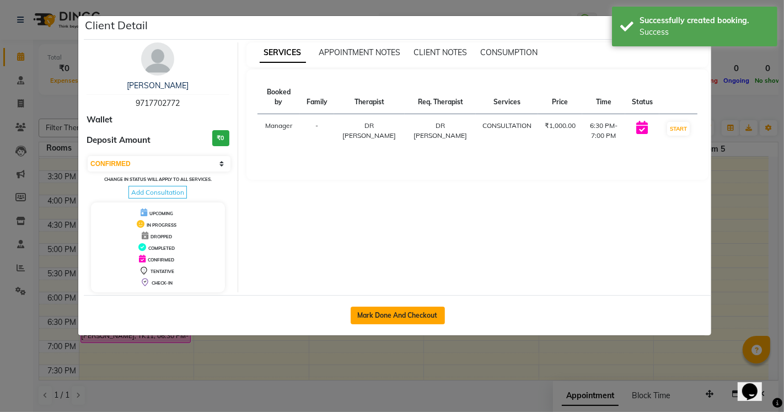
click at [411, 316] on button "Mark Done And Checkout" at bounding box center [398, 315] width 94 height 18
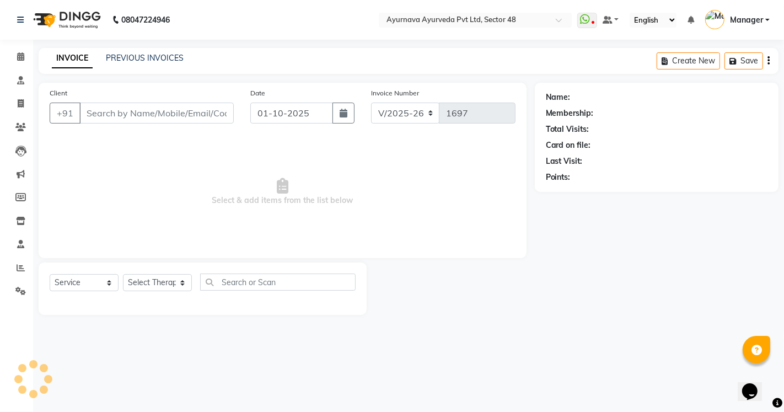
click at [448, 335] on div "08047224946 Select Location × Ayurnava Ayurveda Pvt Ltd, Sector 48 WhatsApp Sta…" at bounding box center [392, 206] width 784 height 412
click at [20, 53] on icon at bounding box center [20, 56] width 7 height 8
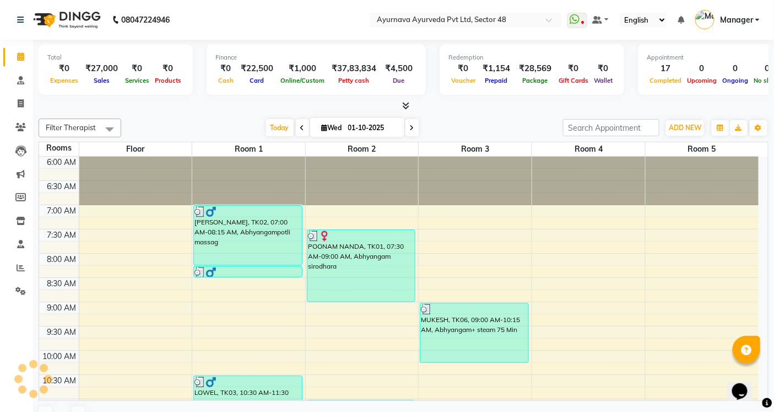
scroll to position [508, 0]
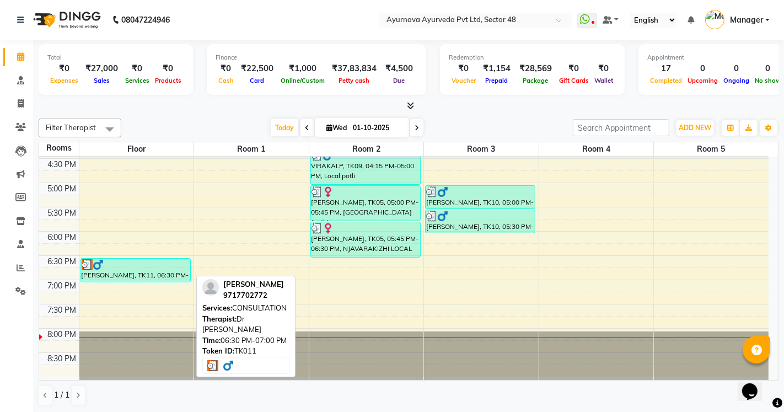
click at [113, 266] on div at bounding box center [136, 264] width 108 height 11
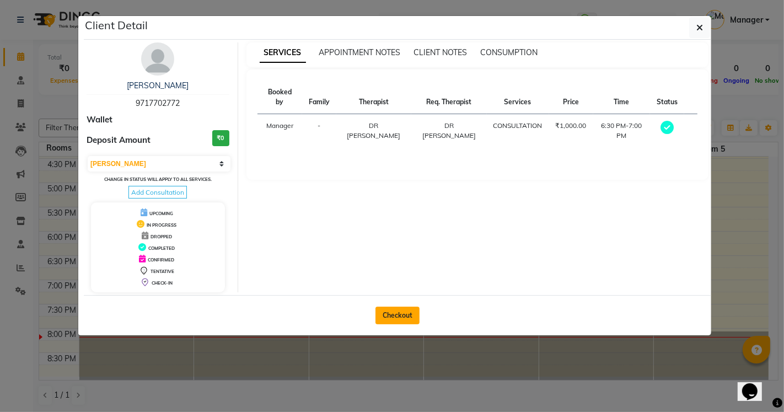
click at [413, 316] on button "Checkout" at bounding box center [397, 315] width 44 height 18
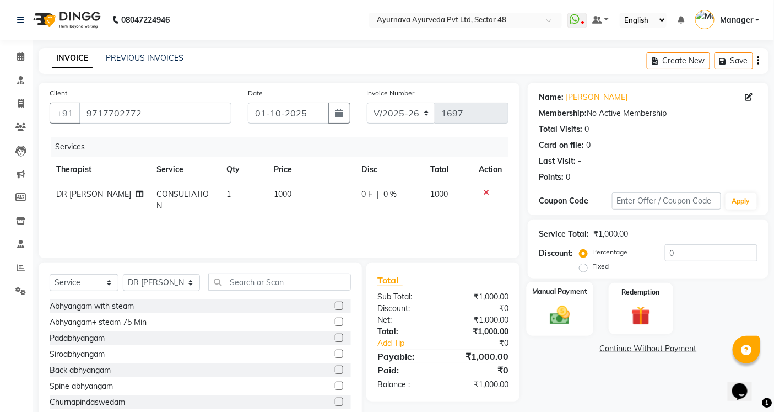
click at [571, 310] on img at bounding box center [560, 314] width 33 height 23
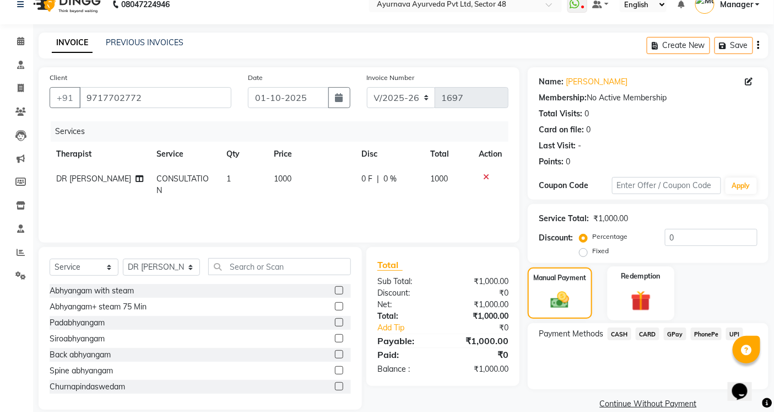
scroll to position [31, 0]
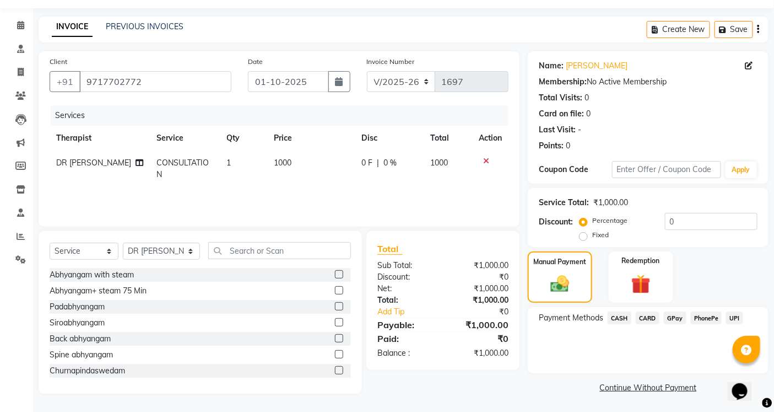
click at [647, 318] on span "CARD" at bounding box center [648, 317] width 24 height 13
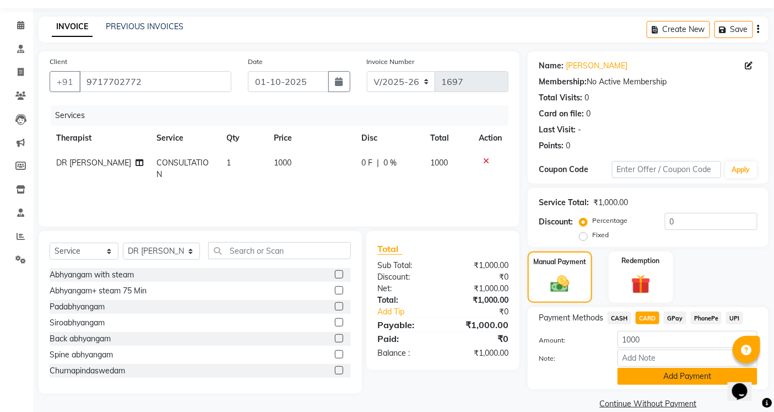
click at [637, 376] on button "Add Payment" at bounding box center [688, 376] width 140 height 17
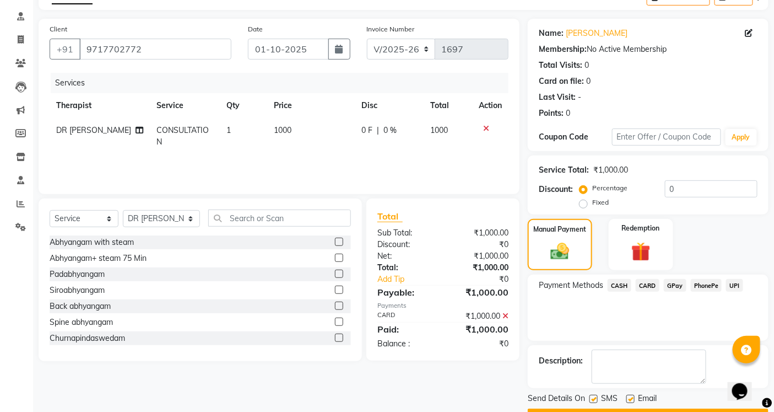
scroll to position [94, 0]
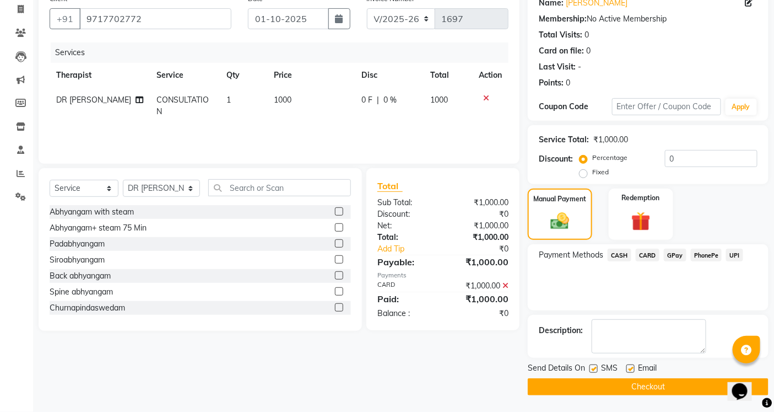
click at [594, 371] on label at bounding box center [594, 368] width 8 height 8
click at [594, 371] on input "checkbox" at bounding box center [593, 368] width 7 height 7
click at [630, 368] on label at bounding box center [631, 368] width 8 height 8
click at [630, 368] on input "checkbox" at bounding box center [630, 368] width 7 height 7
click at [626, 382] on button "Checkout" at bounding box center [648, 386] width 241 height 17
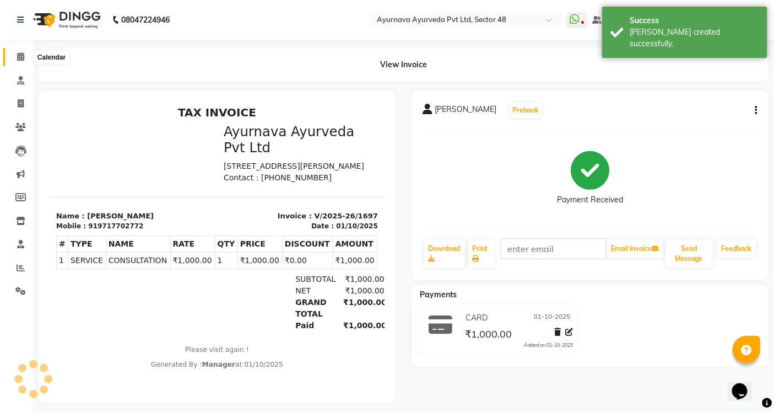
click at [23, 52] on span at bounding box center [20, 57] width 19 height 13
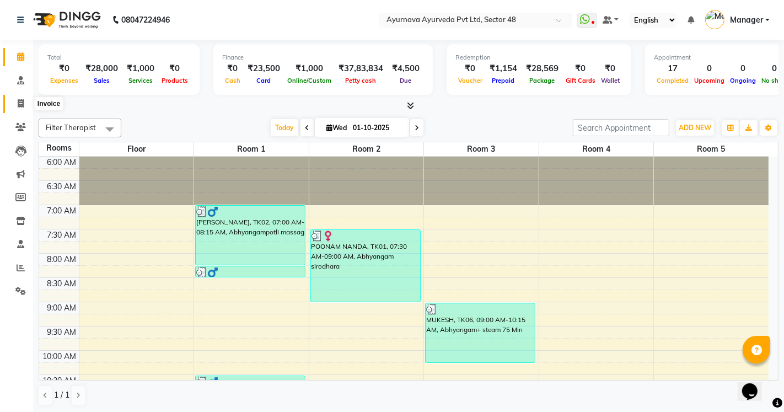
click at [15, 103] on span at bounding box center [20, 104] width 19 height 13
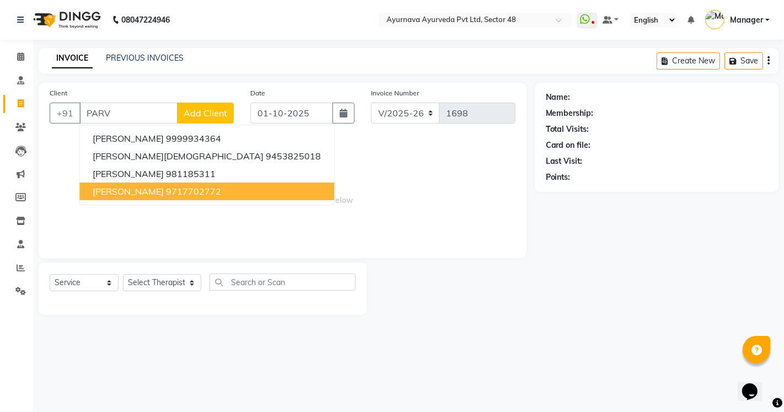
click at [164, 196] on span "[PERSON_NAME]" at bounding box center [128, 191] width 71 height 11
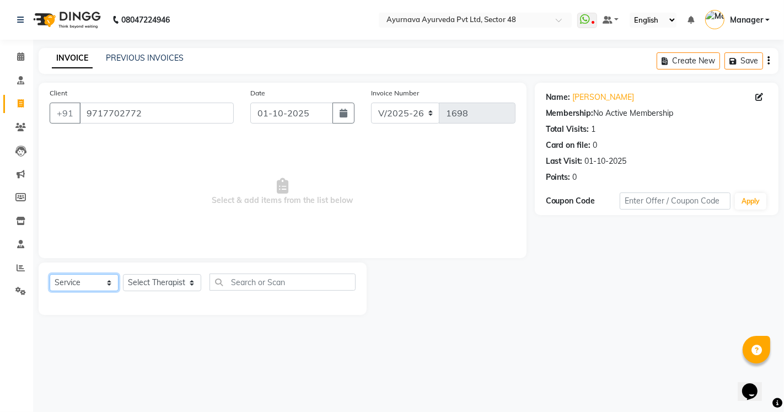
drag, startPoint x: 79, startPoint y: 284, endPoint x: 78, endPoint y: 261, distance: 23.2
click at [79, 284] on select "Select Service Product Membership Package Voucher Prepaid Gift Card" at bounding box center [84, 282] width 69 height 17
click at [50, 274] on select "Select Service Product Membership Package Voucher Prepaid Gift Card" at bounding box center [84, 282] width 69 height 17
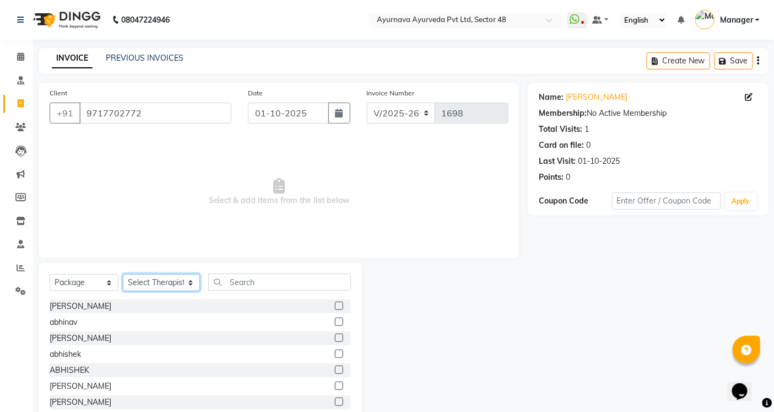
click at [144, 285] on select "Select Therapist [PERSON_NAME] [PERSON_NAME] V P [PERSON_NAME] Arya [PERSON_NAM…" at bounding box center [161, 282] width 77 height 17
click at [123, 274] on select "Select Therapist [PERSON_NAME] [PERSON_NAME] V P [PERSON_NAME] Arya [PERSON_NAM…" at bounding box center [161, 282] width 77 height 17
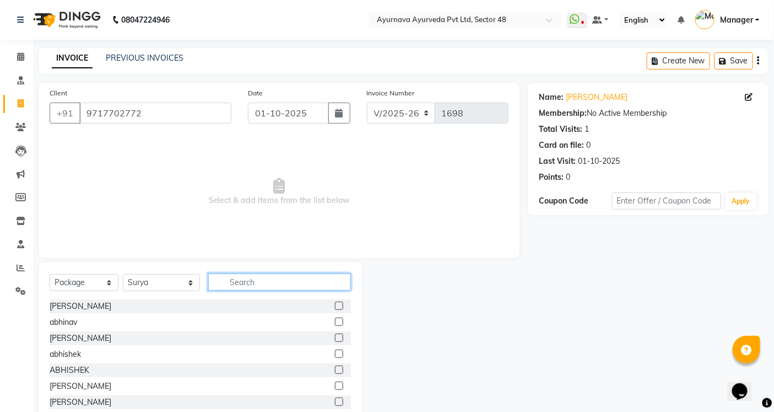
click at [238, 280] on input "text" at bounding box center [279, 281] width 143 height 17
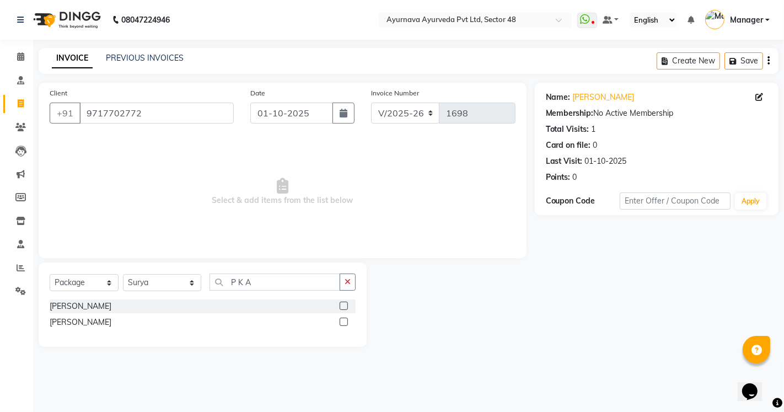
drag, startPoint x: 345, startPoint y: 304, endPoint x: 365, endPoint y: 288, distance: 26.3
click at [345, 305] on label at bounding box center [344, 305] width 8 height 8
click at [345, 305] on input "checkbox" at bounding box center [343, 306] width 7 height 7
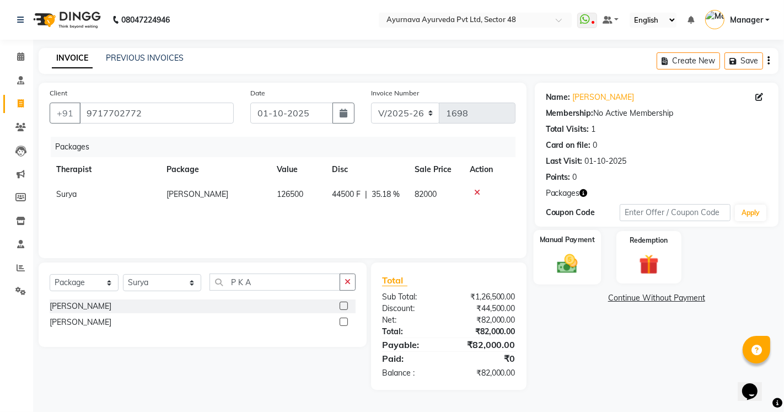
click at [577, 257] on img at bounding box center [567, 264] width 34 height 24
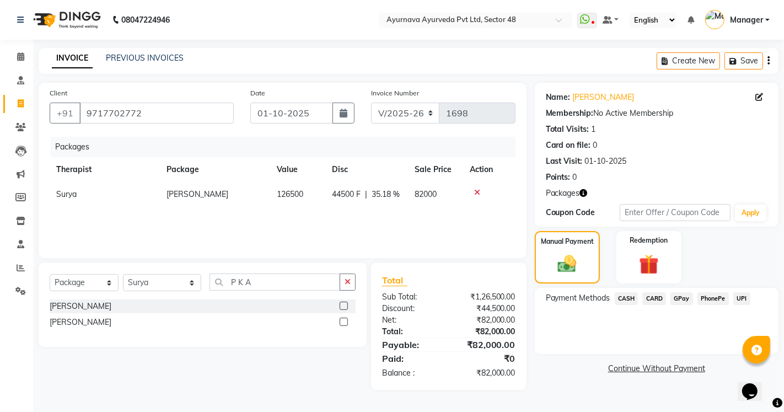
click at [651, 297] on span "CARD" at bounding box center [654, 298] width 24 height 13
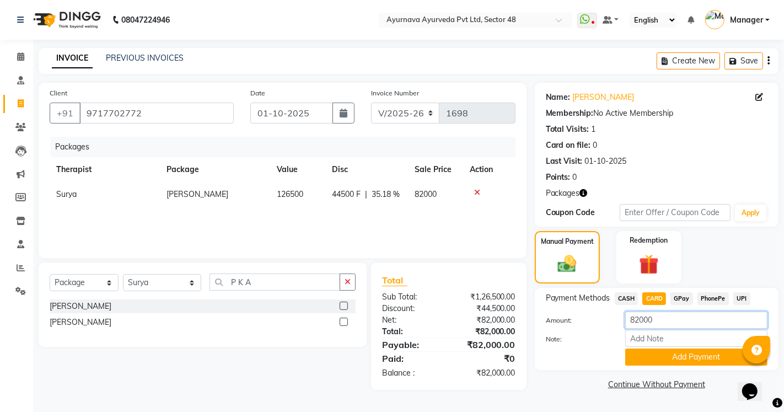
click at [639, 317] on input "82000" at bounding box center [696, 319] width 142 height 17
click at [645, 363] on button "Add Payment" at bounding box center [696, 356] width 142 height 17
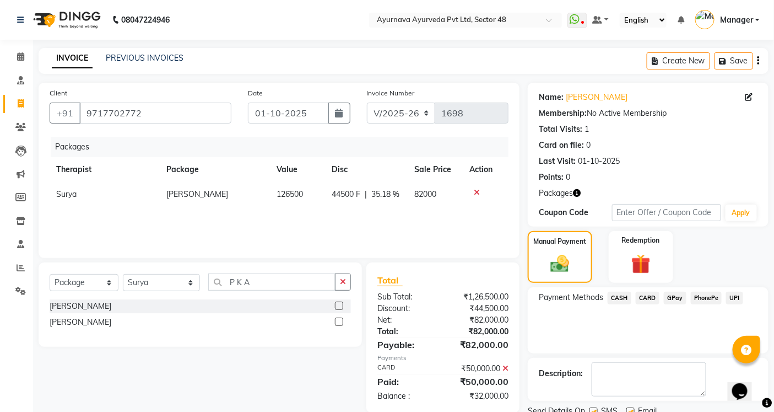
scroll to position [42, 0]
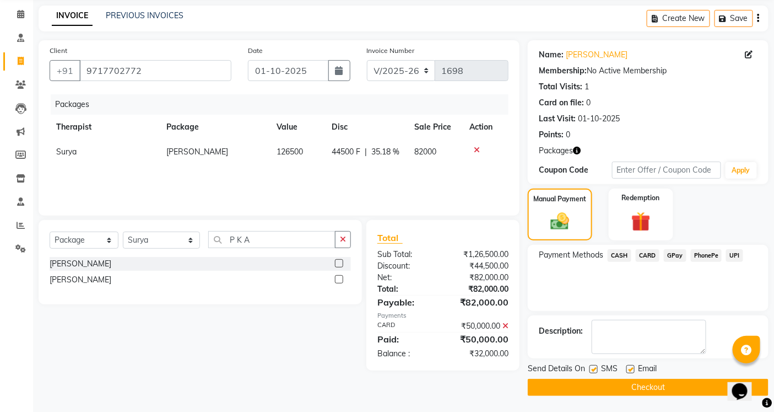
click at [593, 370] on label at bounding box center [594, 369] width 8 height 8
click at [593, 370] on input "checkbox" at bounding box center [593, 369] width 7 height 7
click at [631, 367] on label at bounding box center [631, 369] width 8 height 8
click at [631, 367] on input "checkbox" at bounding box center [630, 369] width 7 height 7
click at [628, 391] on button "Checkout" at bounding box center [648, 387] width 241 height 17
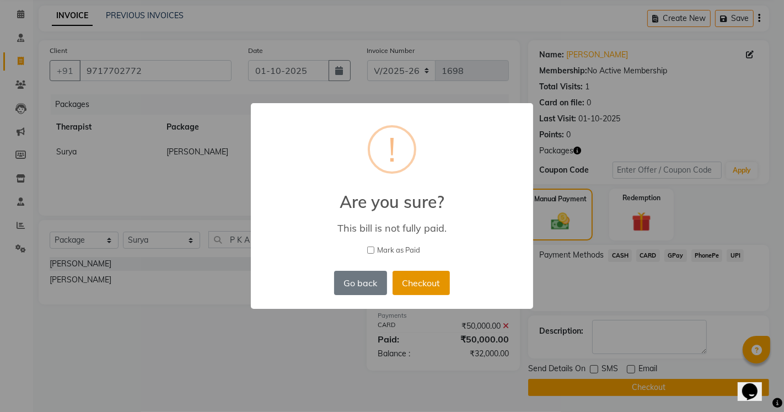
click at [438, 284] on button "Checkout" at bounding box center [420, 283] width 57 height 24
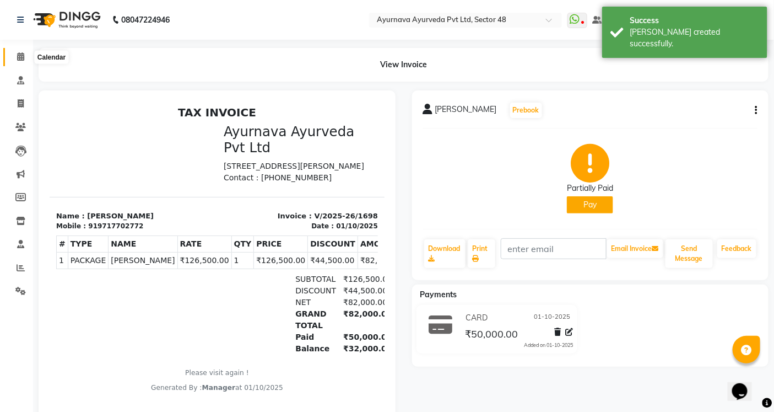
click at [17, 60] on icon at bounding box center [20, 56] width 7 height 8
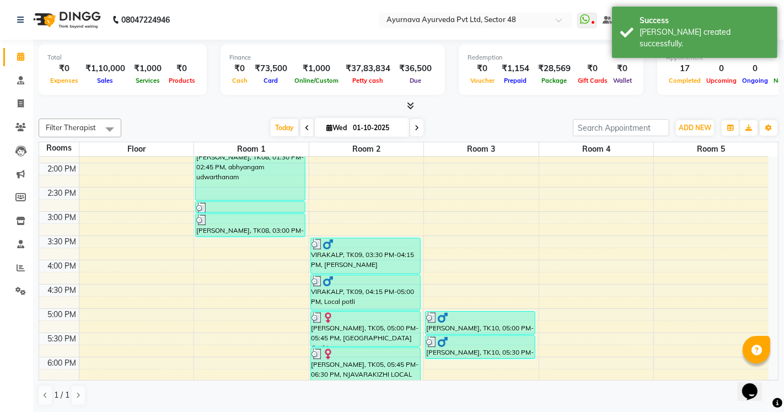
scroll to position [324, 0]
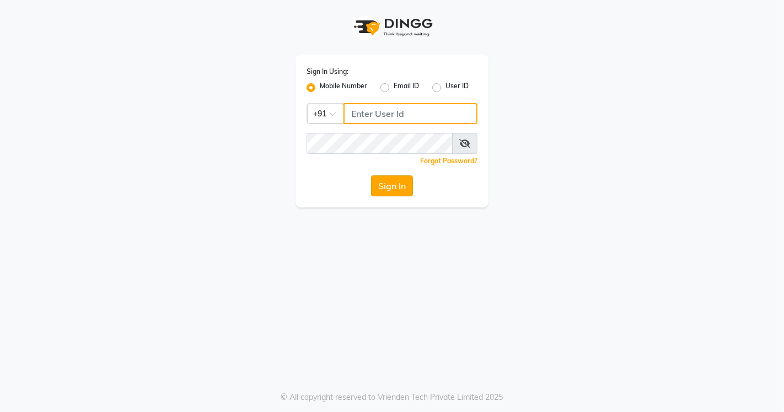
type input "8448683500"
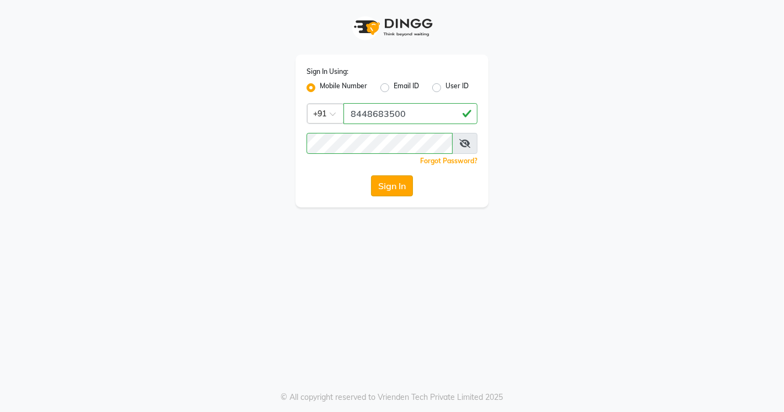
click at [394, 191] on button "Sign In" at bounding box center [392, 185] width 42 height 21
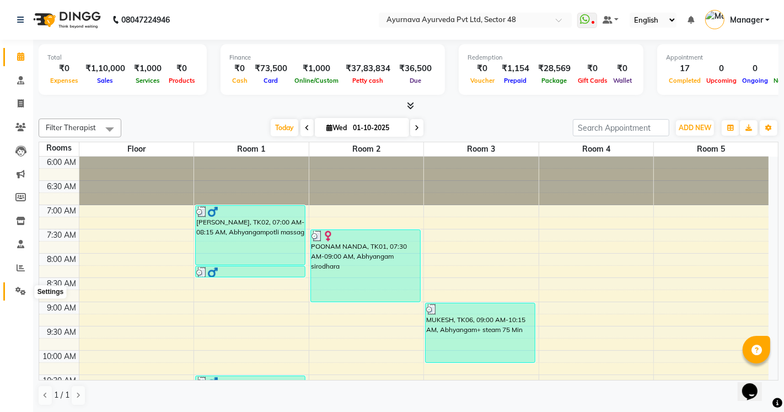
click at [14, 293] on span at bounding box center [20, 291] width 19 height 13
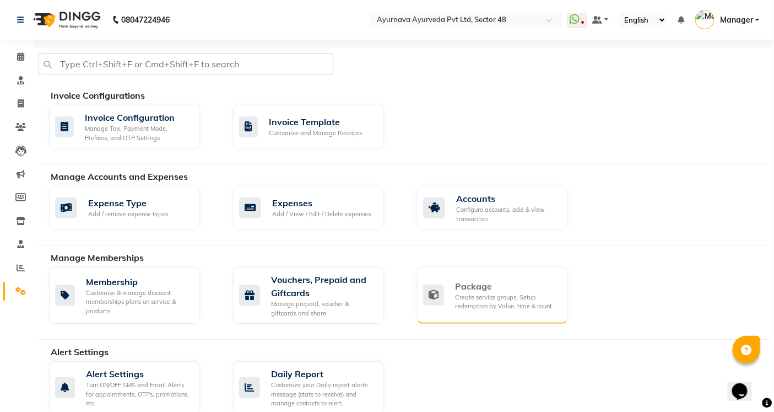
click at [497, 299] on div "Create service groups, Setup redemption by Value, time & count" at bounding box center [507, 302] width 104 height 18
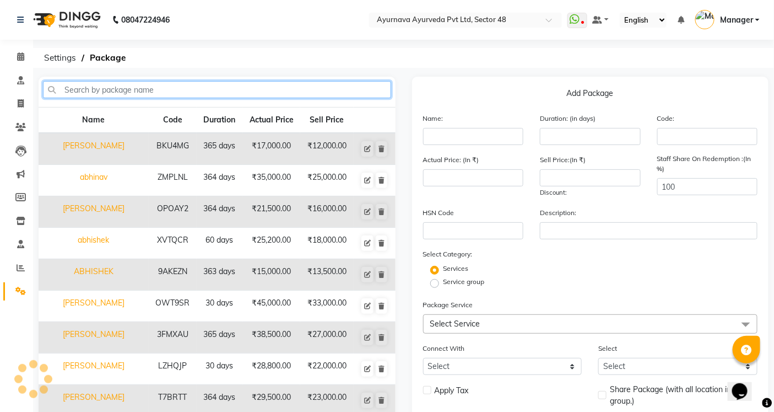
click at [160, 85] on input "text" at bounding box center [217, 89] width 348 height 17
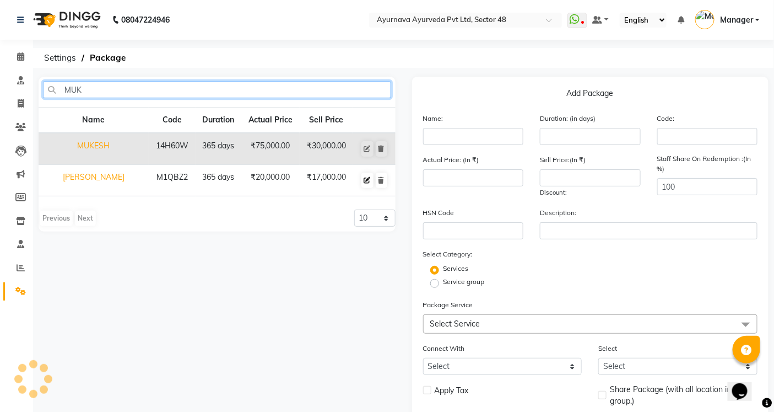
type input "MUK"
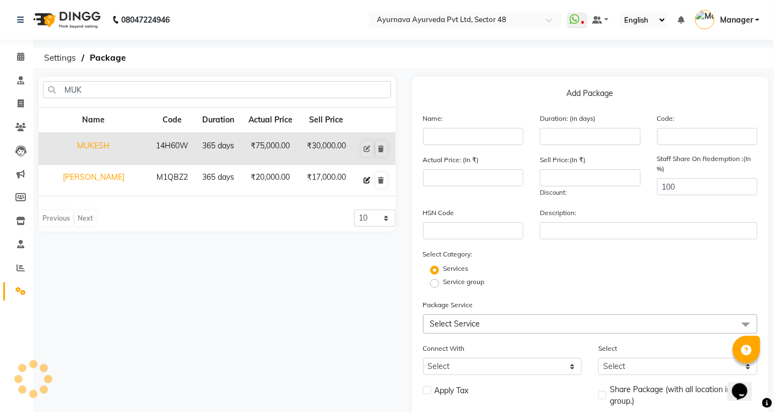
click at [365, 180] on icon at bounding box center [367, 180] width 7 height 7
type input "[PERSON_NAME]"
type input "365"
type input "M1QBZ2"
type input "20000"
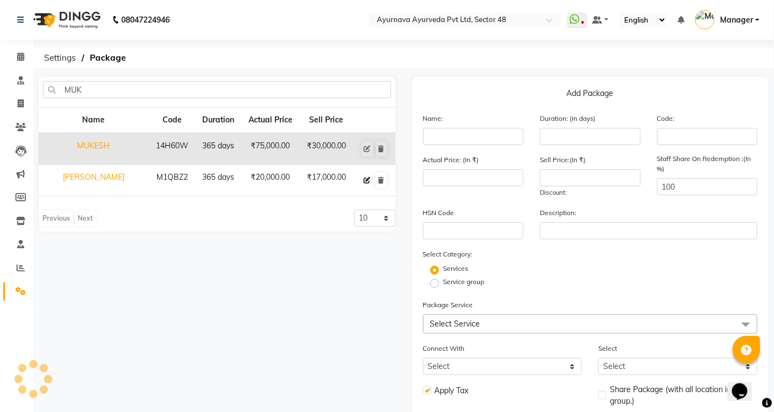
type input "17000"
checkbox input "true"
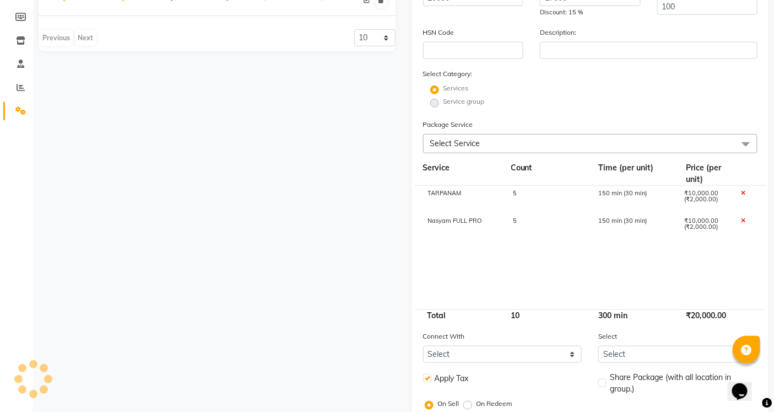
scroll to position [184, 0]
